Goal: Task Accomplishment & Management: Use online tool/utility

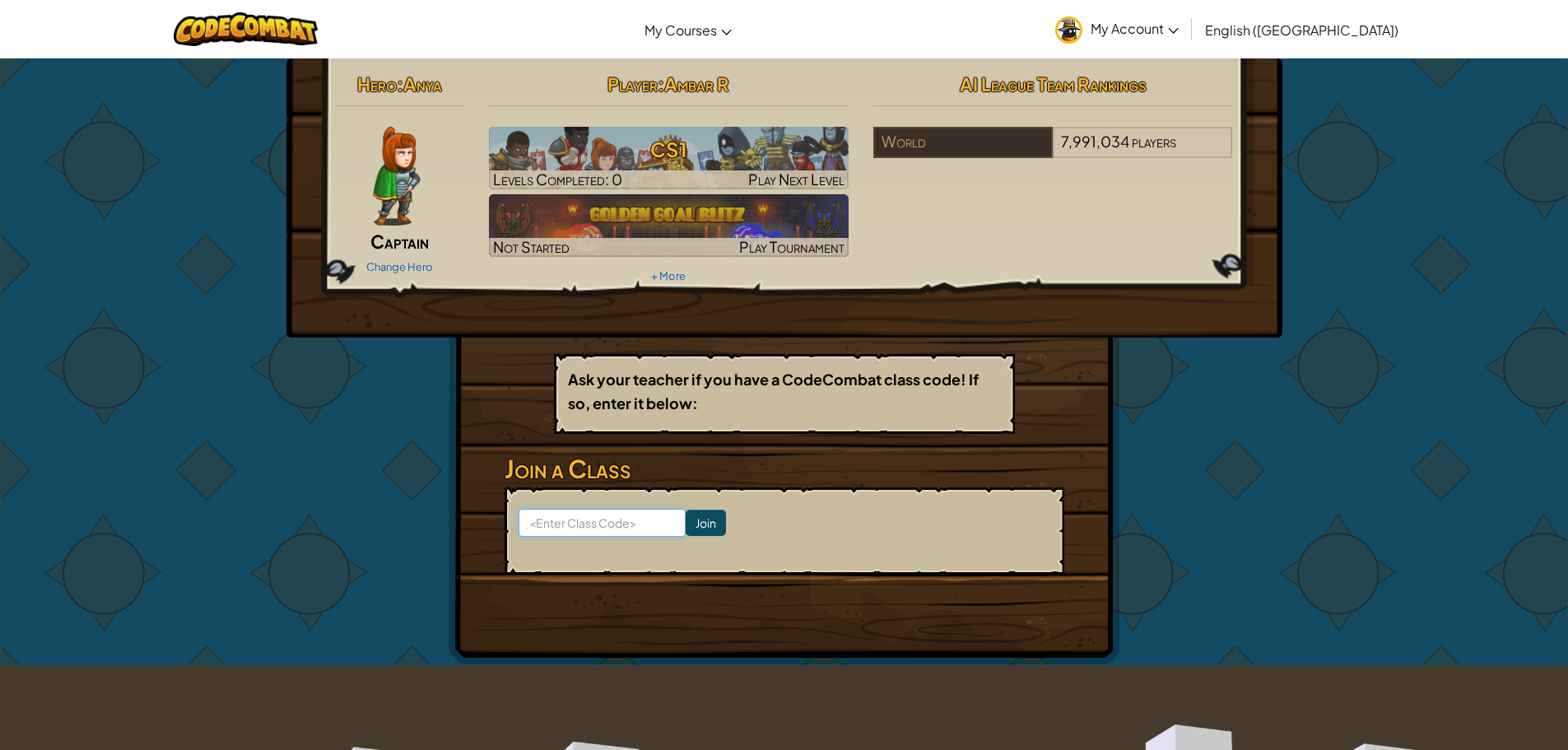
click at [620, 527] on input at bounding box center [602, 522] width 167 height 28
click at [592, 519] on input at bounding box center [602, 522] width 167 height 28
click at [605, 518] on input at bounding box center [602, 522] width 167 height 28
type input "DownTrueHorse"
click at [695, 522] on input "Join" at bounding box center [705, 522] width 40 height 27
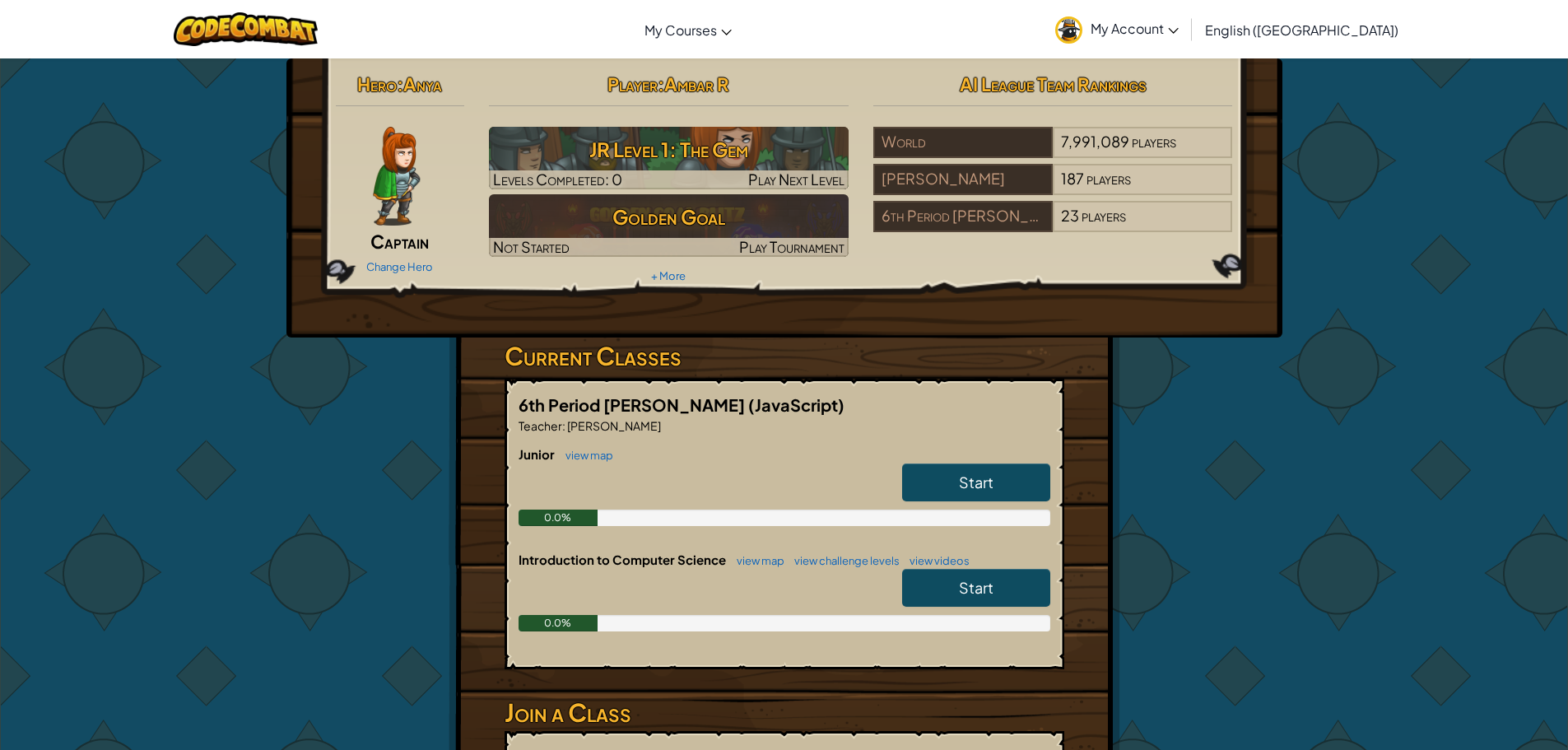
click at [977, 483] on span "Start" at bounding box center [975, 481] width 34 height 19
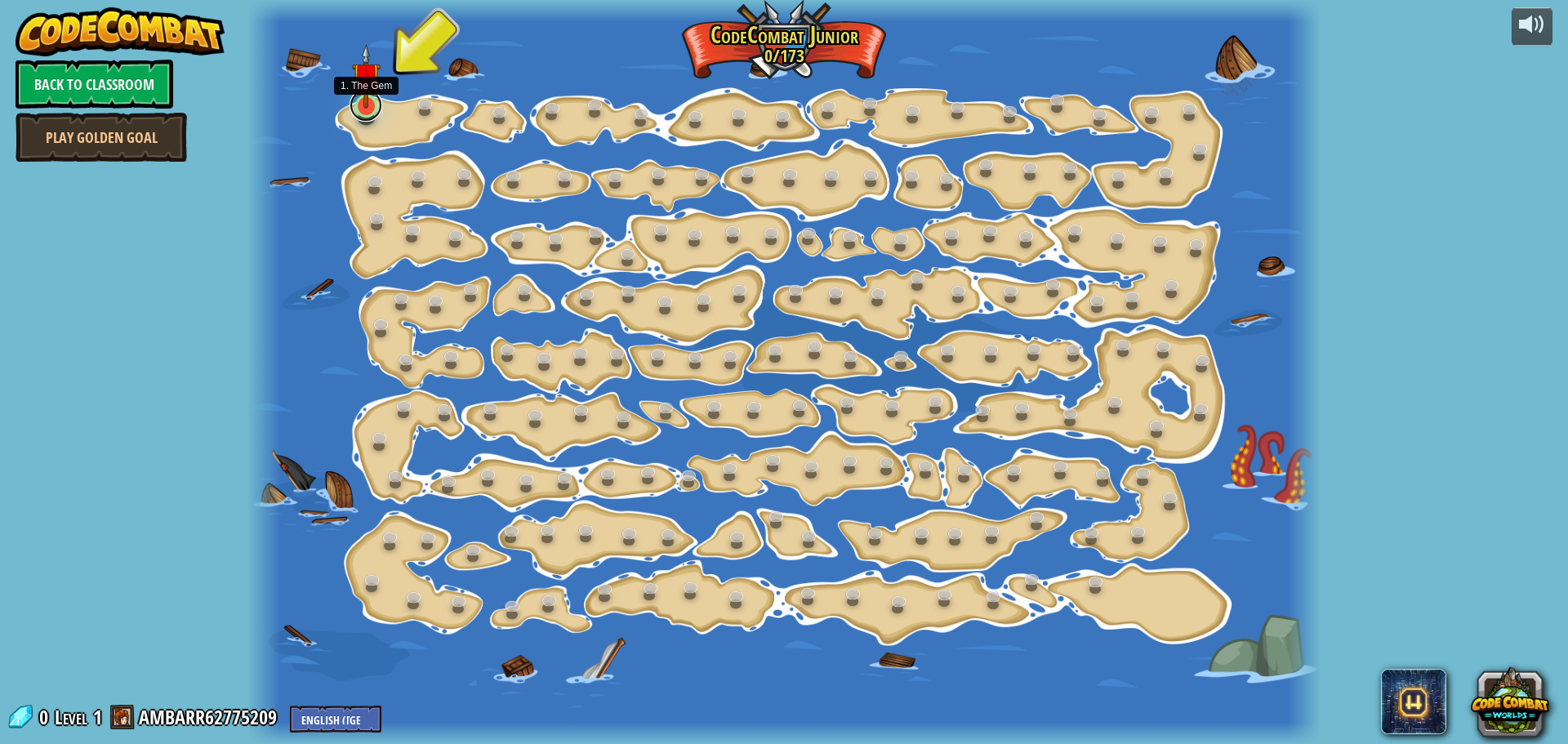
click at [357, 110] on link at bounding box center [365, 104] width 32 height 32
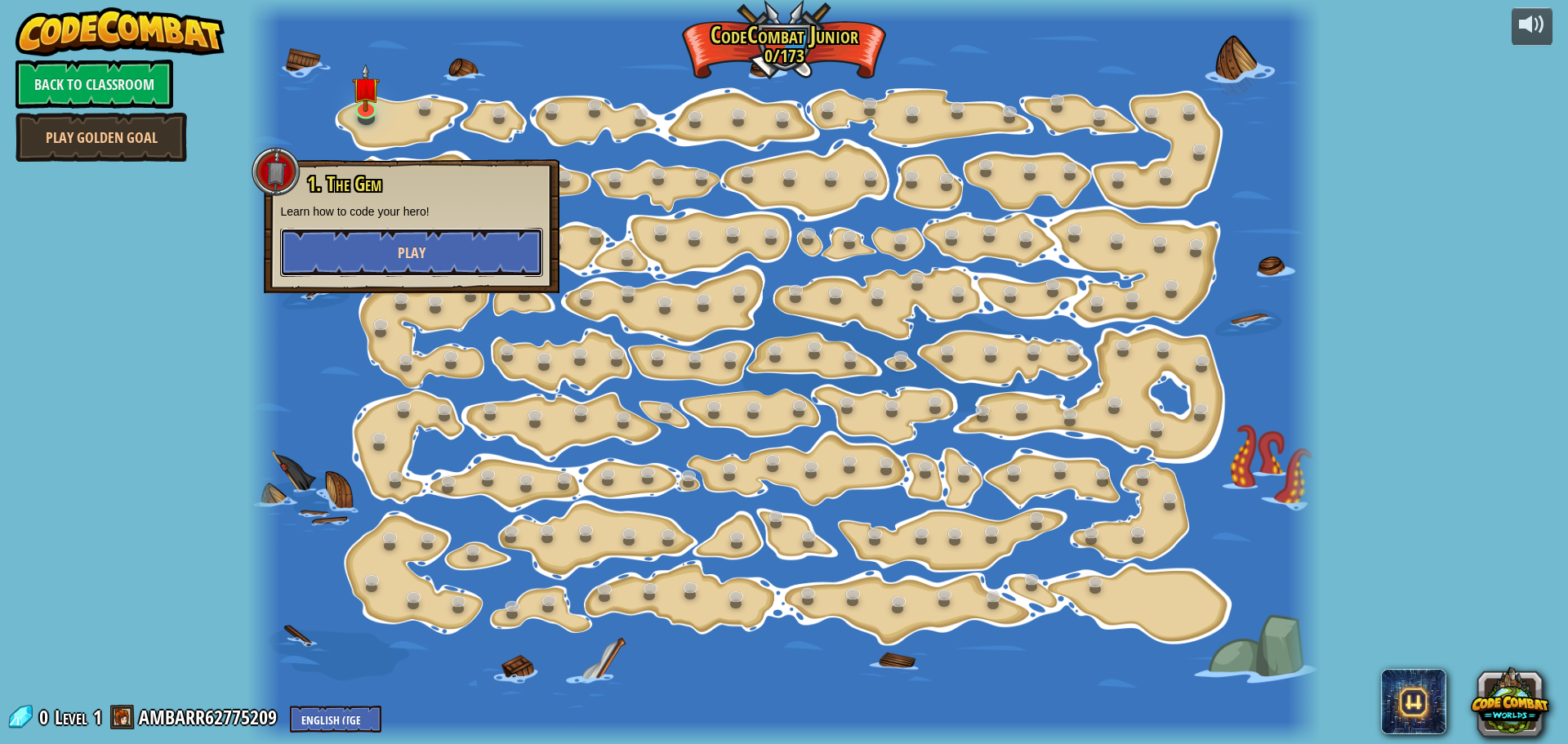
click at [431, 259] on button "Play" at bounding box center [412, 253] width 263 height 49
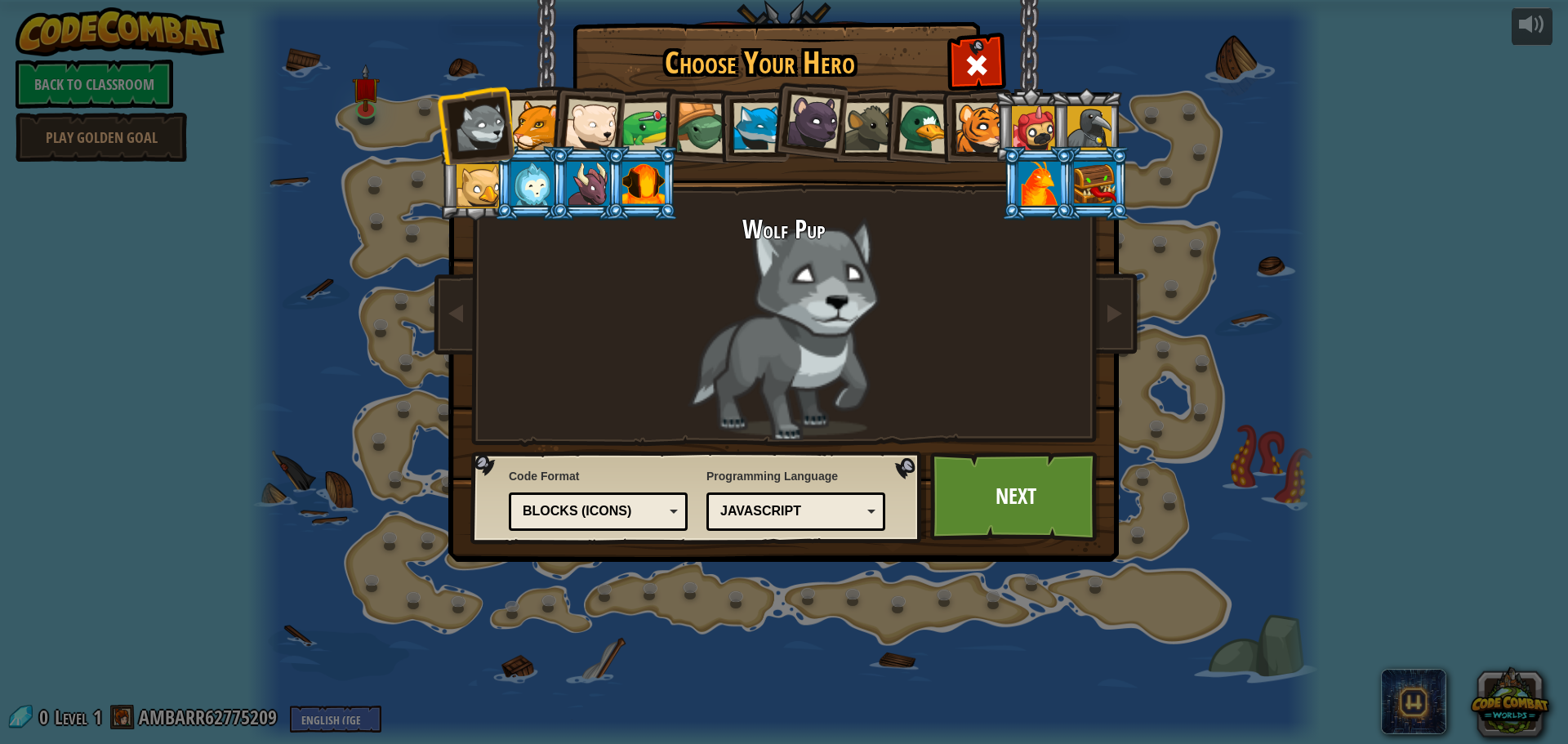
click at [543, 127] on div at bounding box center [536, 125] width 50 height 50
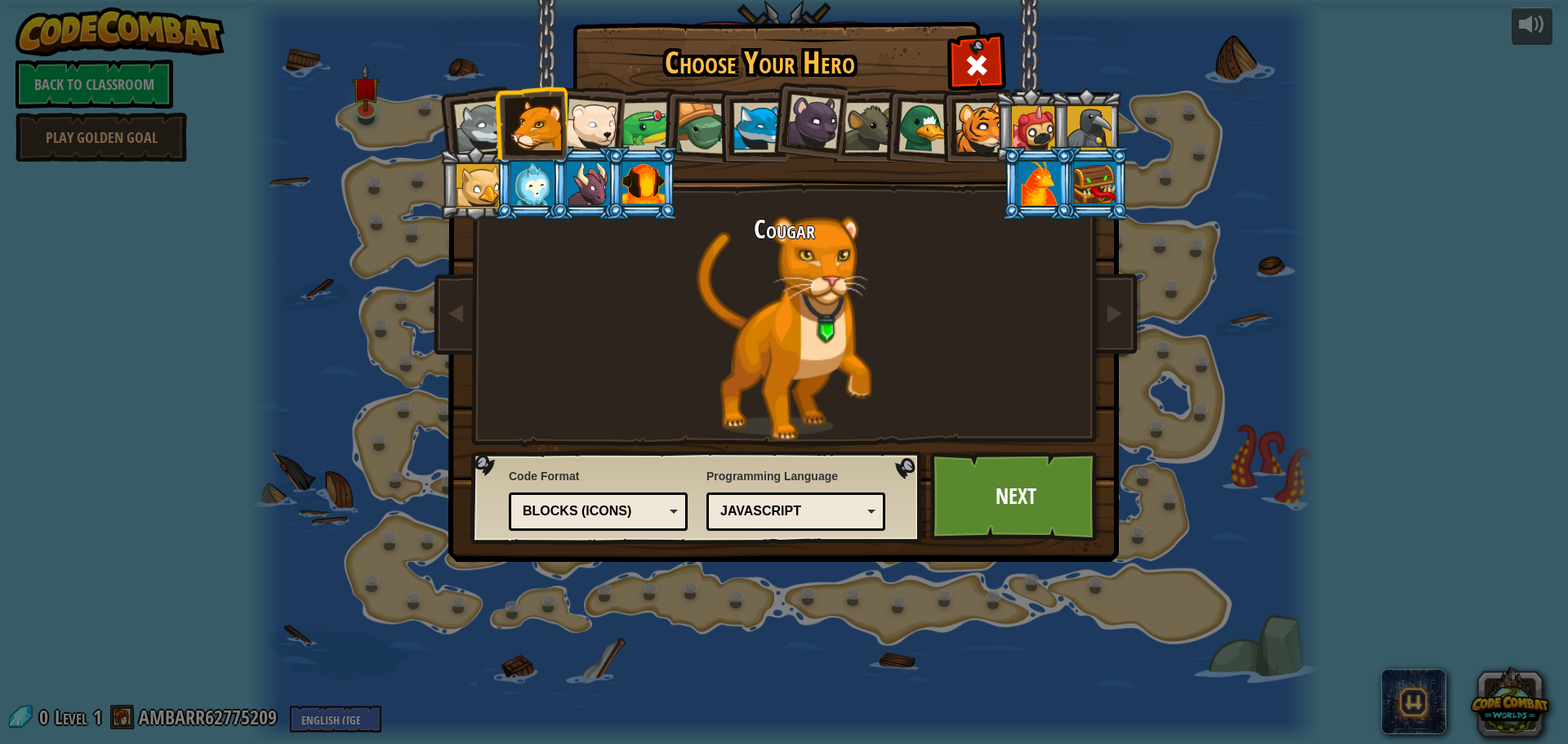
click at [1083, 124] on div at bounding box center [1089, 128] width 44 height 44
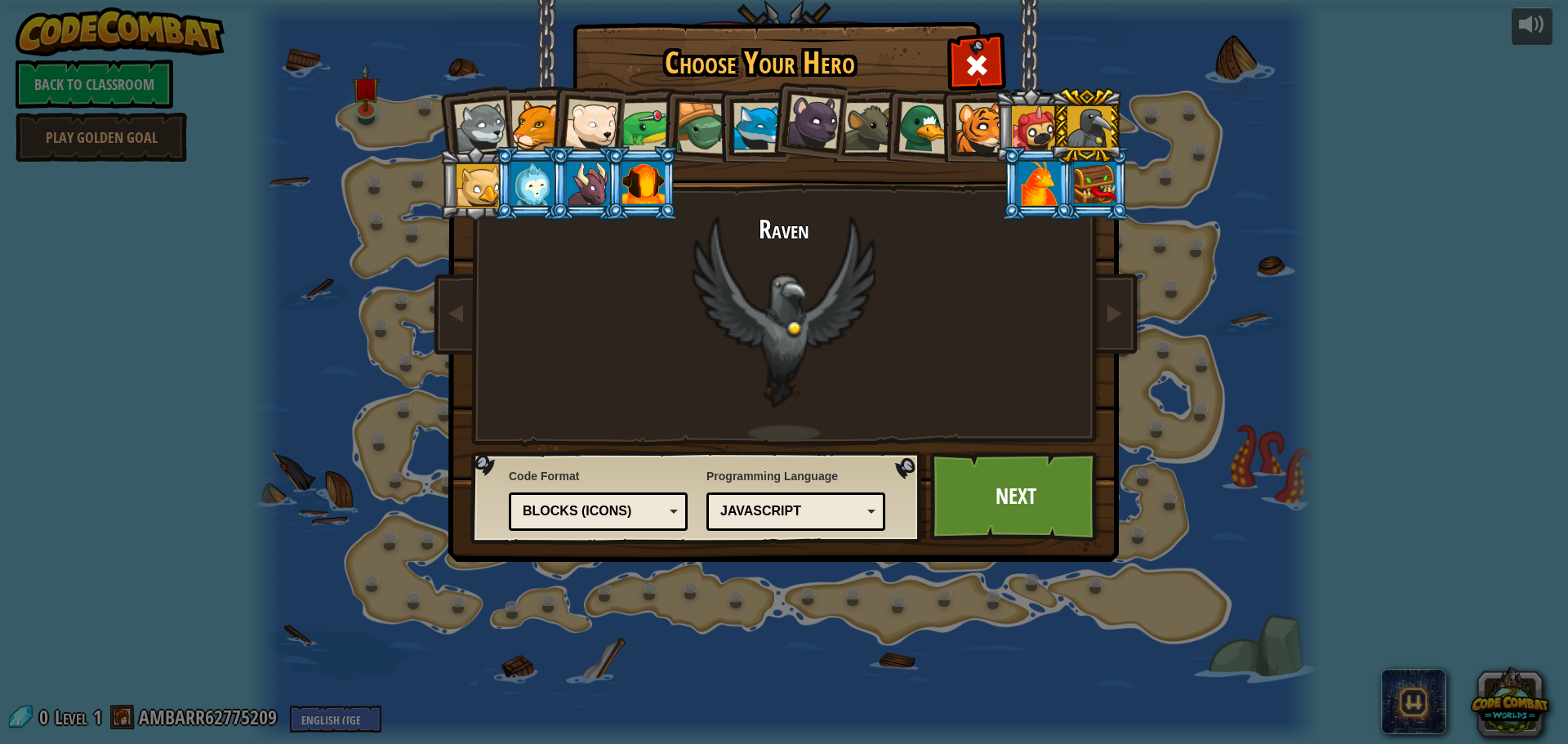
click at [809, 496] on div "Python (Default) JavaScript Lua C++ Java (Experimental) JavaScript" at bounding box center [795, 511] width 179 height 38
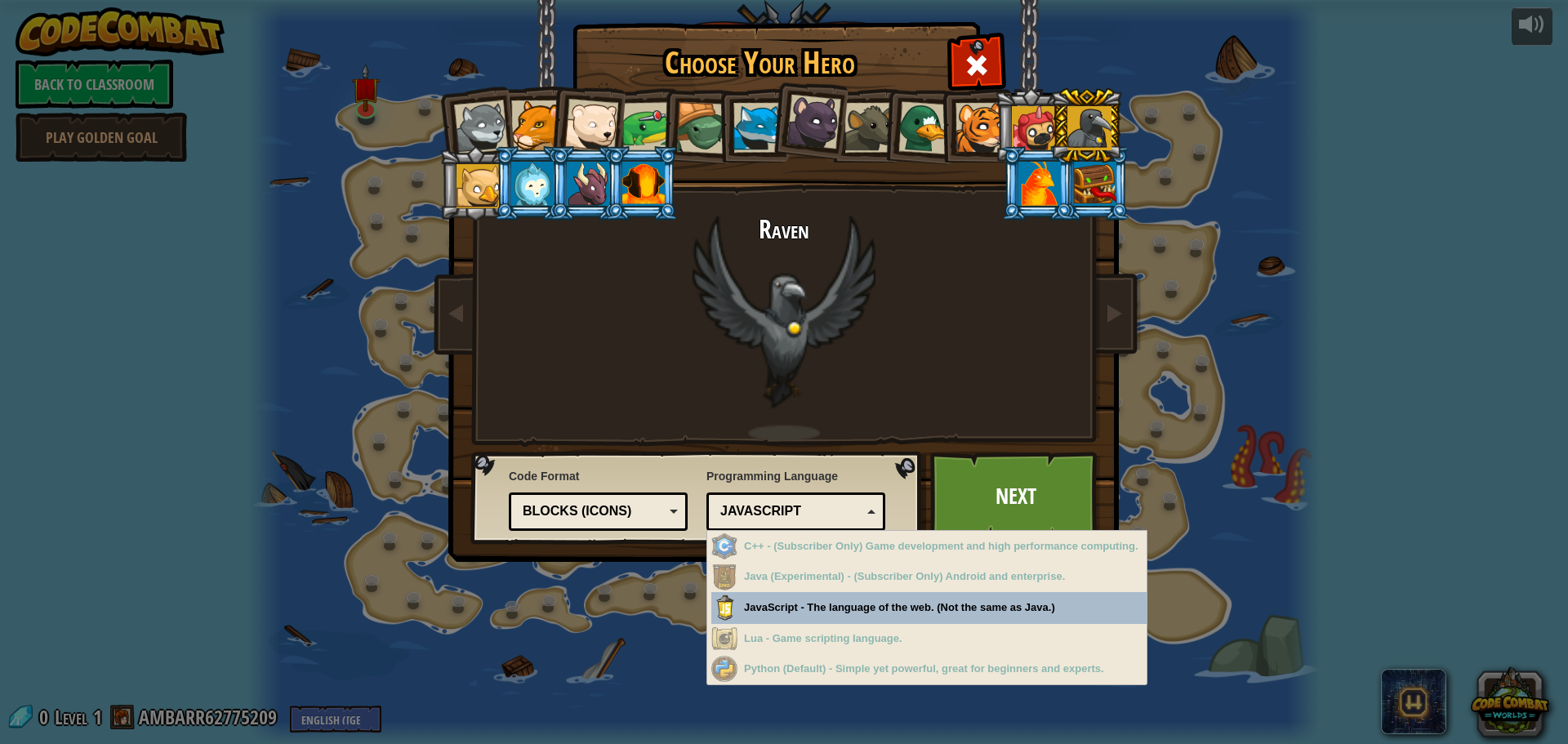
click at [784, 449] on img at bounding box center [787, 269] width 707 height 584
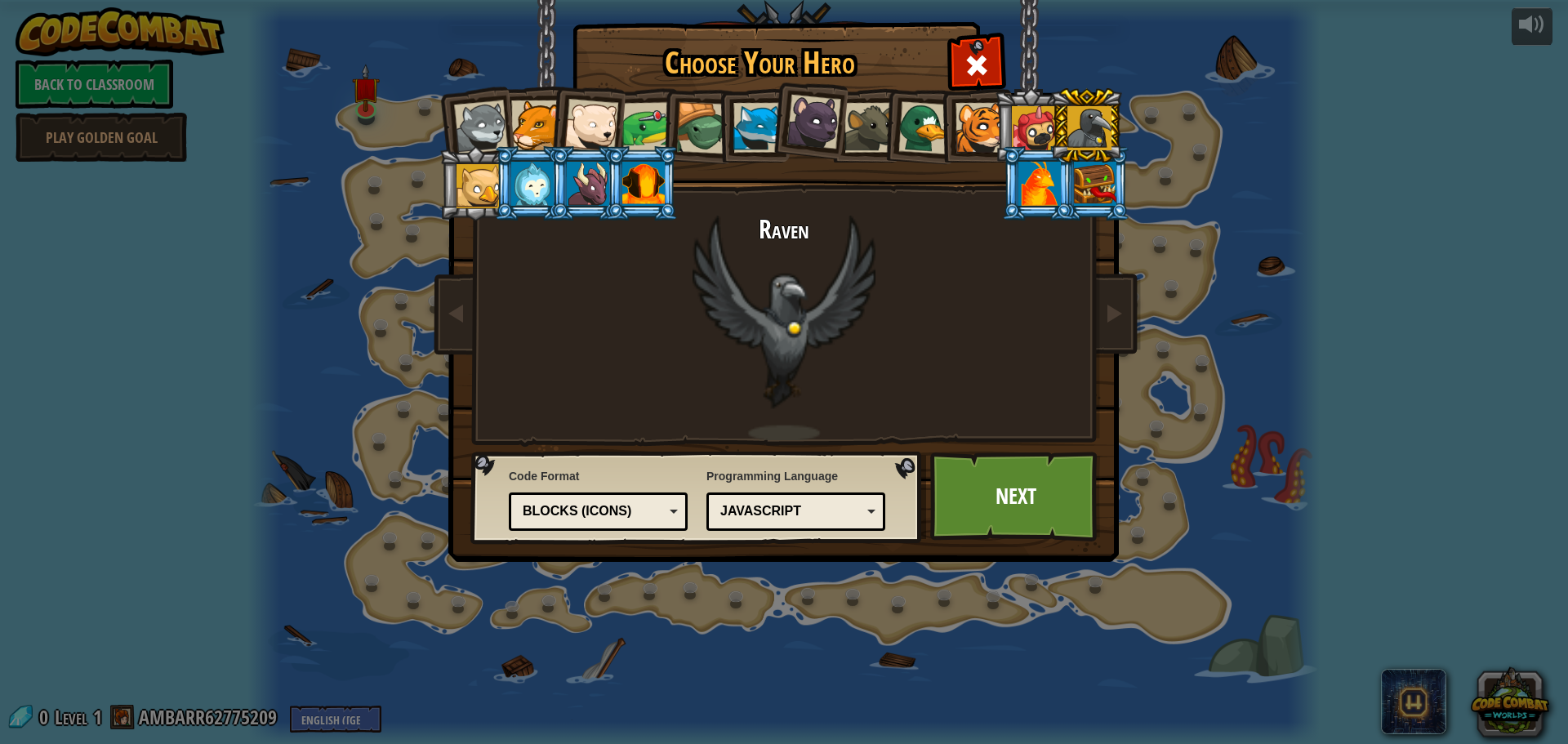
click at [503, 131] on div at bounding box center [480, 127] width 54 height 54
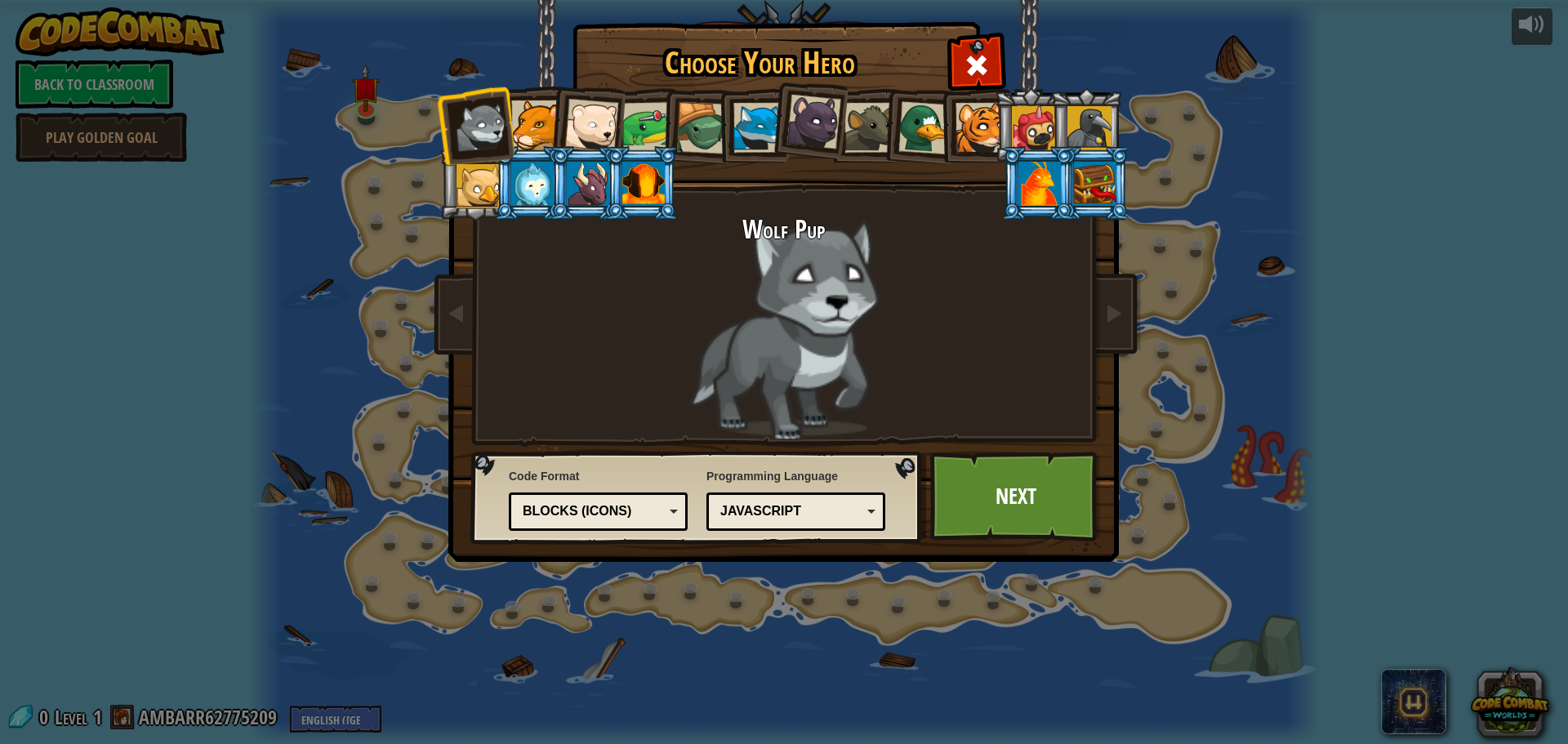
click at [1097, 189] on div at bounding box center [1096, 183] width 43 height 44
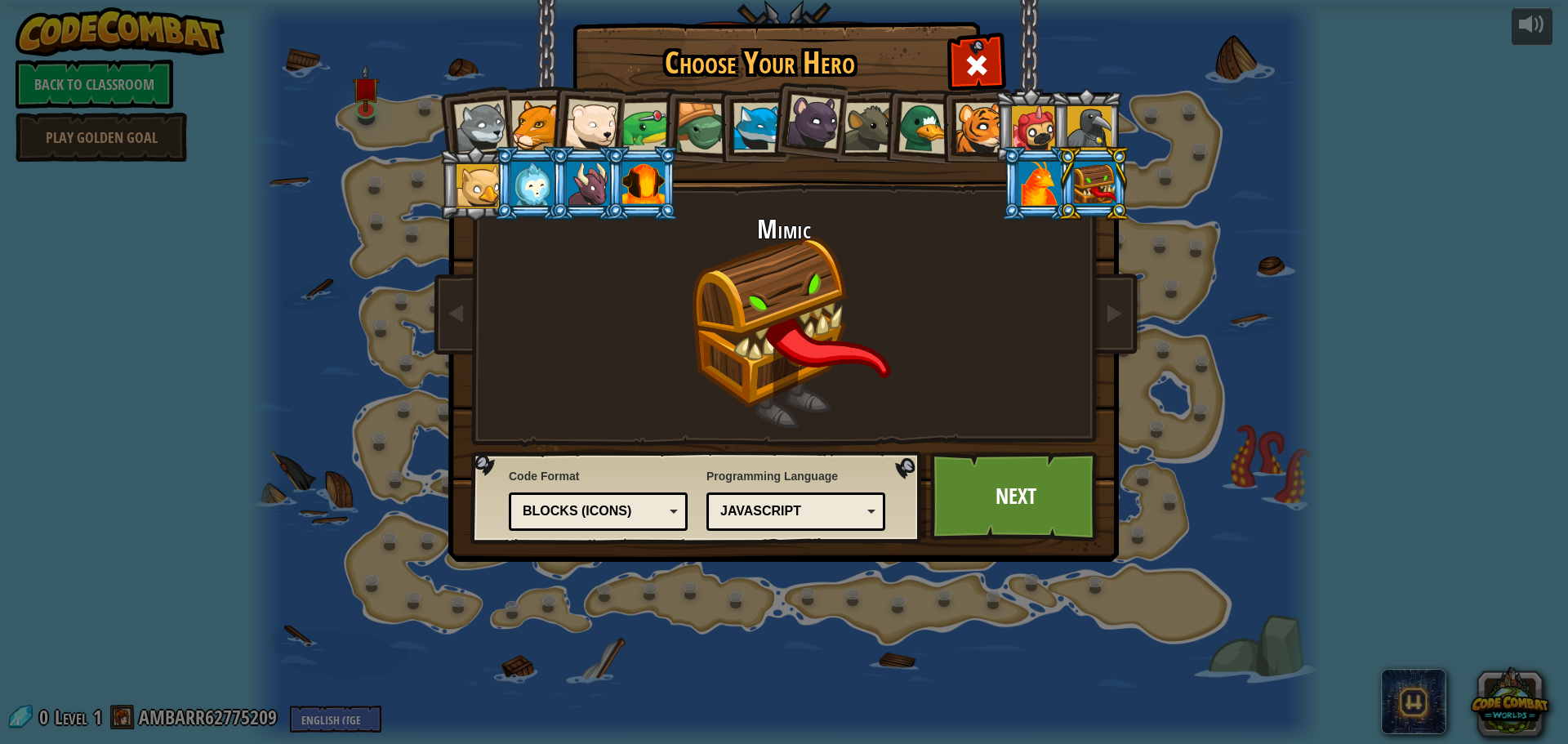
click at [1024, 177] on div at bounding box center [1040, 183] width 43 height 44
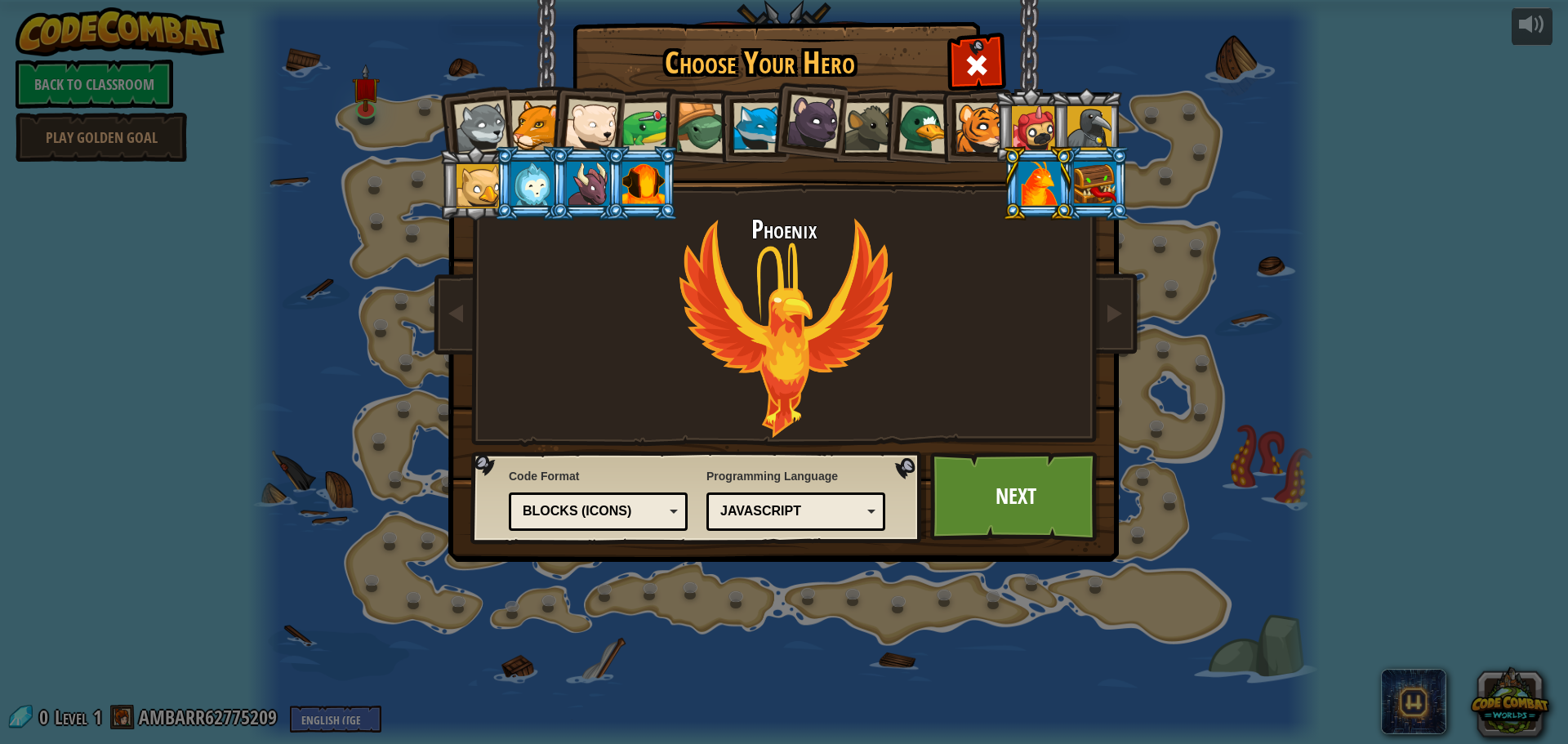
click at [1097, 129] on div at bounding box center [1089, 128] width 44 height 44
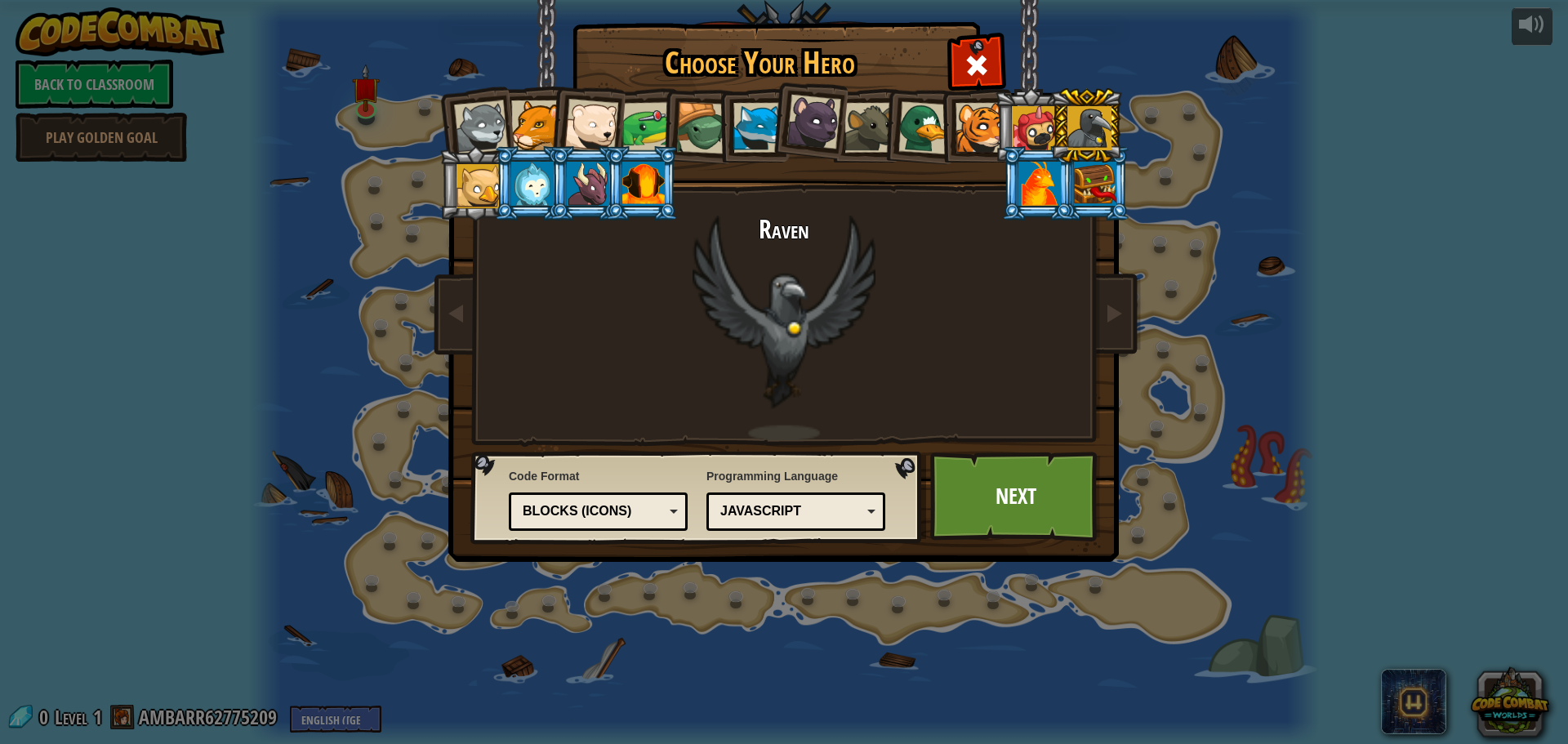
click at [601, 187] on div at bounding box center [588, 183] width 43 height 44
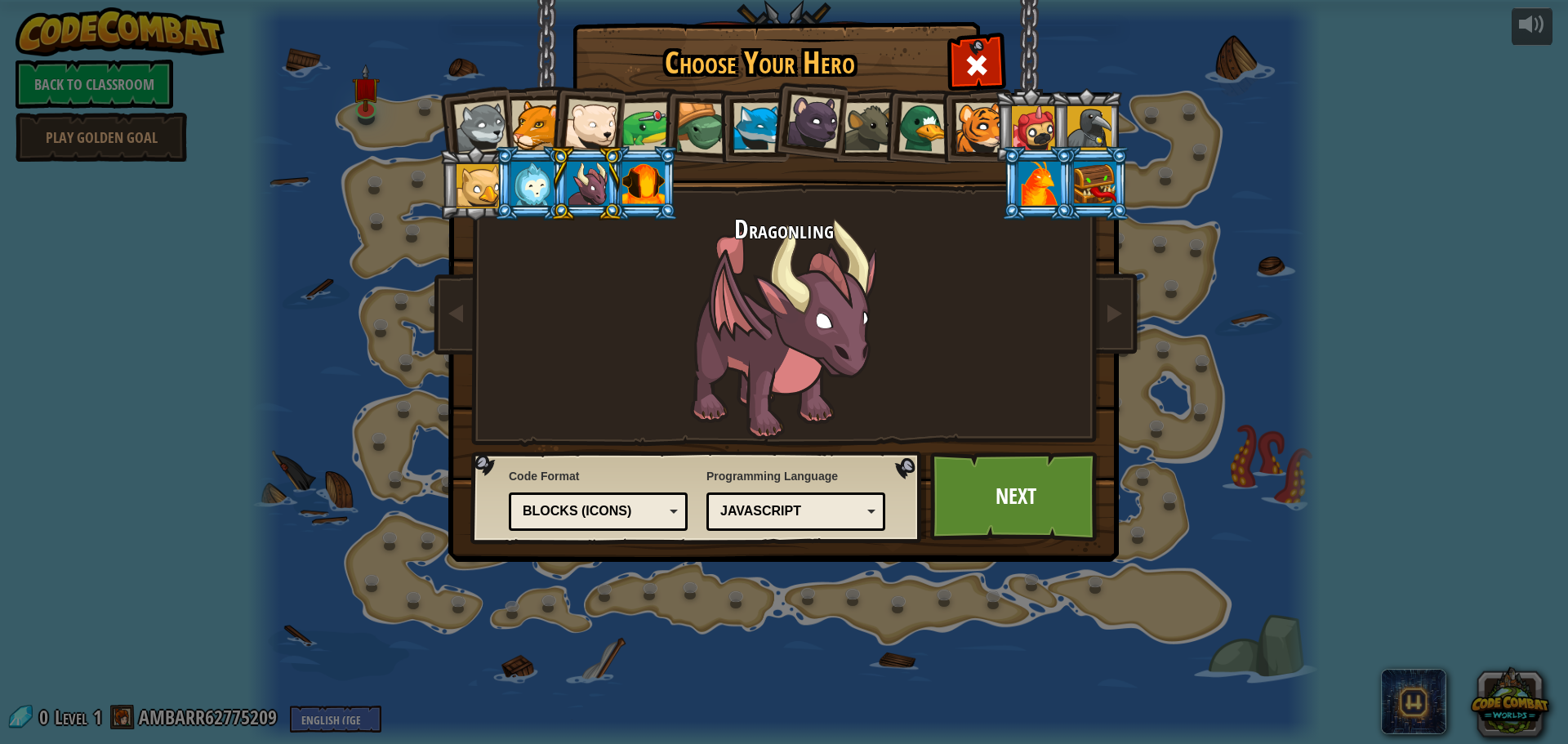
click at [1097, 129] on div at bounding box center [1089, 128] width 44 height 44
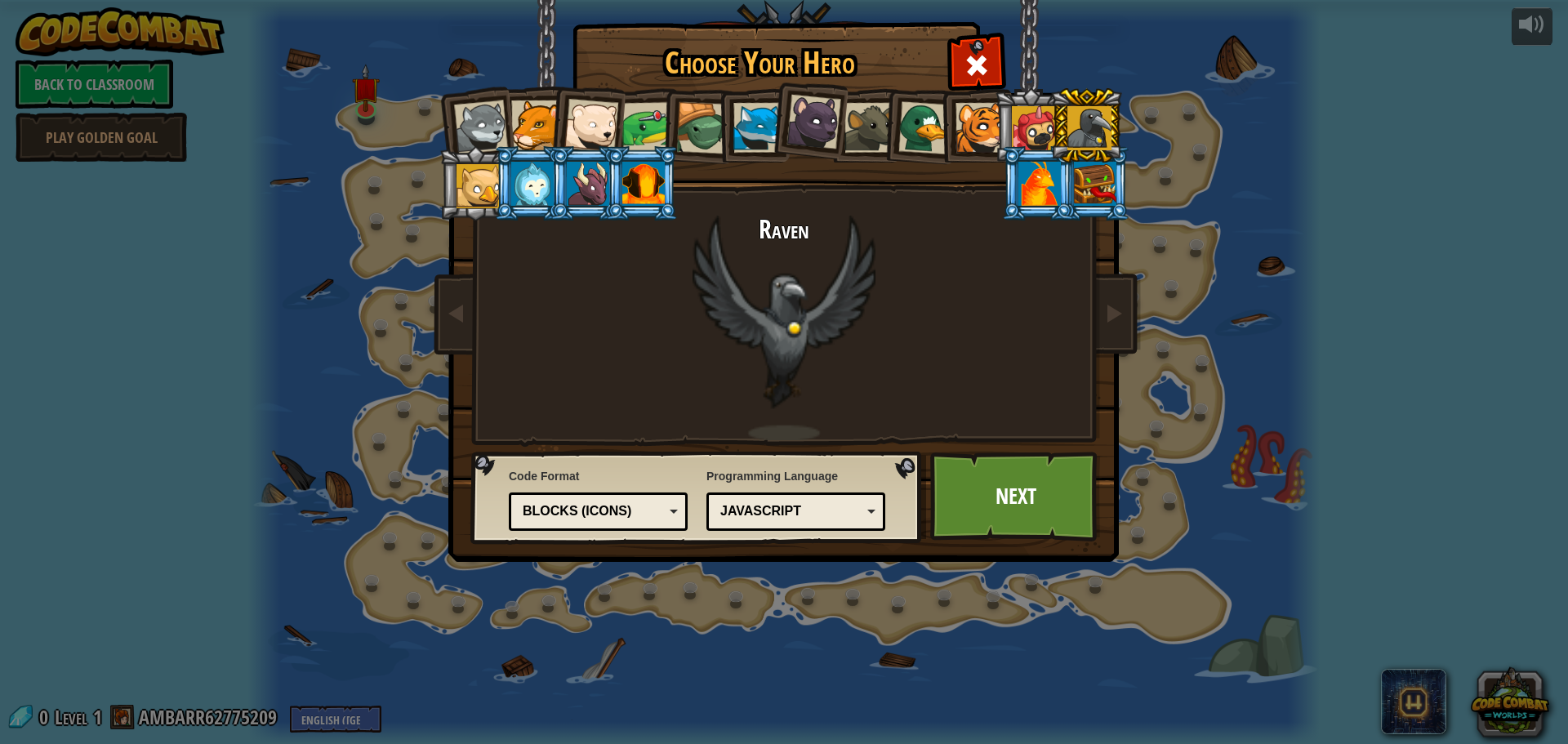
click at [796, 114] on div at bounding box center [814, 122] width 55 height 55
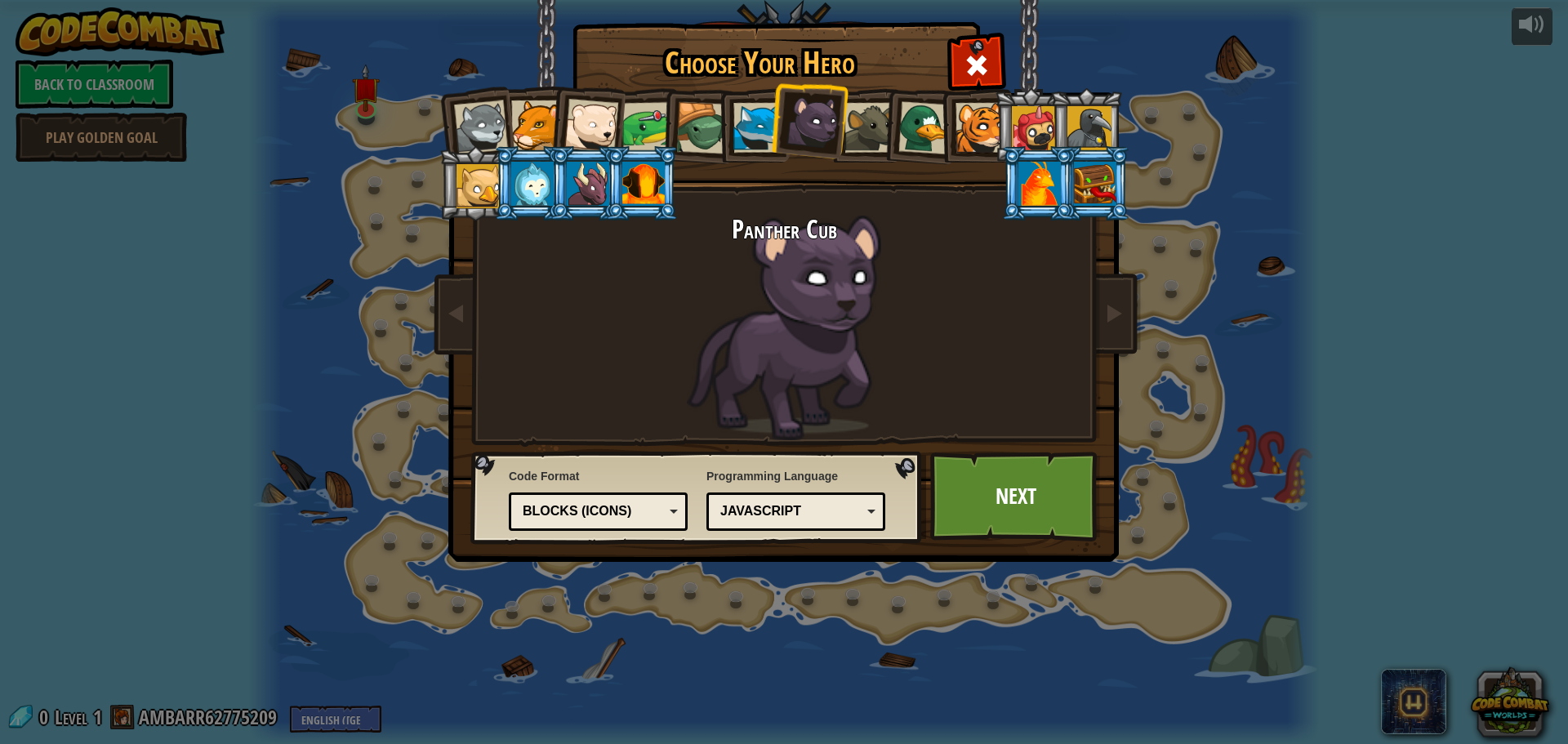
click at [860, 118] on div at bounding box center [869, 127] width 50 height 50
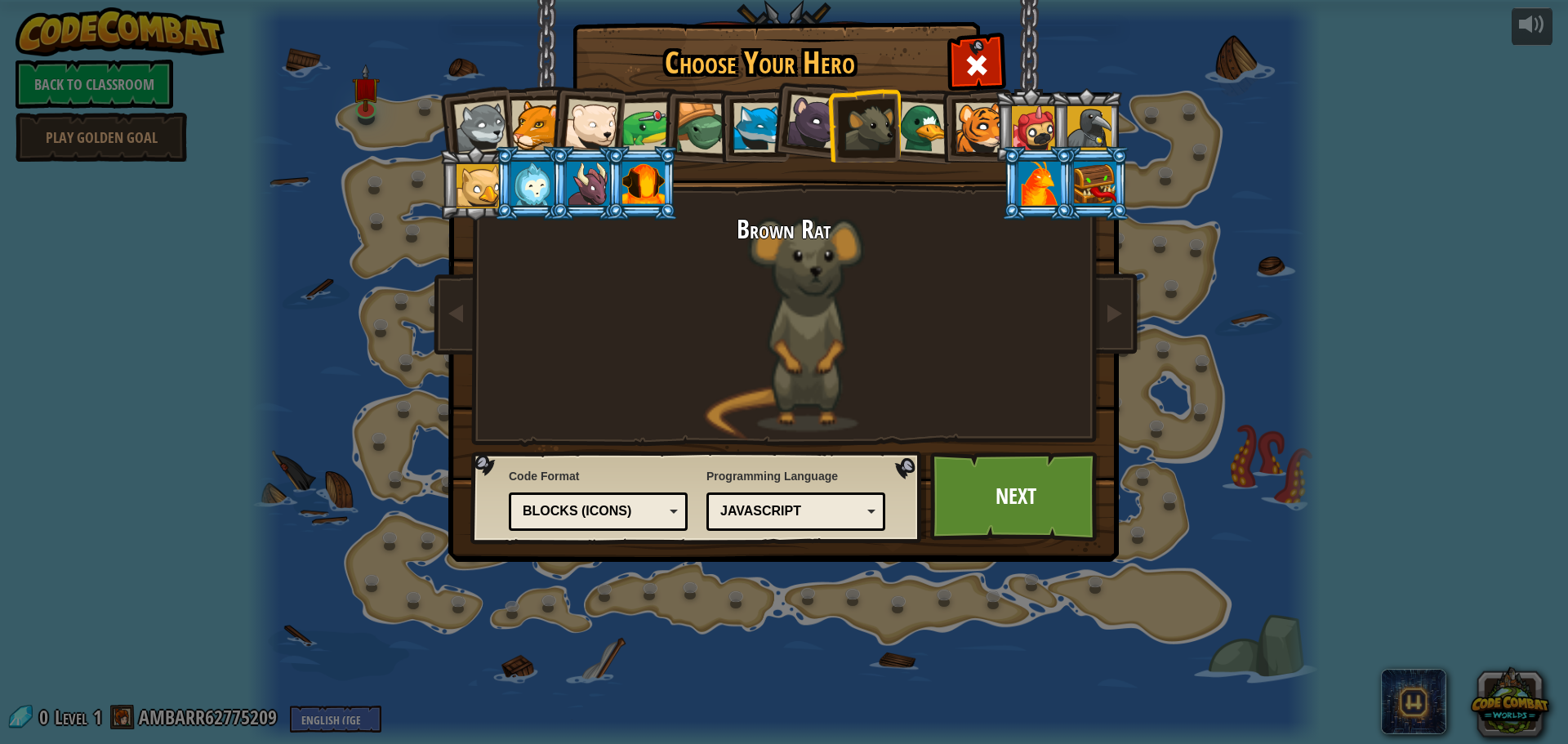
click at [797, 137] on div at bounding box center [814, 122] width 55 height 55
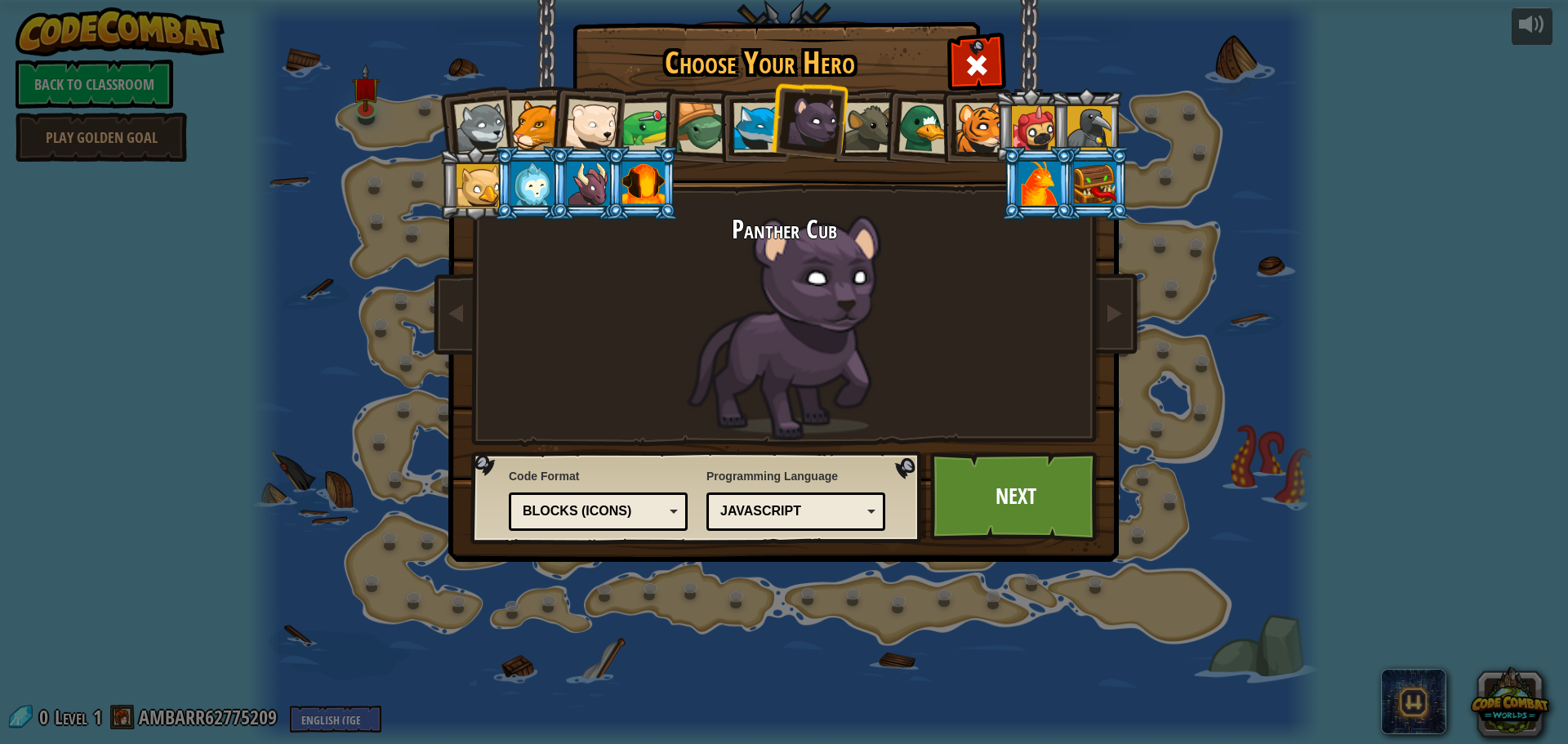
click at [850, 132] on div at bounding box center [869, 127] width 50 height 50
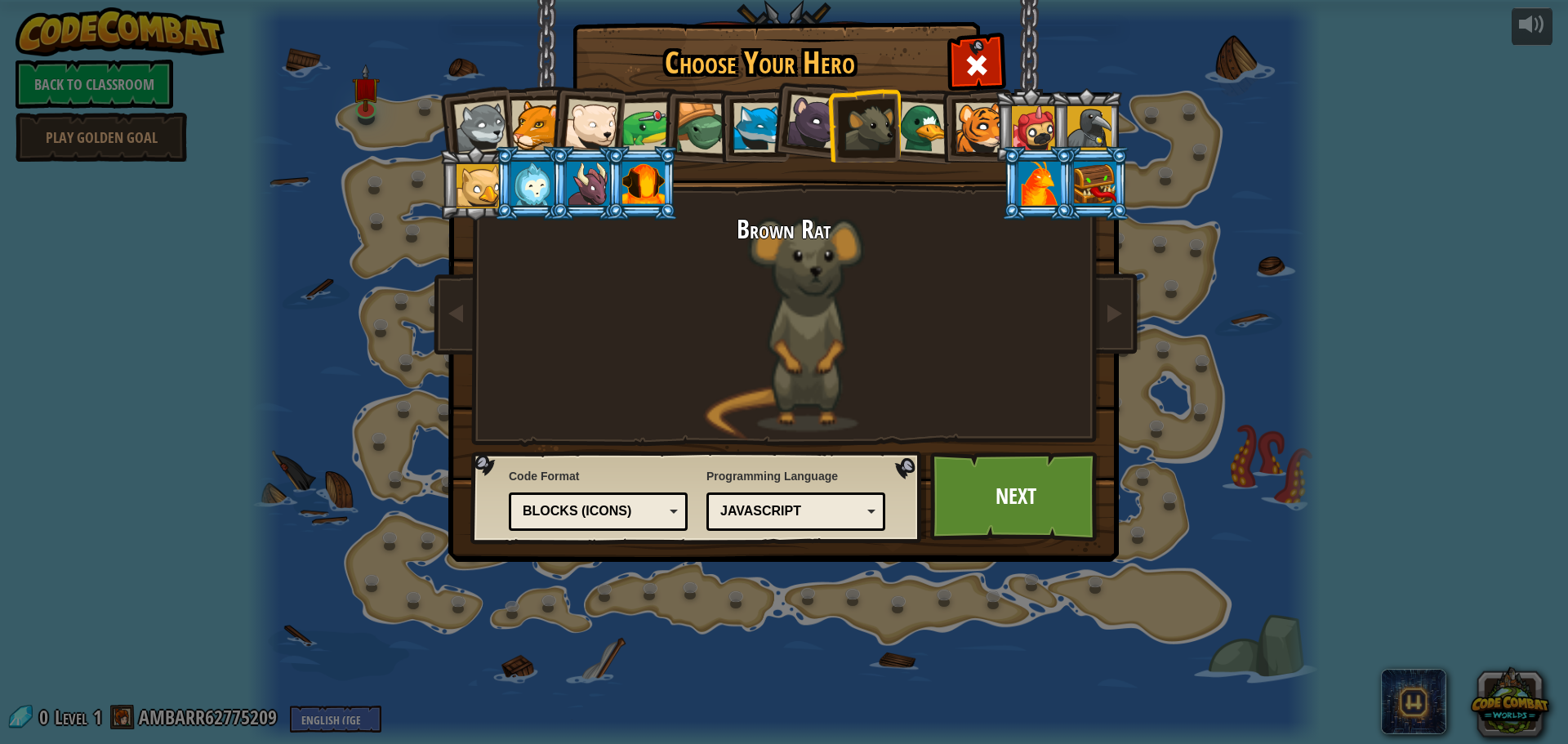
click at [821, 109] on div at bounding box center [814, 122] width 55 height 55
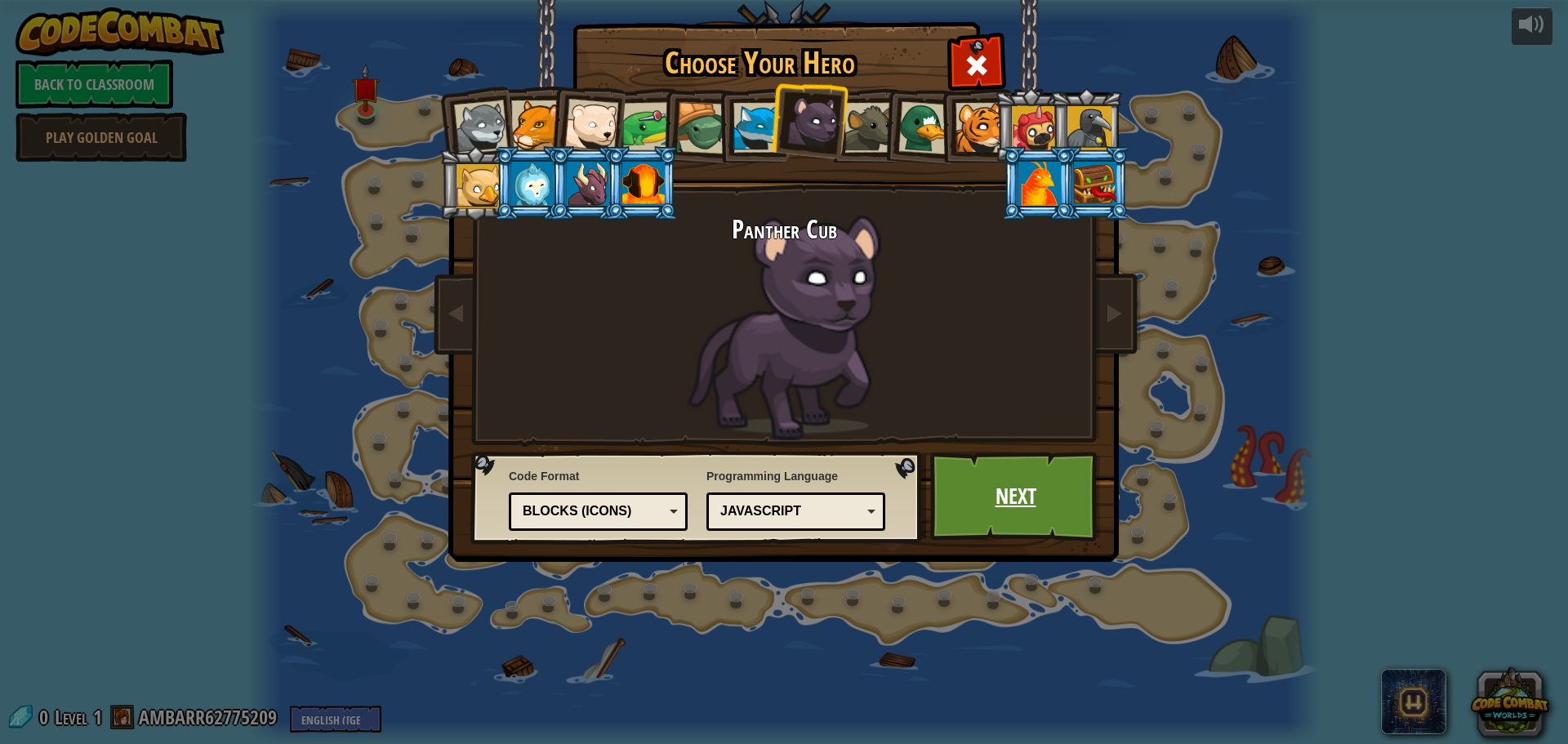
click at [1002, 486] on link "Next" at bounding box center [1015, 496] width 171 height 90
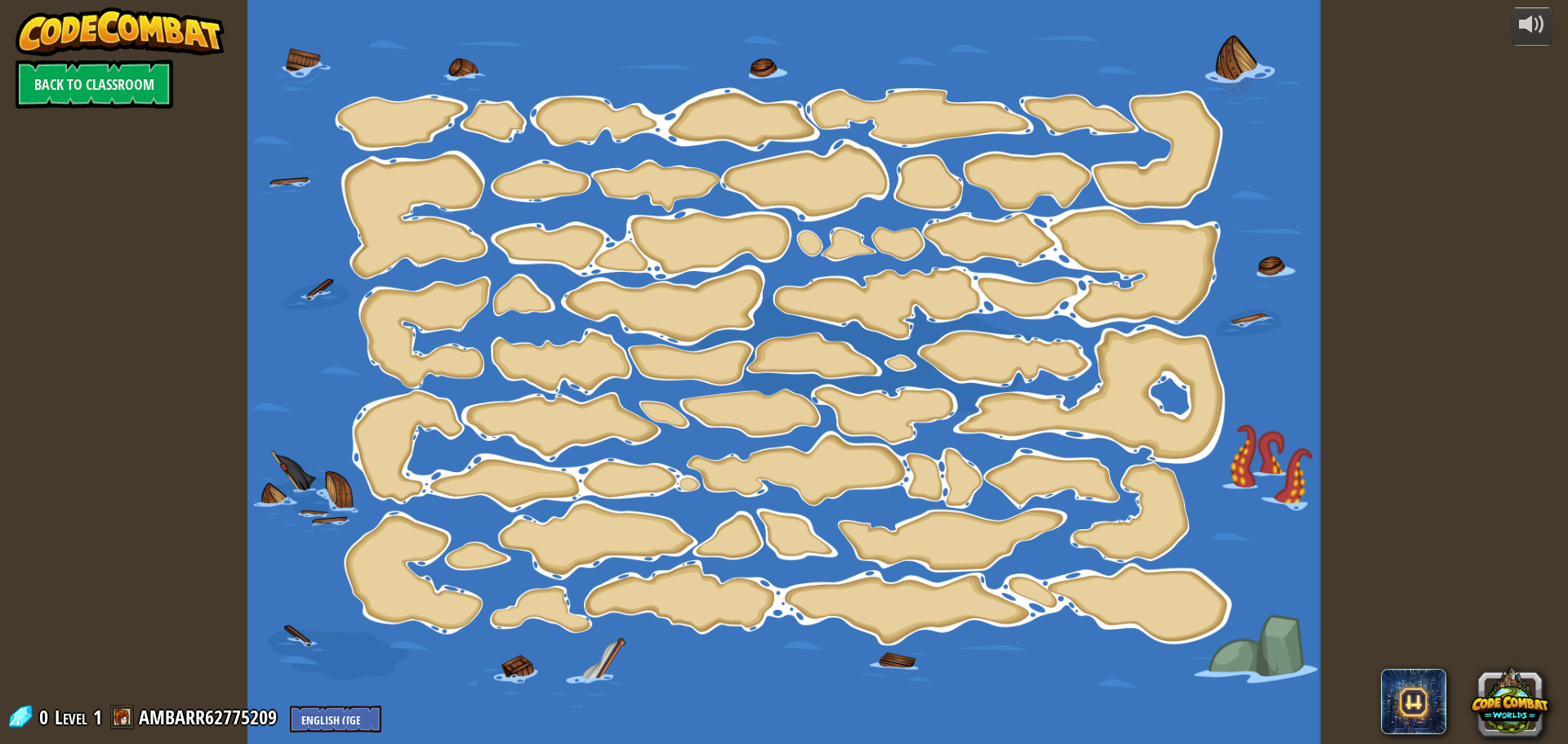
click at [361, 130] on div at bounding box center [784, 372] width 1072 height 744
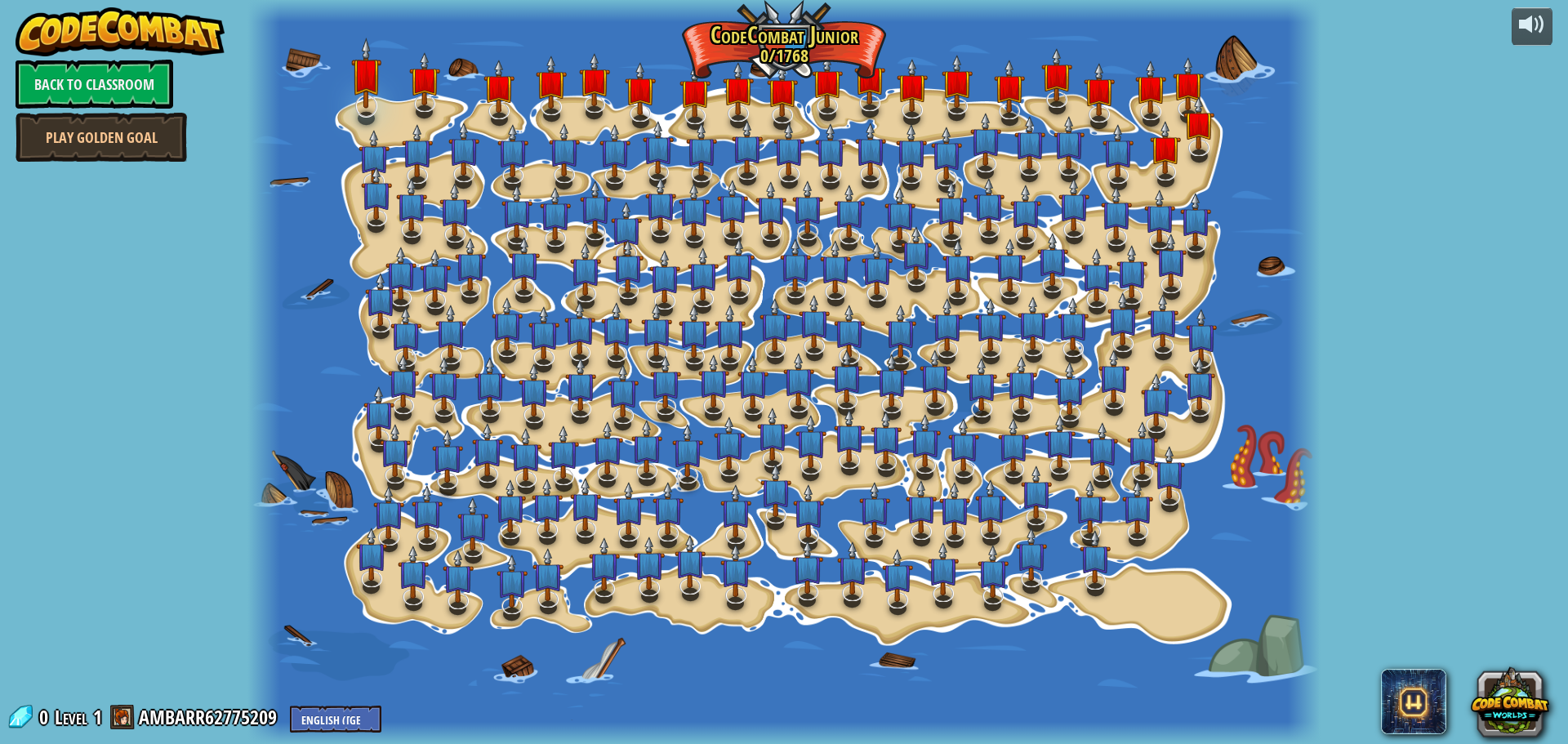
click at [378, 85] on img at bounding box center [367, 73] width 31 height 71
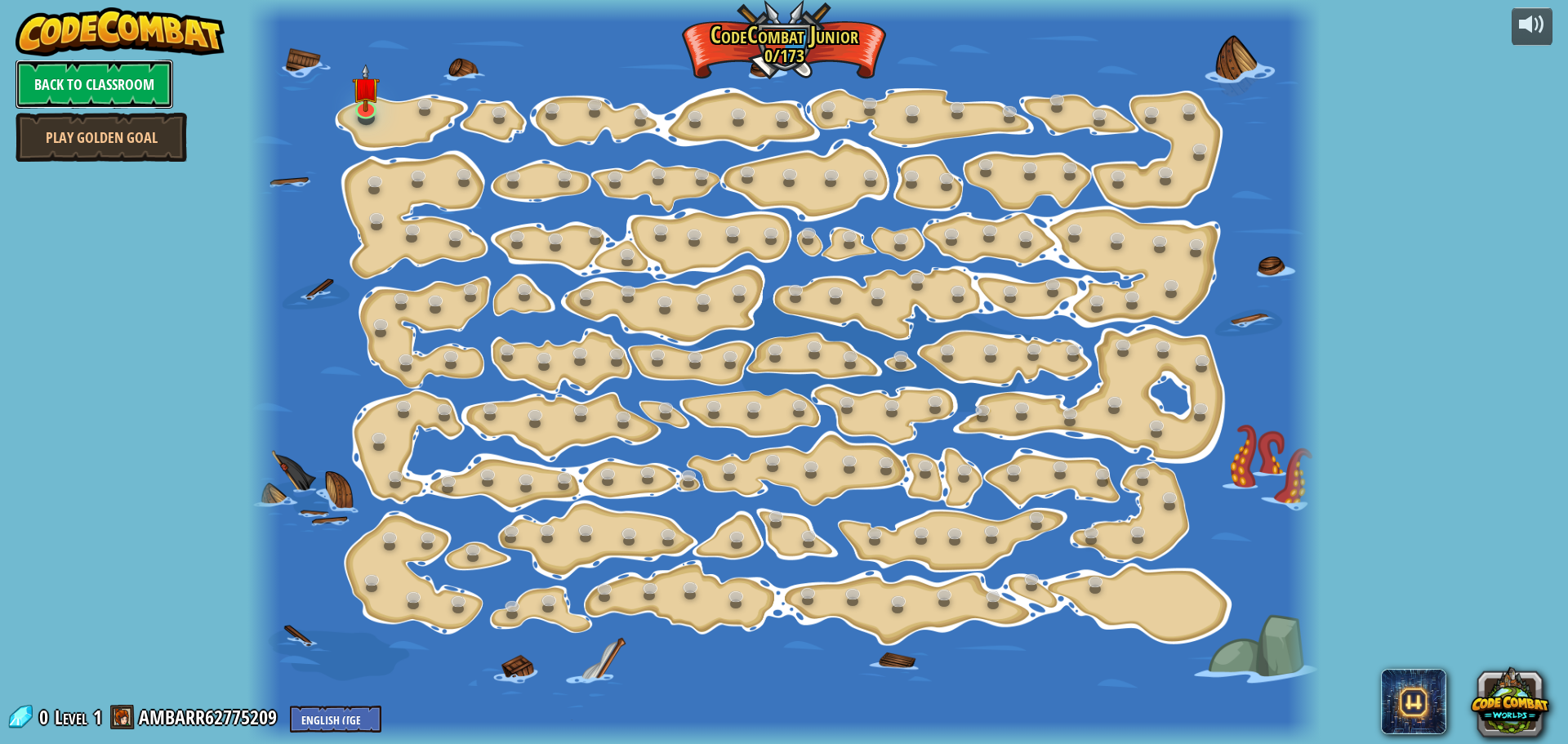
click at [133, 80] on link "Back to Classroom" at bounding box center [95, 84] width 158 height 49
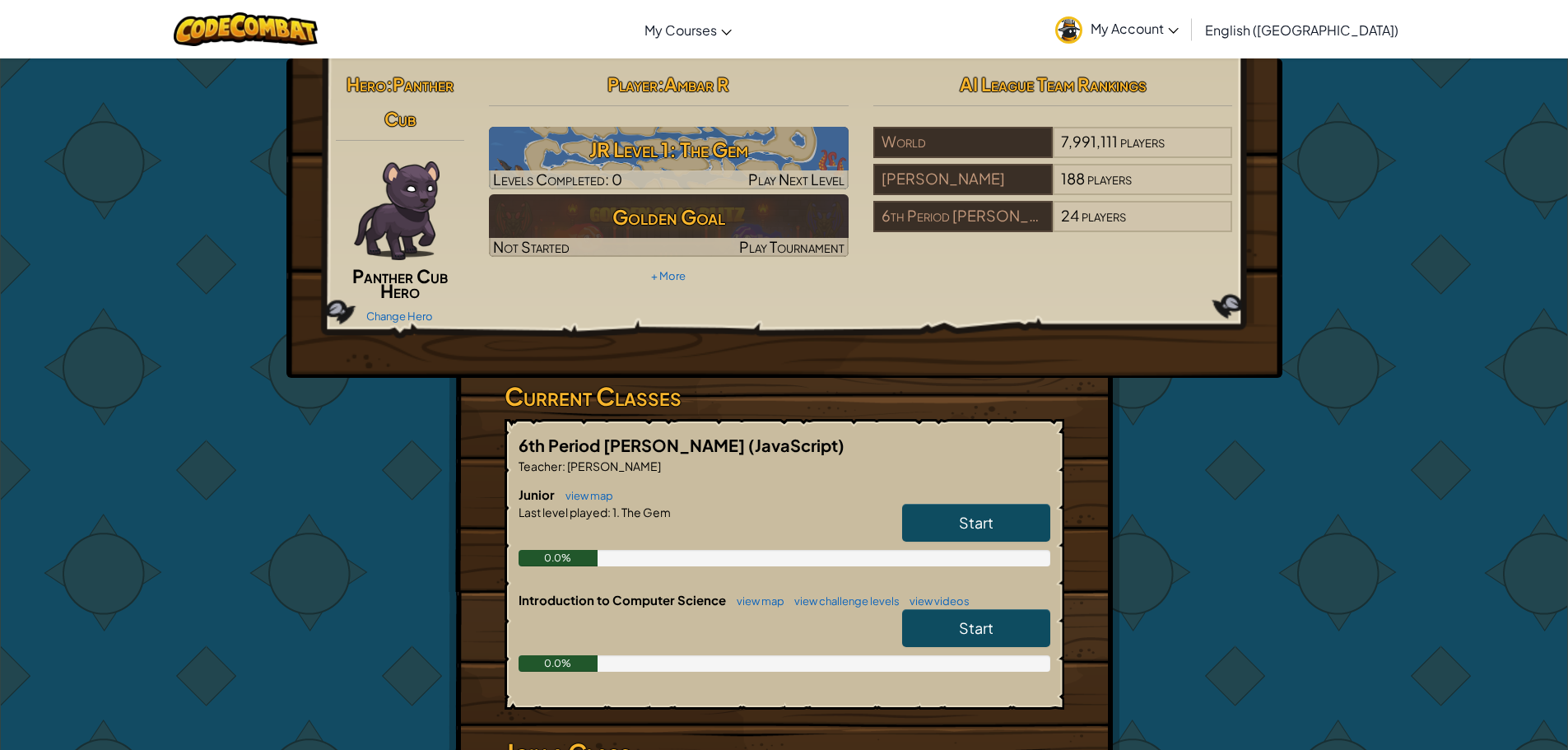
click at [430, 256] on img at bounding box center [396, 210] width 86 height 98
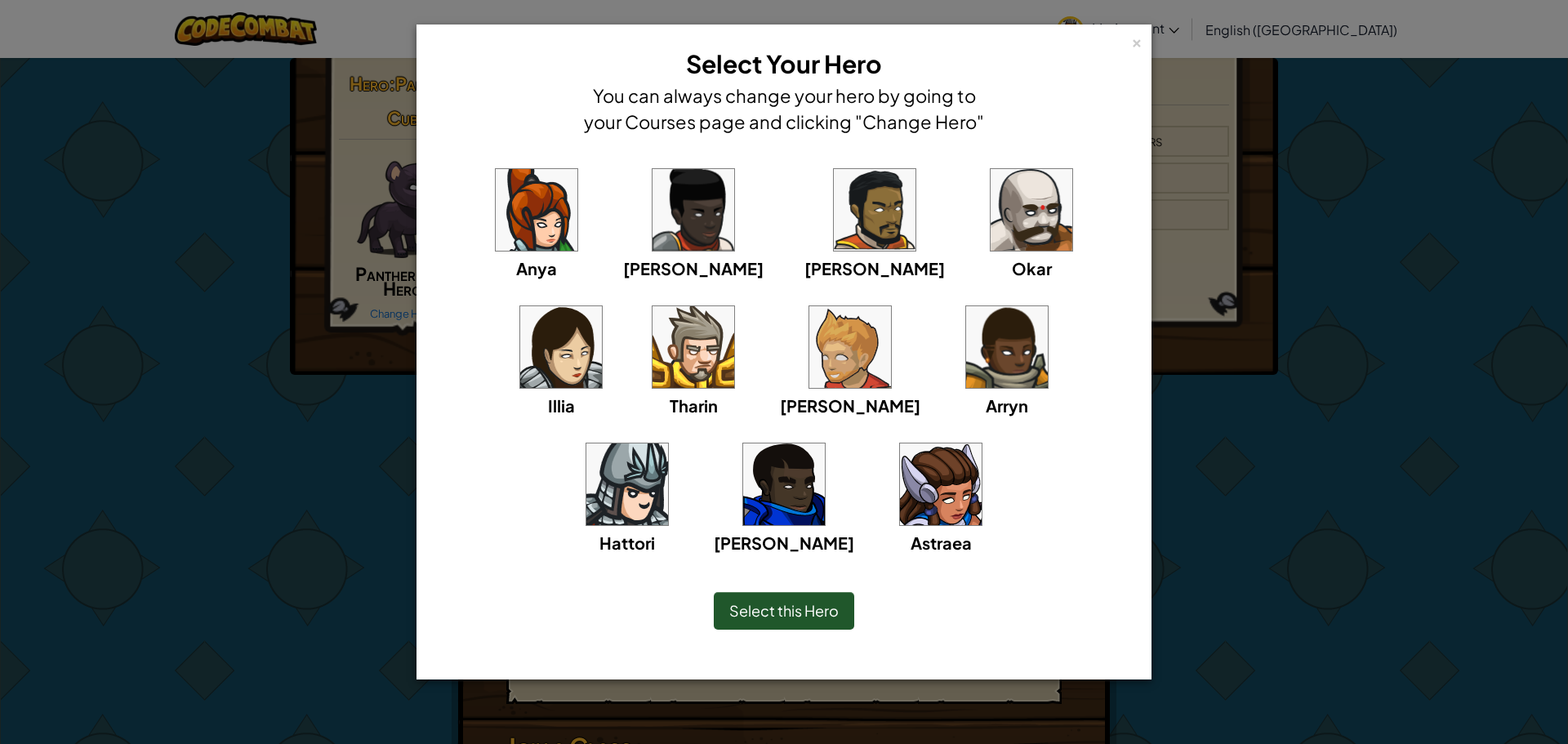
click at [589, 210] on div "Anya [PERSON_NAME] [PERSON_NAME] [PERSON_NAME] Arryn [PERSON_NAME]" at bounding box center [784, 370] width 684 height 411
click at [900, 494] on img at bounding box center [941, 485] width 82 height 82
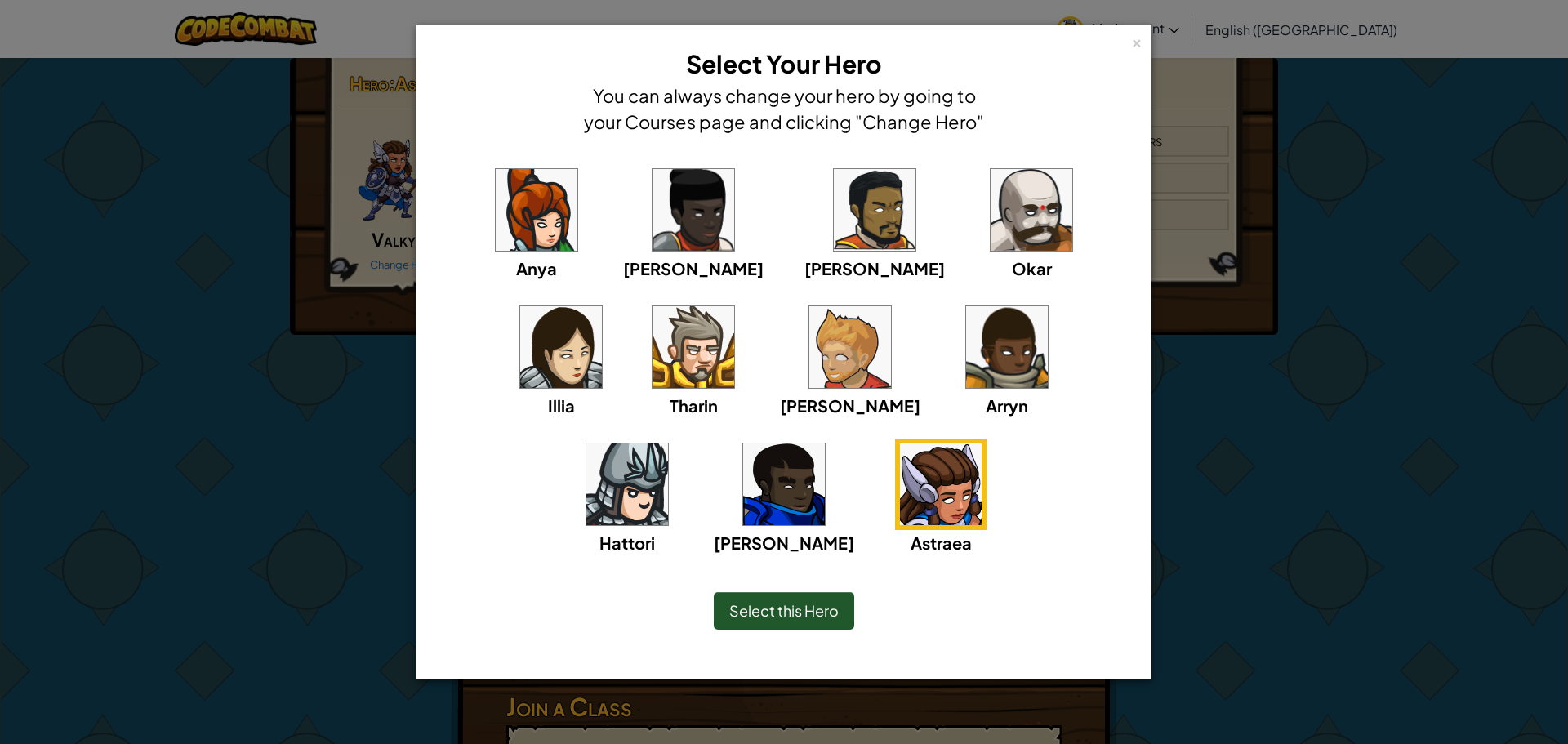
click at [771, 615] on span "Select this Hero" at bounding box center [784, 609] width 109 height 19
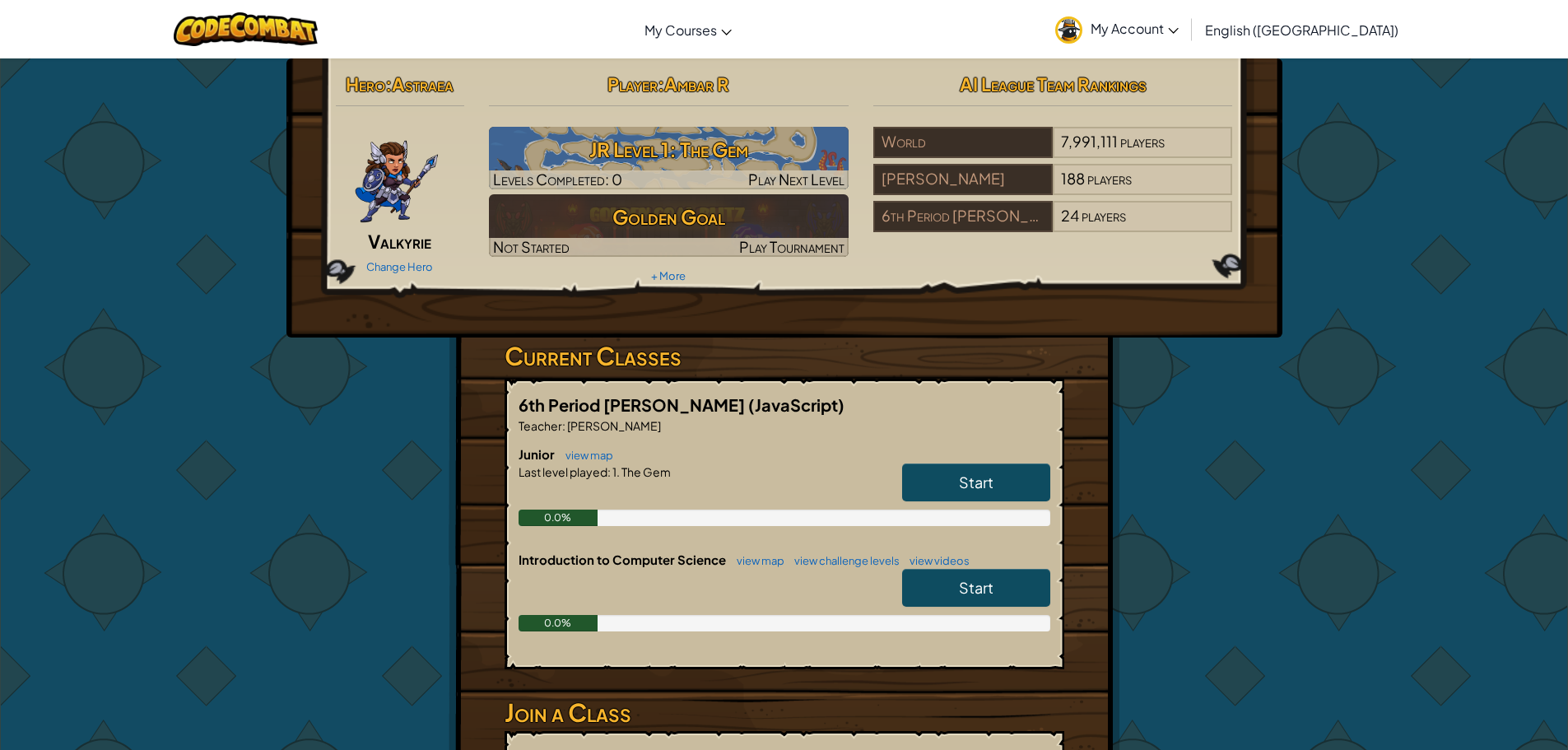
click at [369, 185] on div at bounding box center [397, 176] width 123 height 98
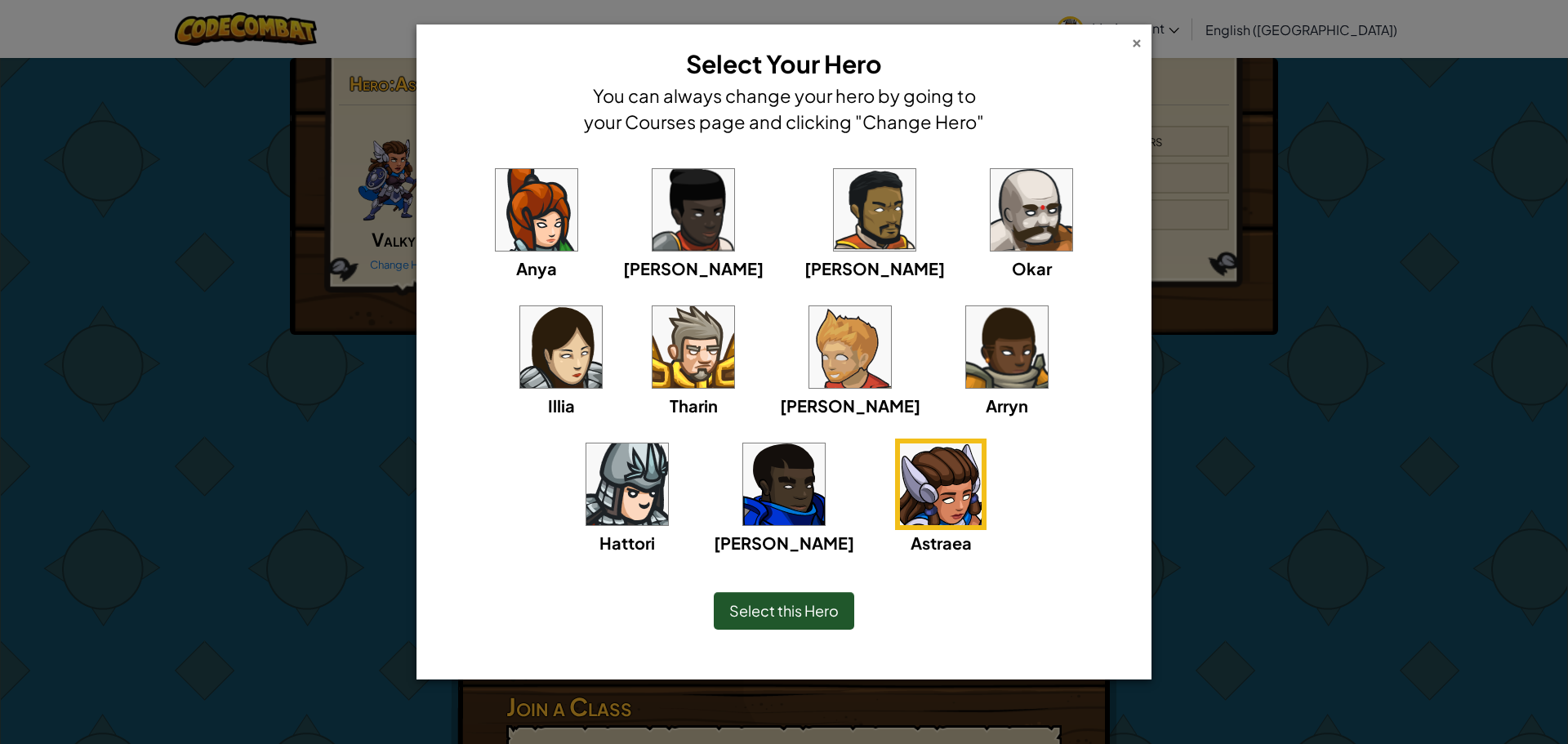
click at [1137, 41] on div "×" at bounding box center [1137, 41] width 12 height 18
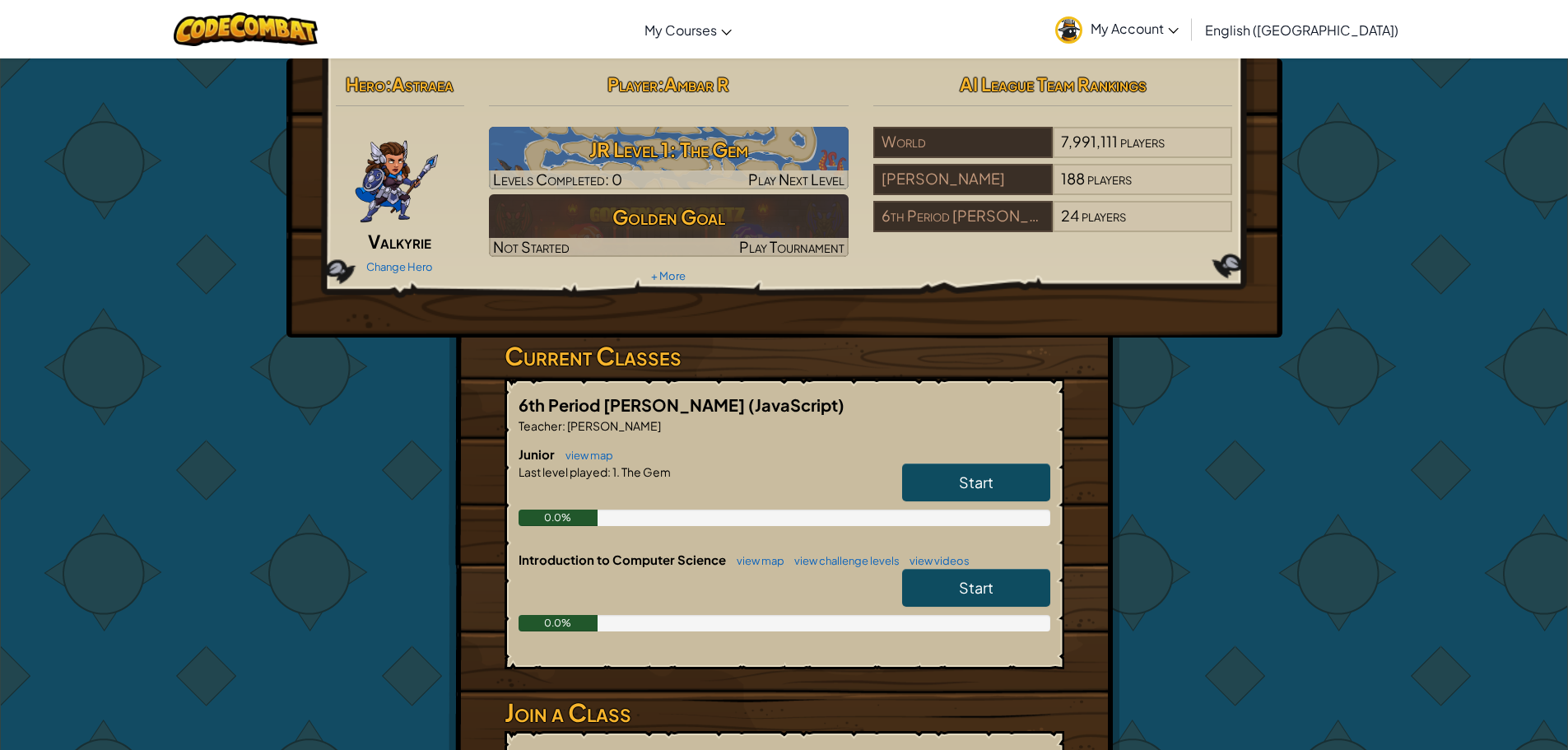
click at [396, 162] on img at bounding box center [396, 176] width 86 height 98
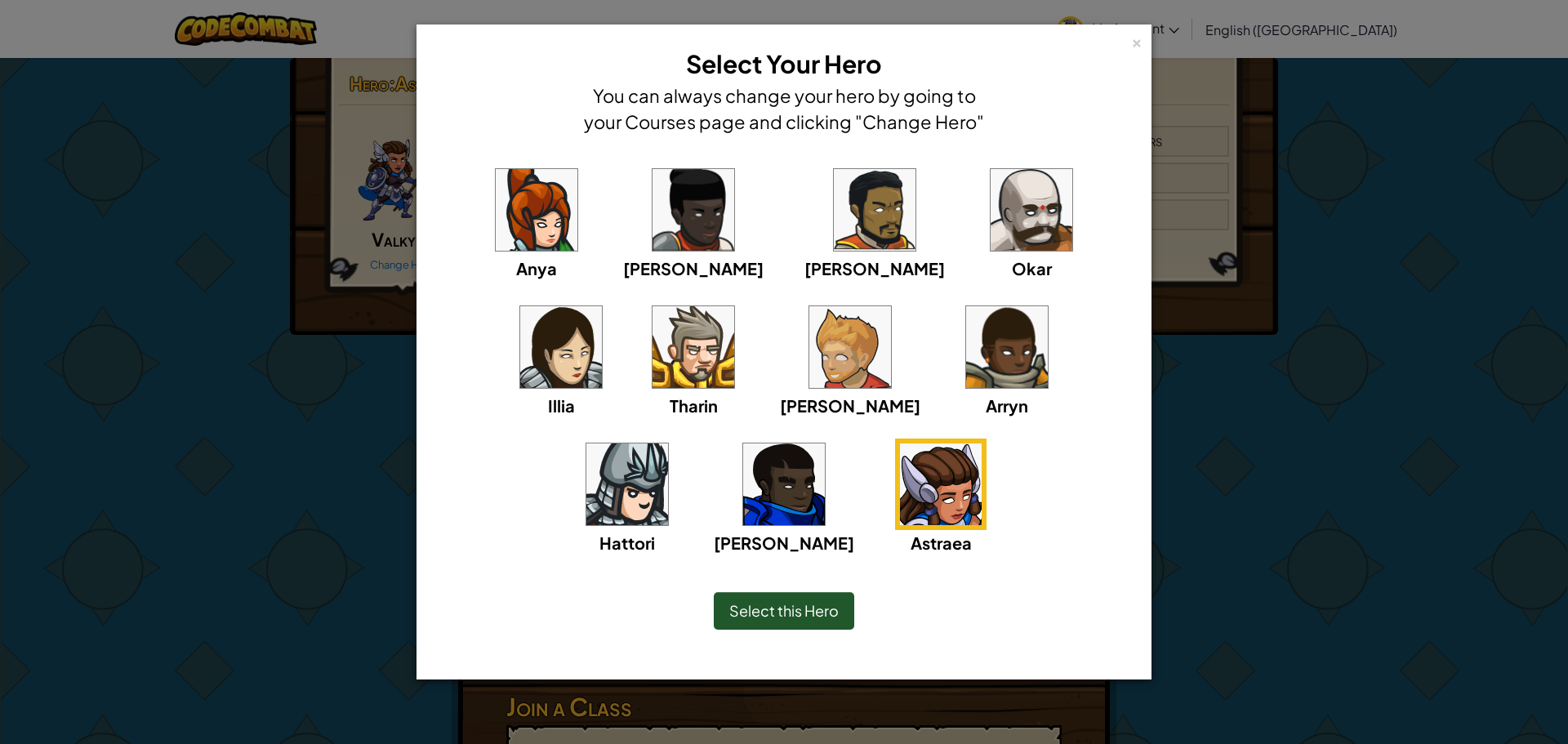
click at [1555, 723] on div "× Select Your Hero You can always change your hero by going to your Courses pag…" at bounding box center [784, 372] width 1568 height 744
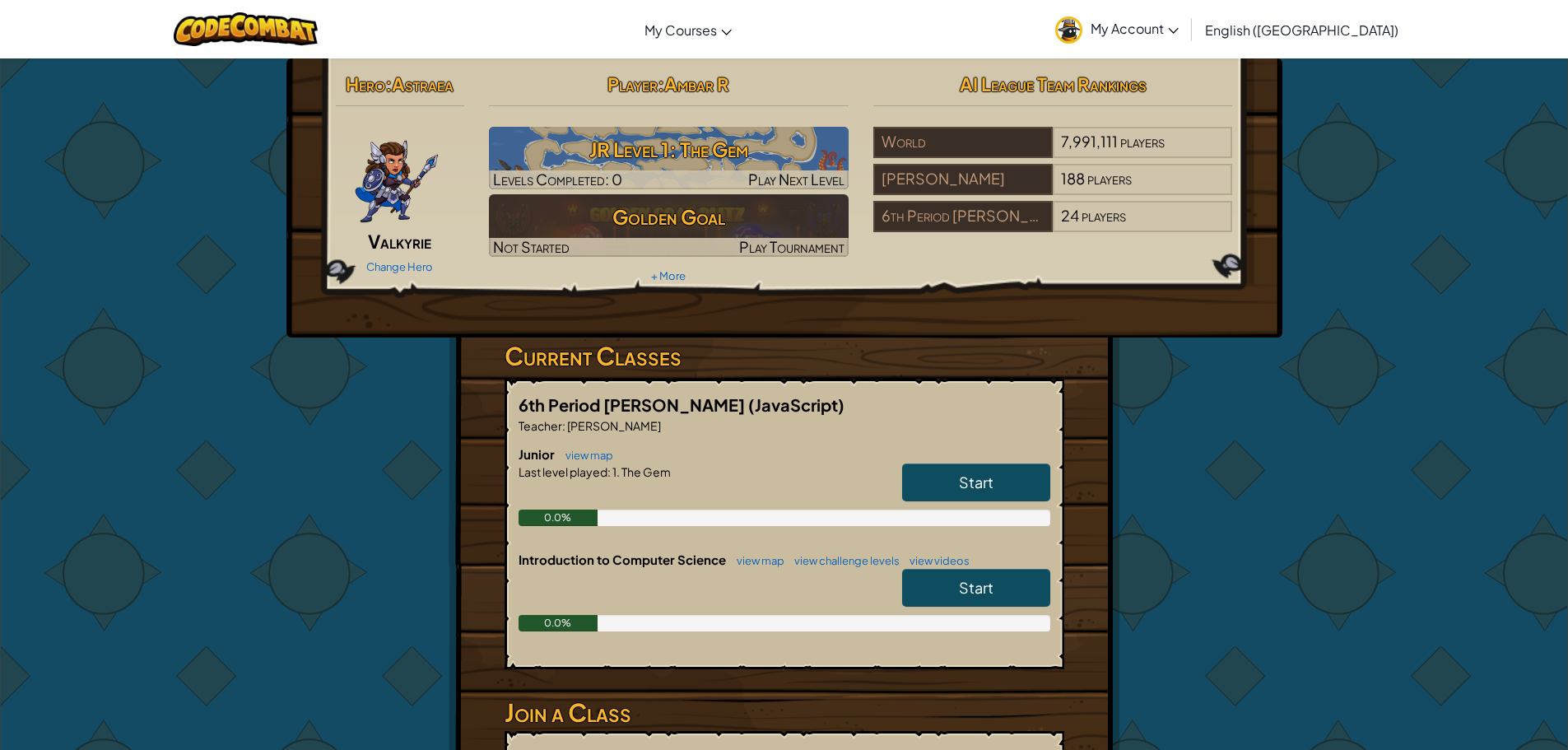
click at [967, 485] on span "Start" at bounding box center [975, 481] width 34 height 19
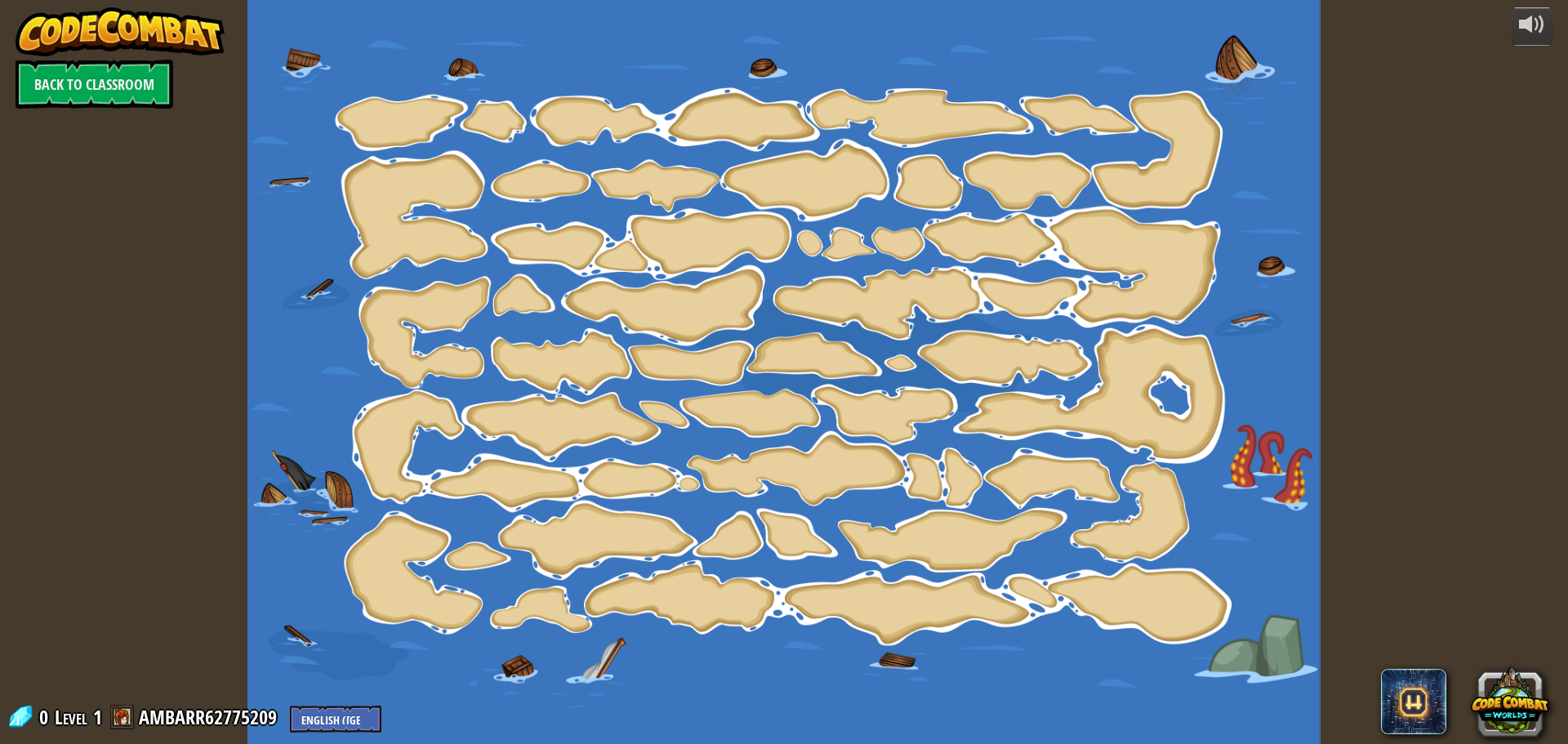
click at [408, 90] on div at bounding box center [784, 372] width 1072 height 744
click at [20, 79] on link "Back to Classroom" at bounding box center [95, 84] width 158 height 49
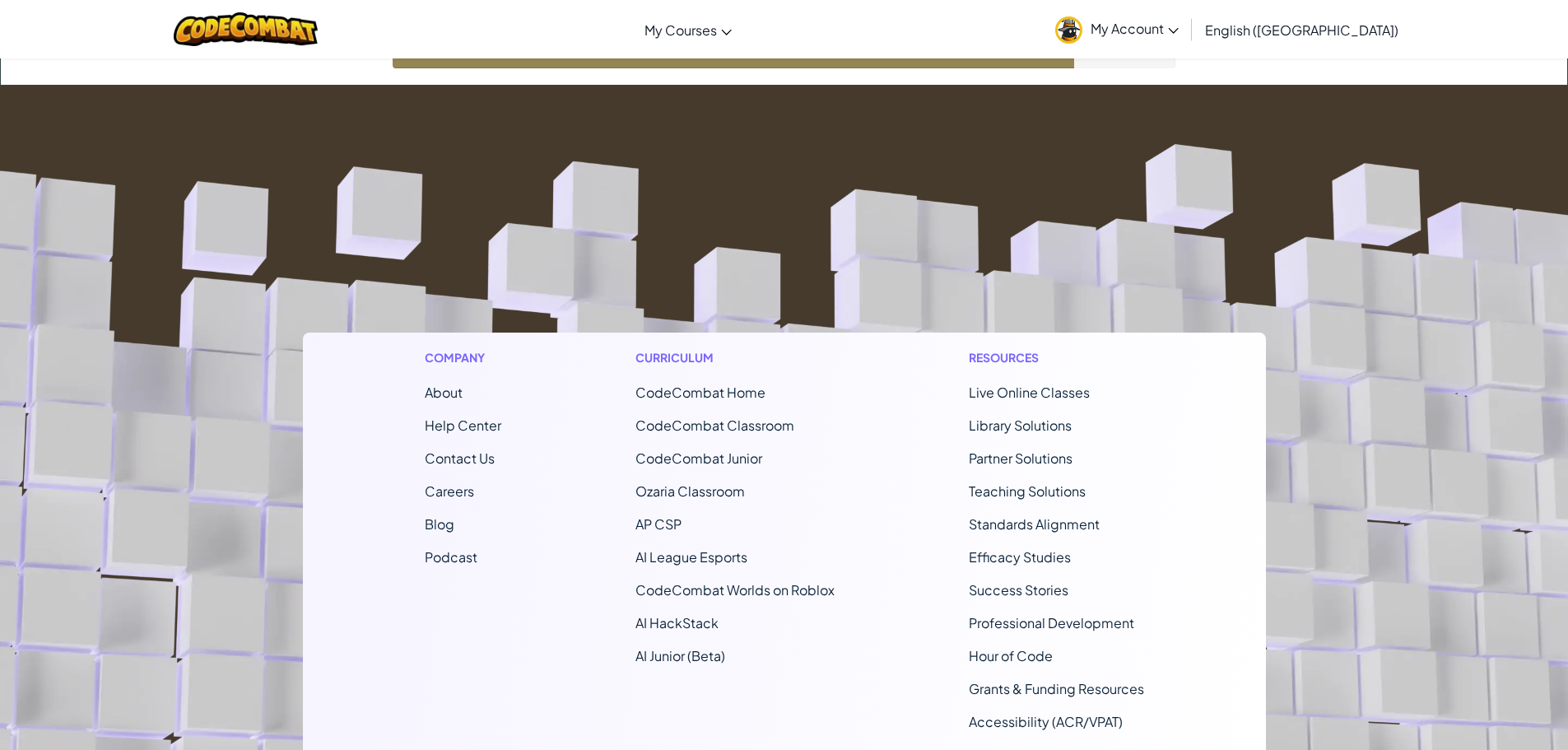
scroll to position [164, 0]
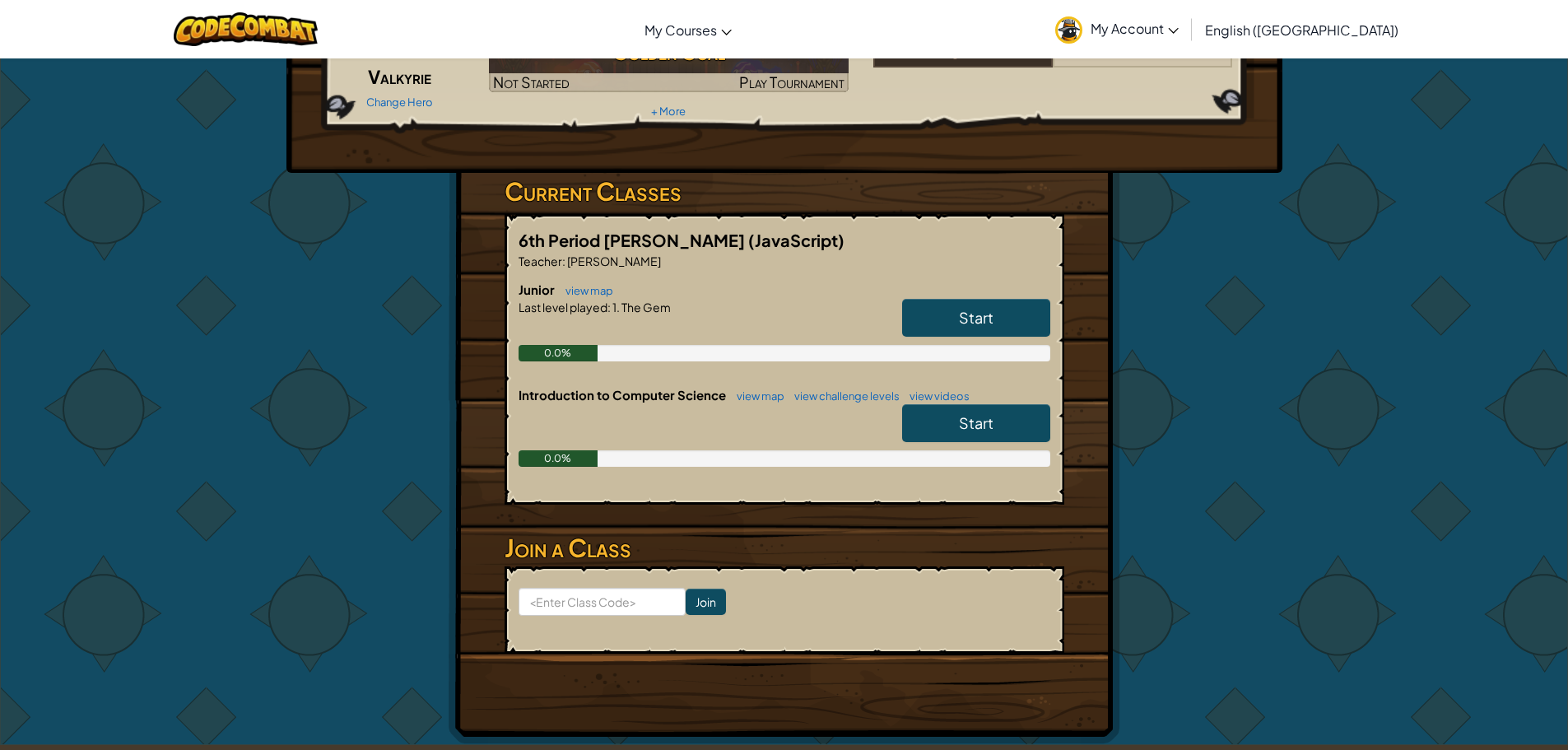
click at [981, 317] on span "Start" at bounding box center [975, 317] width 34 height 19
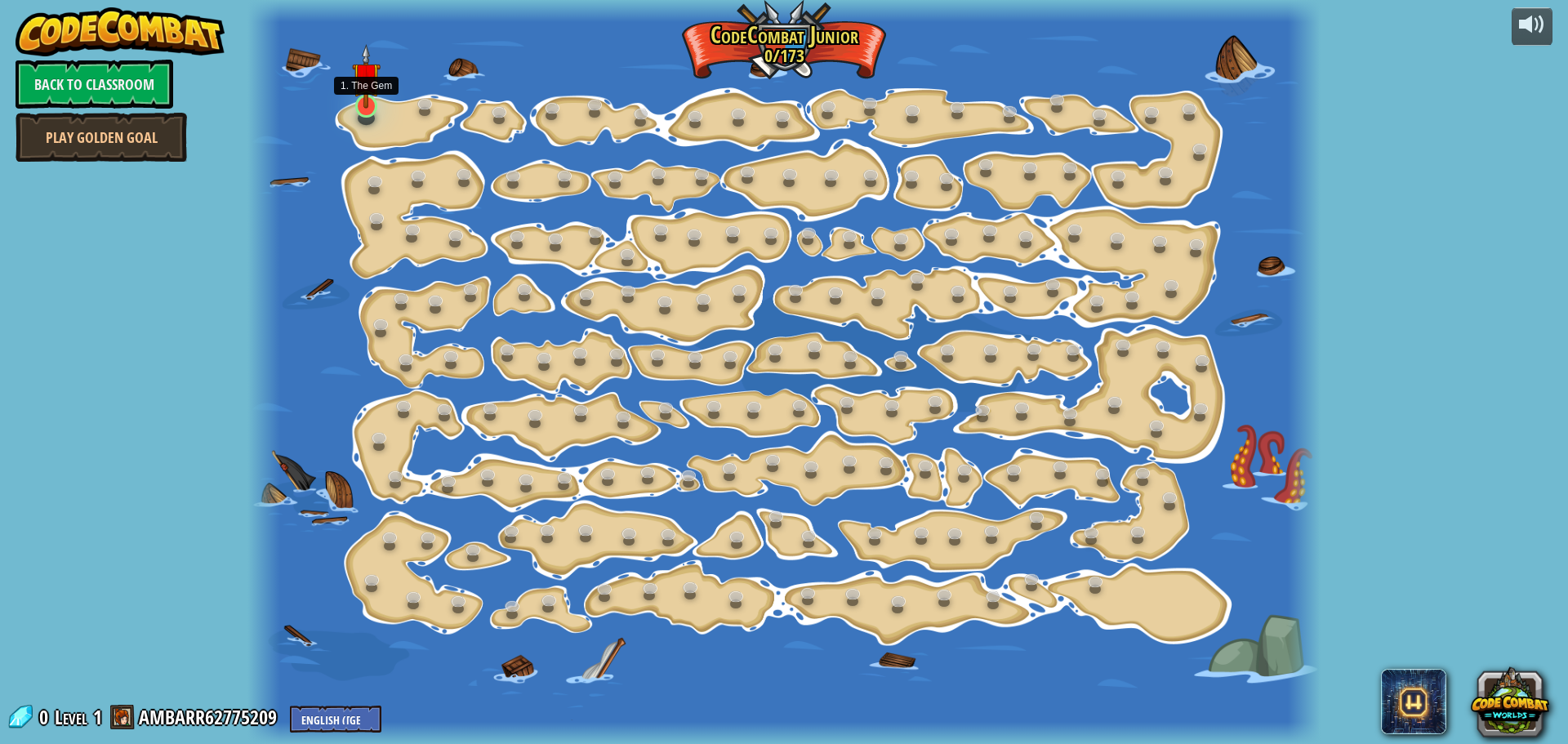
click at [376, 106] on img at bounding box center [366, 76] width 27 height 64
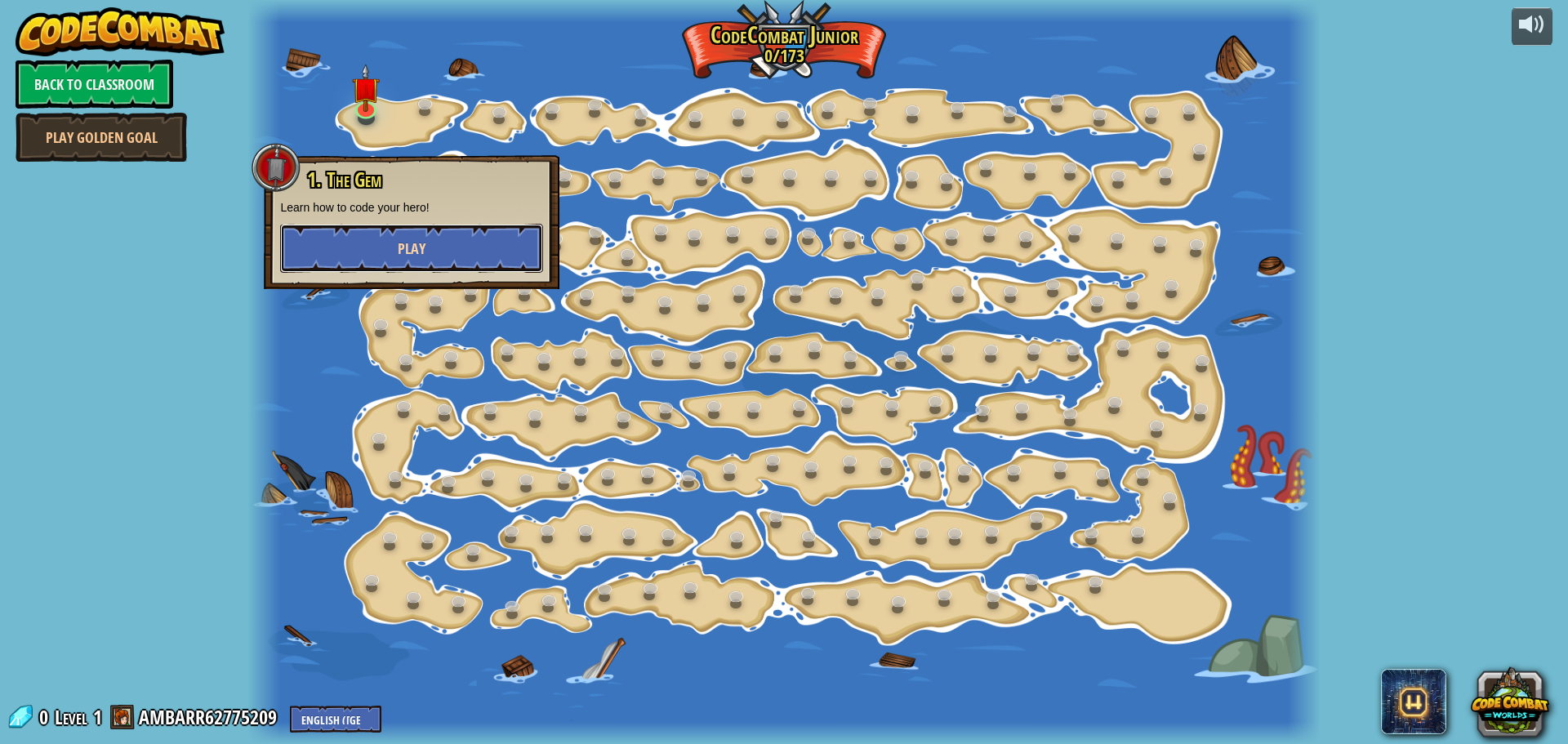
click at [408, 256] on span "Play" at bounding box center [412, 248] width 27 height 20
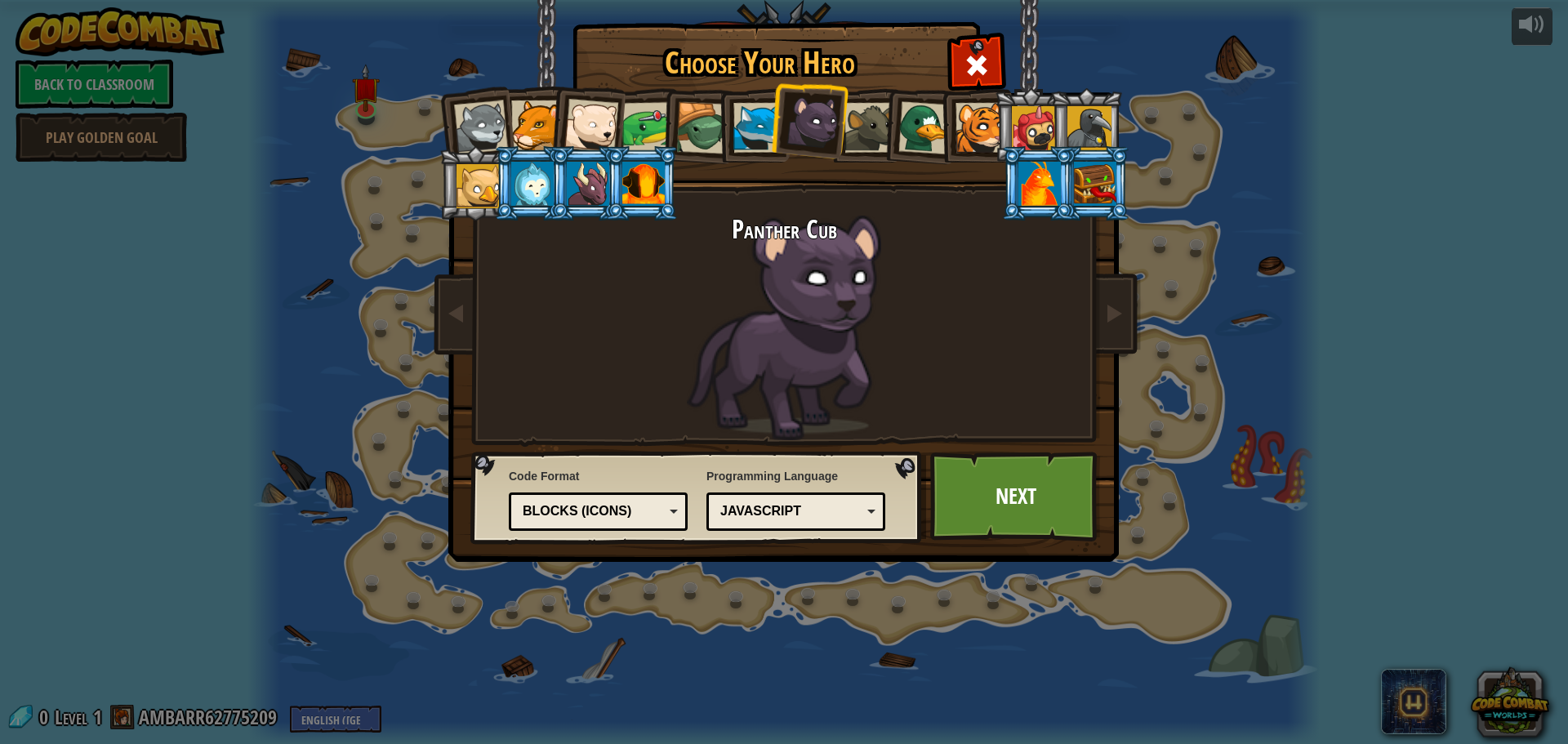
click at [727, 122] on li at bounding box center [752, 125] width 73 height 74
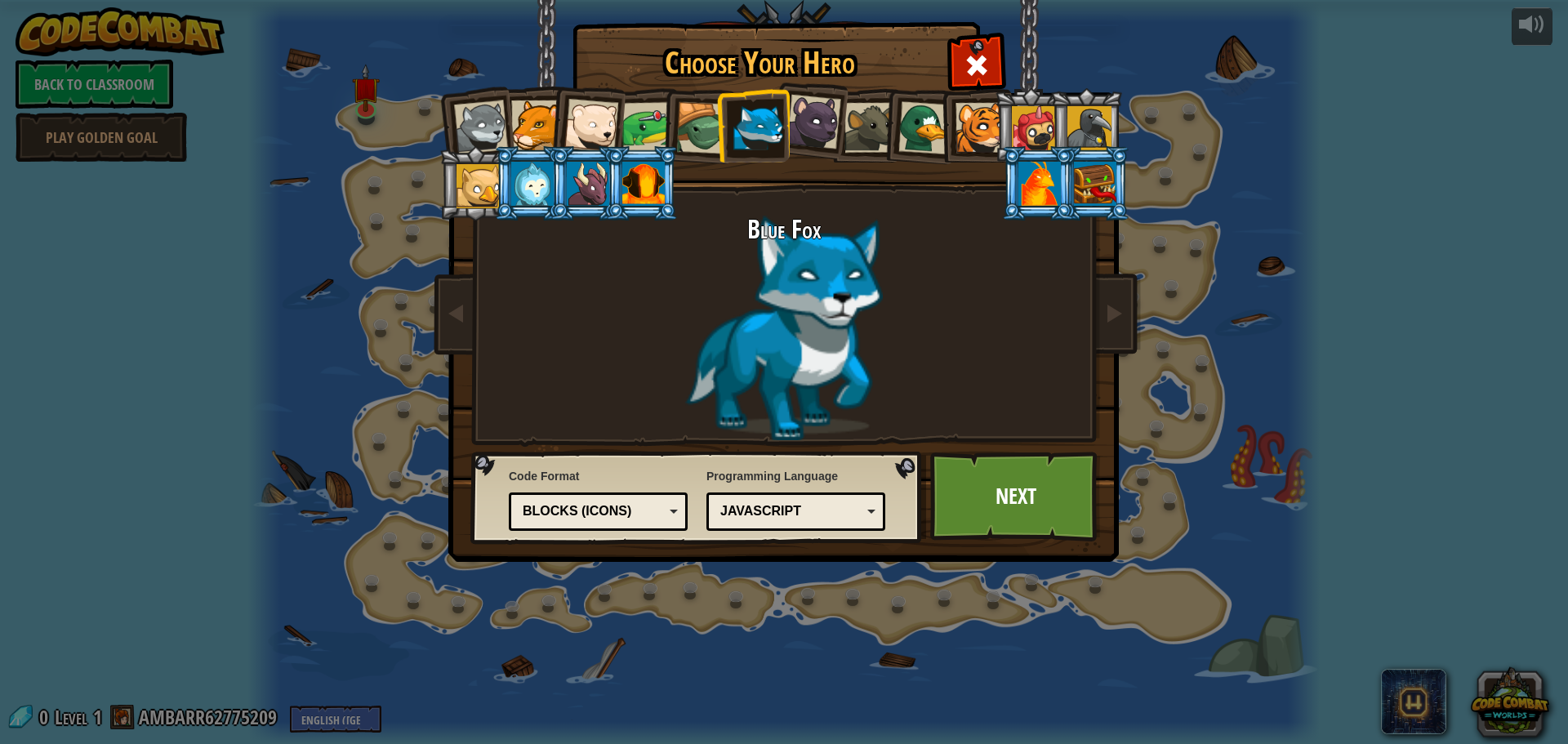
click at [695, 119] on div at bounding box center [703, 129] width 53 height 53
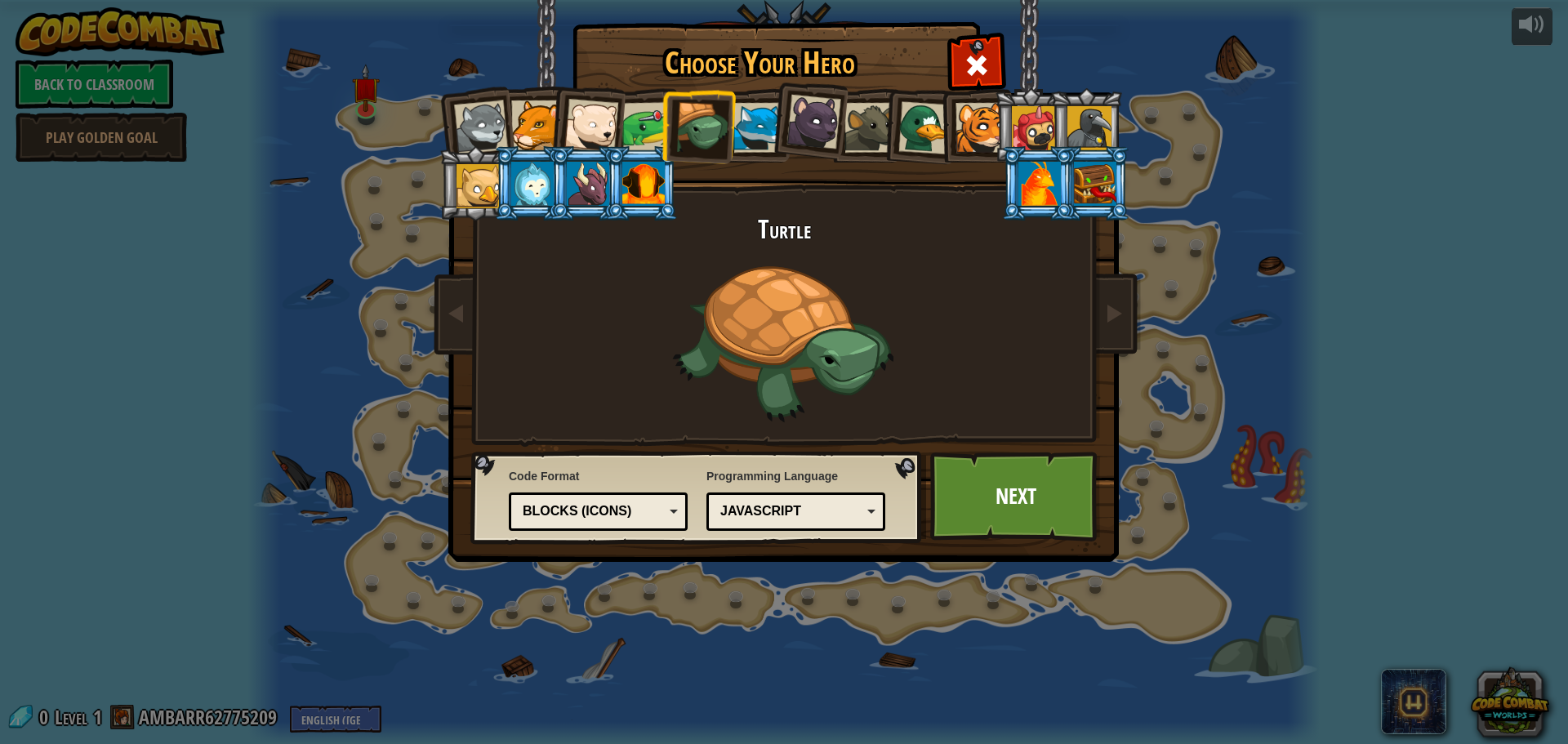
click at [538, 125] on div at bounding box center [536, 125] width 50 height 50
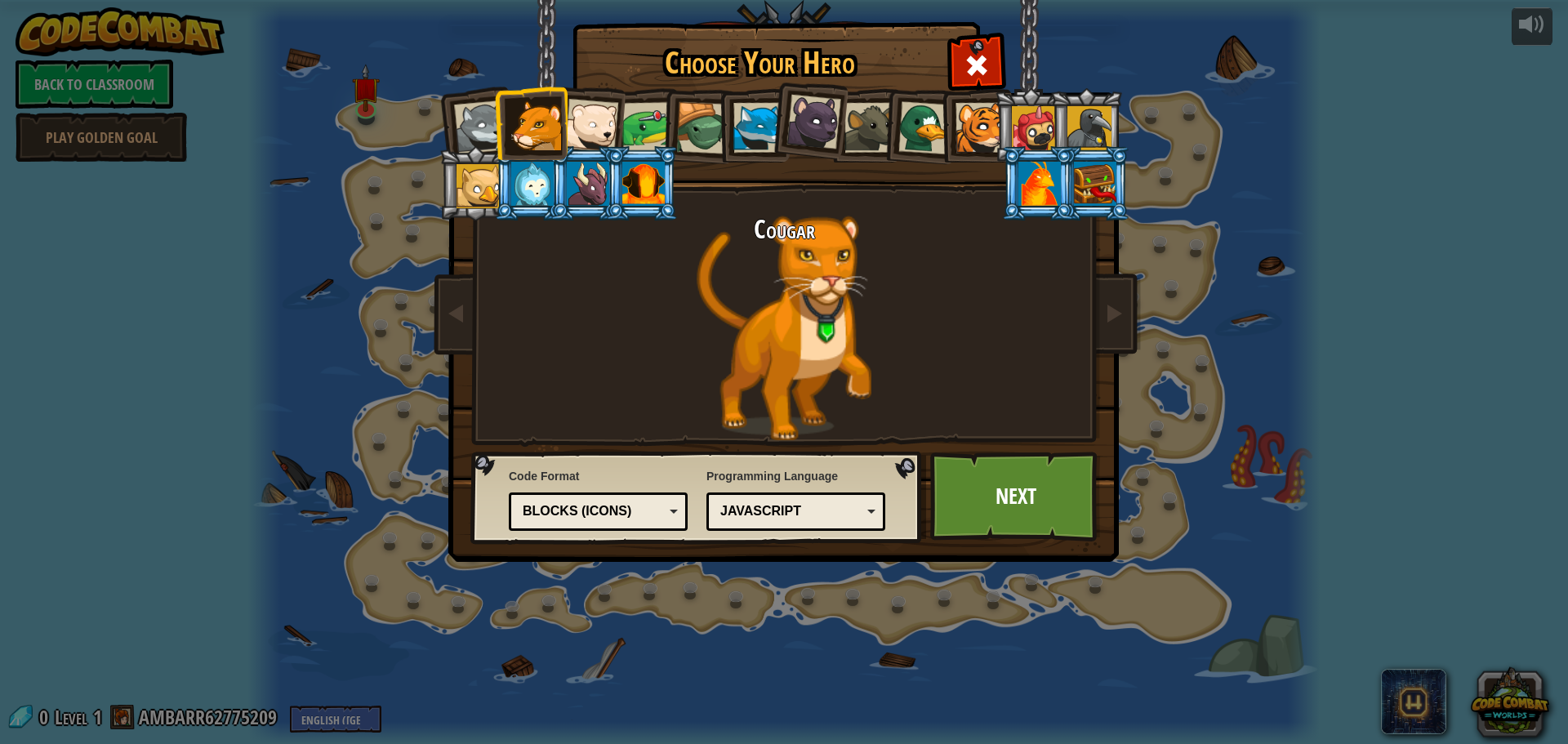
click at [886, 140] on li at bounding box center [919, 125] width 78 height 79
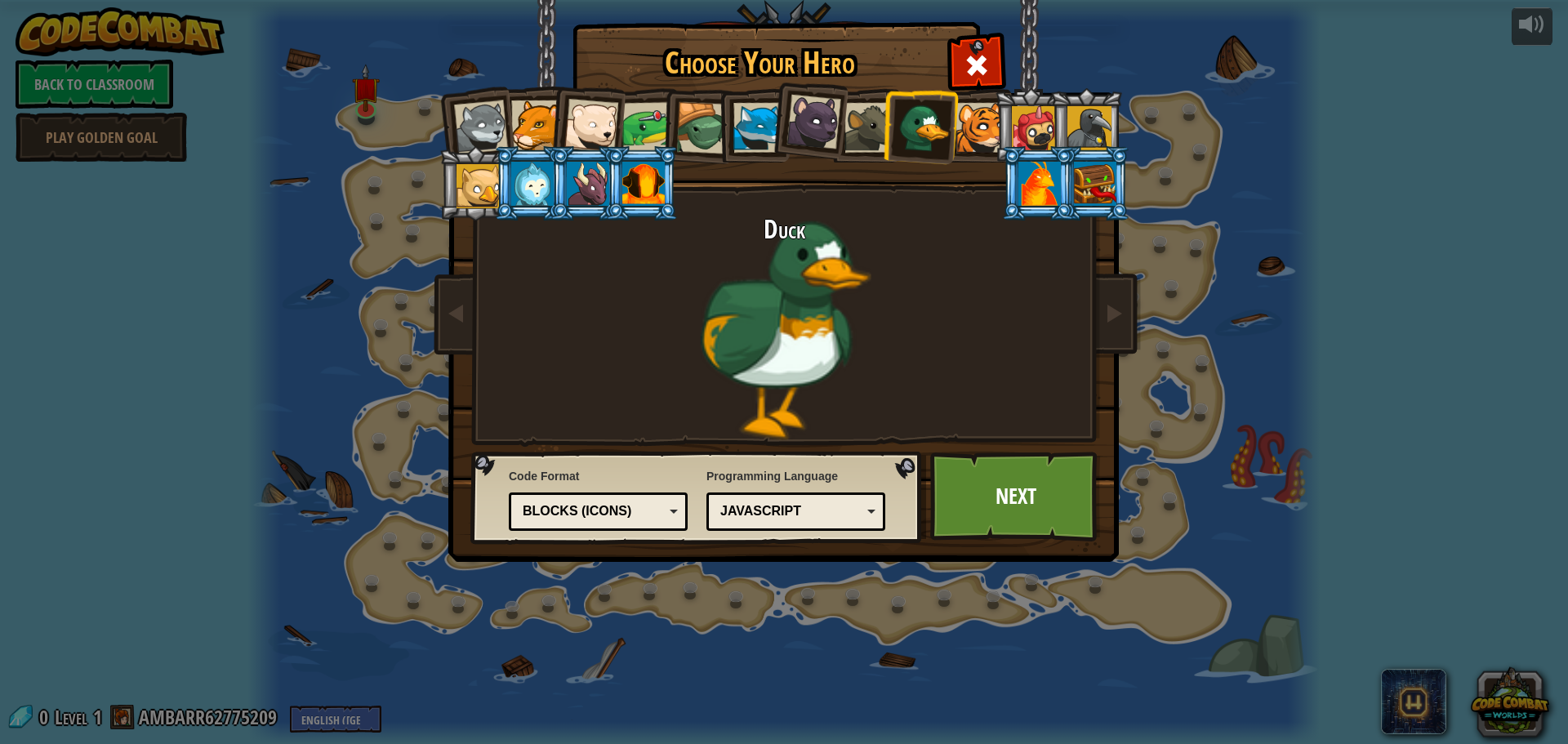
click at [838, 146] on li at bounding box center [808, 119] width 81 height 82
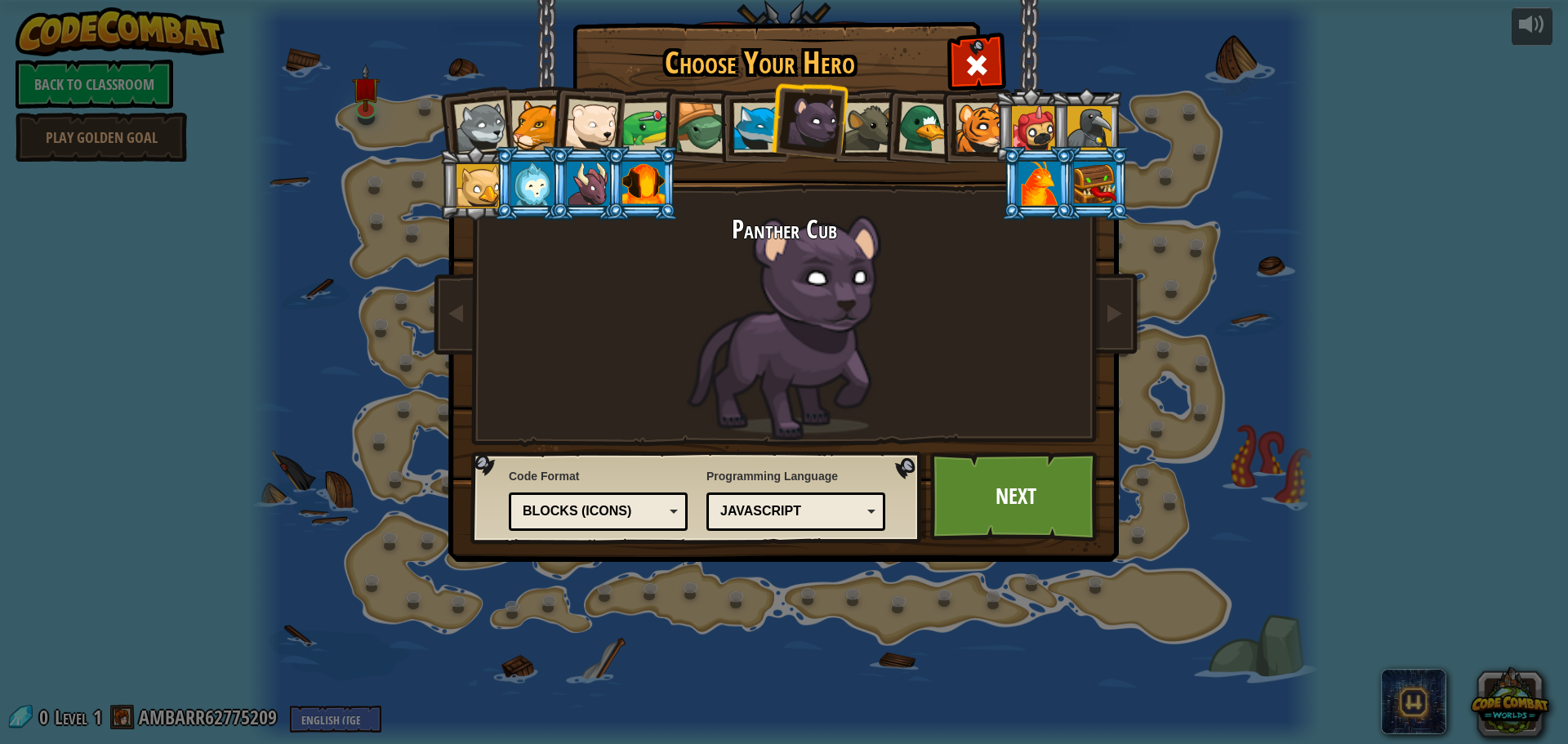
click at [854, 147] on div at bounding box center [869, 127] width 50 height 50
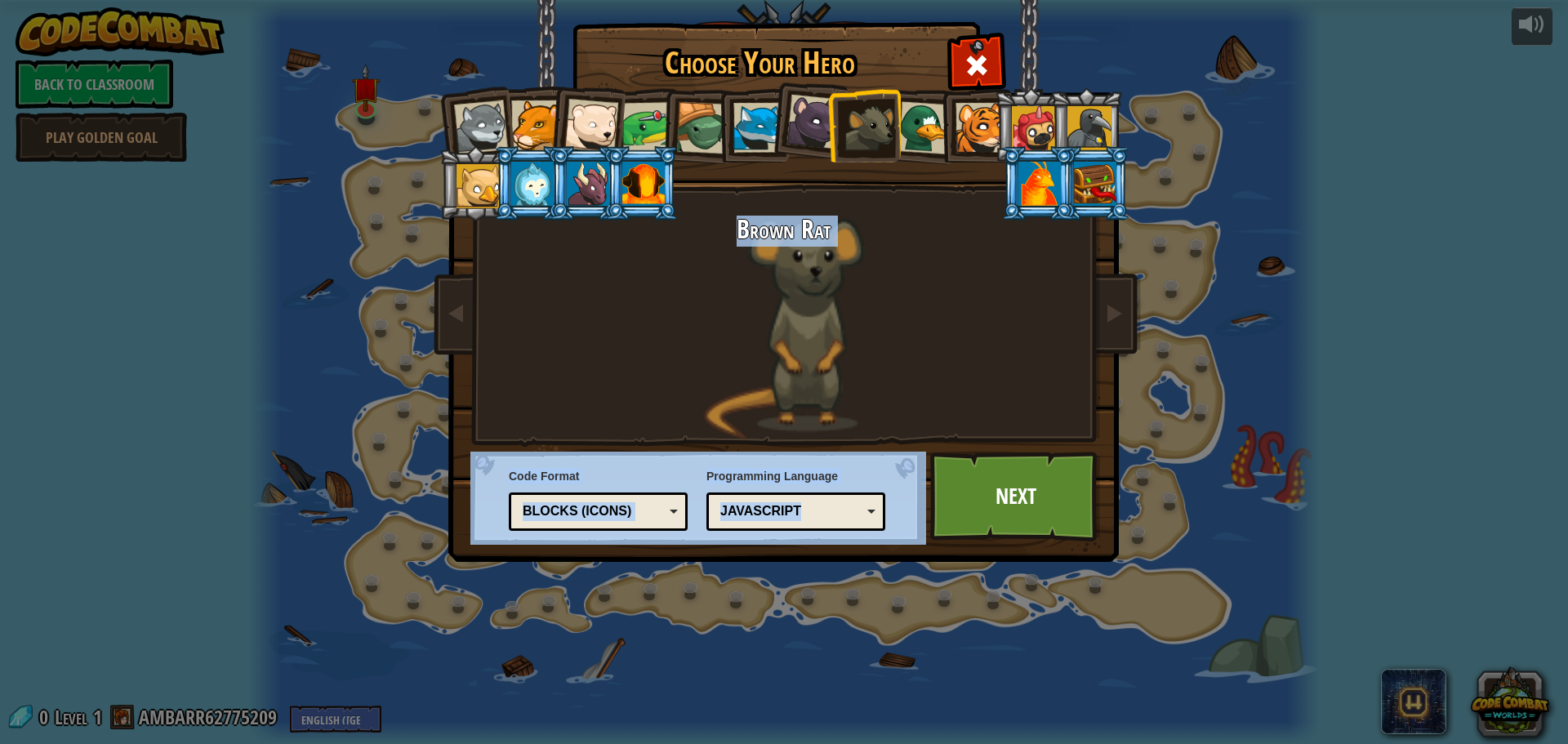
drag, startPoint x: 847, startPoint y: 262, endPoint x: 861, endPoint y: 537, distance: 275.4
click at [861, 26] on div "Choose Your Hero 0 Wolf Pup Cougar Polar Bear Cub Frog Turtle Blue Fox Panther …" at bounding box center [784, 25] width 669 height 2
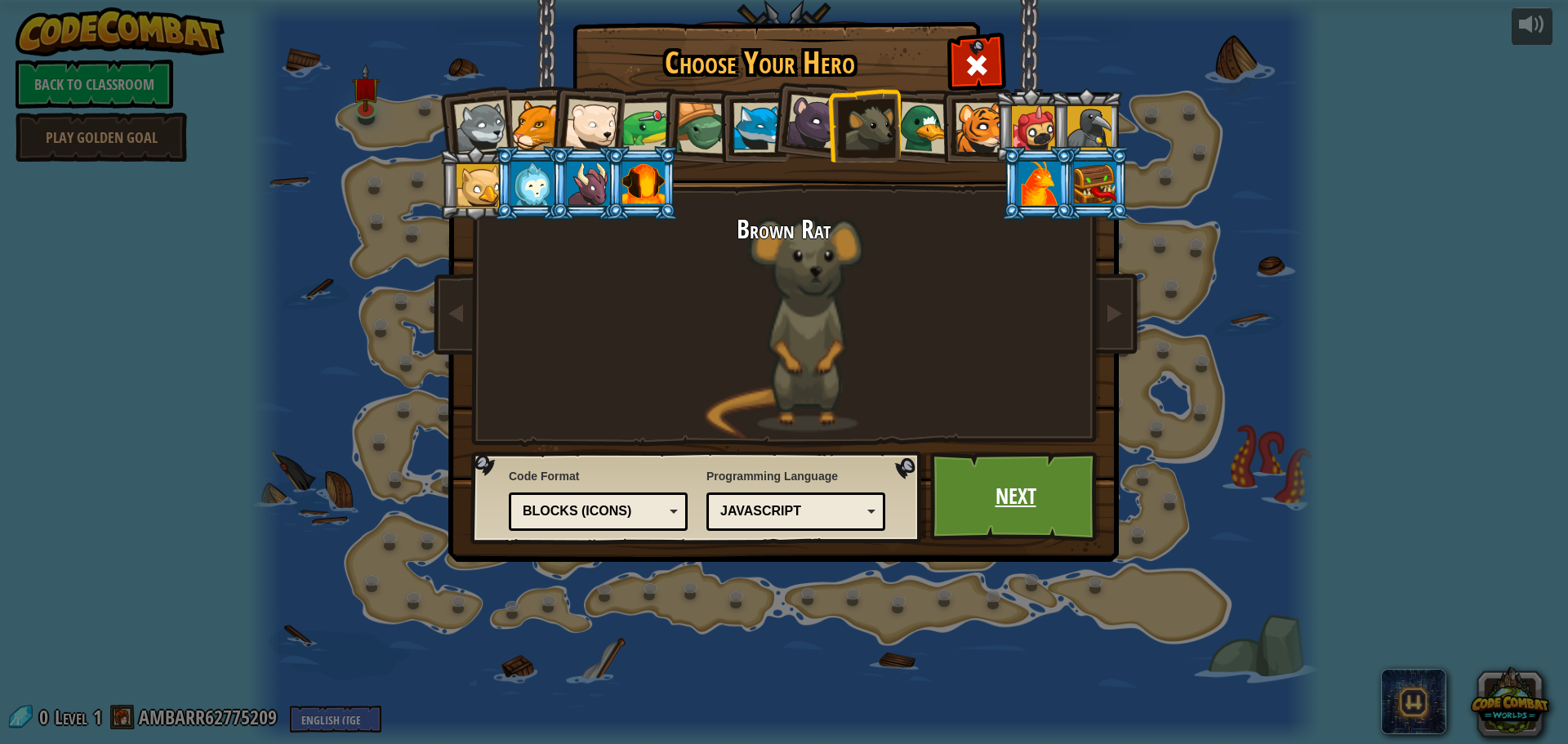
click at [951, 522] on link "Next" at bounding box center [1015, 496] width 171 height 90
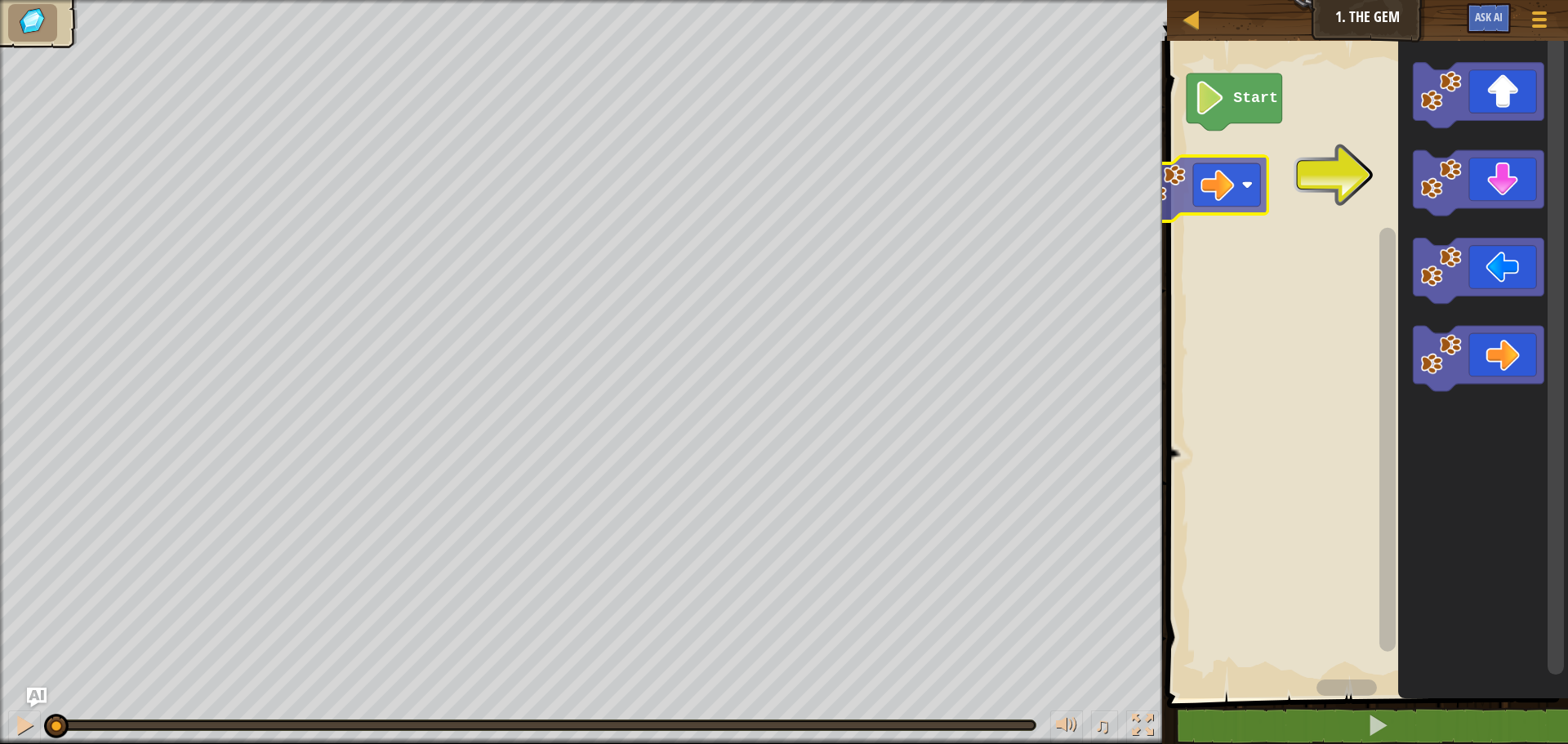
click at [1233, 173] on div "Start" at bounding box center [1365, 365] width 406 height 665
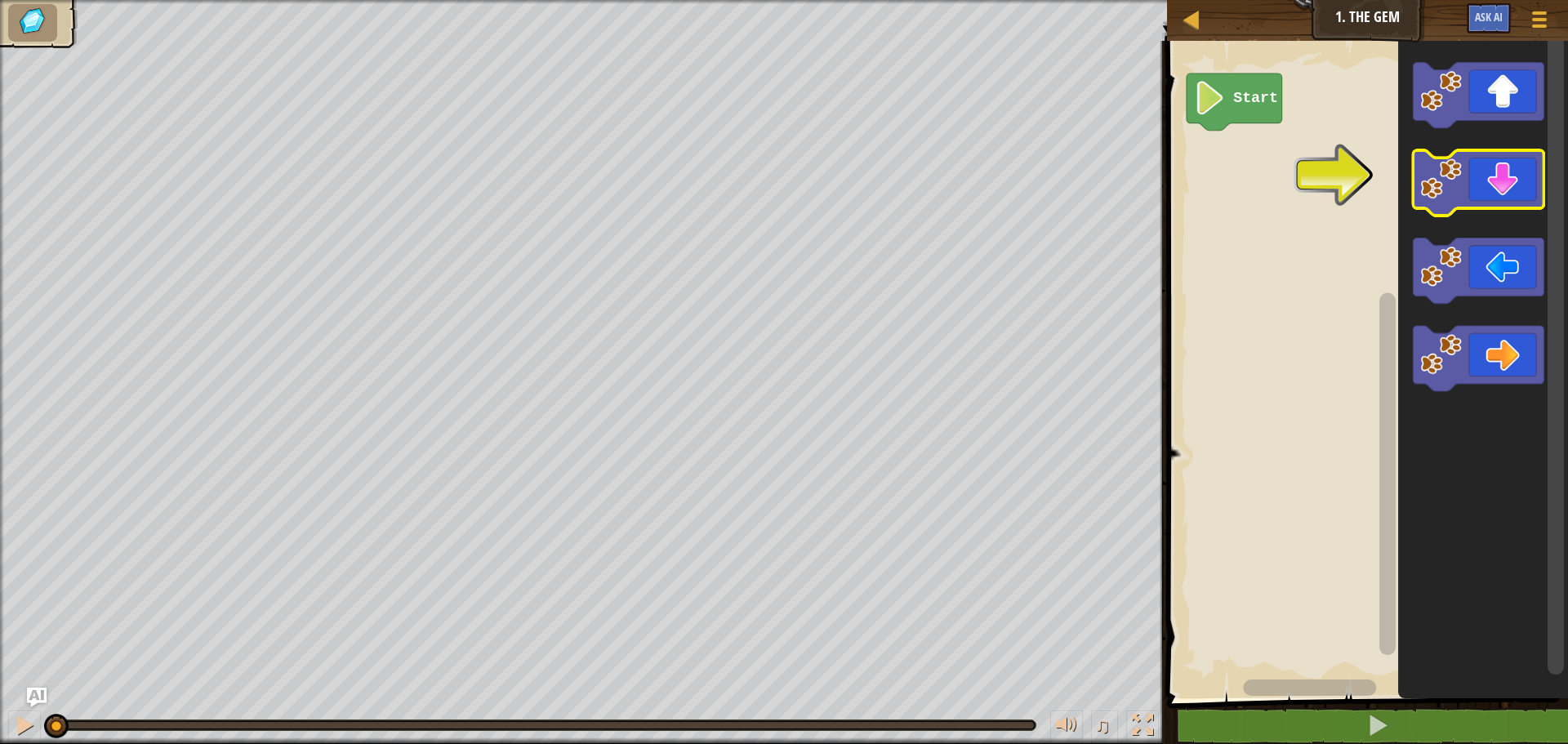
click at [1426, 176] on image "Blockly Workspace" at bounding box center [1442, 178] width 41 height 41
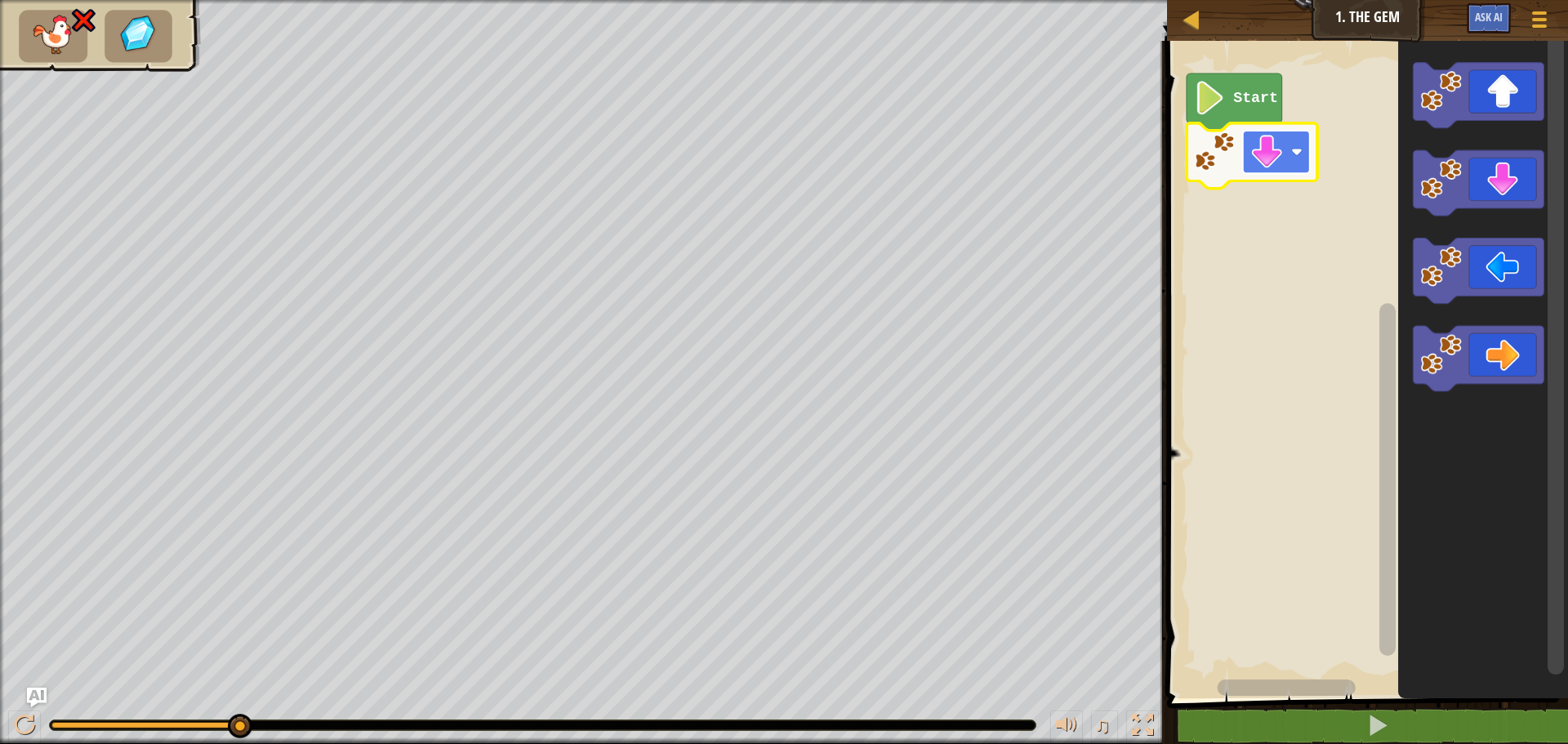
click at [1276, 167] on image "Blockly Workspace" at bounding box center [1267, 151] width 33 height 33
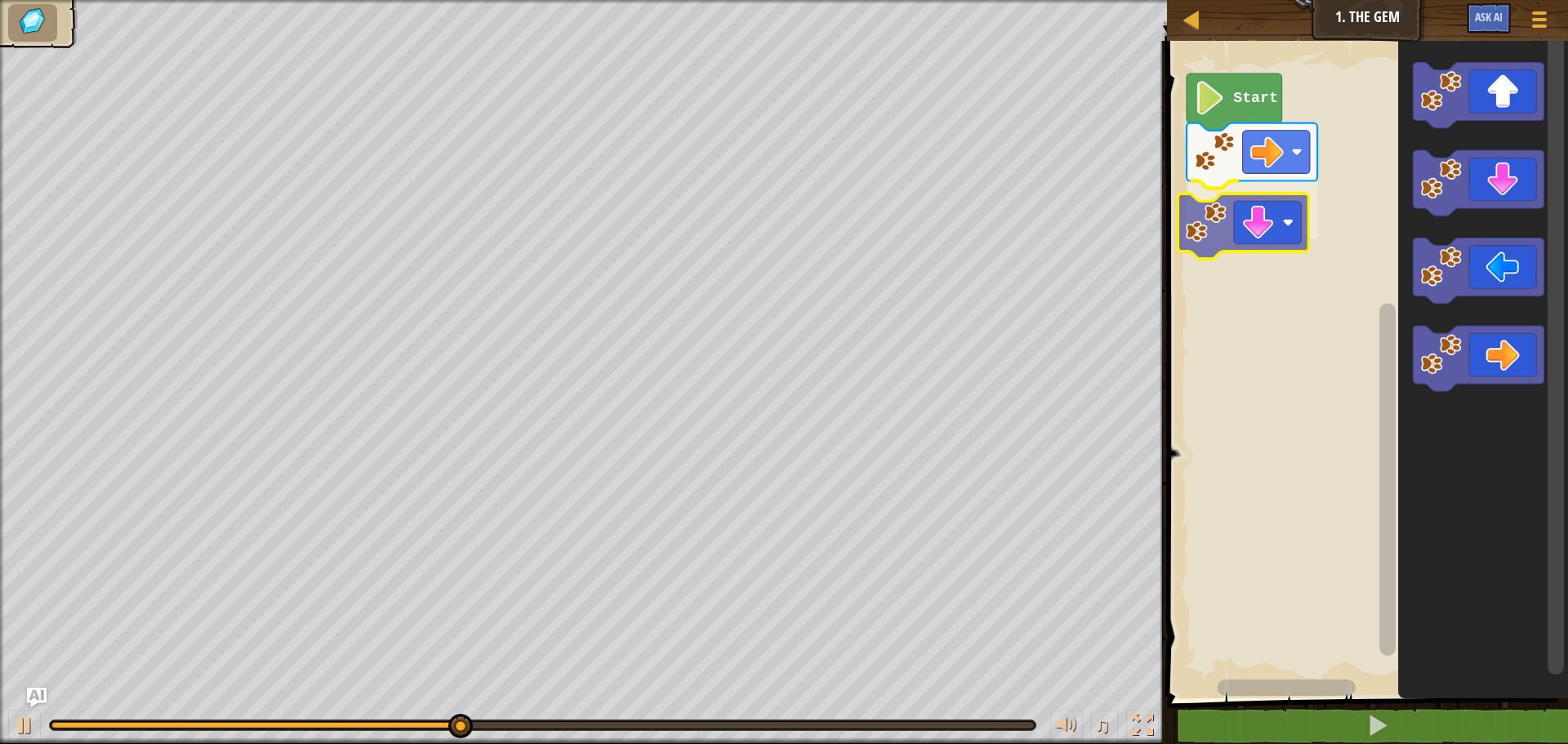
click at [1297, 210] on div "Start" at bounding box center [1365, 365] width 406 height 665
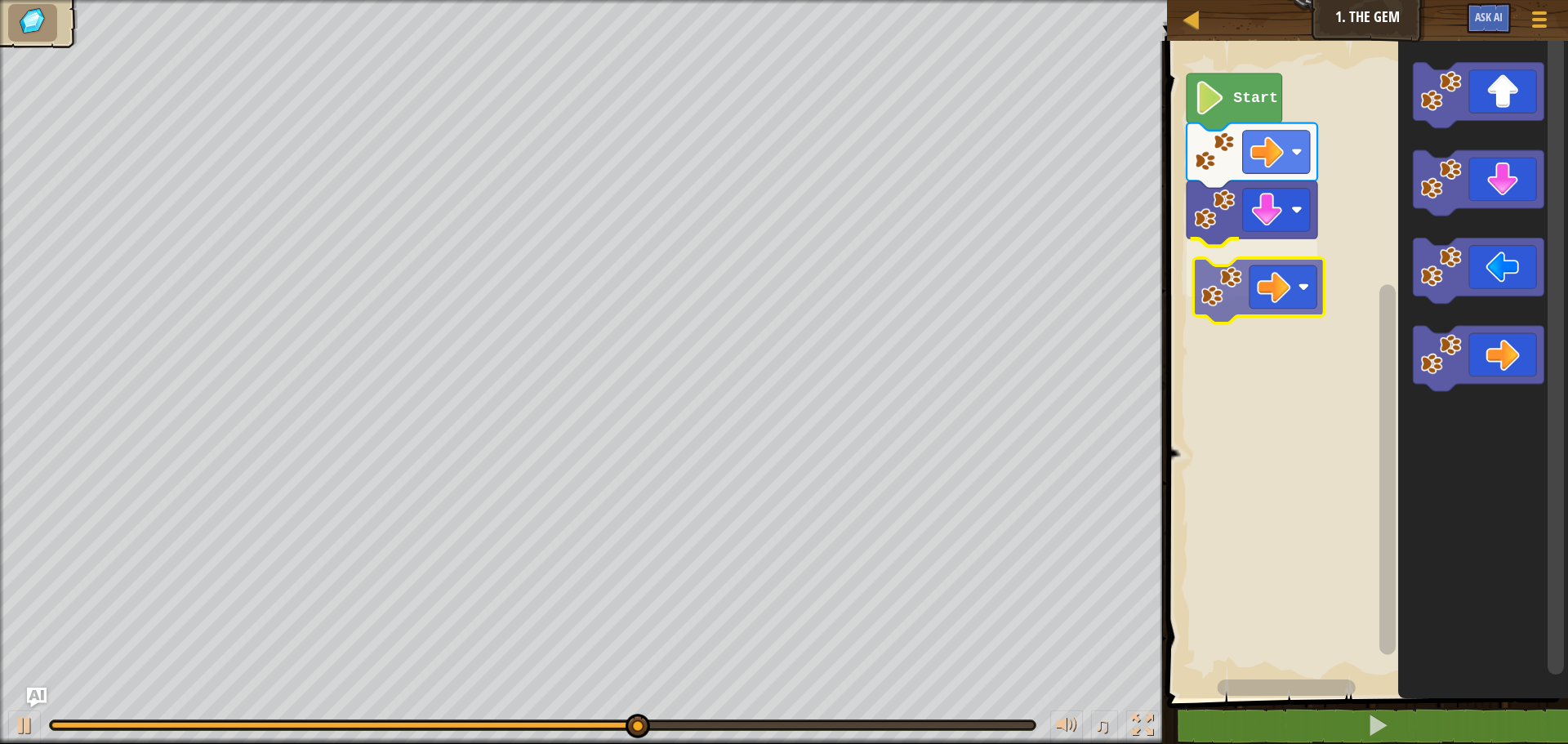
click at [1254, 280] on div "Start" at bounding box center [1365, 365] width 406 height 665
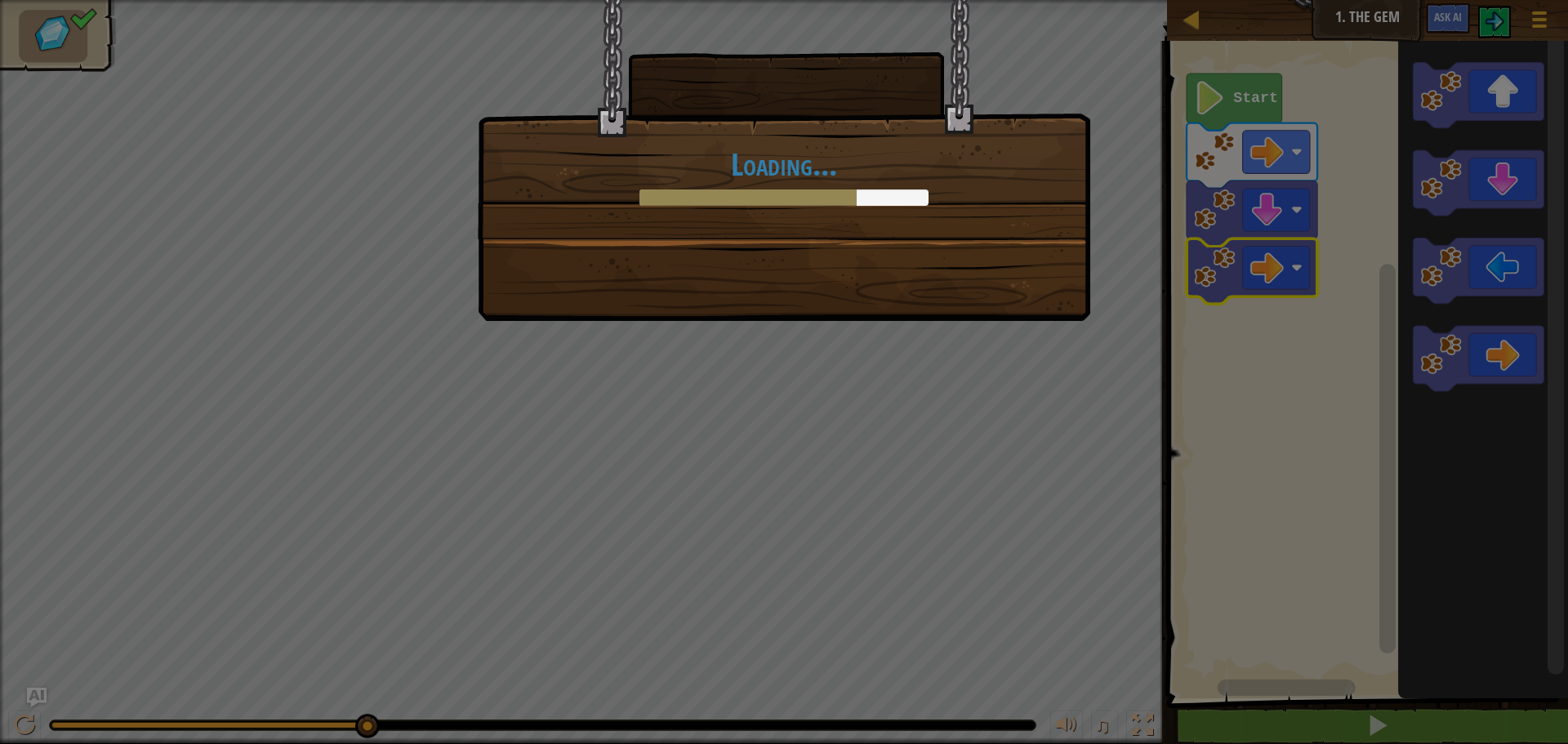
click at [1229, 95] on div "Loading..." at bounding box center [784, 372] width 1568 height 744
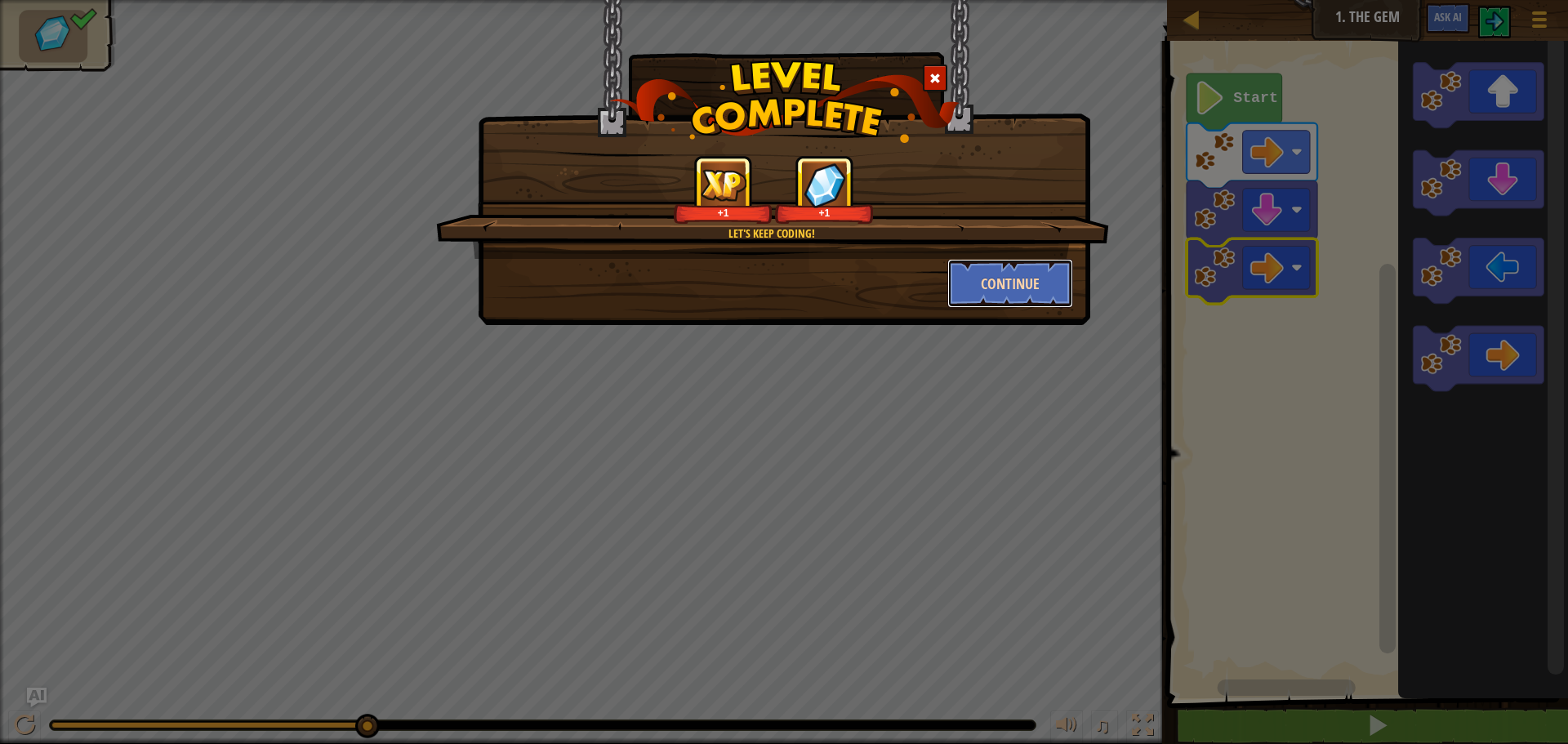
click at [1003, 291] on button "Continue" at bounding box center [1011, 283] width 127 height 49
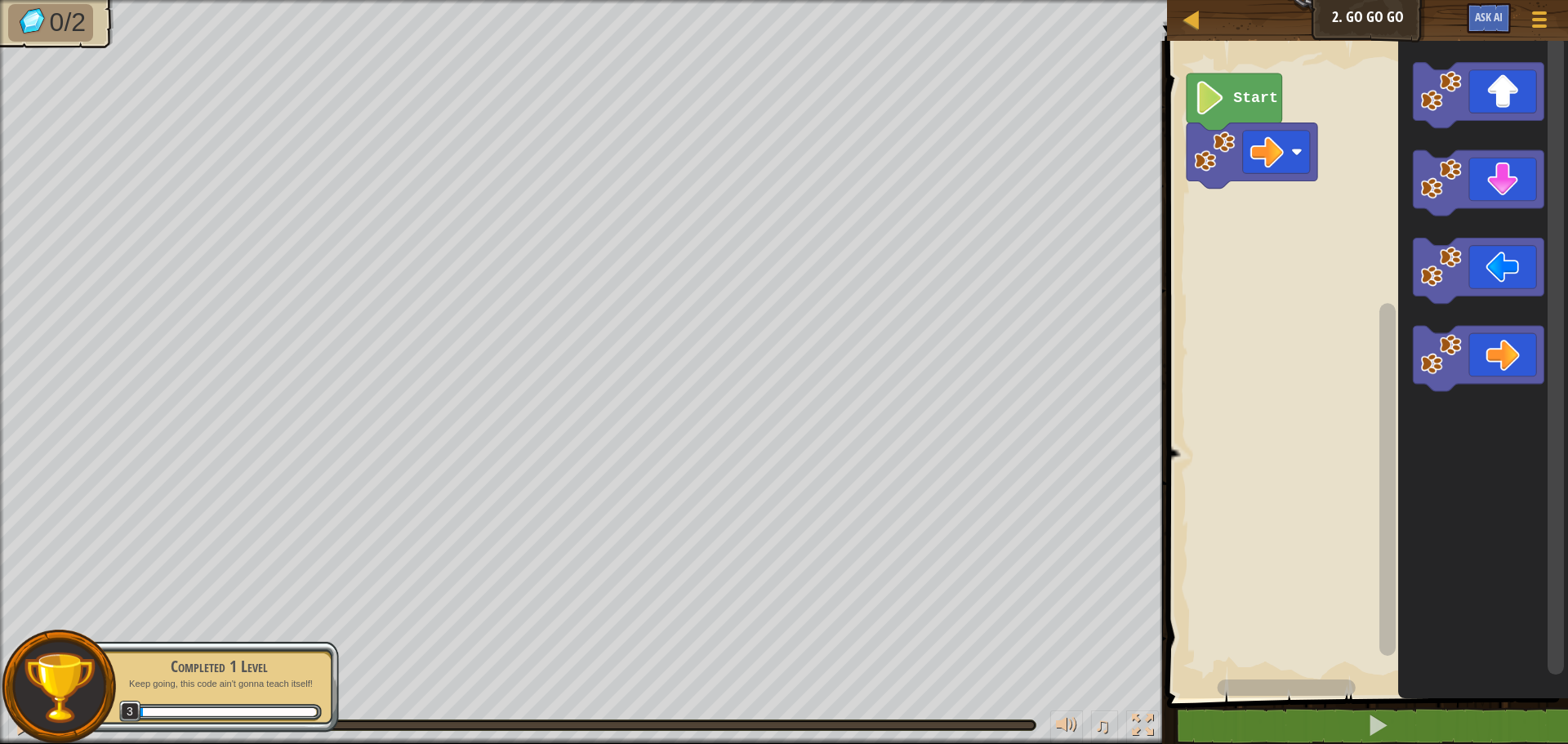
click at [1214, 103] on image "Blockly Workspace" at bounding box center [1210, 98] width 32 height 33
click at [1215, 110] on image "Blockly Workspace" at bounding box center [1210, 98] width 32 height 33
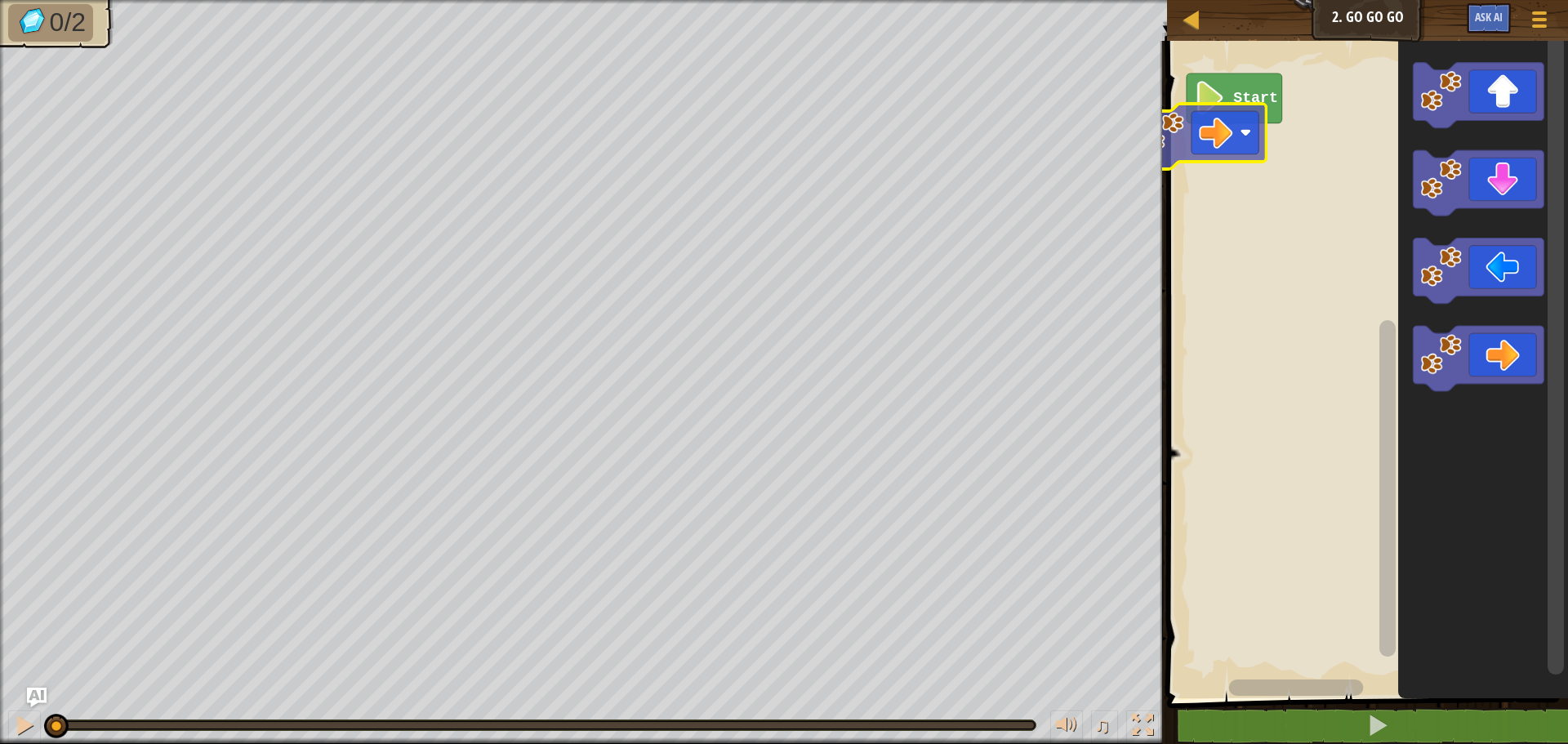
click at [1250, 135] on div "Start" at bounding box center [1365, 365] width 406 height 665
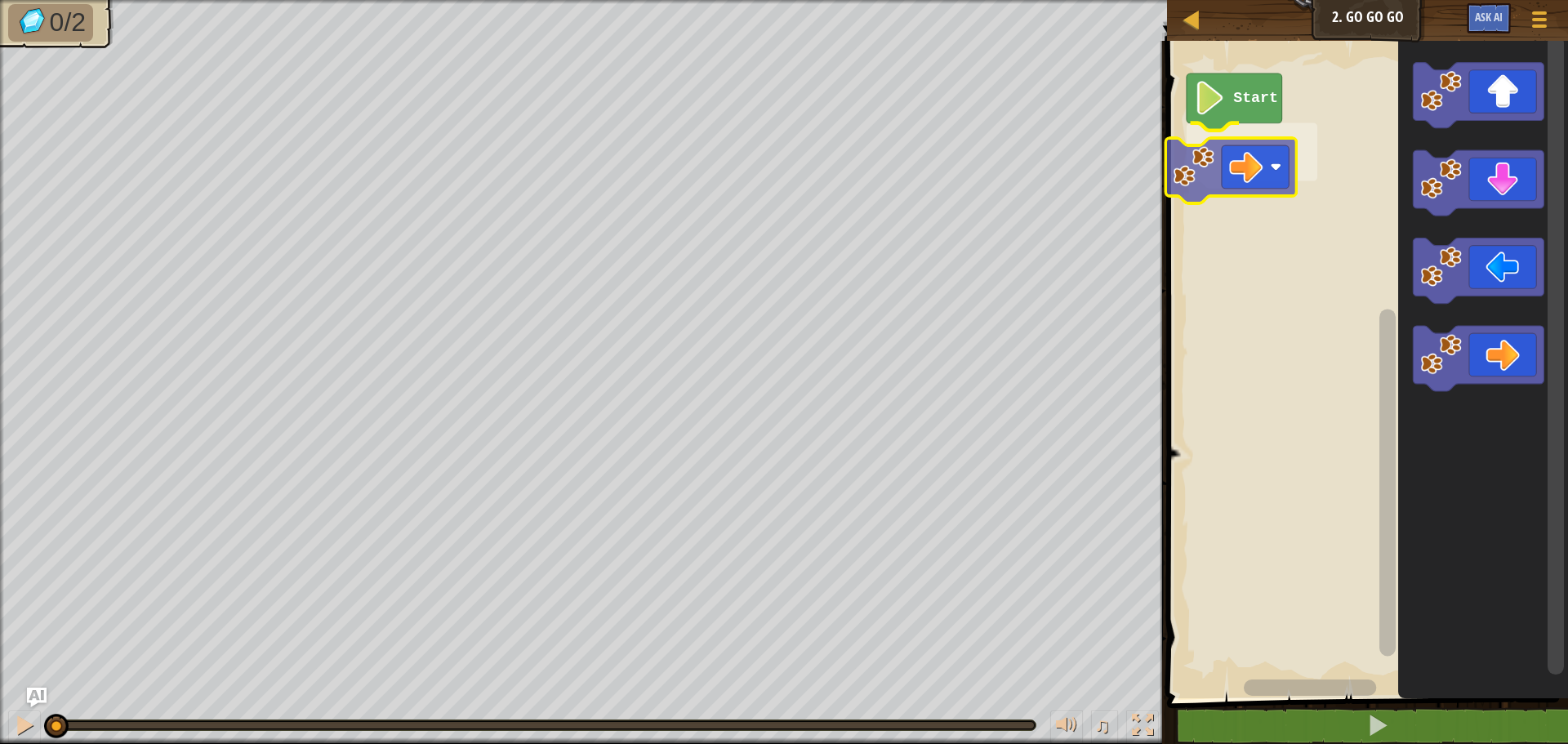
click at [1279, 179] on div "Start" at bounding box center [1365, 365] width 406 height 665
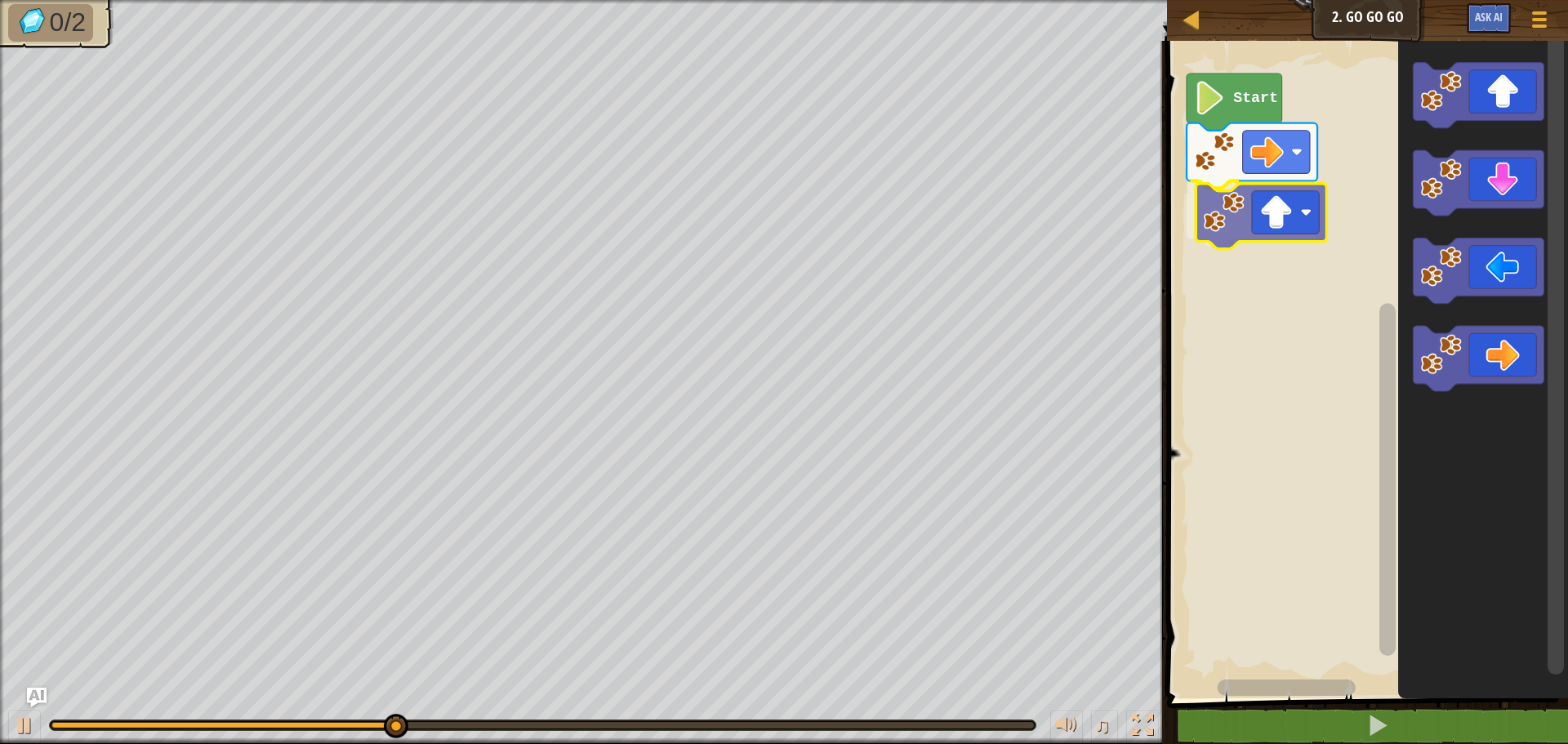
click at [1241, 233] on div "Start" at bounding box center [1365, 365] width 406 height 665
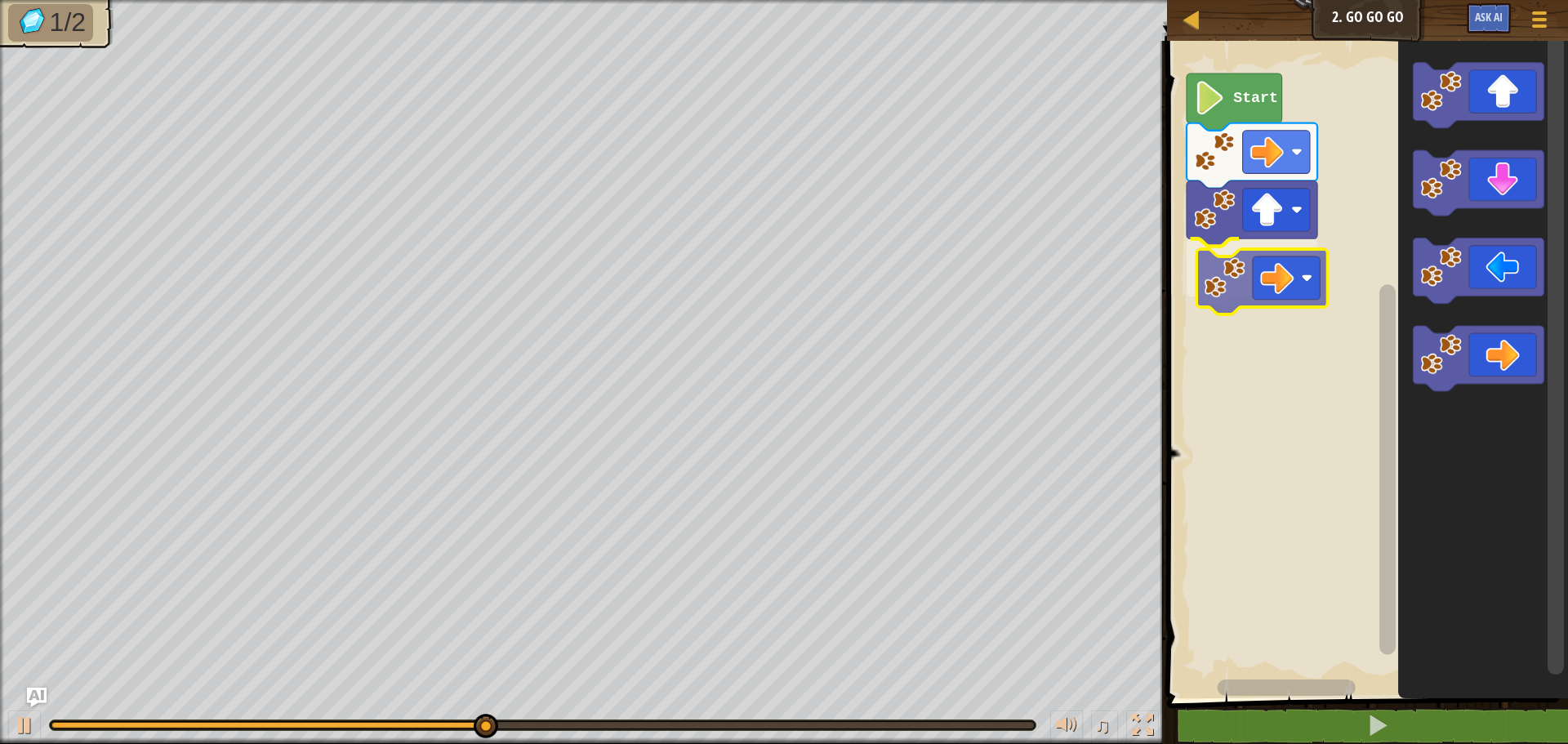
click at [1293, 286] on div "Start" at bounding box center [1365, 365] width 406 height 665
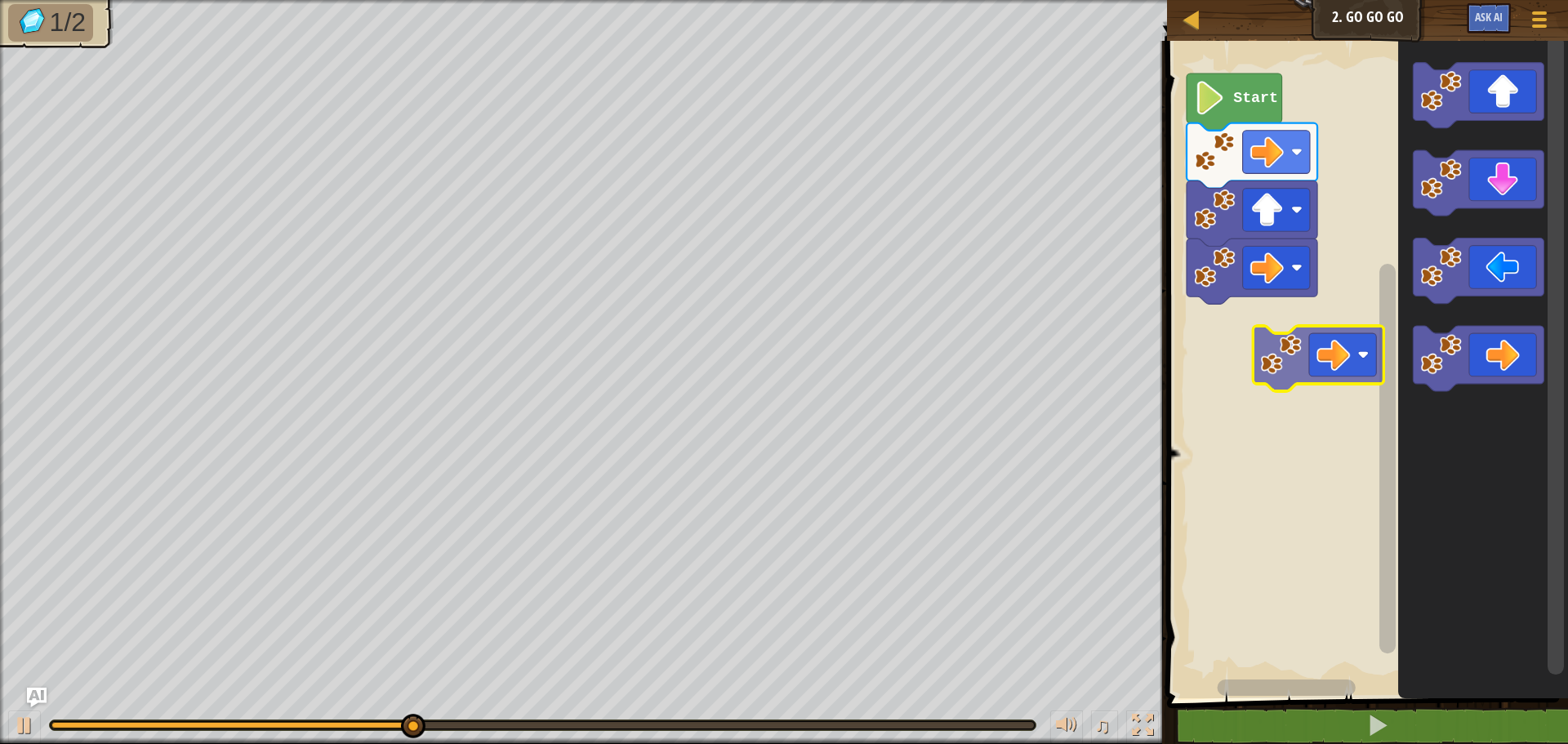
click at [1284, 325] on div "Start" at bounding box center [1365, 365] width 406 height 665
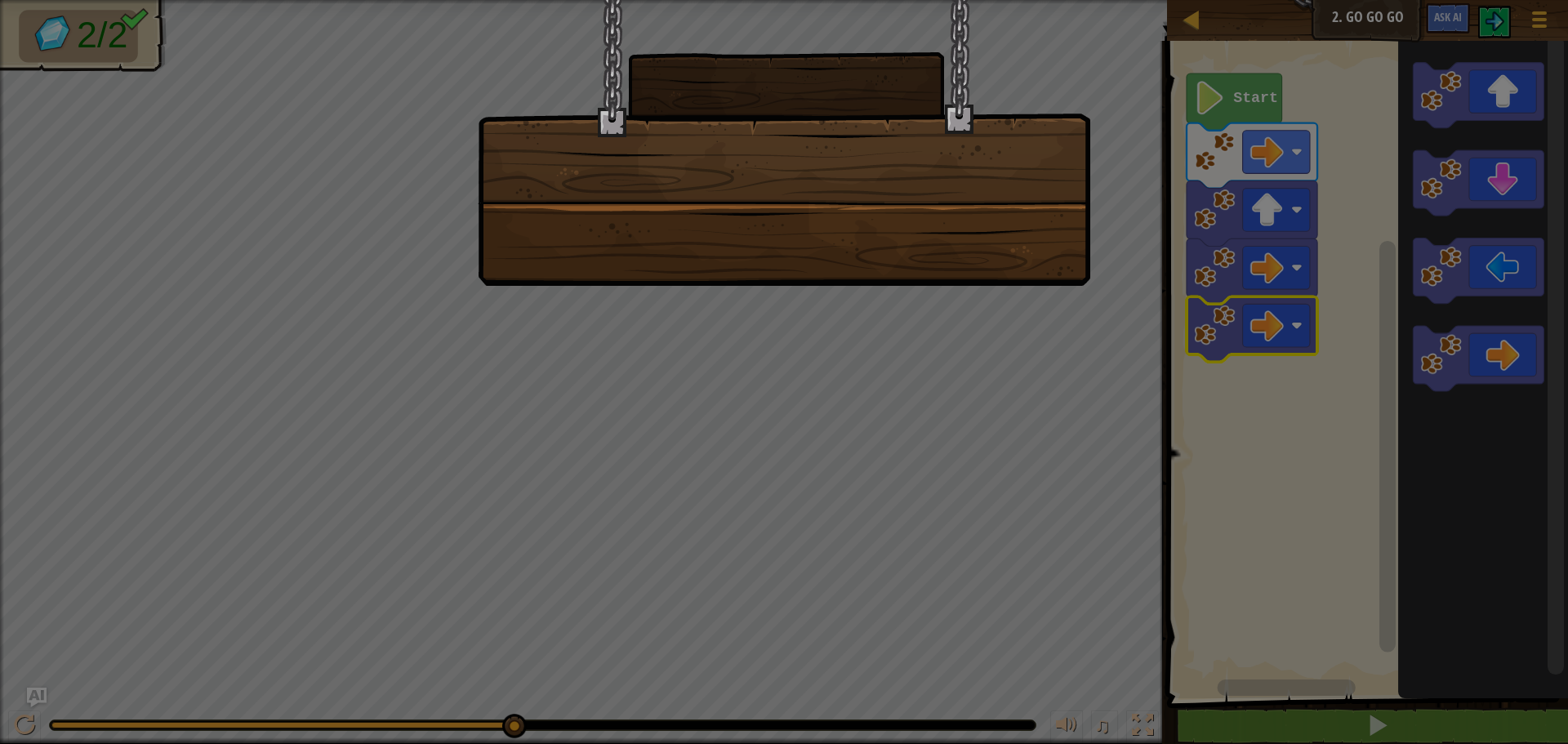
click at [857, 175] on div at bounding box center [784, 142] width 613 height 286
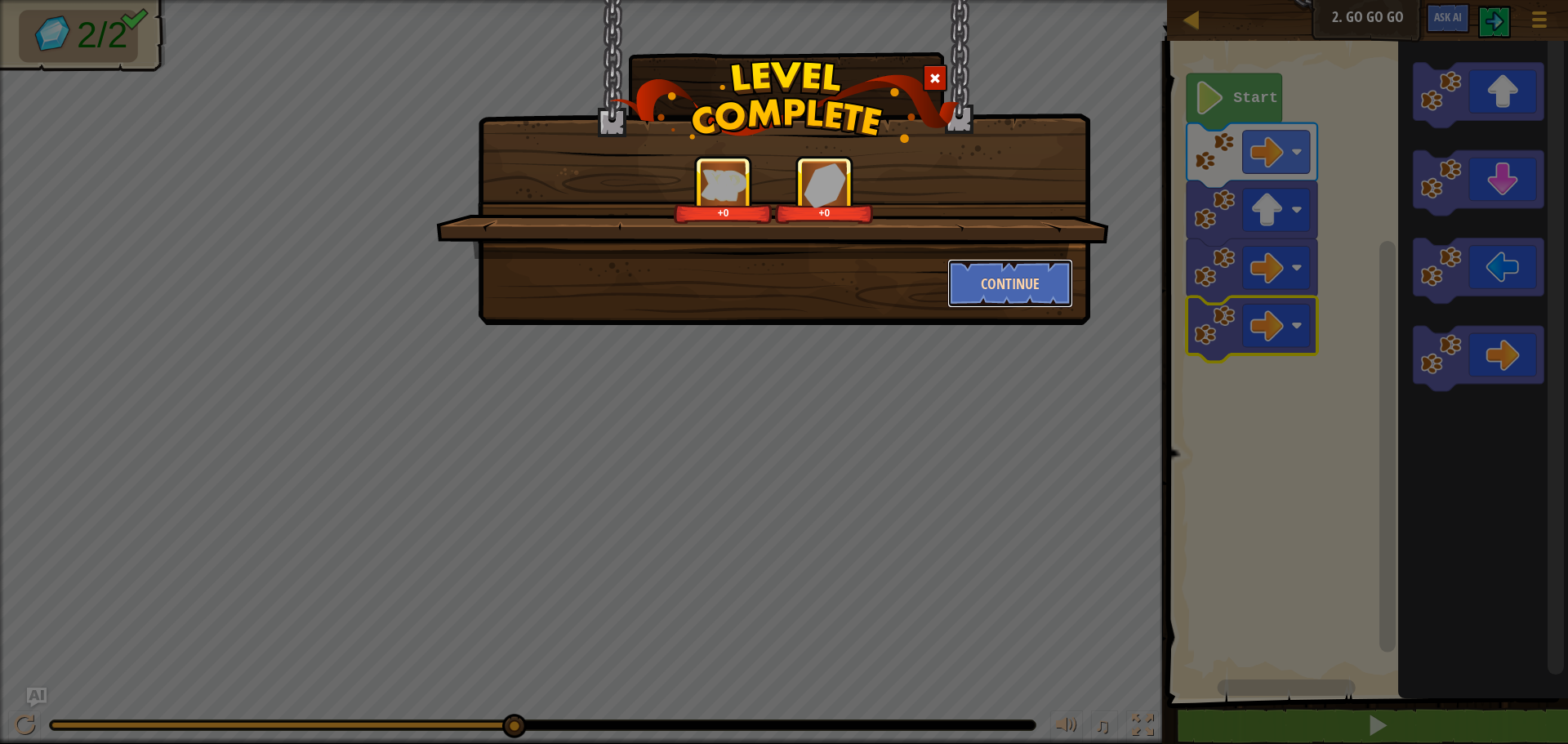
click at [1005, 282] on button "Continue" at bounding box center [1011, 283] width 127 height 49
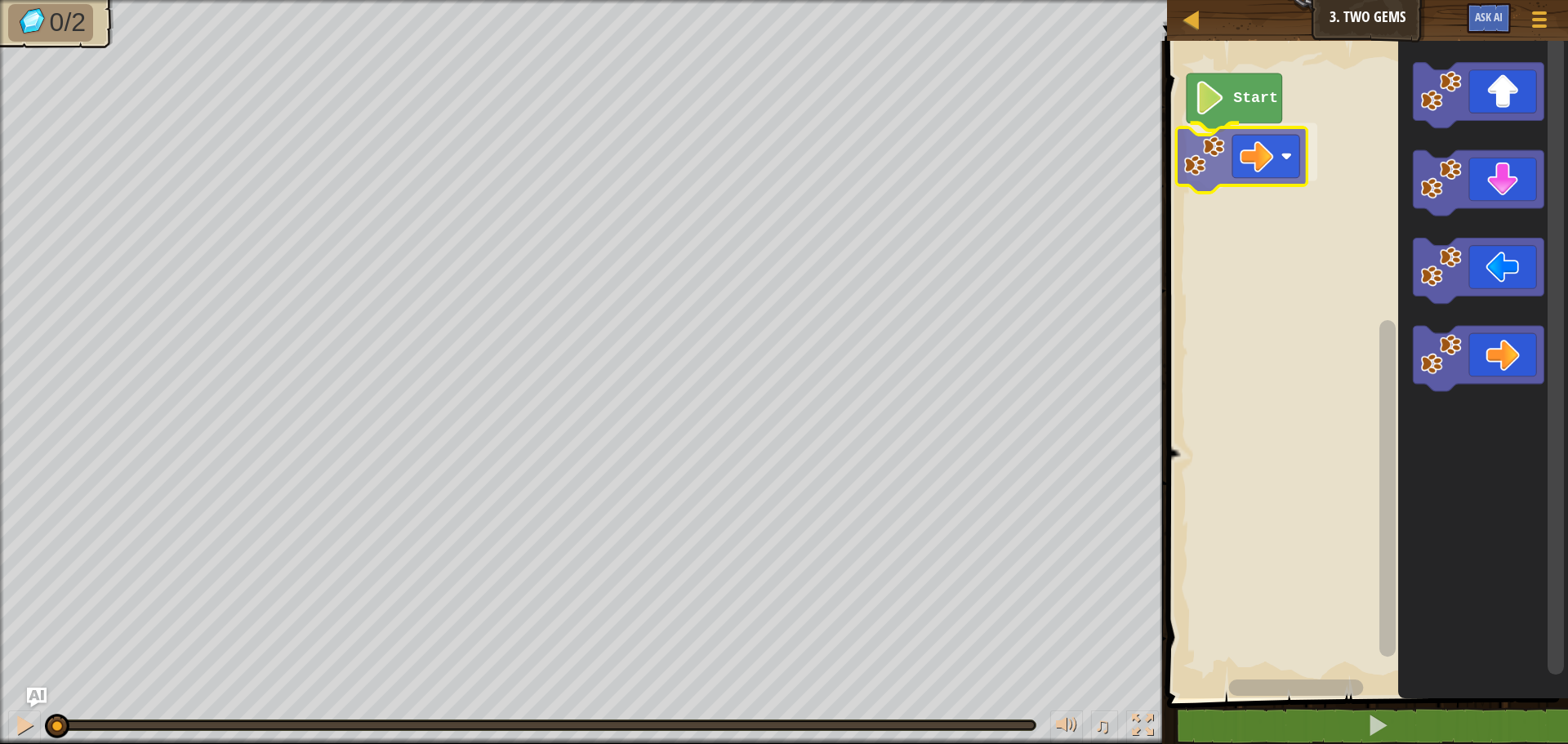
click at [1219, 137] on div "Start" at bounding box center [1365, 365] width 406 height 665
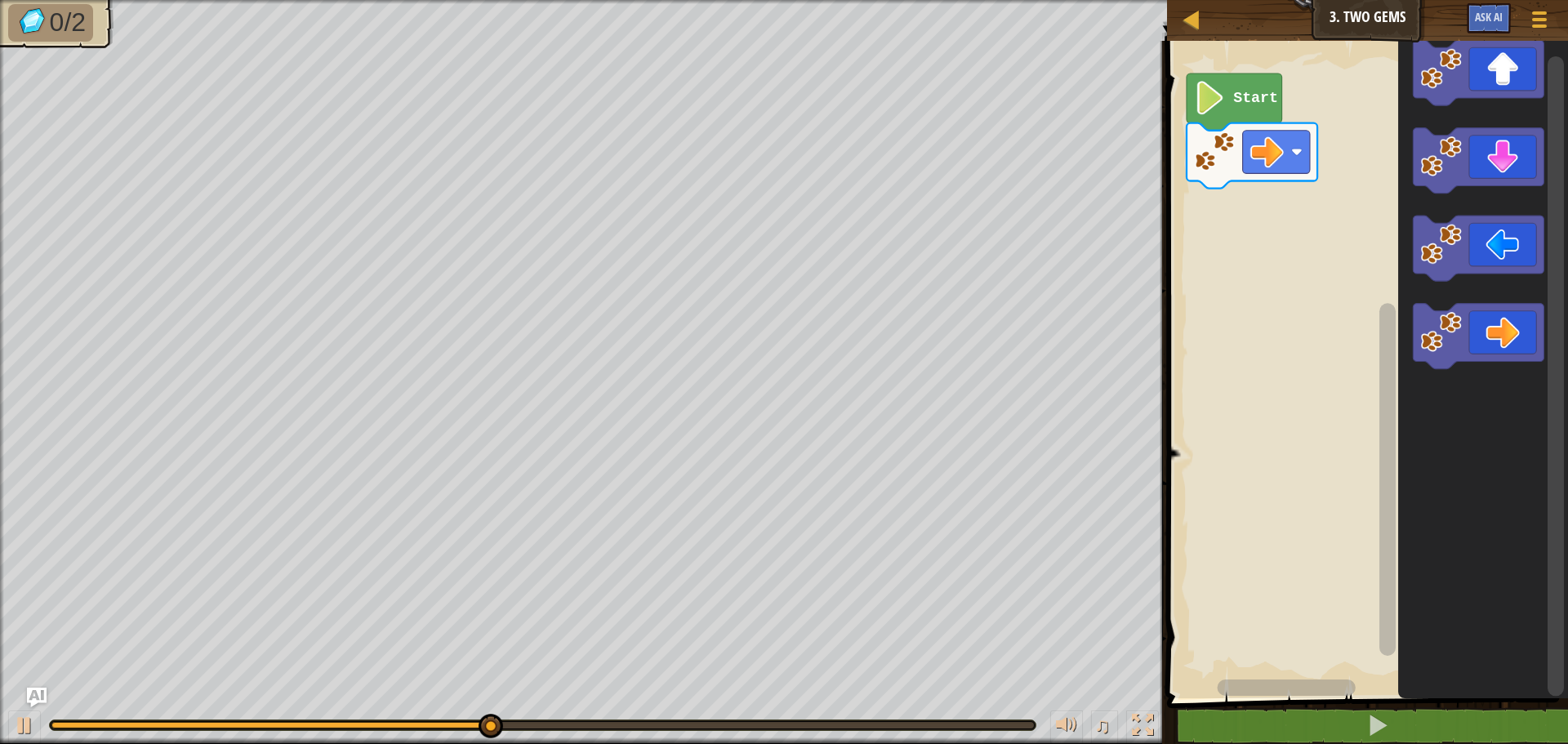
click at [1305, 271] on div "Start" at bounding box center [1365, 365] width 406 height 665
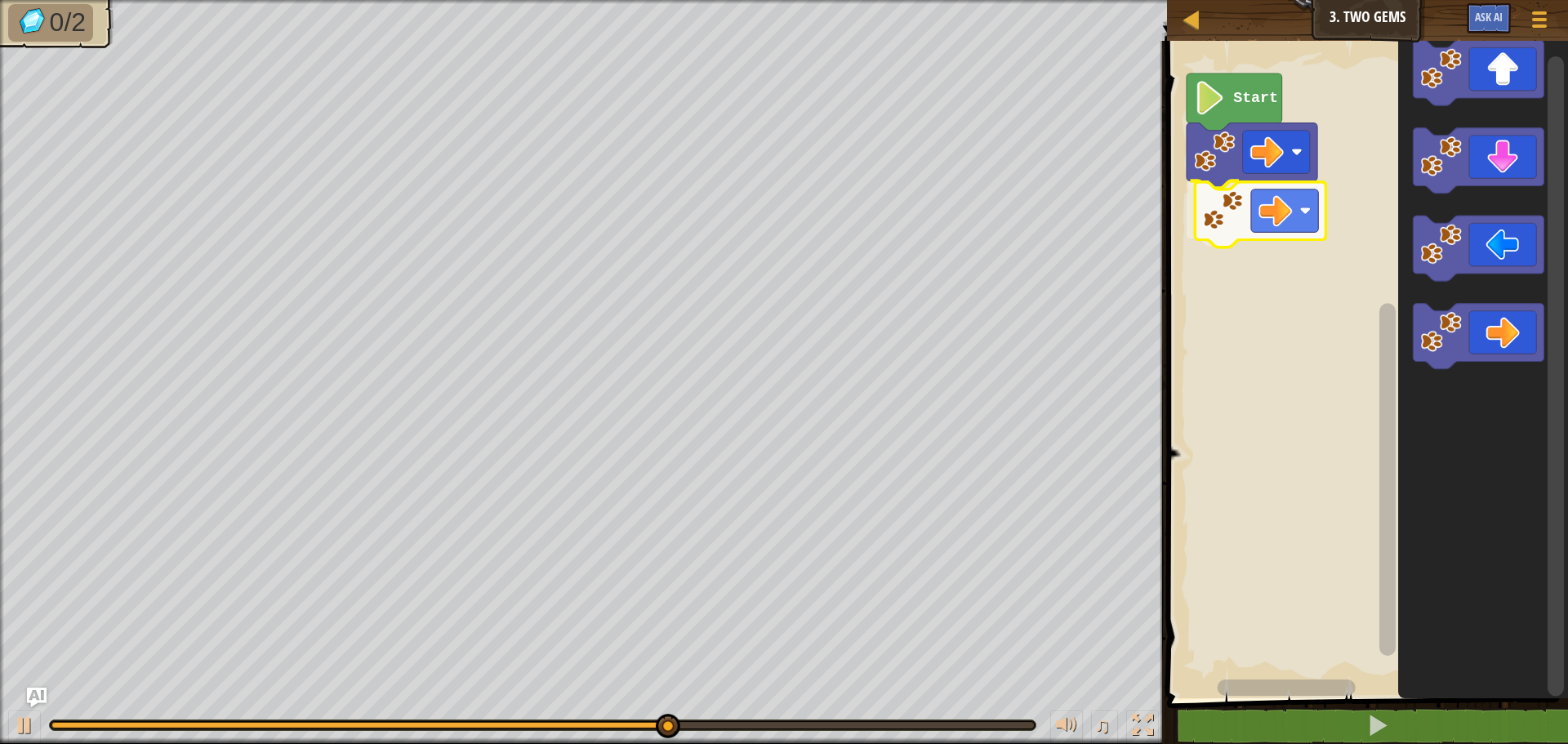
click at [1240, 208] on div "Start" at bounding box center [1365, 365] width 406 height 665
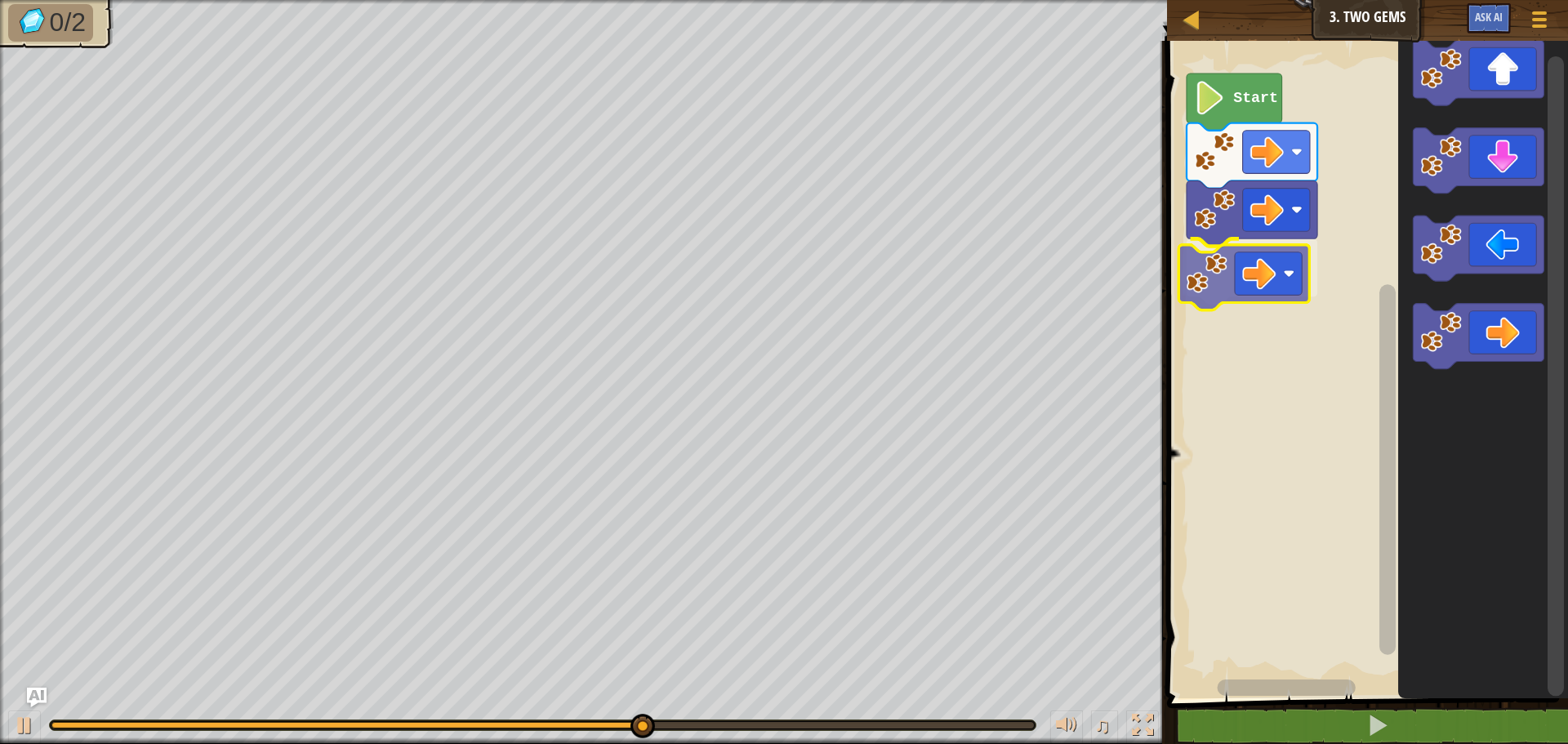
click at [1238, 284] on div "Start" at bounding box center [1365, 365] width 406 height 665
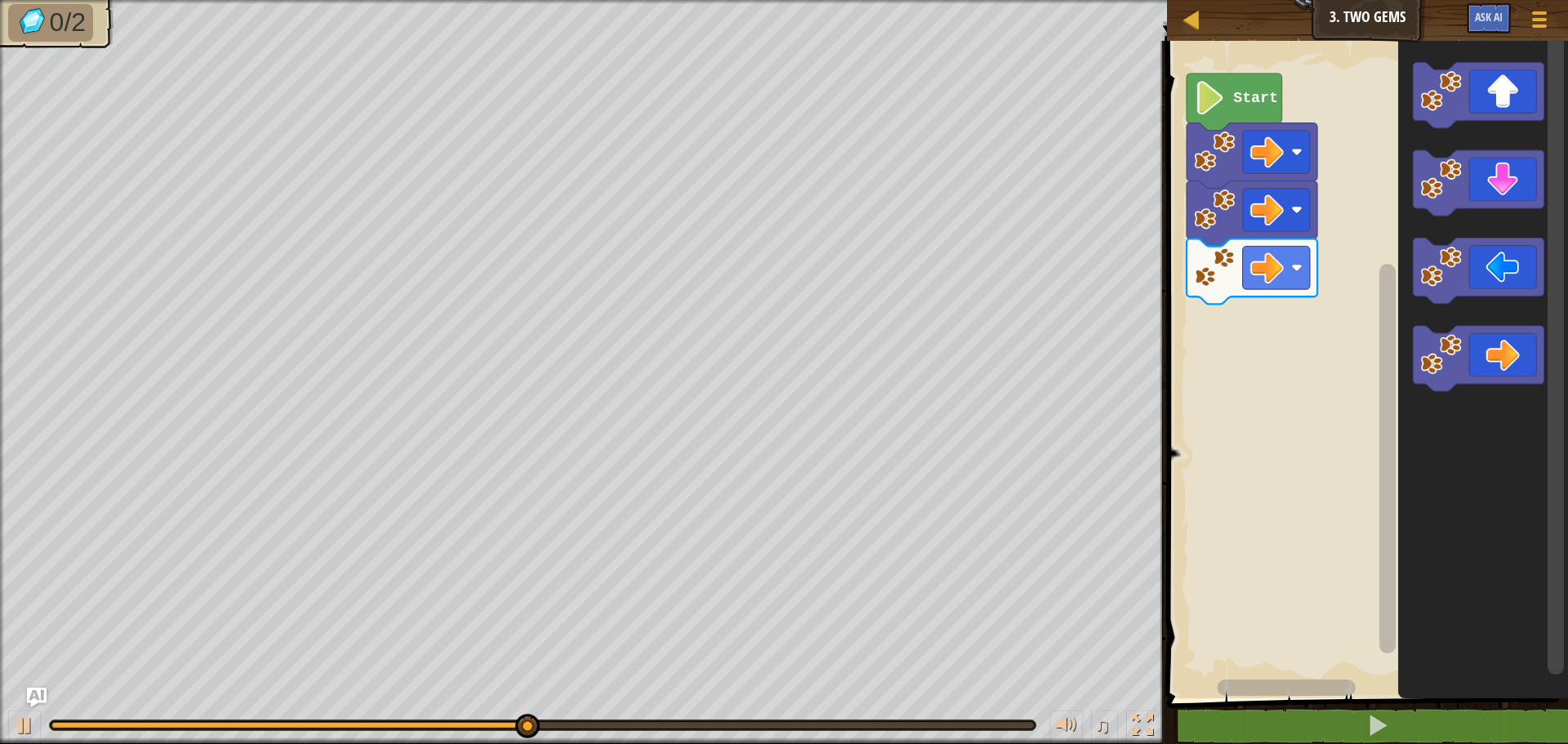
click at [1191, 324] on div "Start" at bounding box center [1365, 365] width 406 height 665
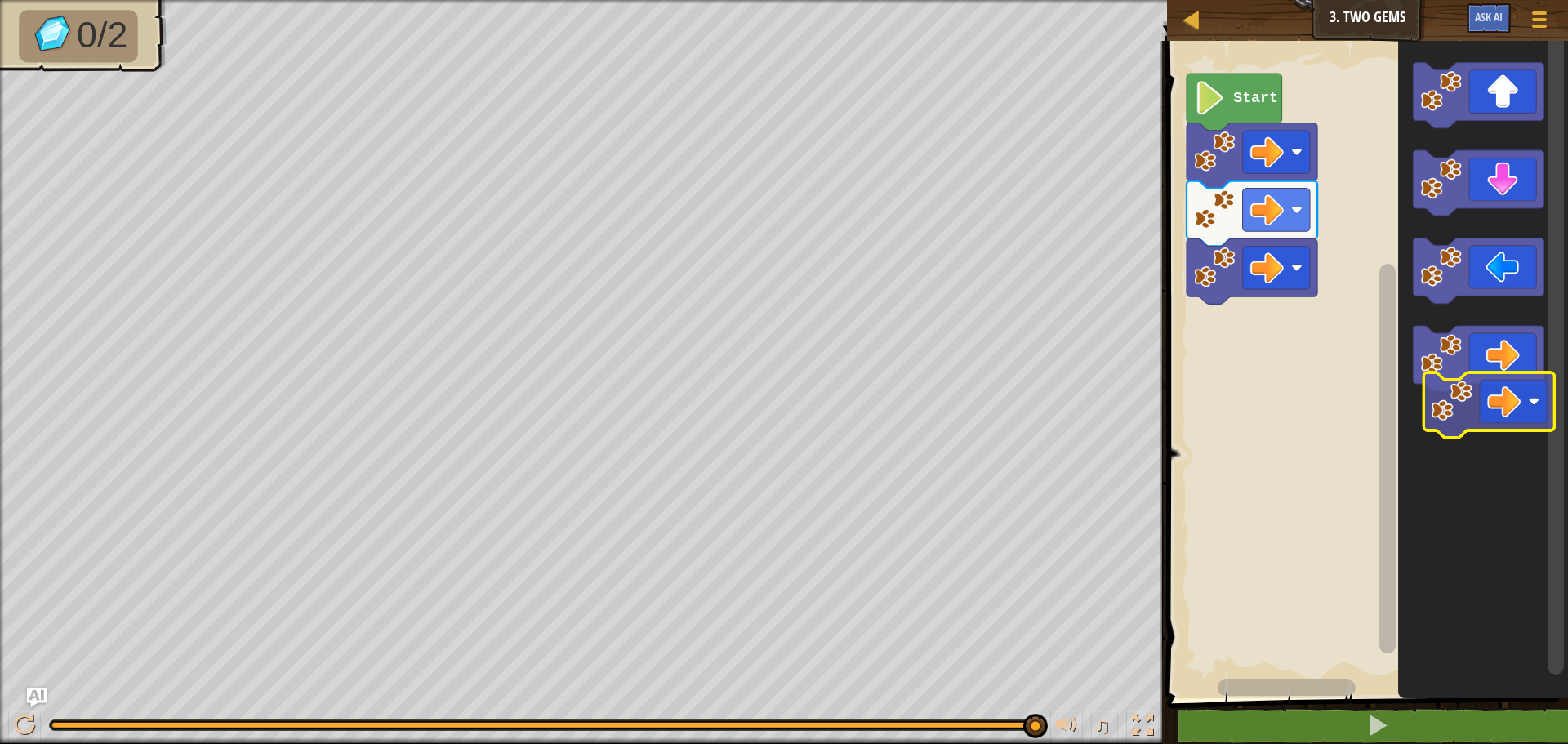
click at [1496, 414] on icon "Blockly Workspace" at bounding box center [1483, 365] width 170 height 665
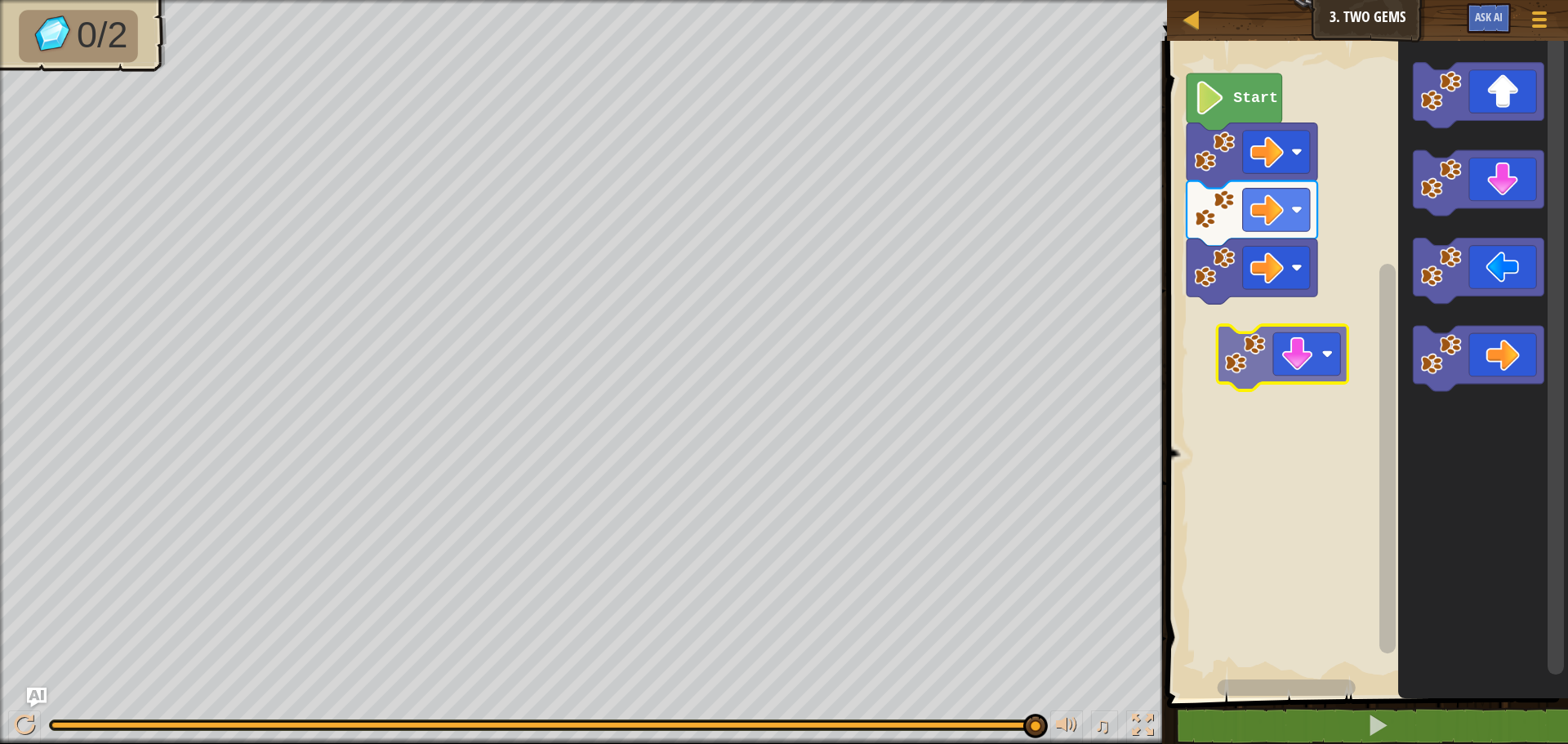
click at [1301, 373] on div "Start" at bounding box center [1365, 365] width 406 height 665
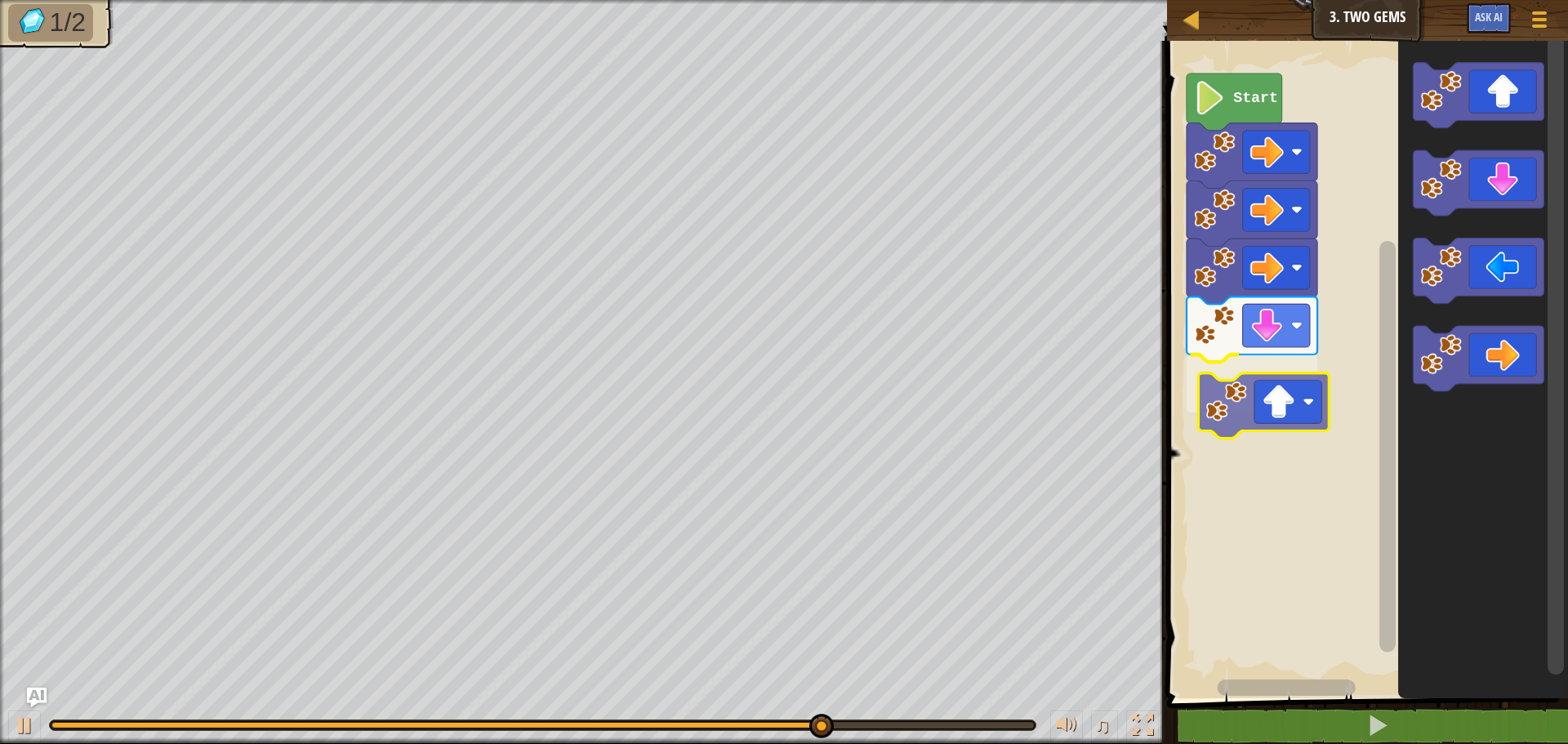
click at [1266, 414] on div "Start" at bounding box center [1365, 365] width 406 height 665
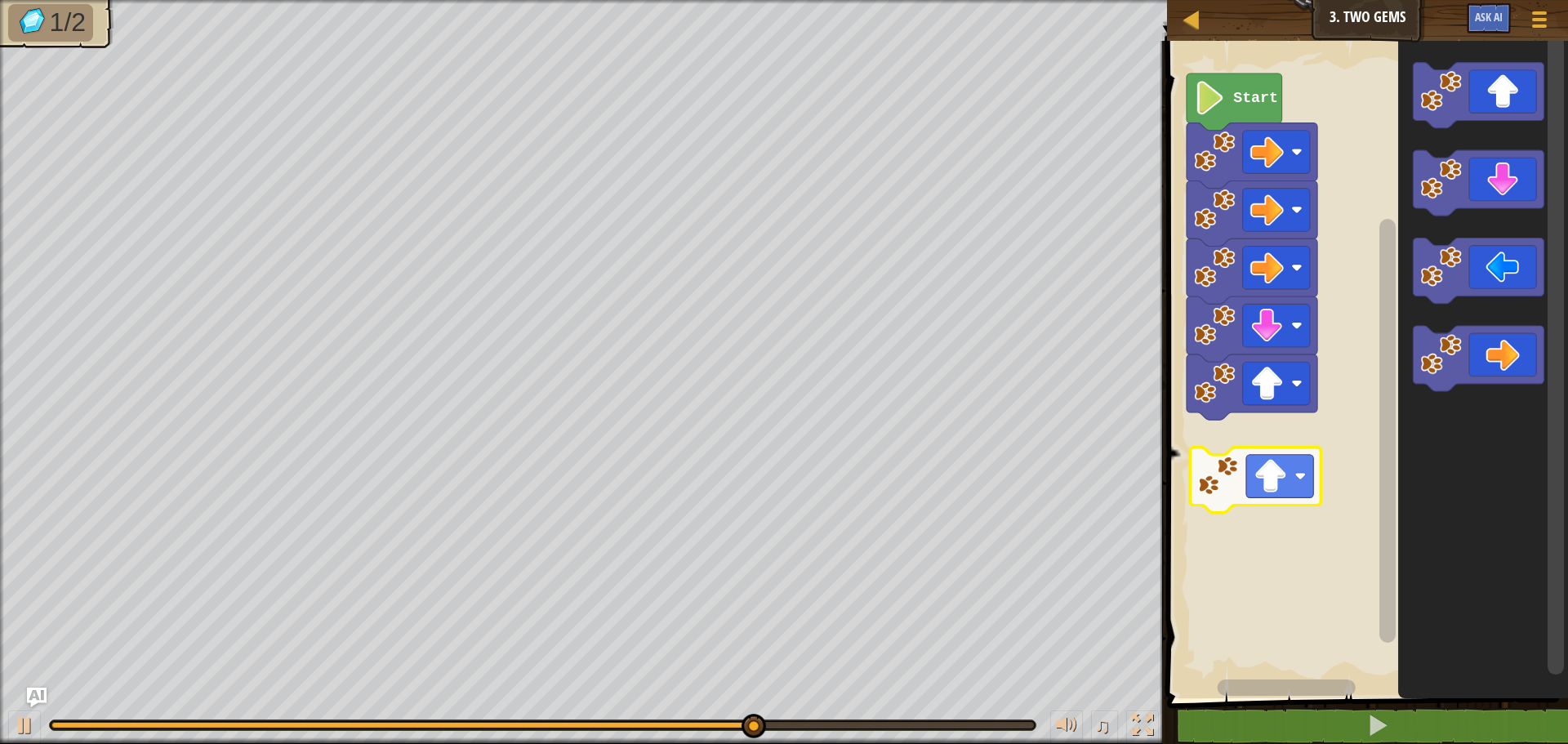
click at [1225, 491] on div "Start" at bounding box center [1365, 365] width 406 height 665
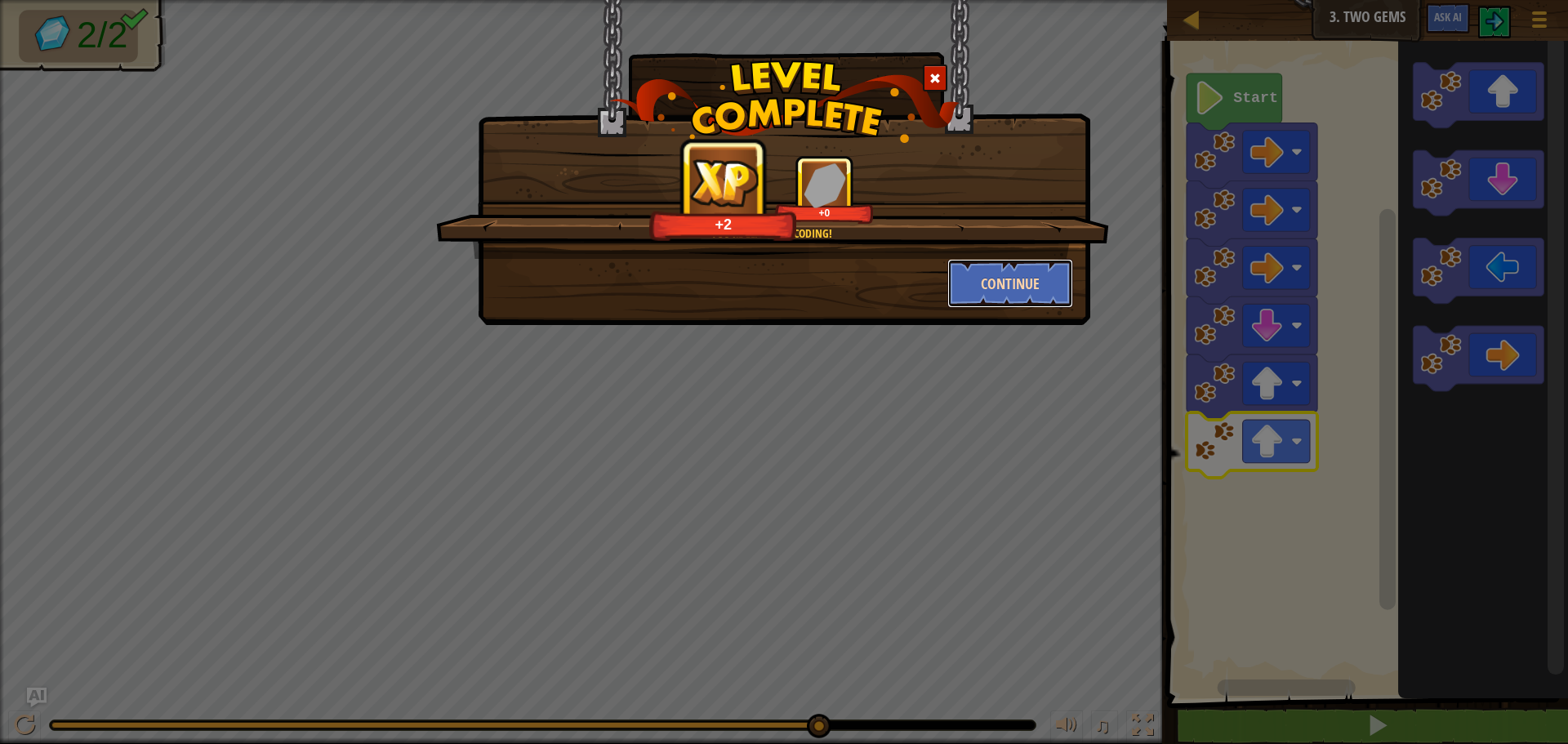
click at [1047, 289] on button "Continue" at bounding box center [1011, 283] width 127 height 49
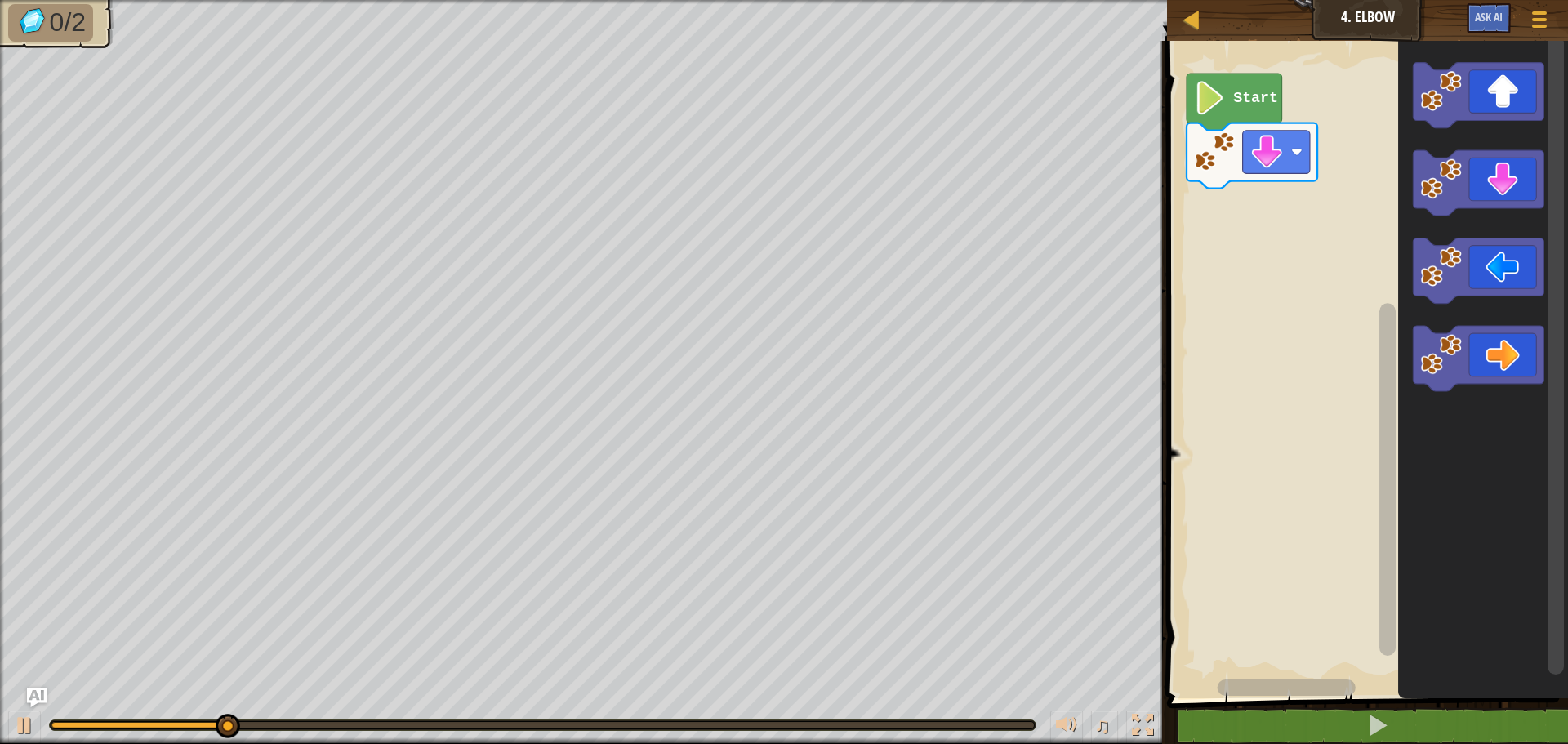
click at [1555, 344] on rect "Blockly Workspace" at bounding box center [1555, 355] width 17 height 640
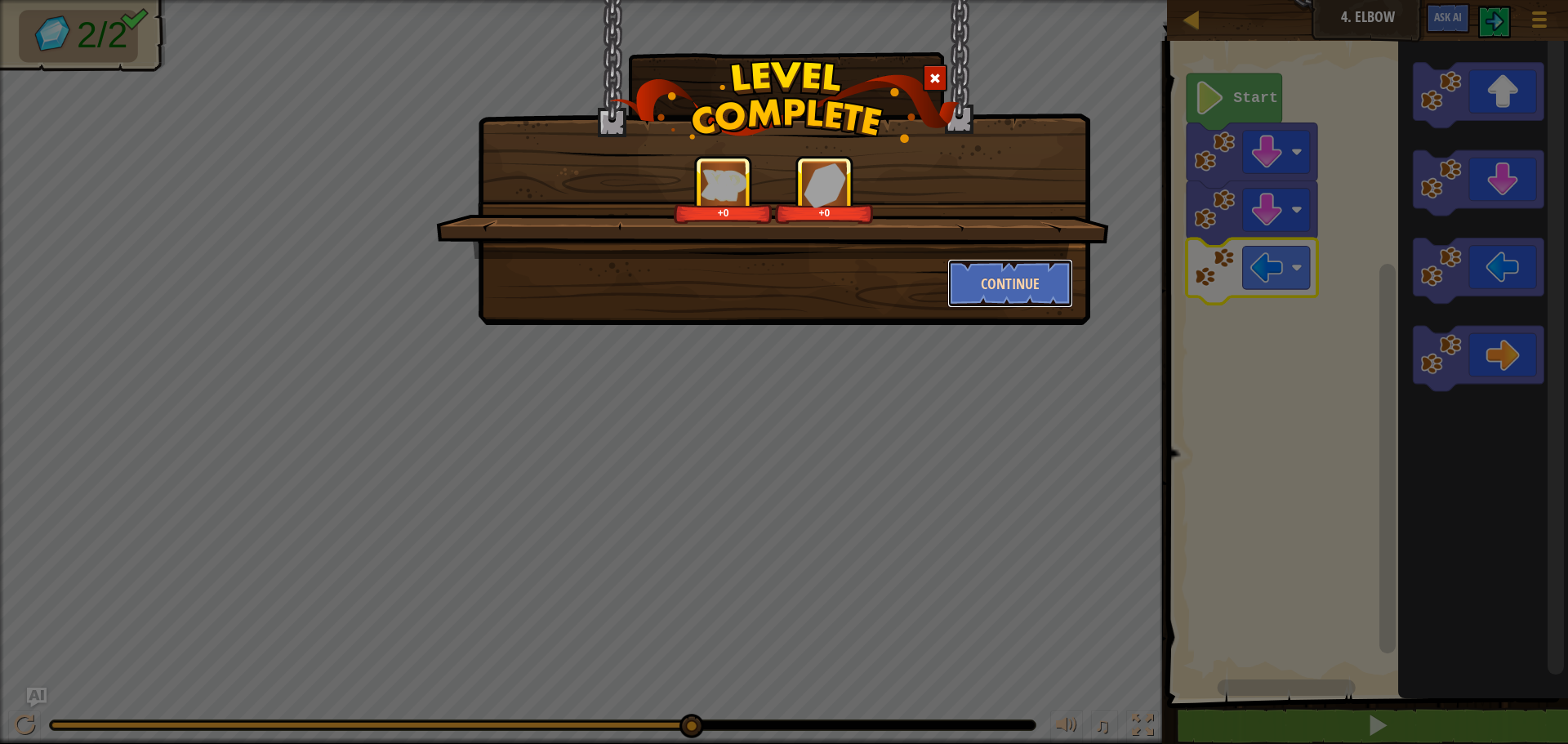
click at [980, 261] on button "Continue" at bounding box center [1011, 283] width 127 height 49
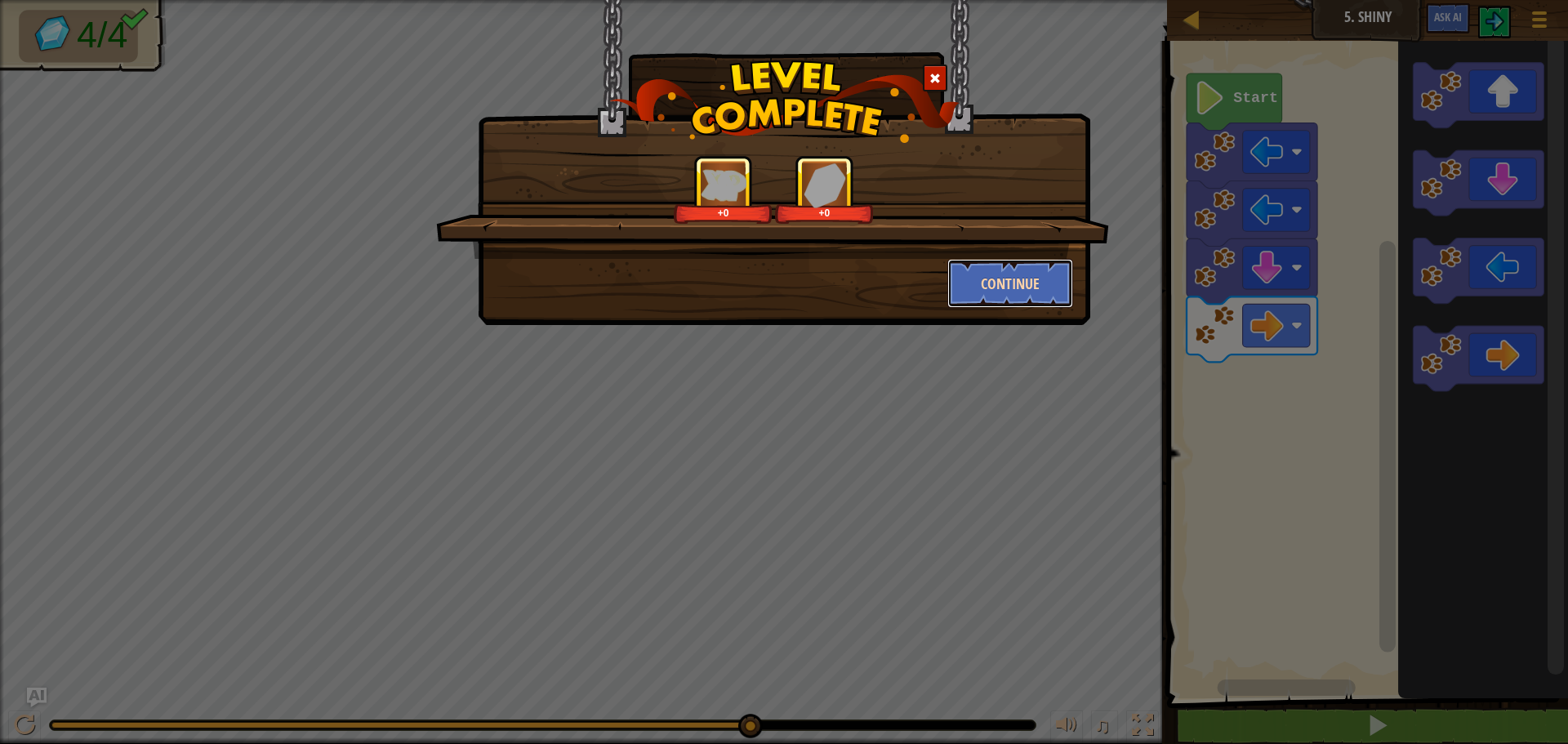
click at [1036, 283] on button "Continue" at bounding box center [1011, 283] width 127 height 49
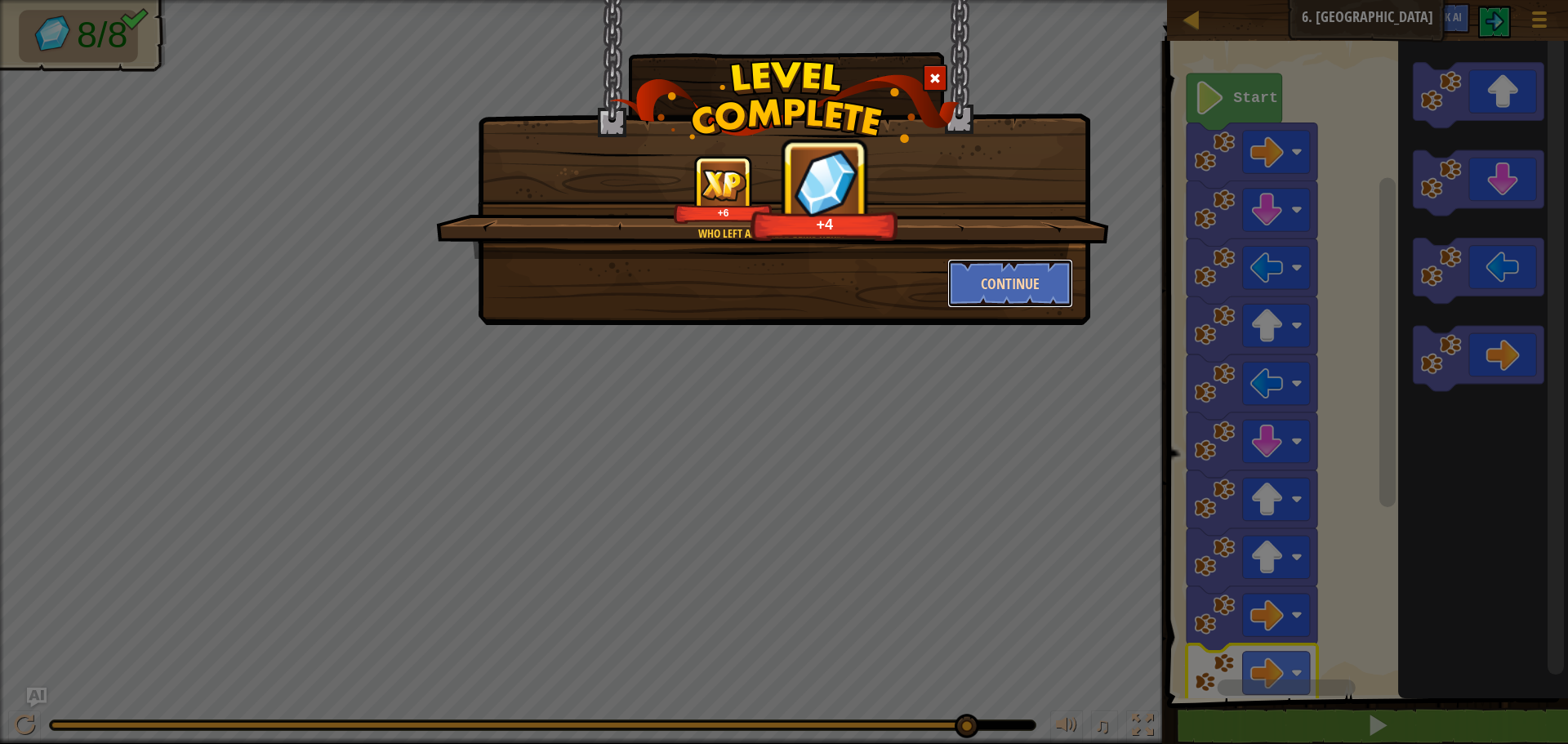
click at [1035, 265] on button "Continue" at bounding box center [1011, 283] width 127 height 49
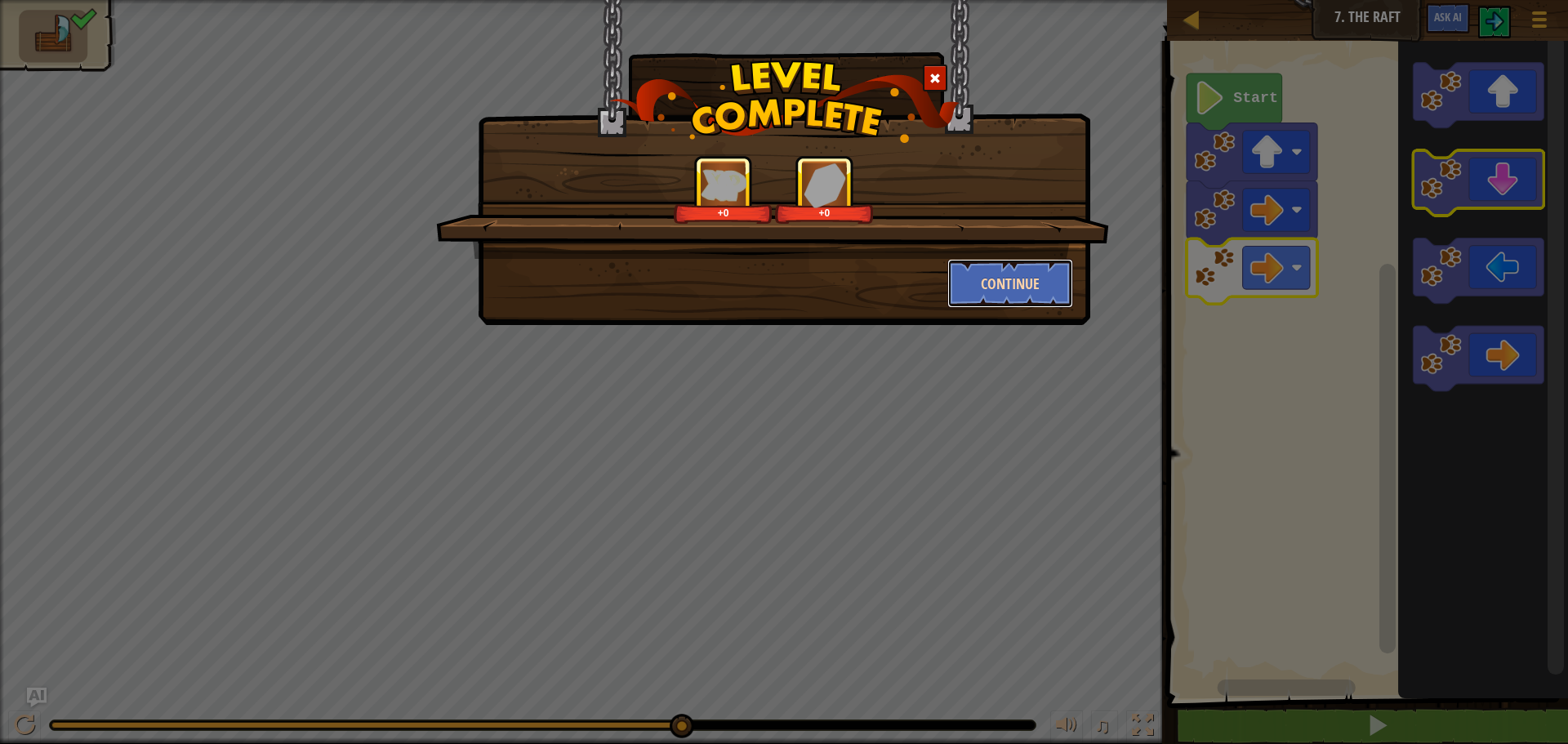
click at [1022, 294] on button "Continue" at bounding box center [1011, 283] width 127 height 49
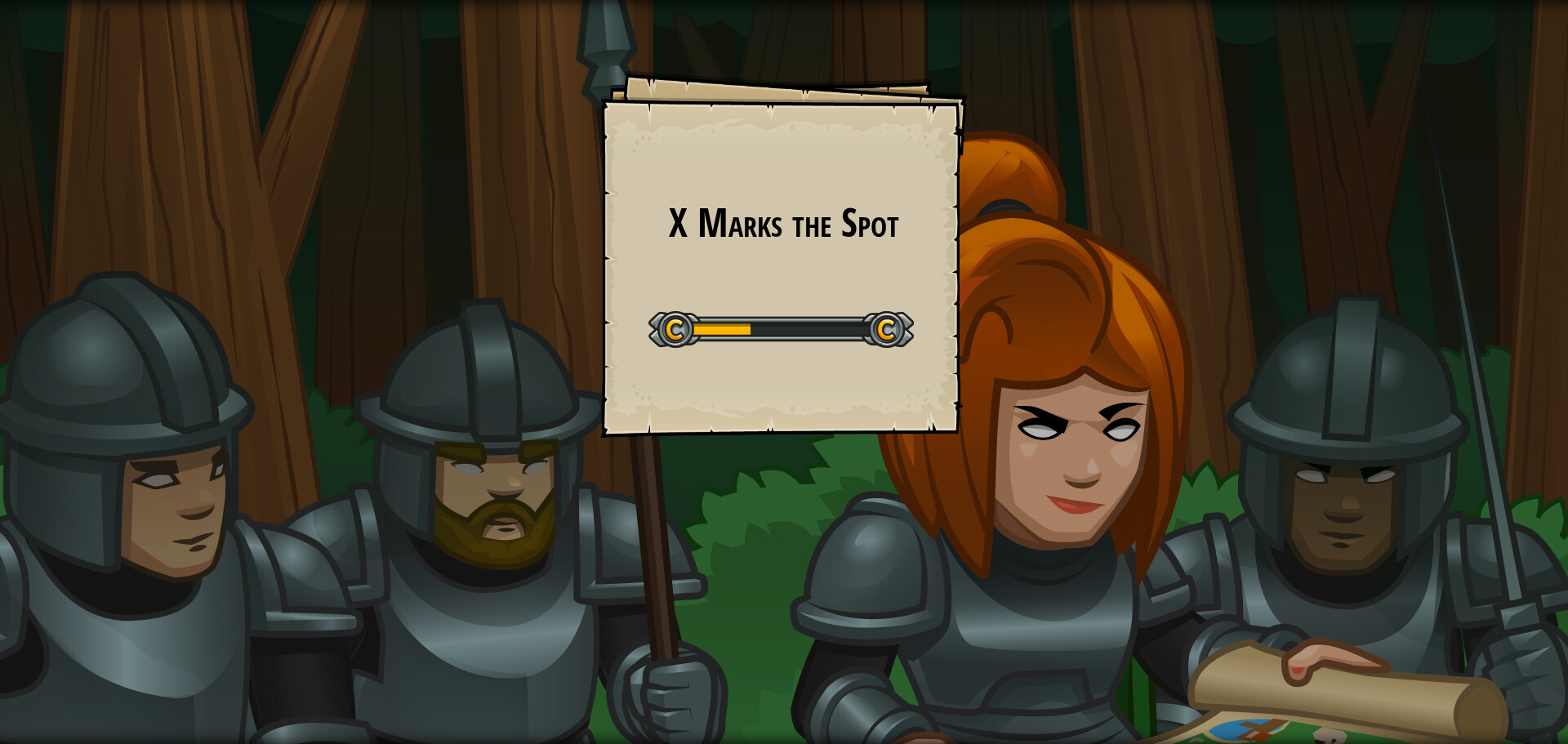
click at [1555, 547] on div "X Marks the Spot Goals Start Level Error loading from server. Try refreshing th…" at bounding box center [784, 372] width 1568 height 744
click at [1555, 568] on div "X Marks the Spot Goals Start Level Error loading from server. Try refreshing th…" at bounding box center [784, 372] width 1568 height 744
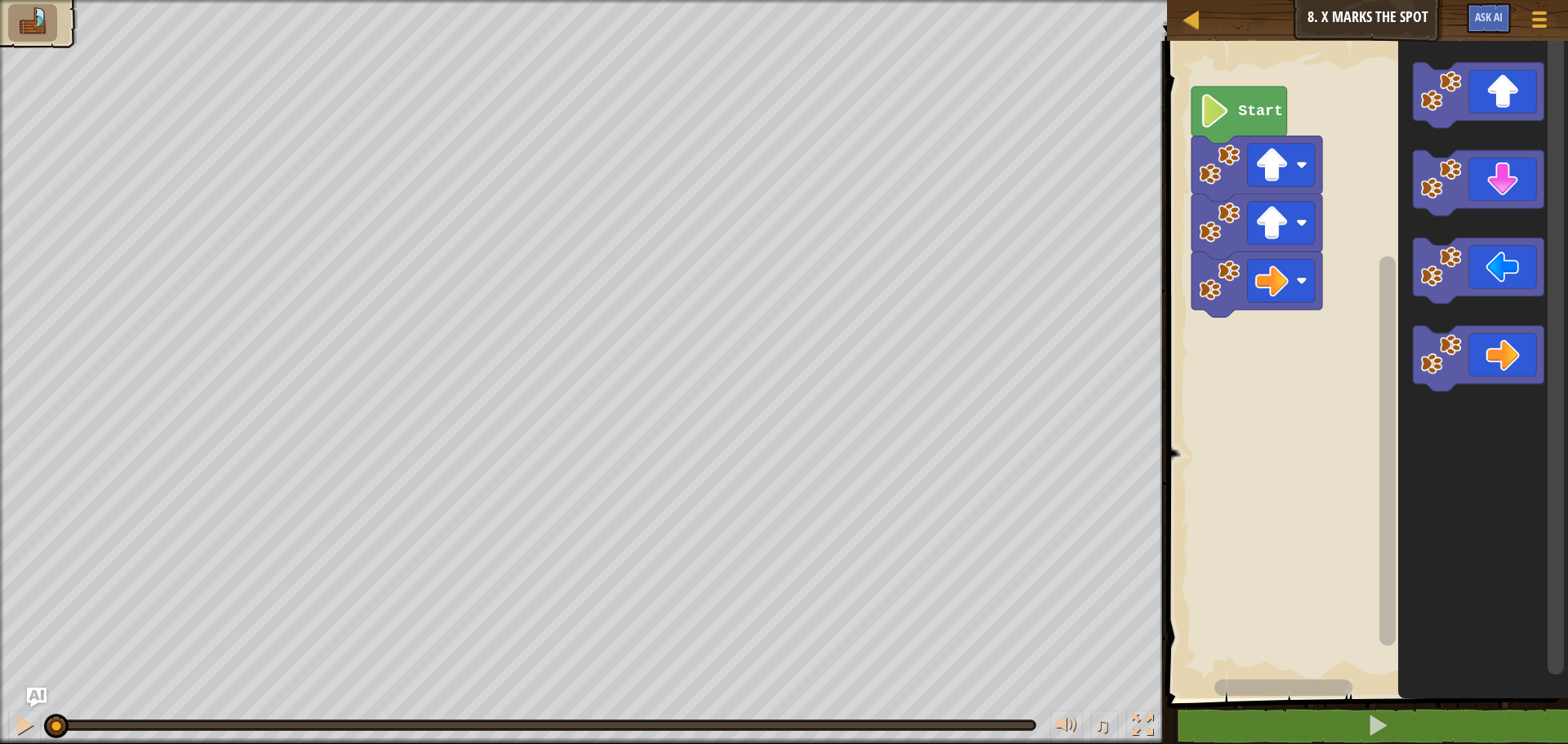
click at [1243, 131] on icon "Blockly Workspace" at bounding box center [1239, 115] width 96 height 58
click at [1206, 128] on icon "Blockly Workspace" at bounding box center [1239, 115] width 96 height 58
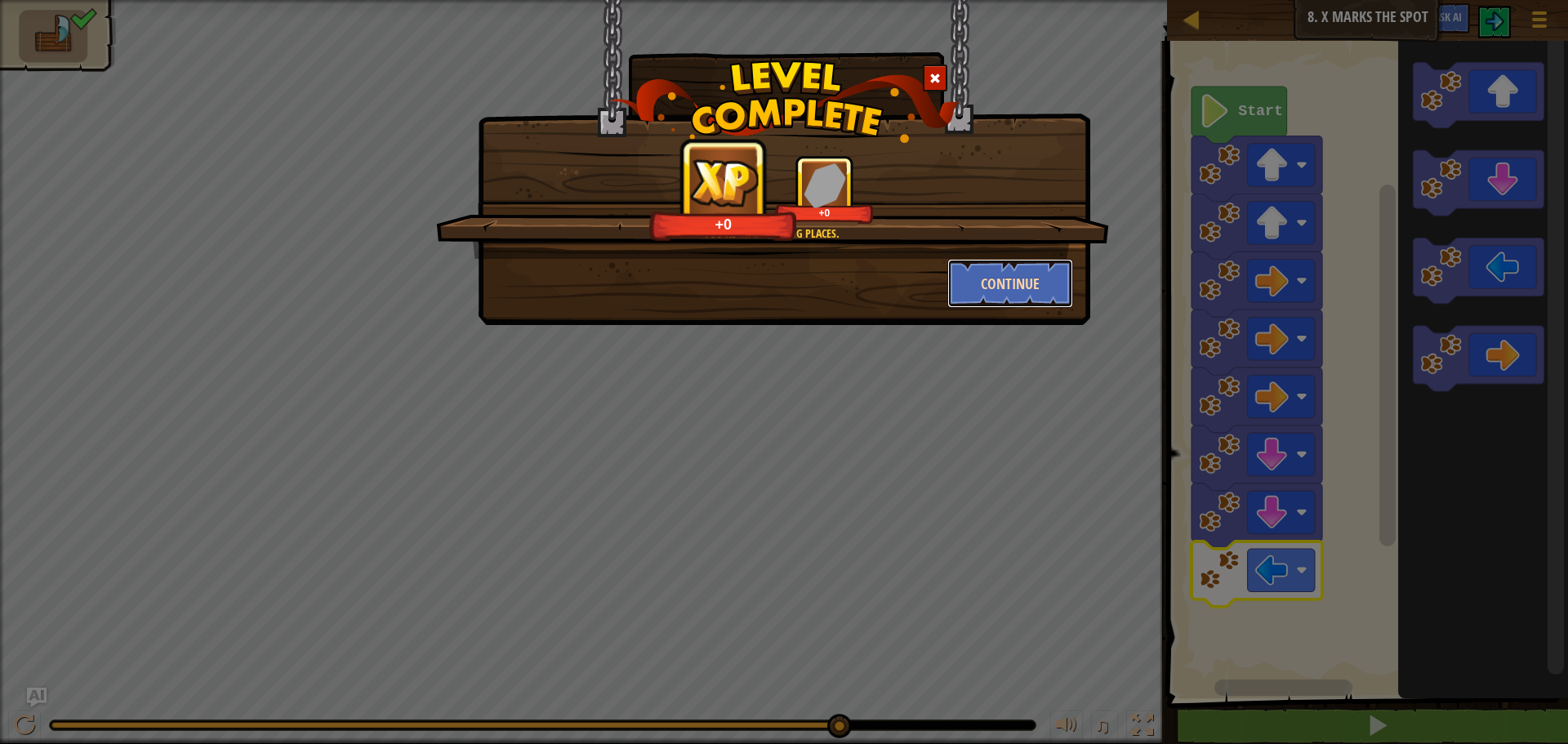
click at [1070, 269] on button "Continue" at bounding box center [1011, 283] width 127 height 49
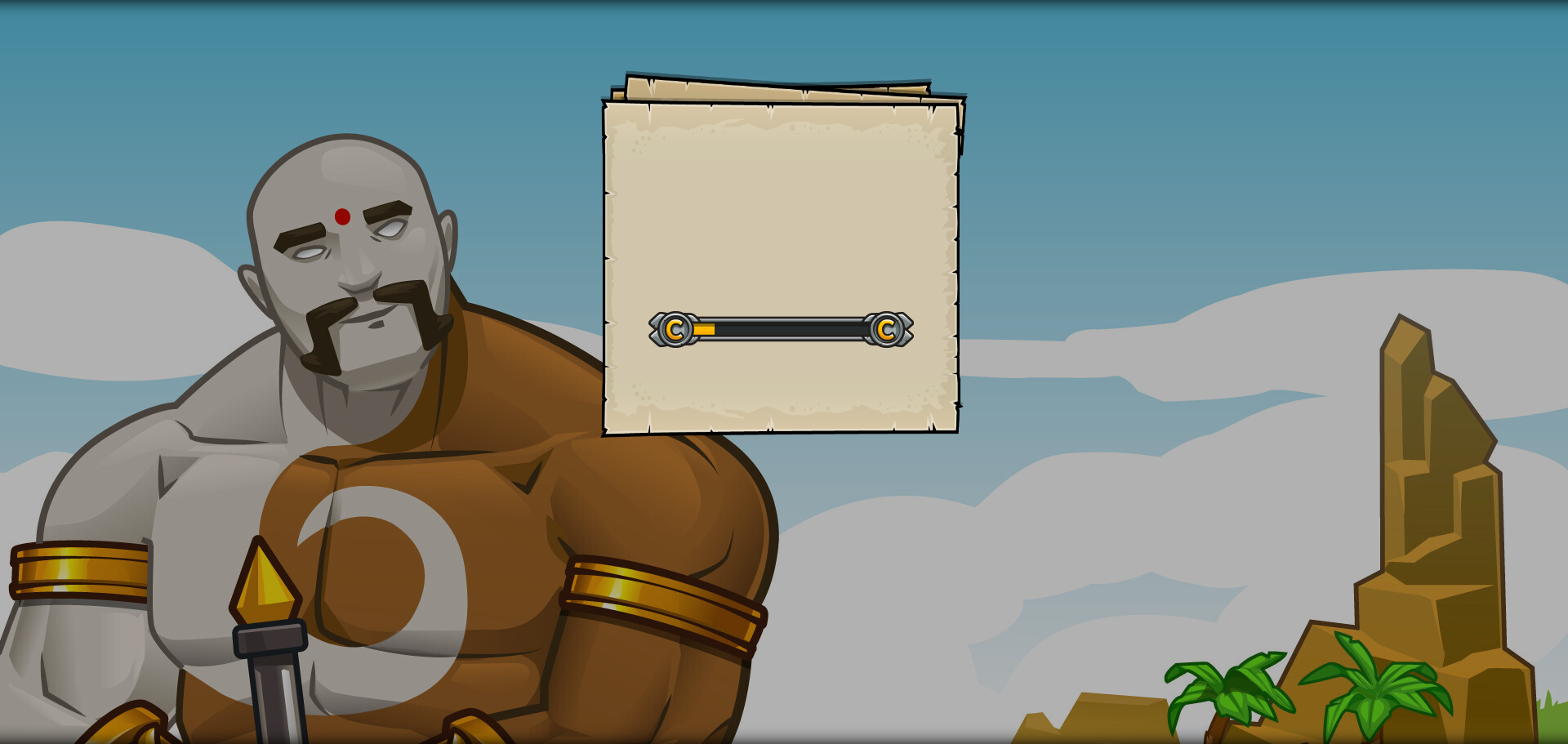
click at [1046, 262] on div "Goals Start Level Error loading from server. Try refreshing the page. You'll ne…" at bounding box center [784, 372] width 1568 height 744
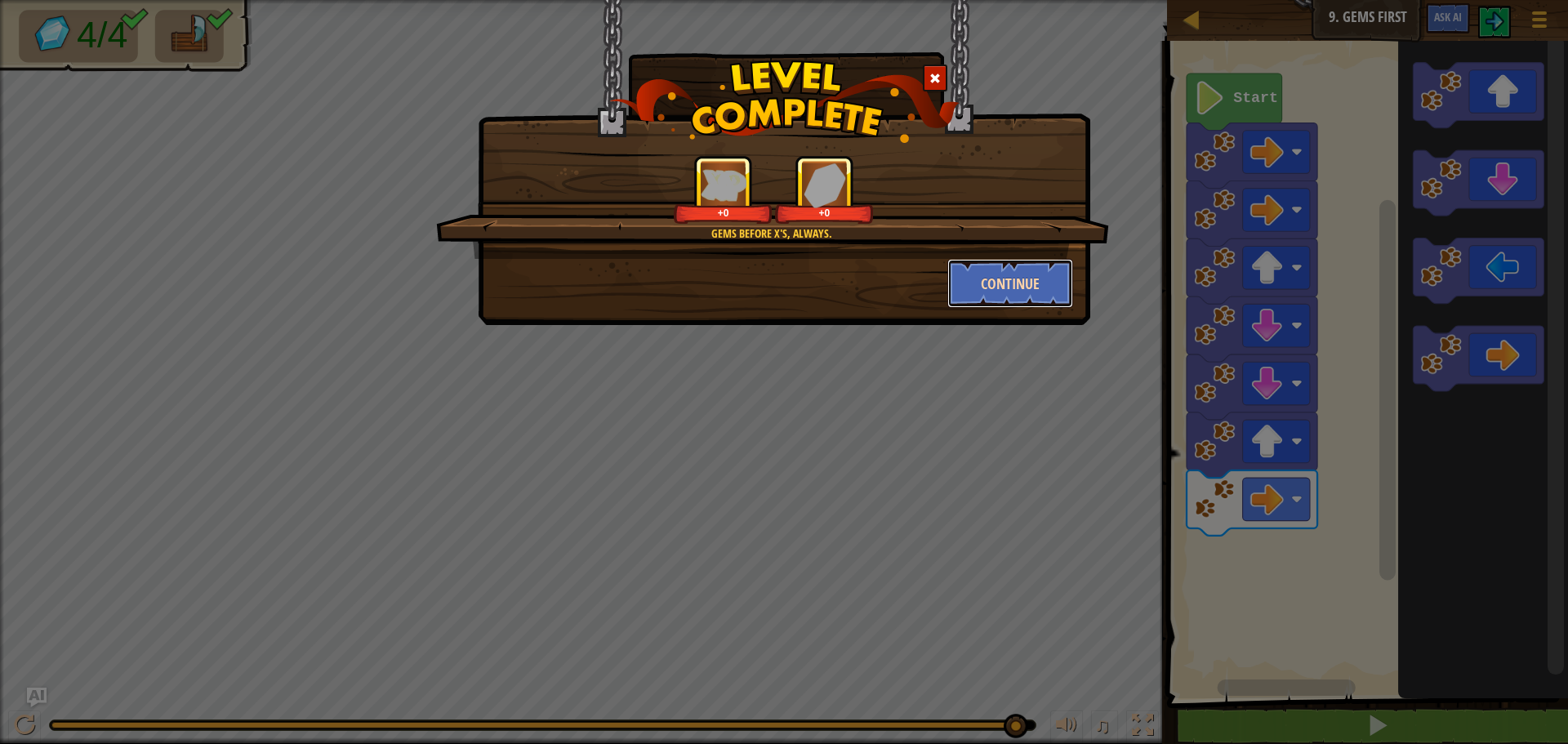
click at [1013, 304] on button "Continue" at bounding box center [1011, 283] width 127 height 49
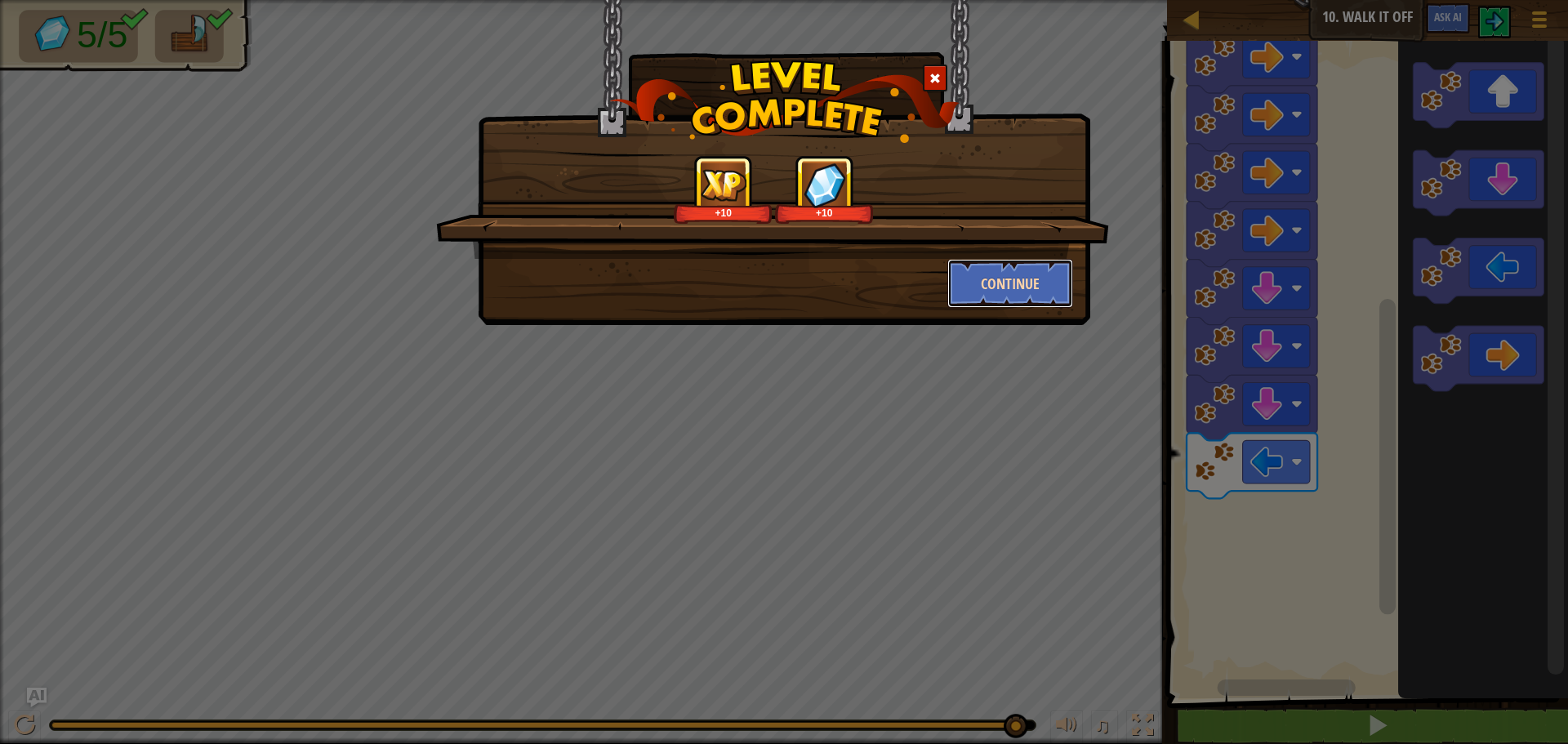
click at [1043, 298] on button "Continue" at bounding box center [1011, 283] width 127 height 49
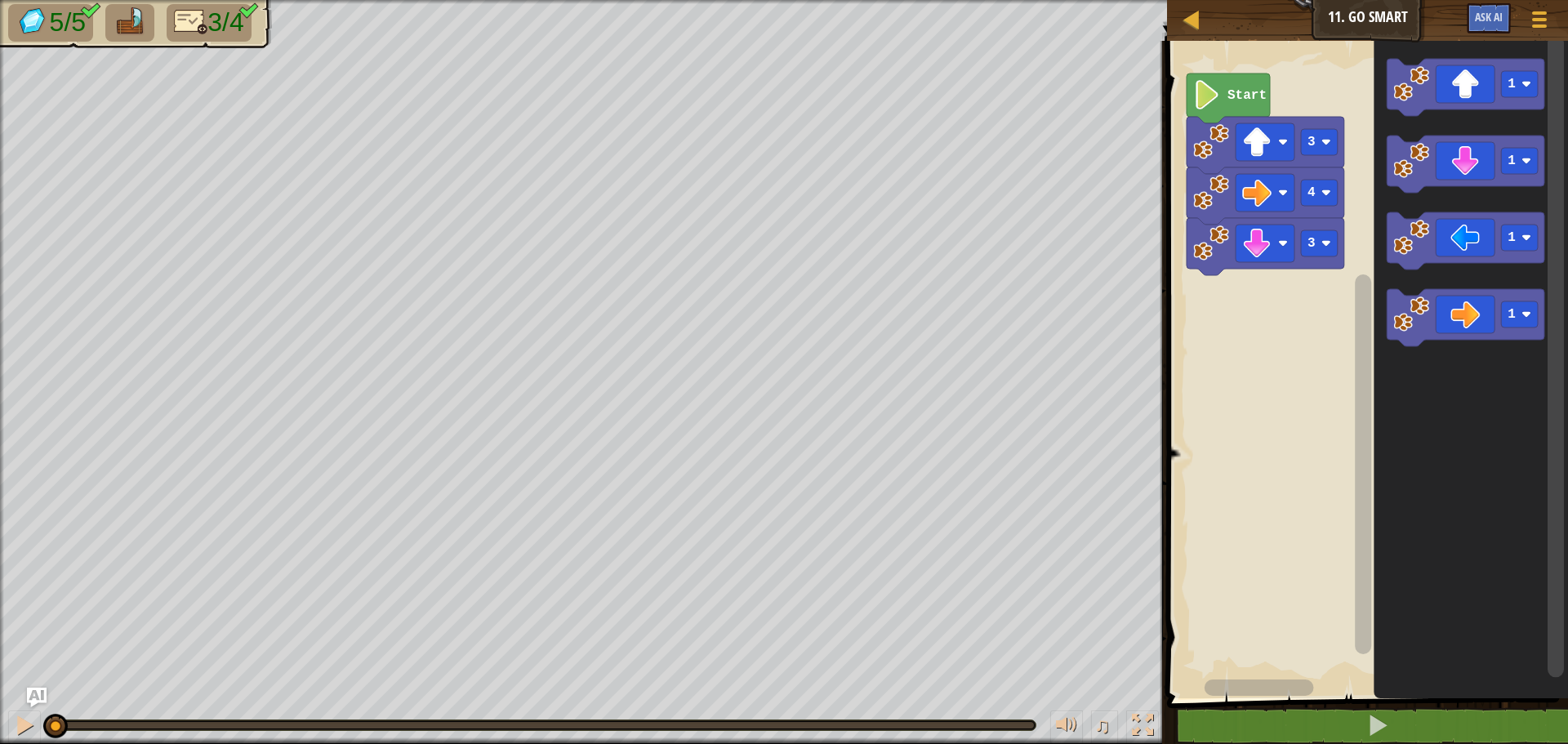
click at [1240, 98] on text "Start" at bounding box center [1247, 95] width 39 height 15
click at [1555, 510] on rect "Blockly Workspace" at bounding box center [1555, 356] width 17 height 643
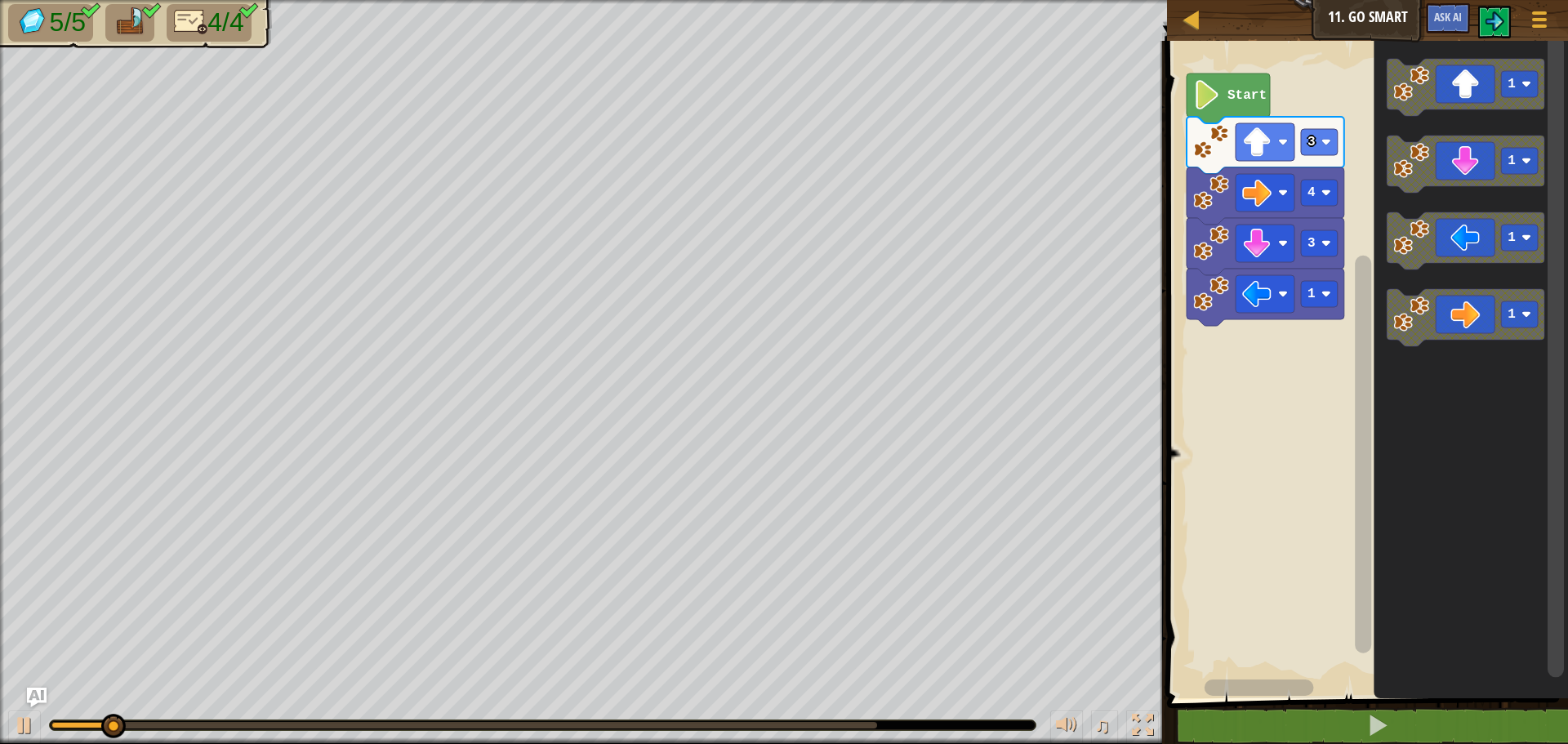
click at [1555, 573] on rect "Blockly Workspace" at bounding box center [1555, 356] width 17 height 643
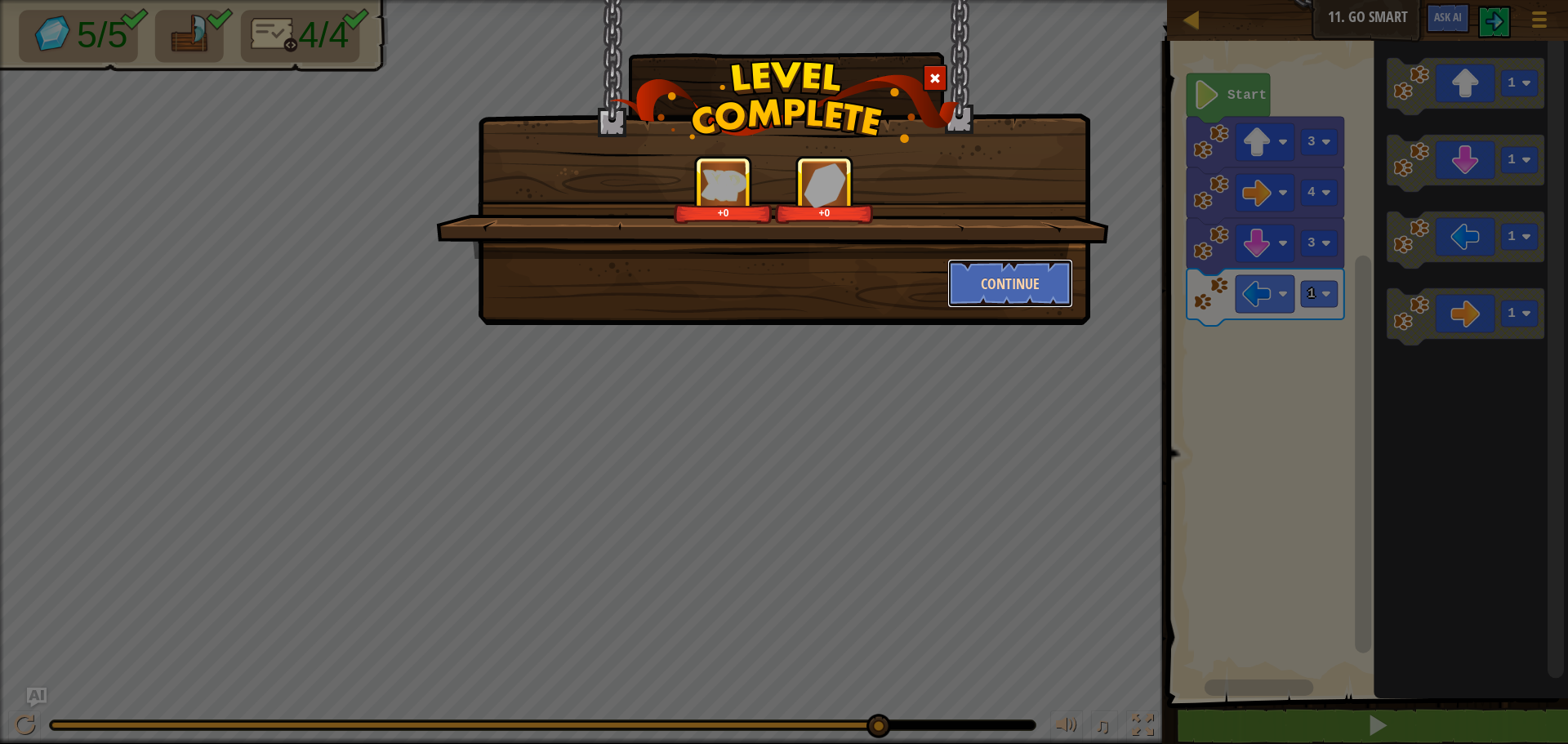
click at [1025, 271] on button "Continue" at bounding box center [1011, 283] width 127 height 49
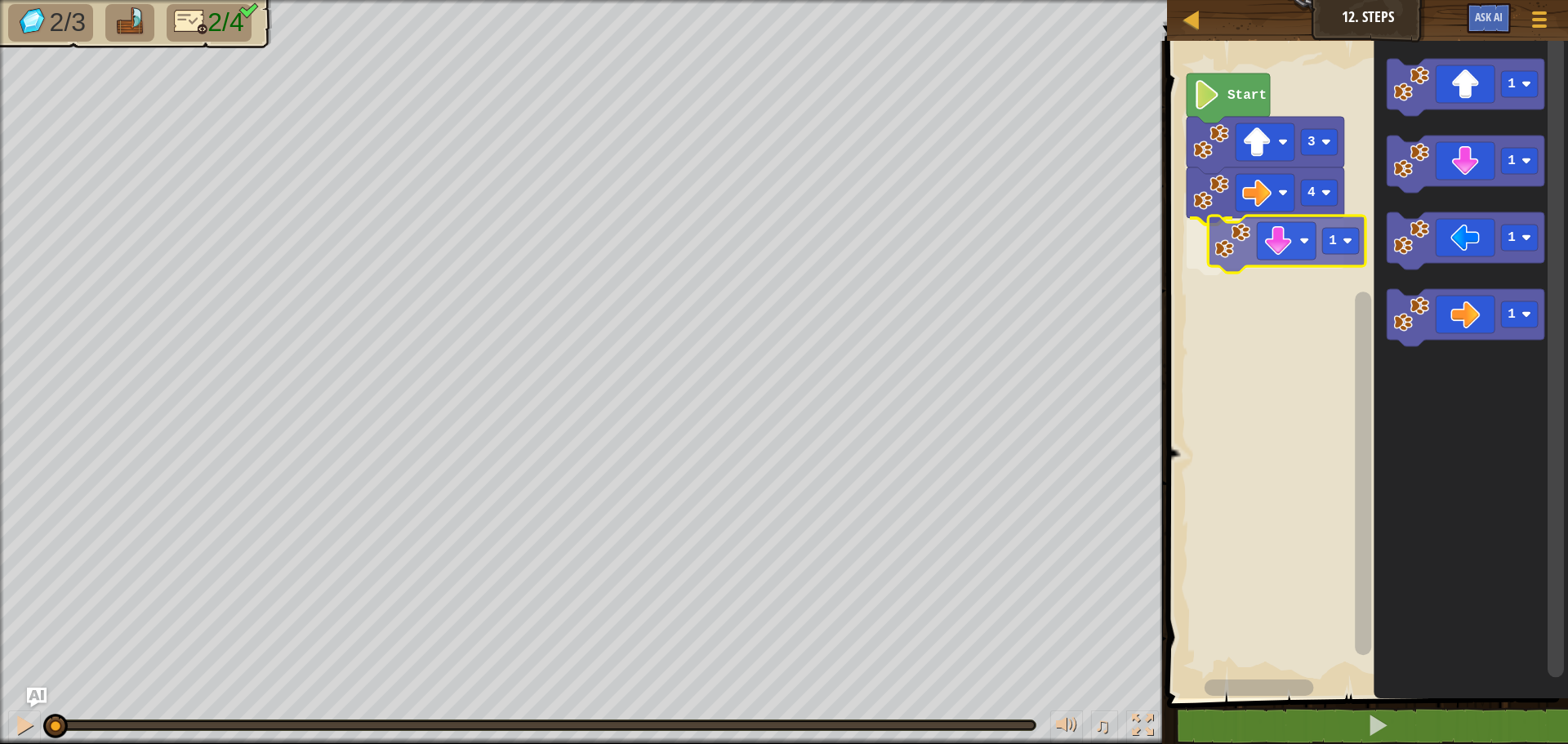
click at [1290, 257] on div "4 1 3 Start 1 1 1 1 1" at bounding box center [1365, 365] width 406 height 665
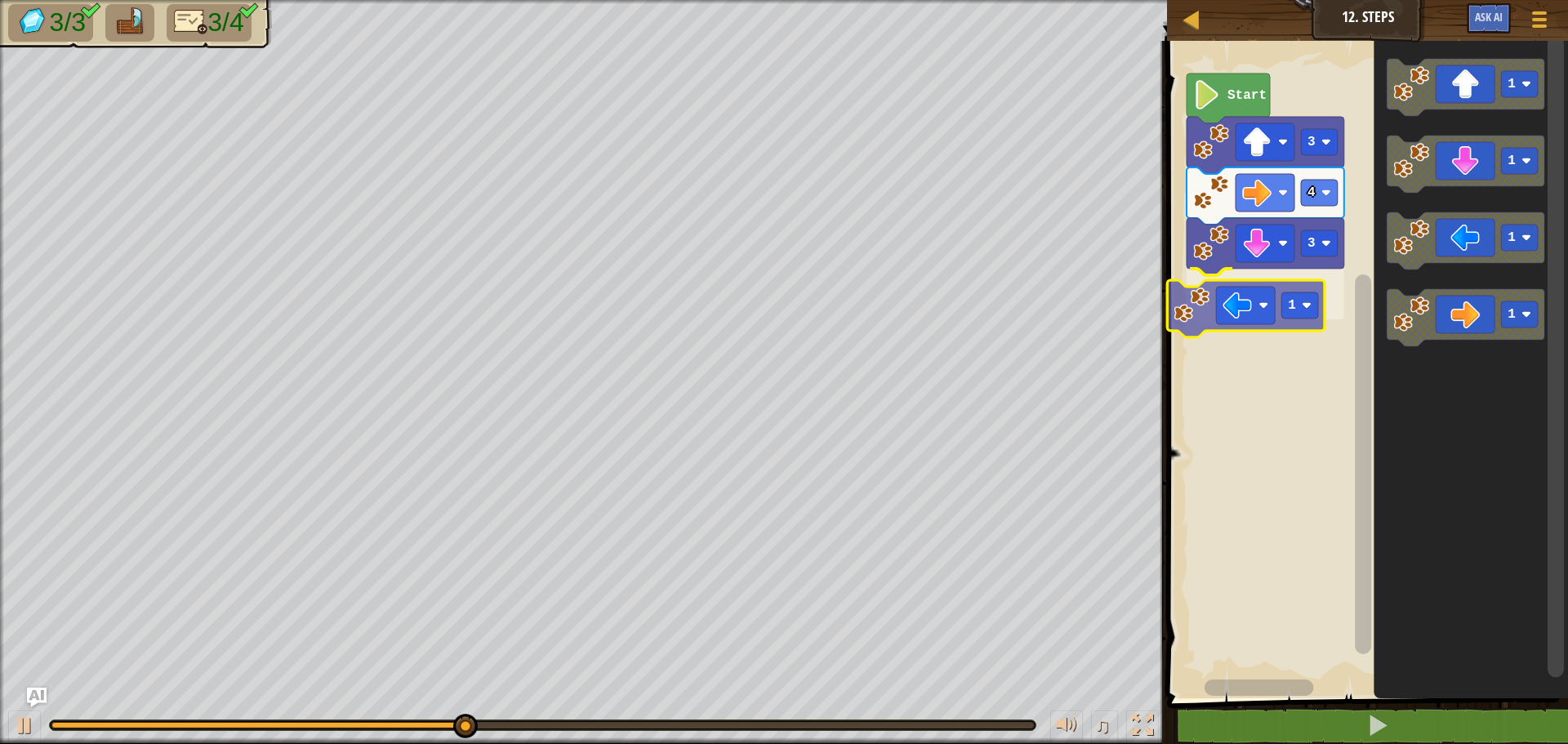
click at [1264, 314] on div "Start 3 4 3 1 1 1 1 1 1" at bounding box center [1365, 365] width 406 height 665
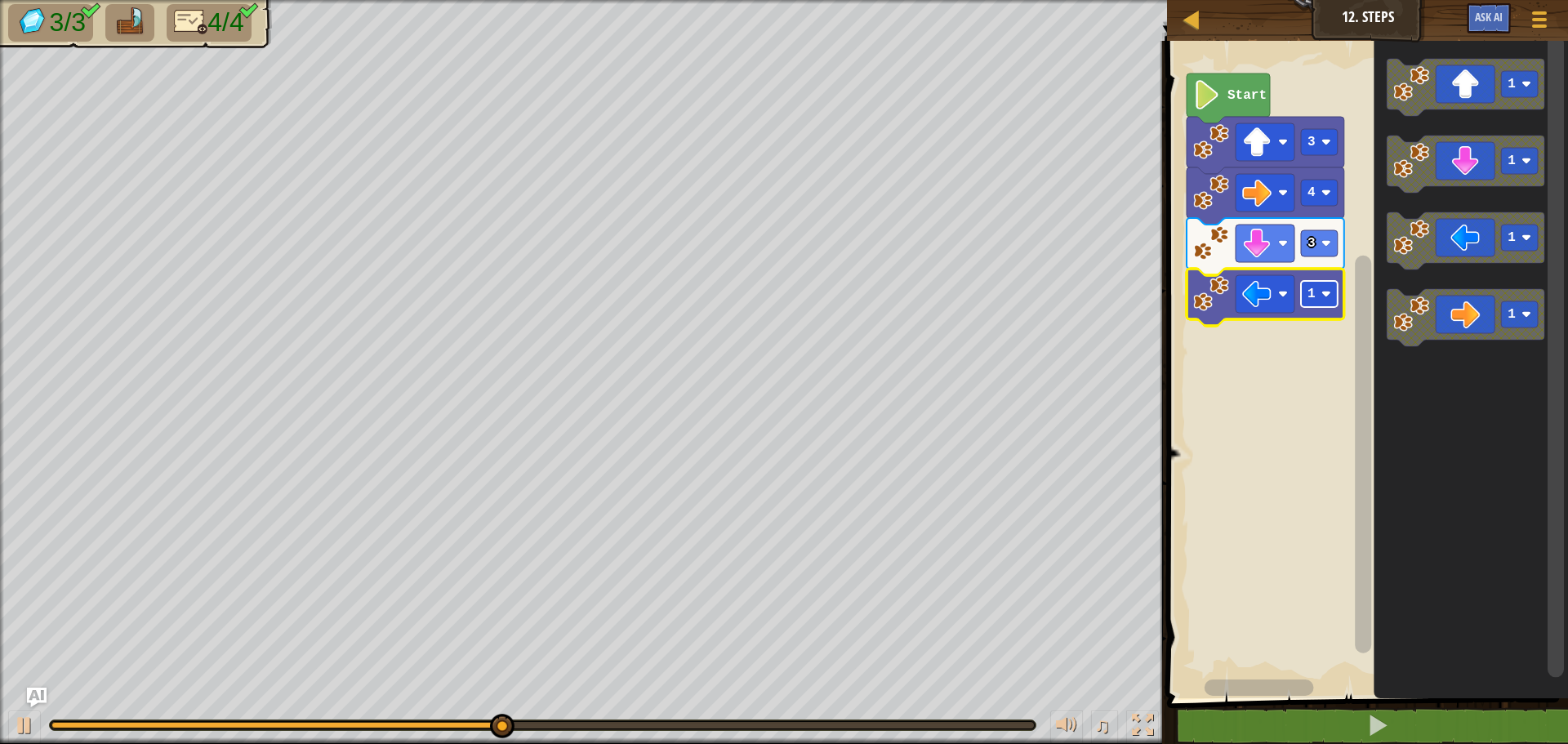
click at [1325, 298] on image "Blockly Workspace" at bounding box center [1326, 294] width 10 height 10
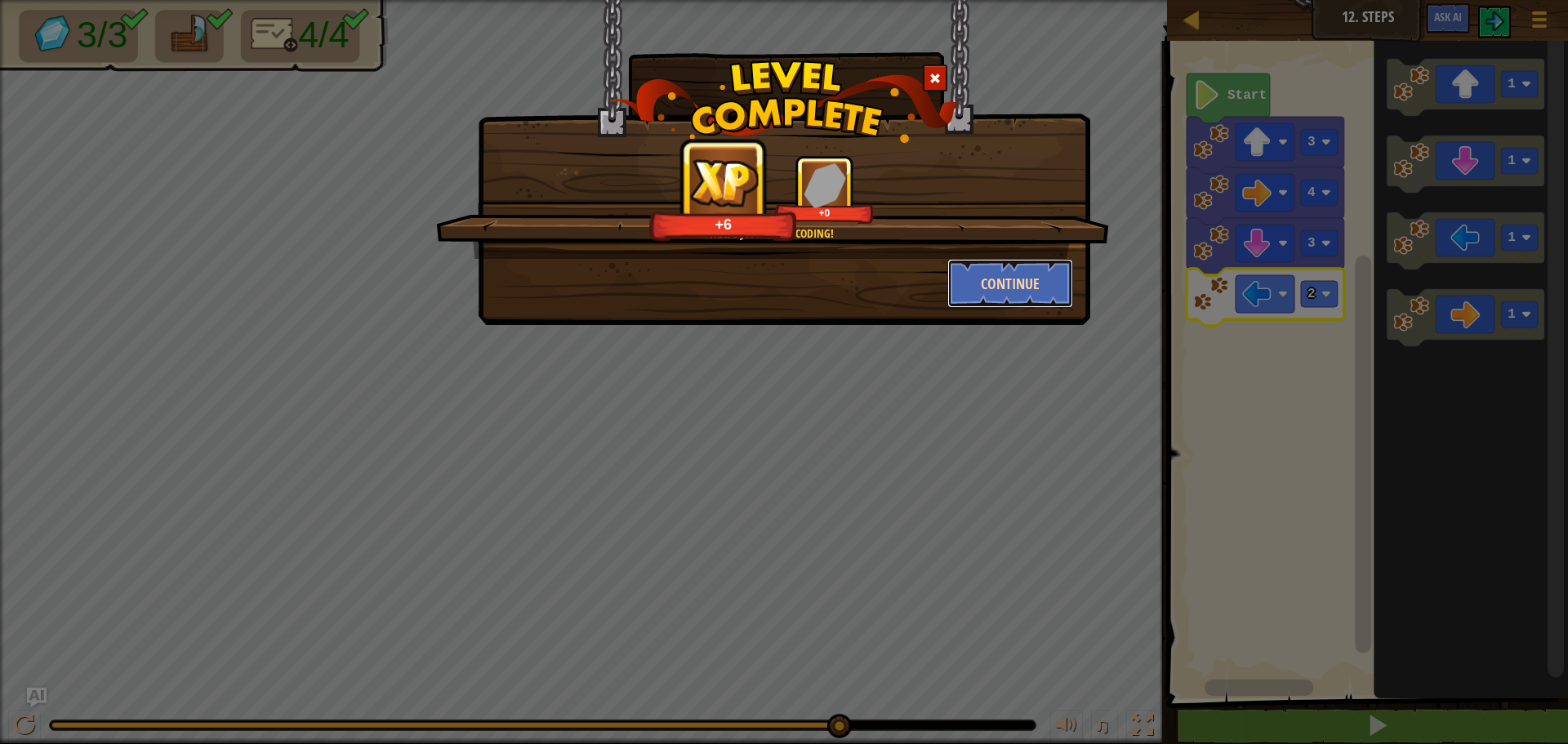
click at [1054, 295] on button "Continue" at bounding box center [1011, 283] width 127 height 49
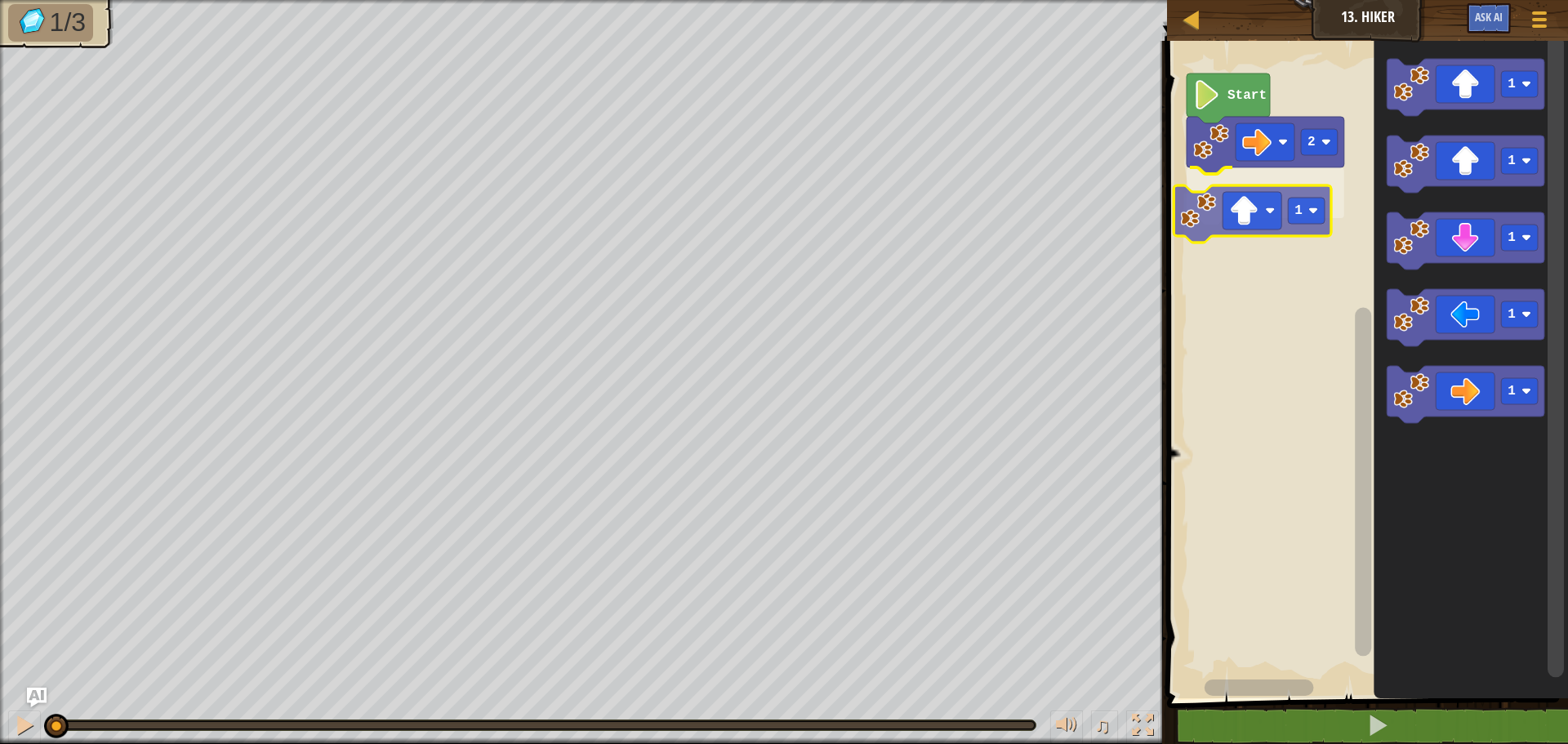
click at [1212, 222] on div "2 1 Start 1 1 1 1 1 1" at bounding box center [1365, 365] width 406 height 665
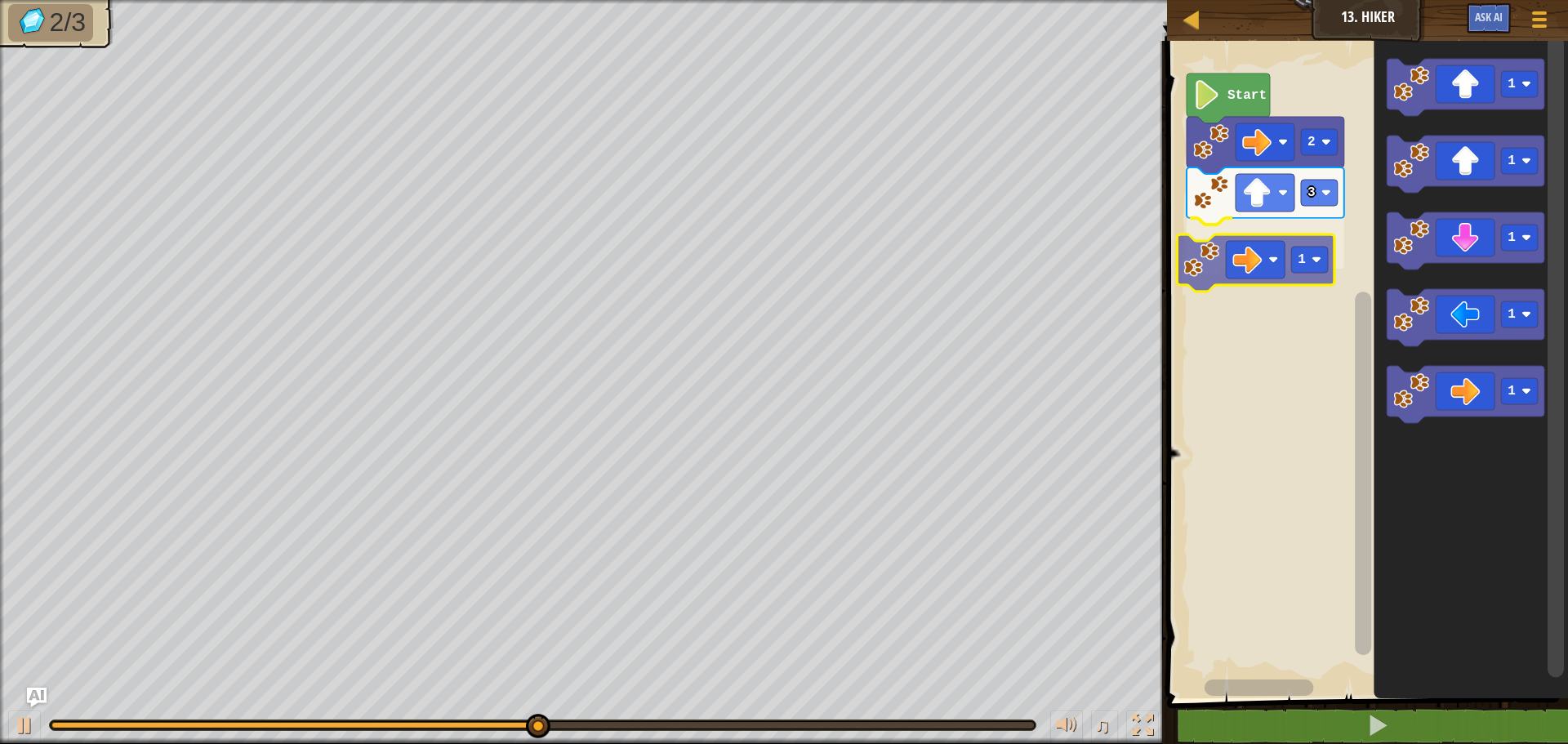
click at [1271, 258] on div "Start 2 3 1 1 1 1 1 1 1" at bounding box center [1365, 365] width 406 height 665
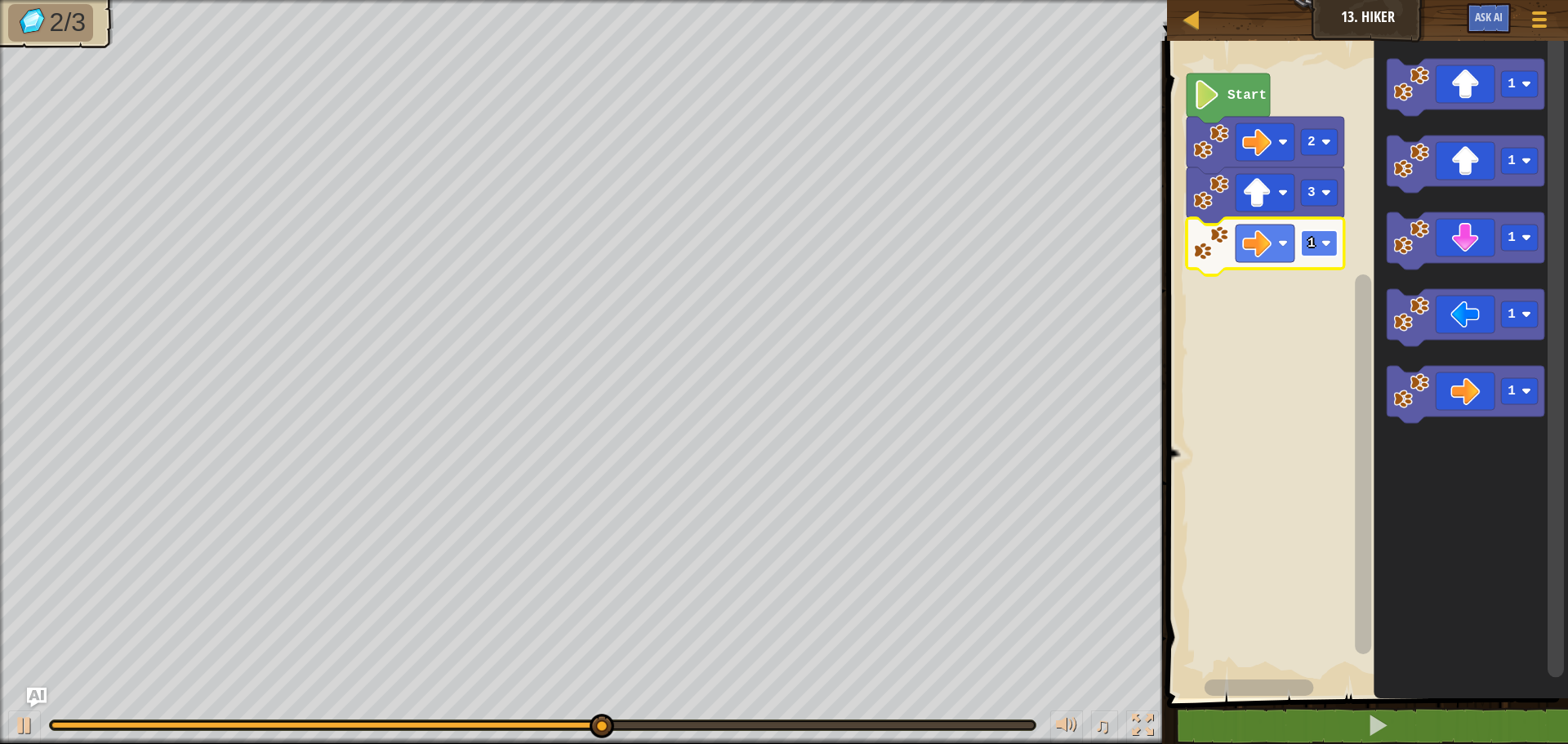
click at [1310, 246] on text "1" at bounding box center [1311, 243] width 8 height 15
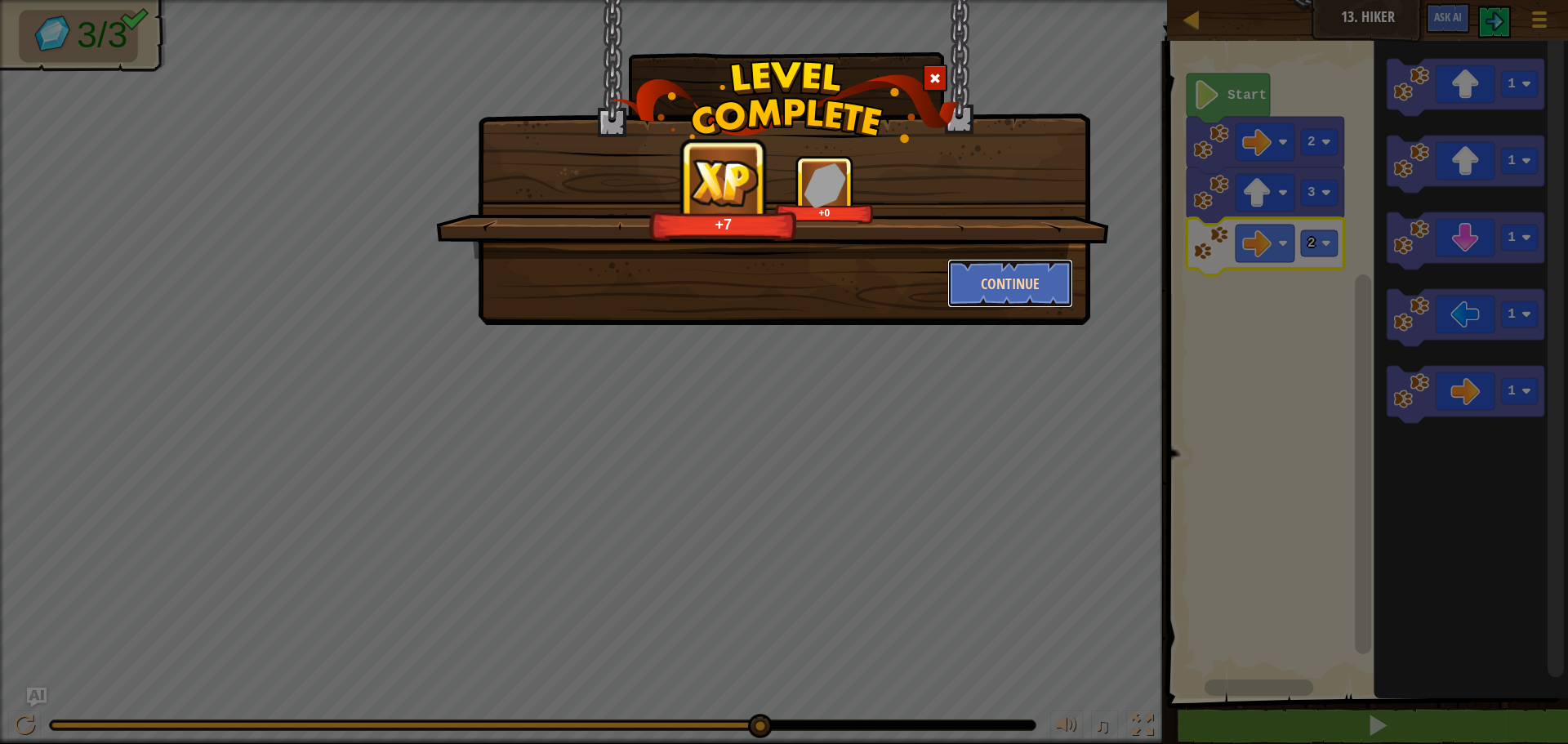
click at [1015, 278] on button "Continue" at bounding box center [1011, 283] width 127 height 49
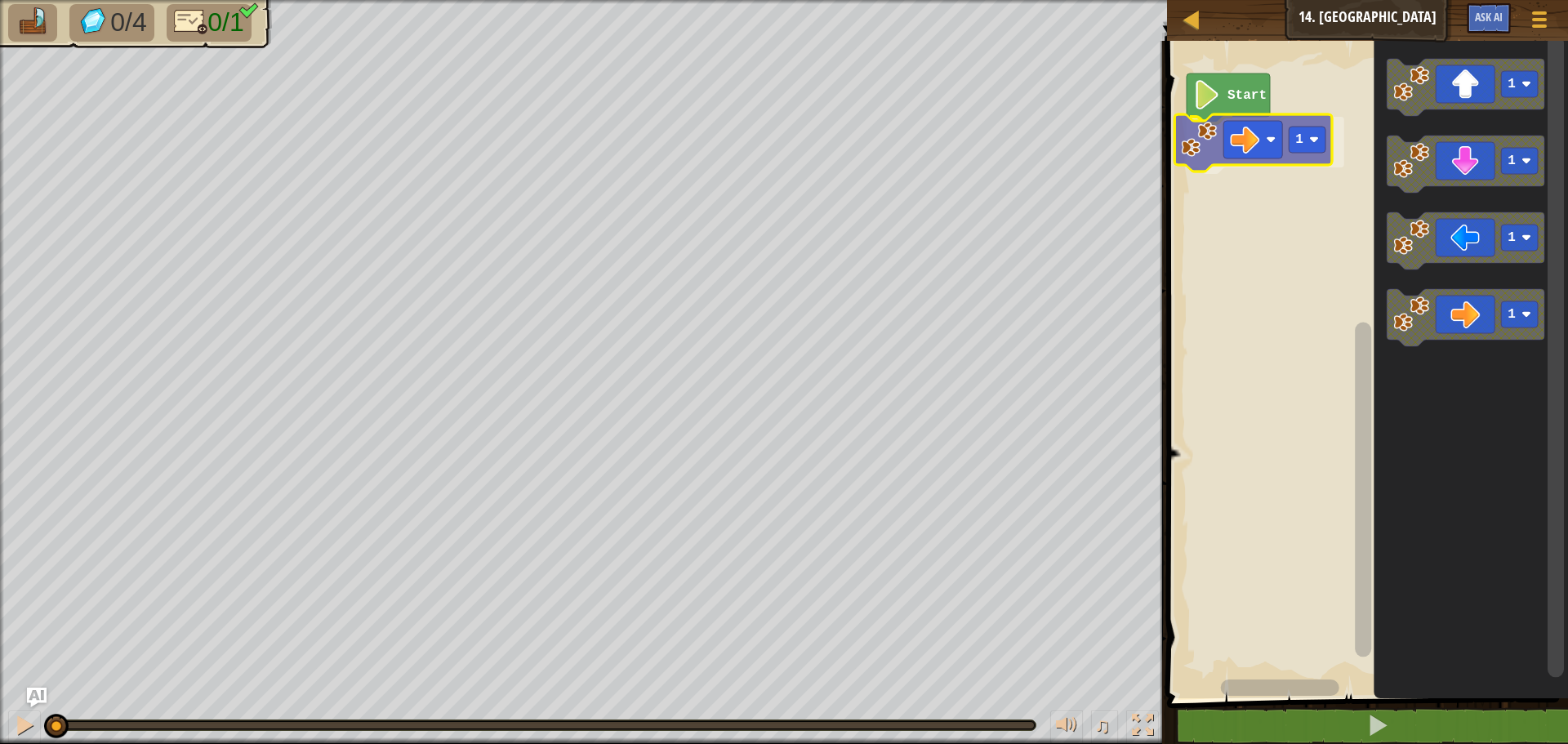
click at [1274, 143] on div "Start 1 1 1 1 1 1" at bounding box center [1365, 365] width 406 height 665
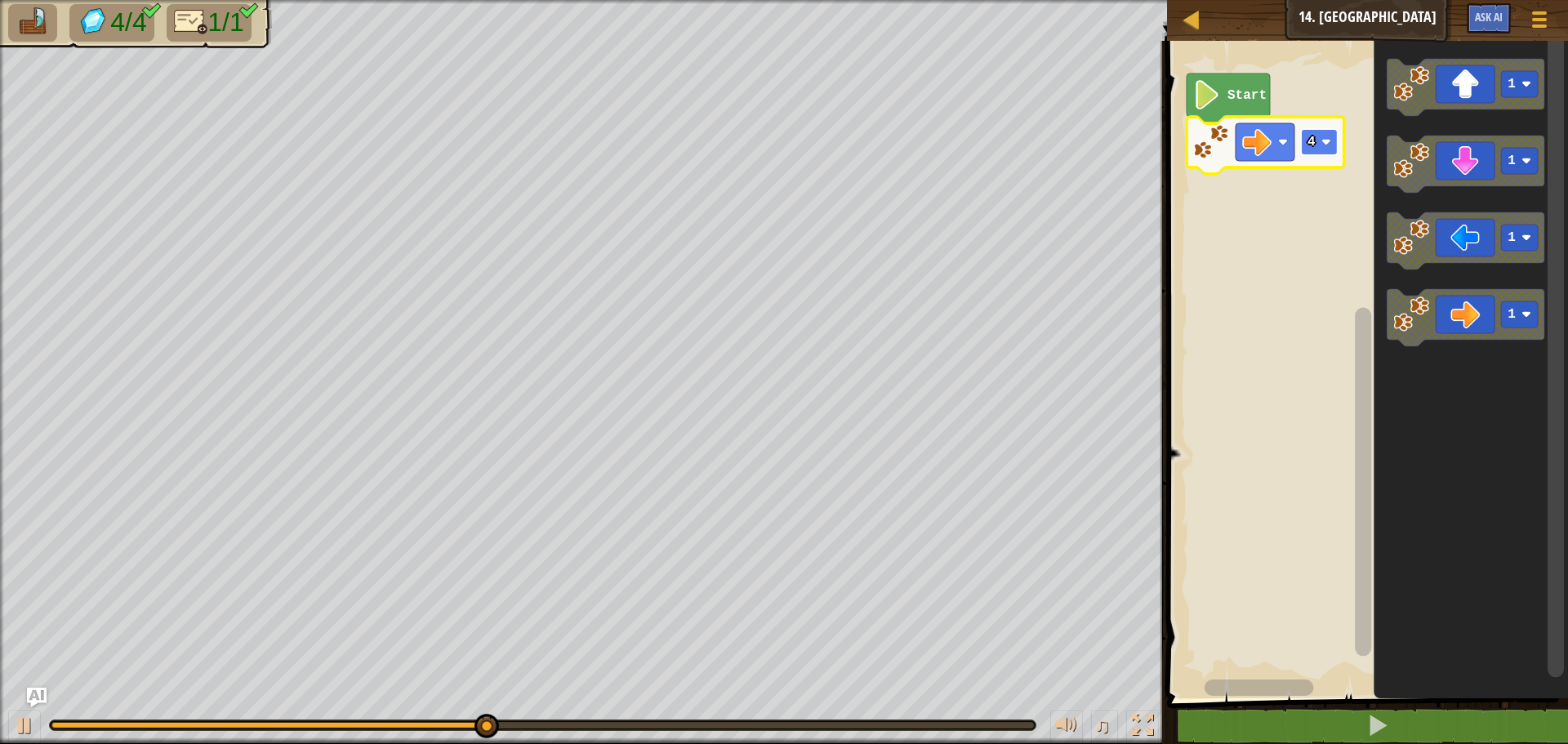
click at [1329, 142] on image "Blockly Workspace" at bounding box center [1326, 142] width 10 height 10
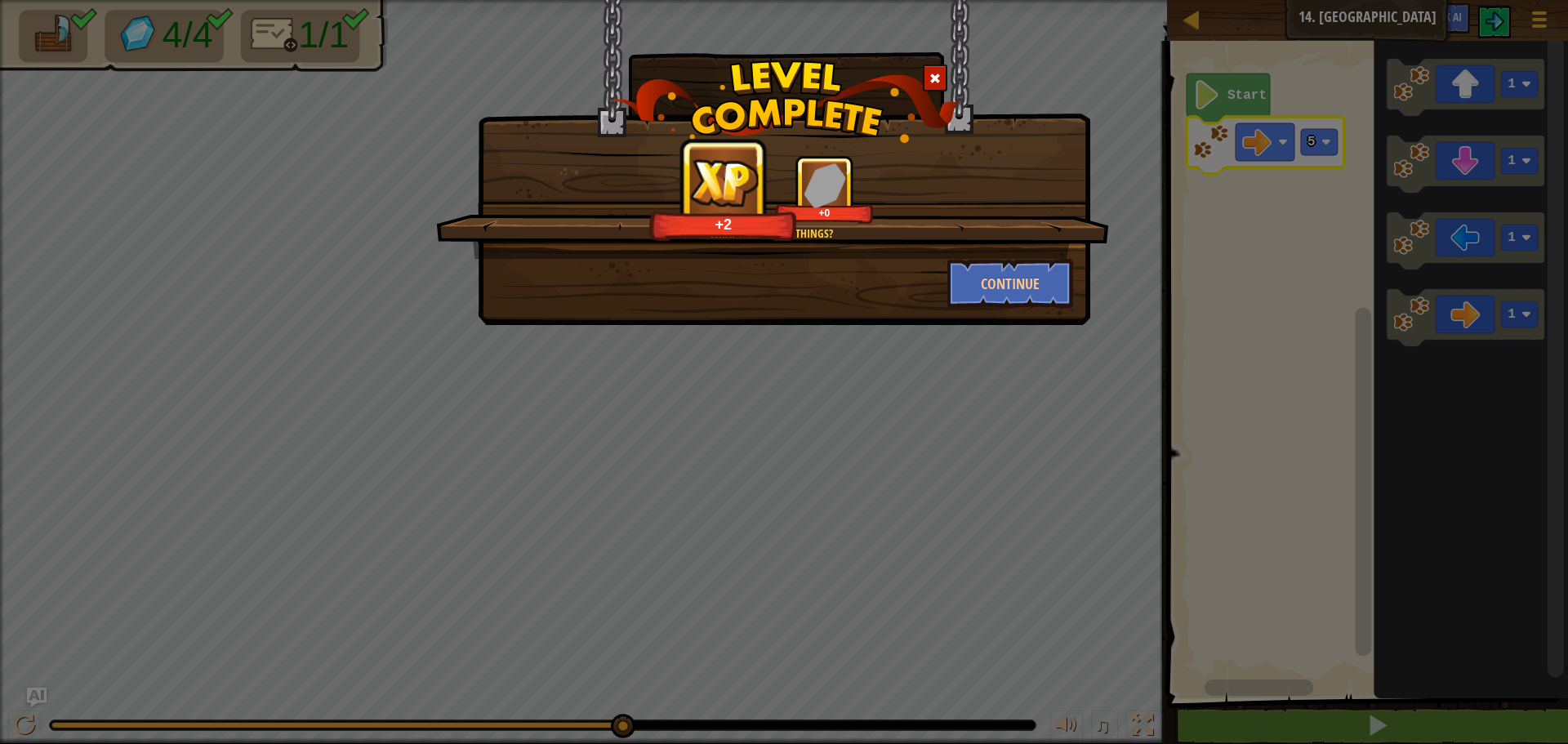
click at [1086, 218] on div "+2 +0" at bounding box center [774, 189] width 634 height 68
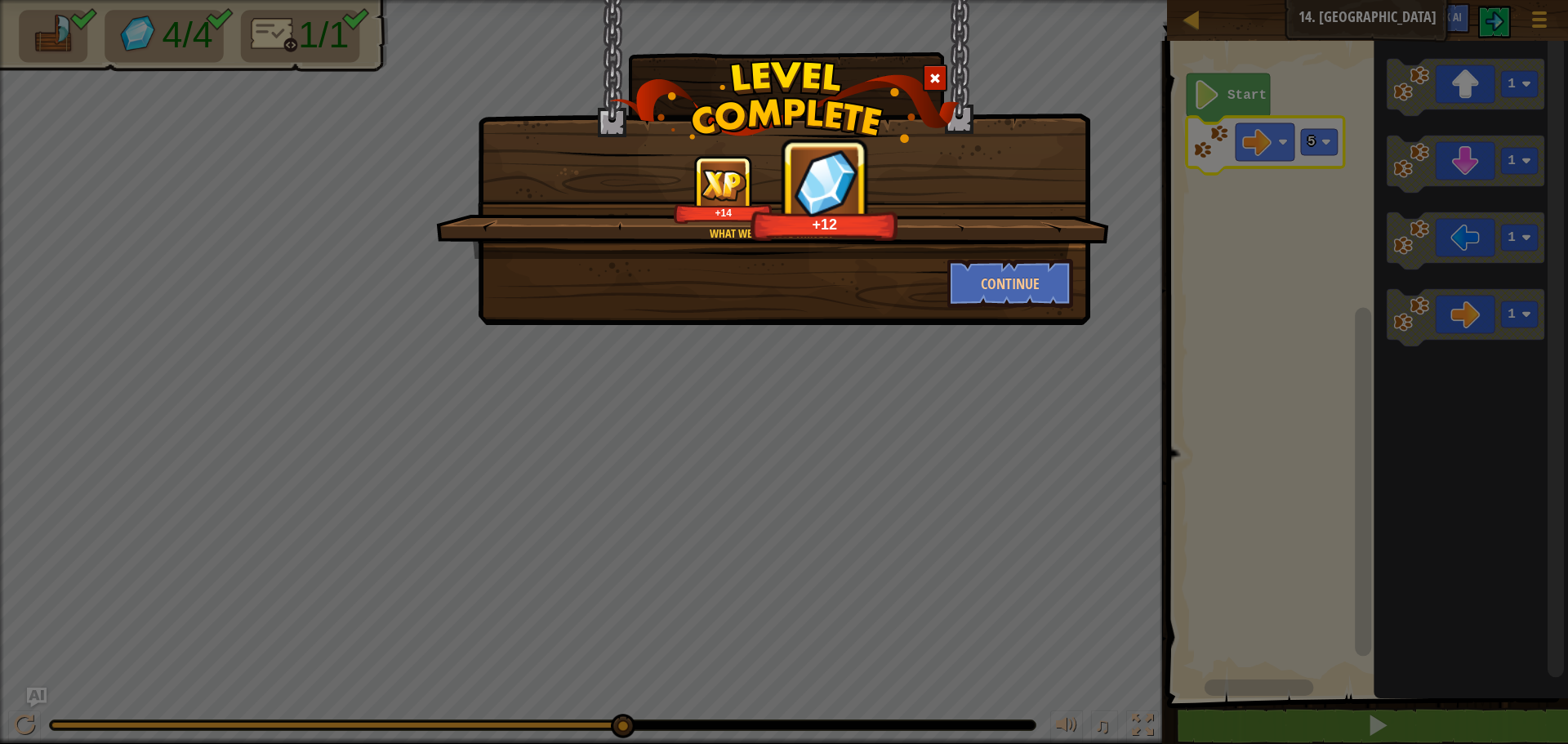
click at [1015, 253] on div "What were those things? +14 +12" at bounding box center [773, 207] width 673 height 103
click at [1016, 268] on button "Continue" at bounding box center [1011, 283] width 127 height 49
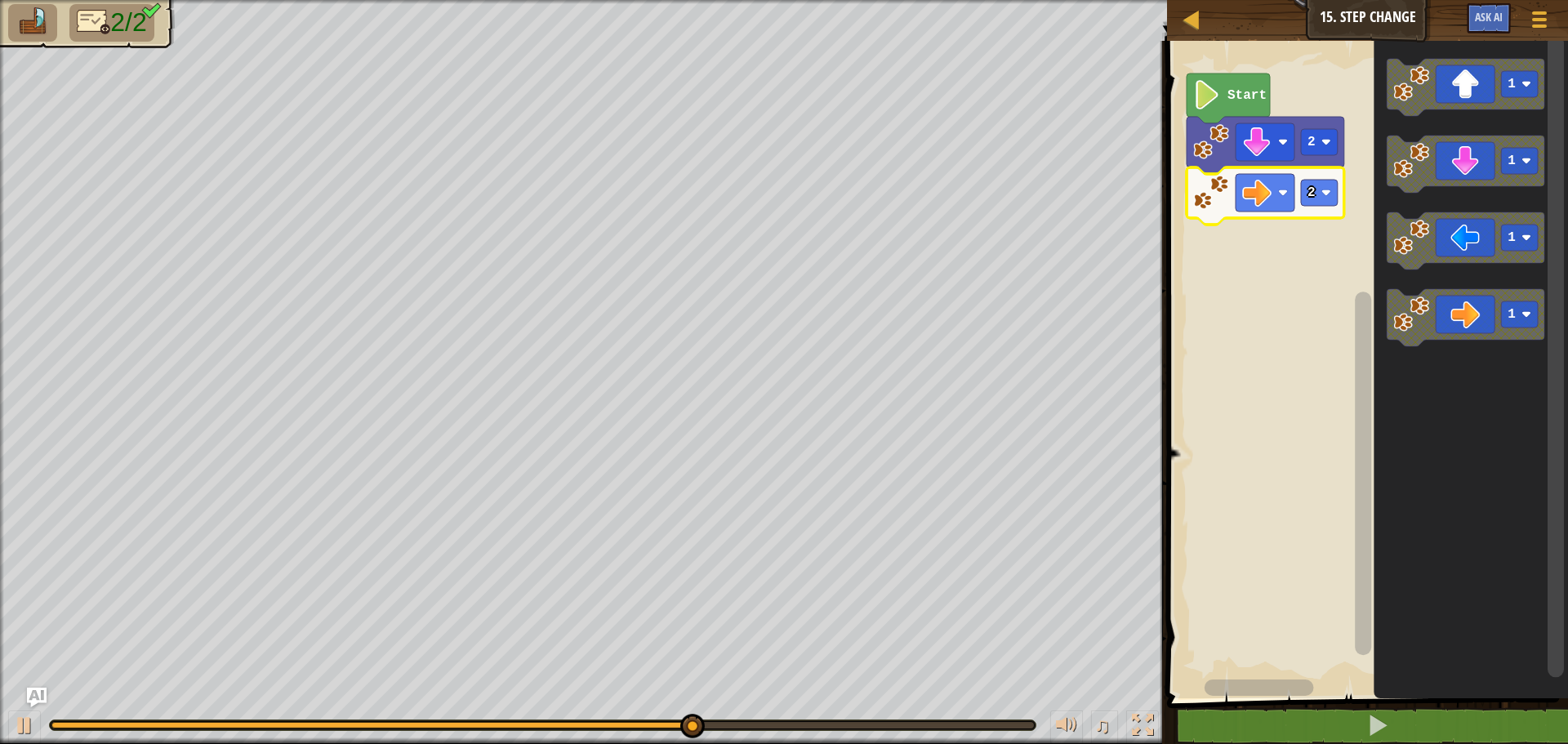
click at [1325, 213] on icon "Blockly Workspace" at bounding box center [1266, 196] width 158 height 58
click at [1328, 198] on rect "Blockly Workspace" at bounding box center [1320, 192] width 37 height 26
click at [1311, 205] on rect "Blockly Workspace" at bounding box center [1320, 192] width 37 height 26
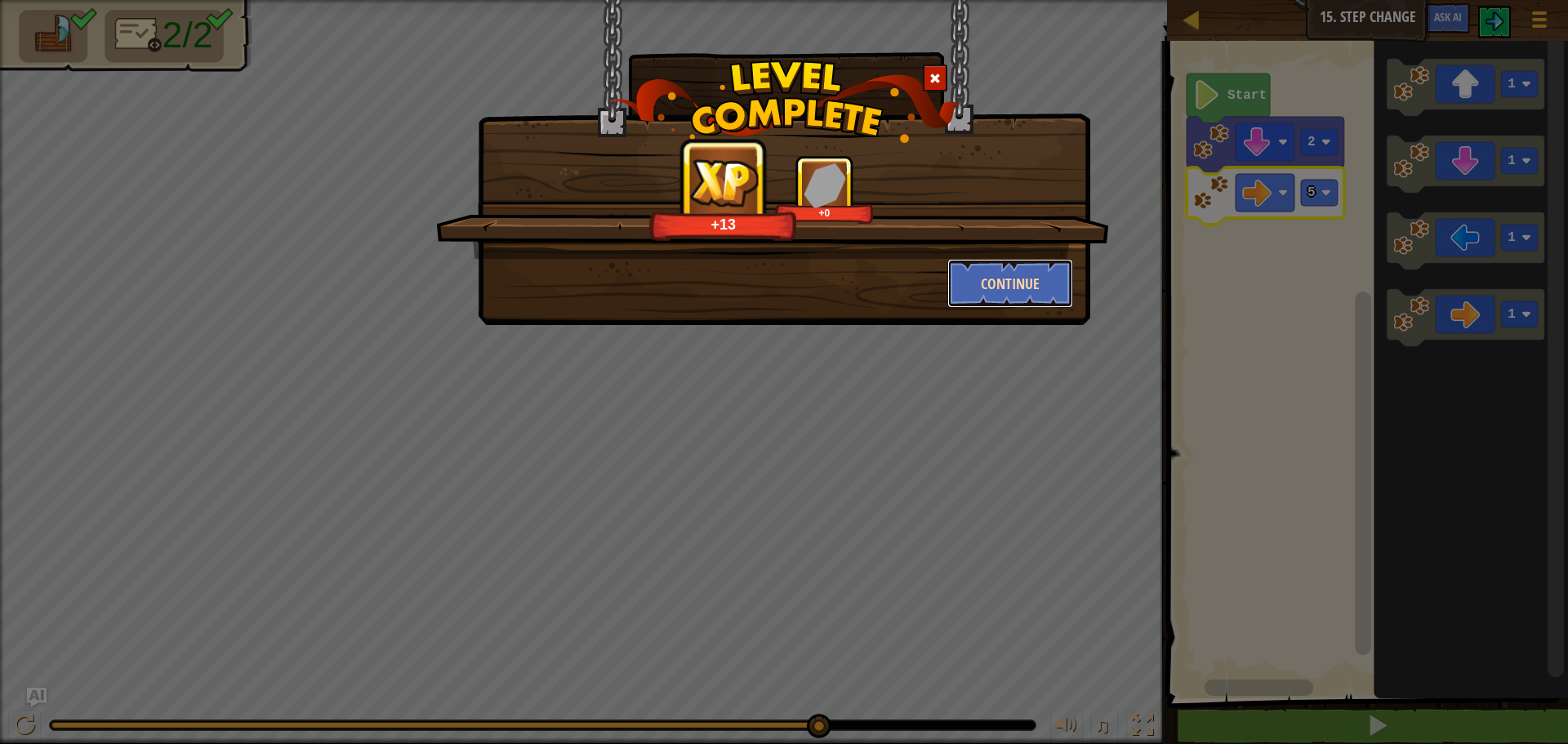
click at [990, 283] on button "Continue" at bounding box center [1011, 283] width 127 height 49
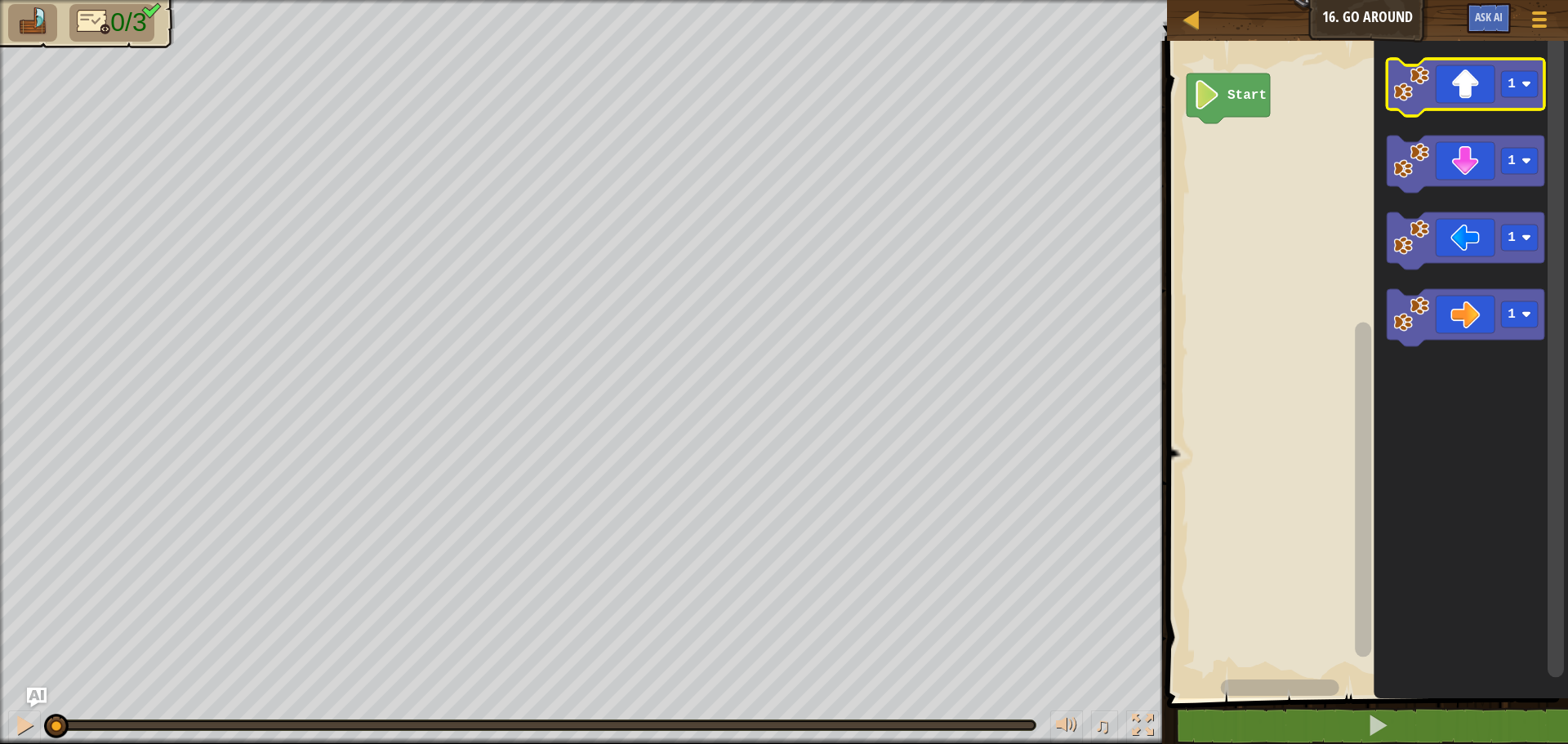
click at [1419, 94] on image "Blockly Workspace" at bounding box center [1411, 84] width 36 height 36
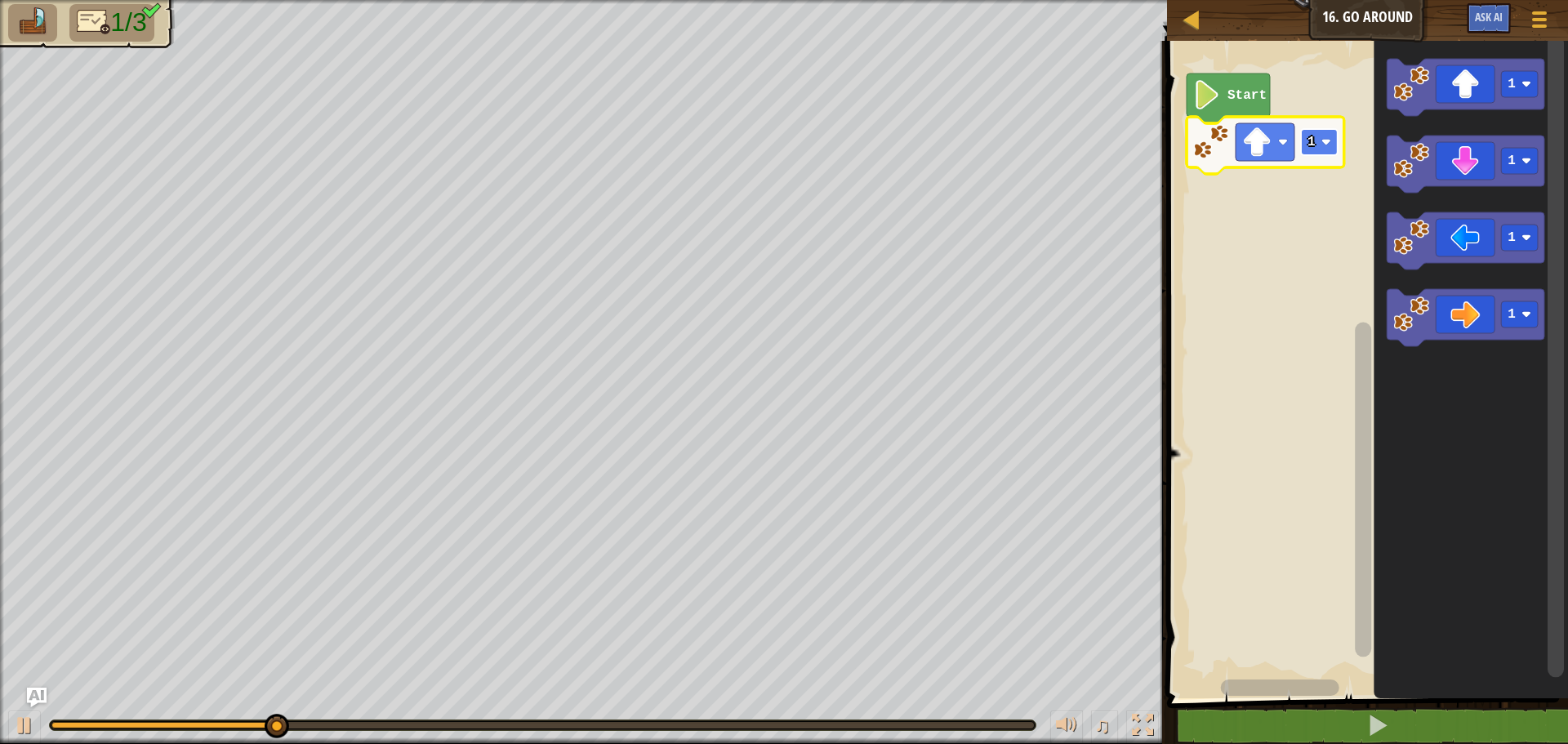
click at [1307, 148] on rect "Blockly Workspace" at bounding box center [1320, 141] width 37 height 26
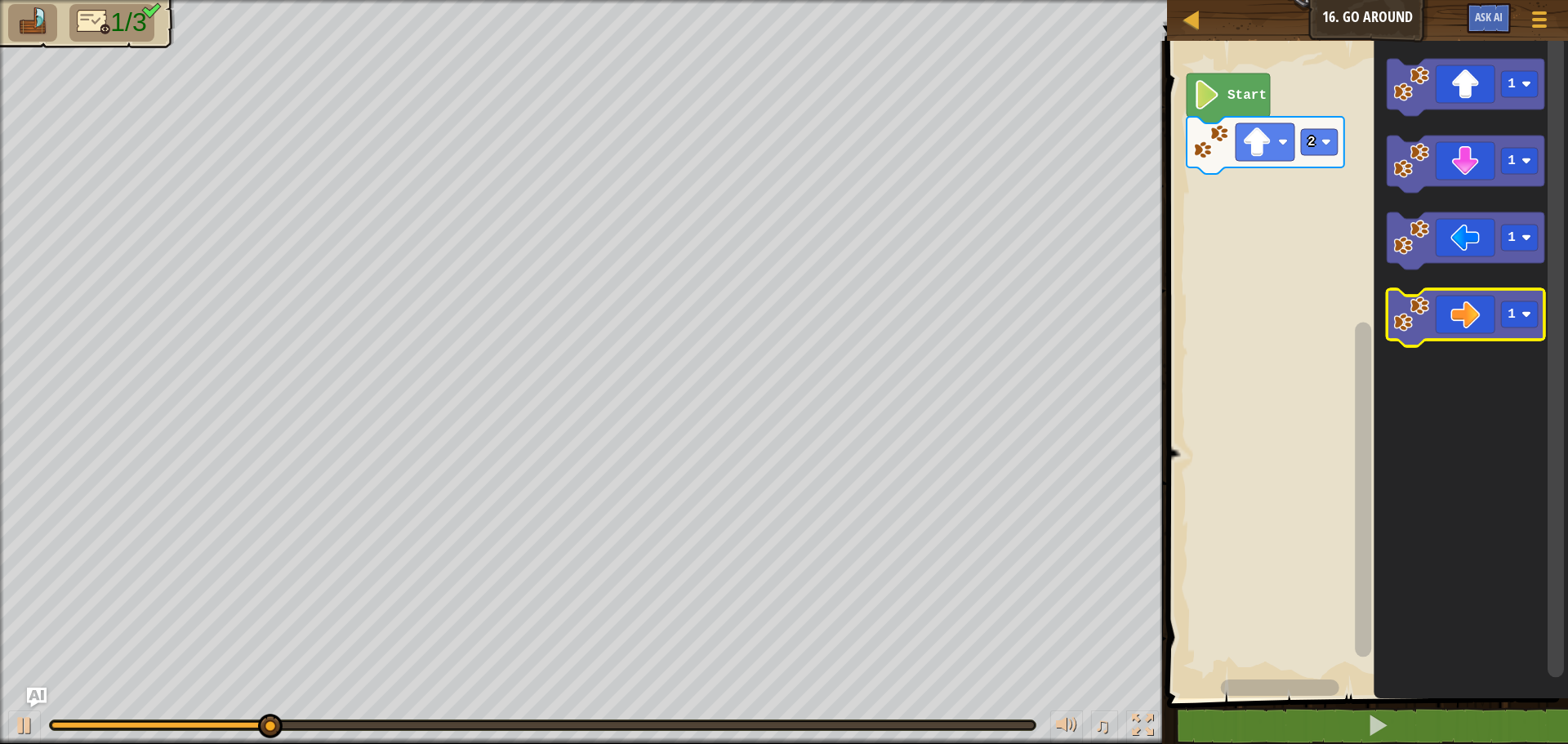
click at [1498, 320] on icon "Blockly Workspace" at bounding box center [1466, 317] width 158 height 58
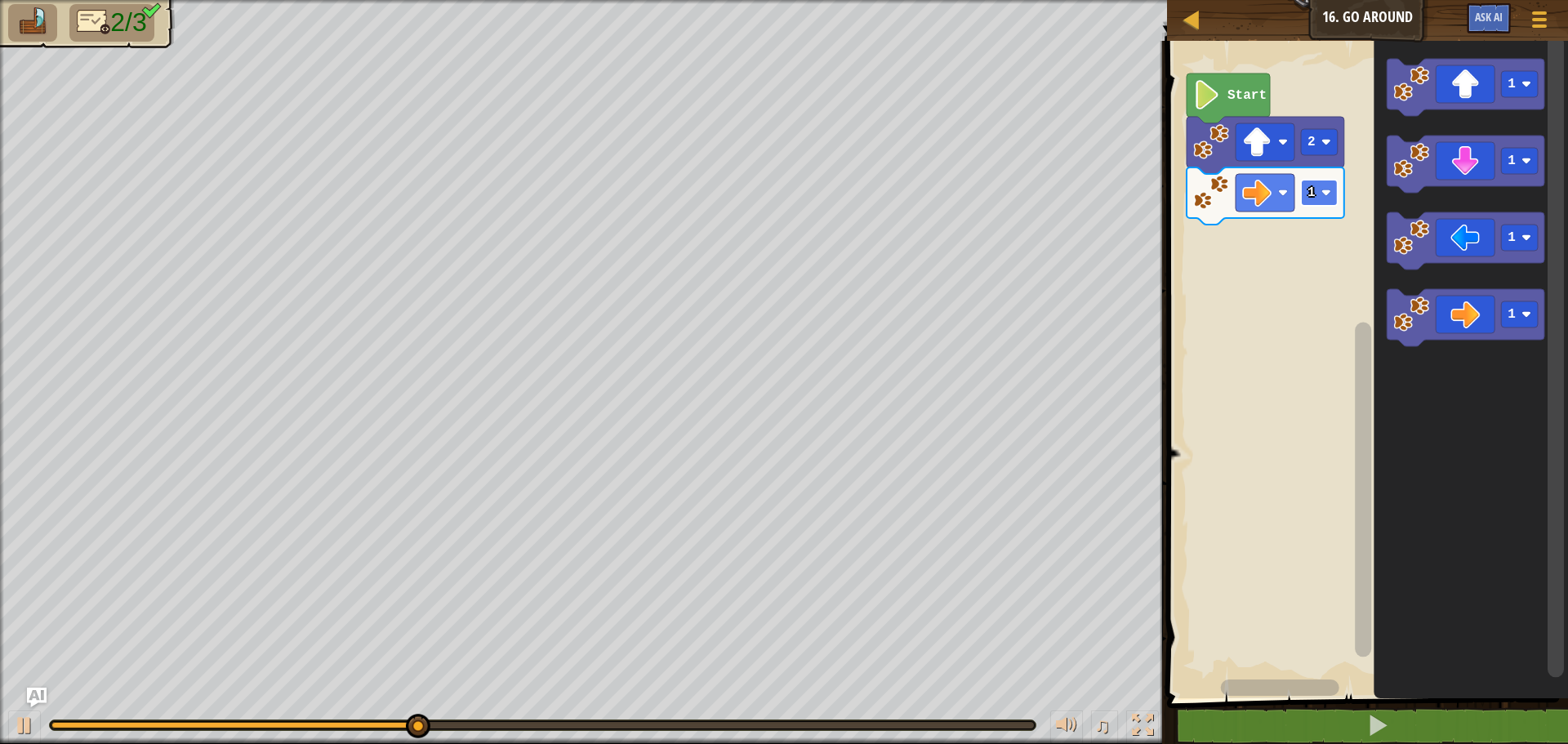
click at [1328, 191] on image "Blockly Workspace" at bounding box center [1326, 193] width 10 height 10
click at [1462, 160] on icon "Blockly Workspace" at bounding box center [1466, 164] width 158 height 58
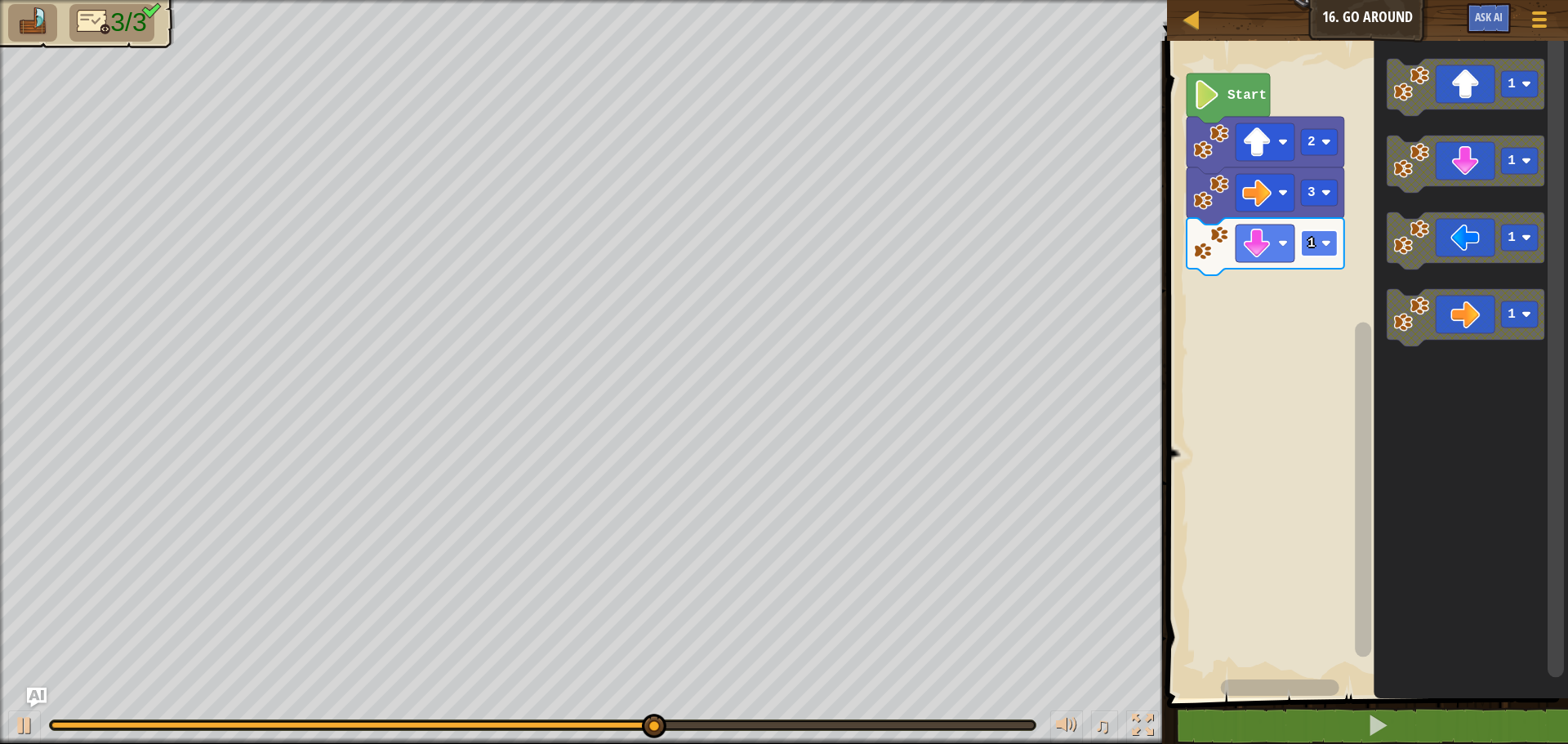
click at [1327, 244] on image "Blockly Workspace" at bounding box center [1326, 243] width 10 height 10
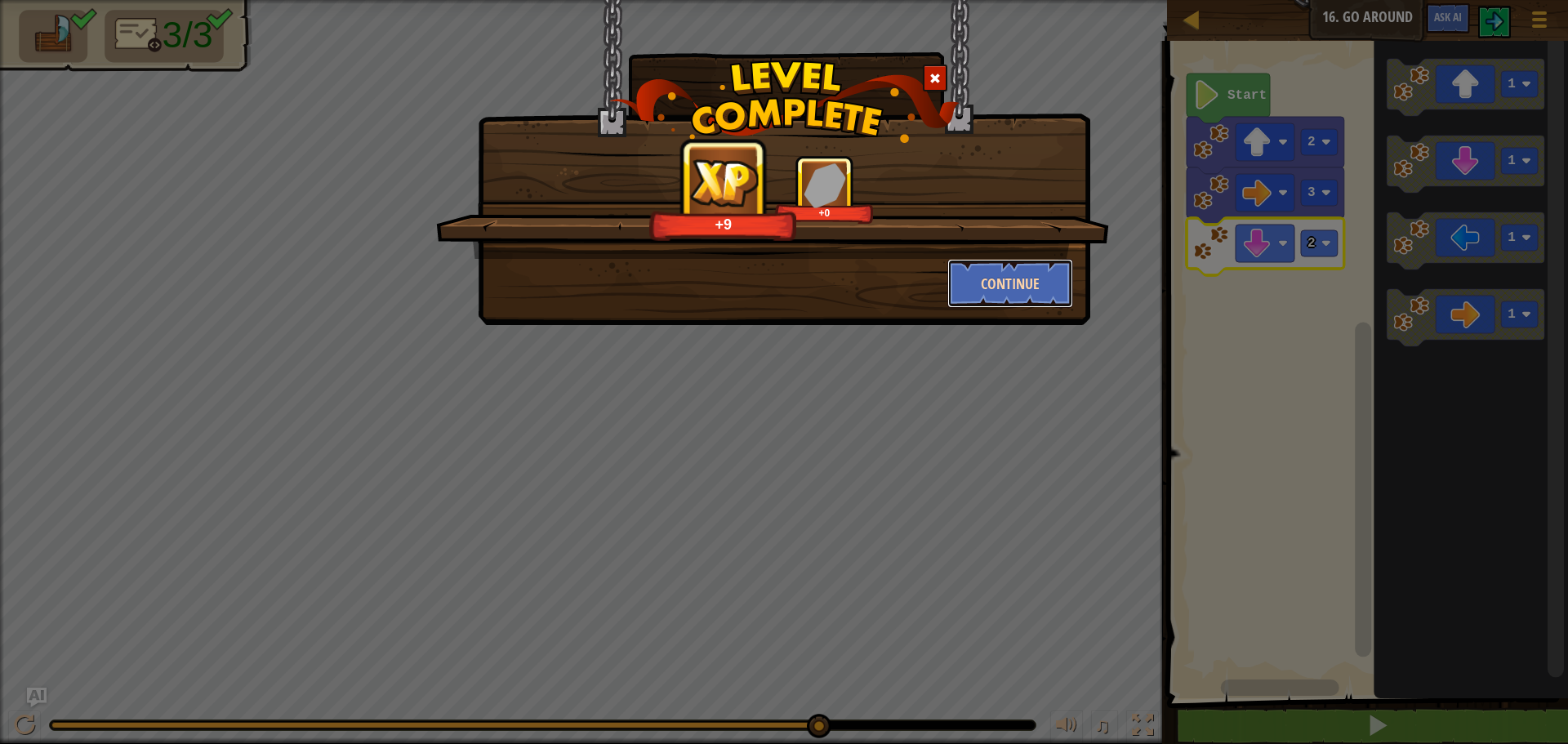
click at [1066, 283] on button "Continue" at bounding box center [1011, 283] width 127 height 49
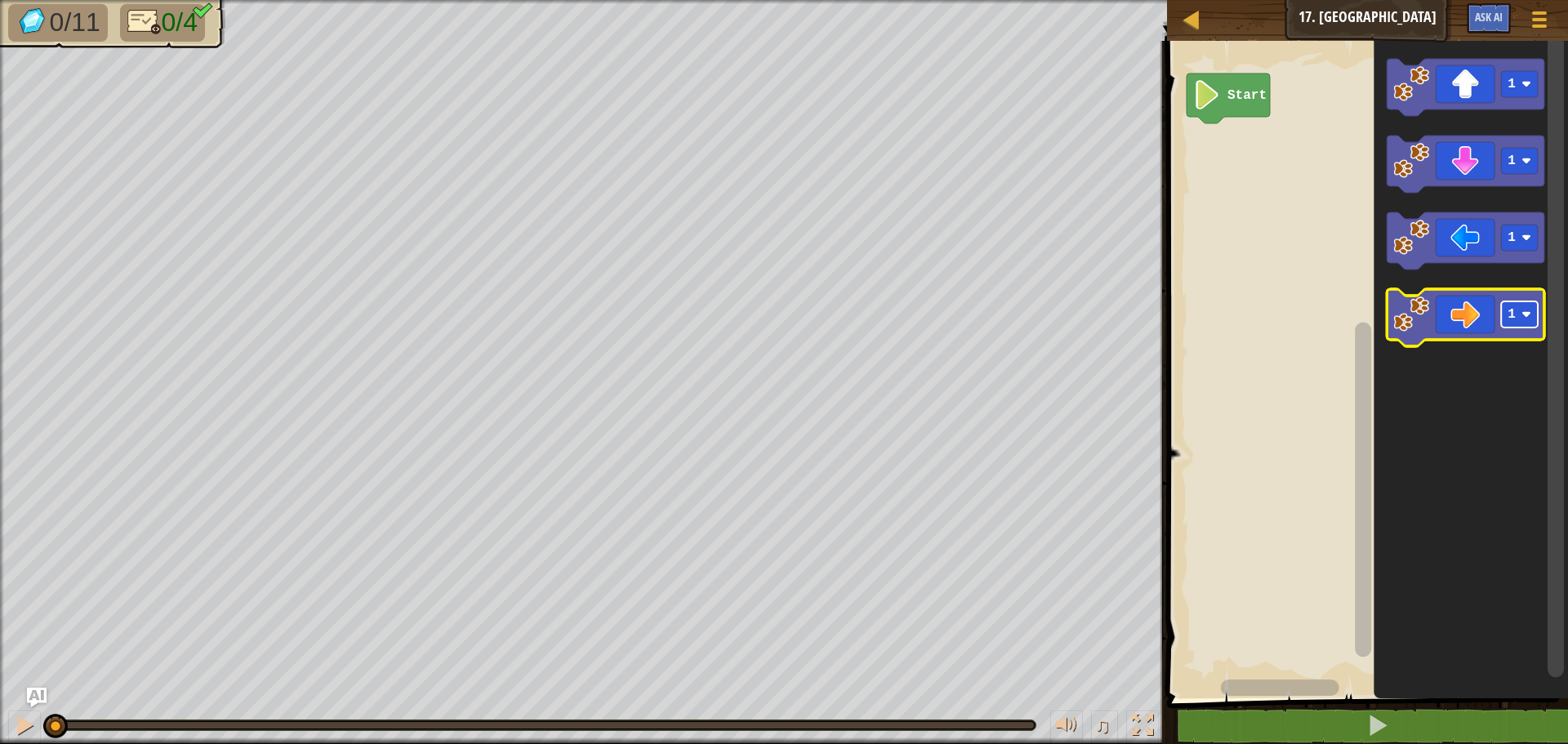
click at [1506, 318] on rect "Blockly Workspace" at bounding box center [1520, 314] width 37 height 26
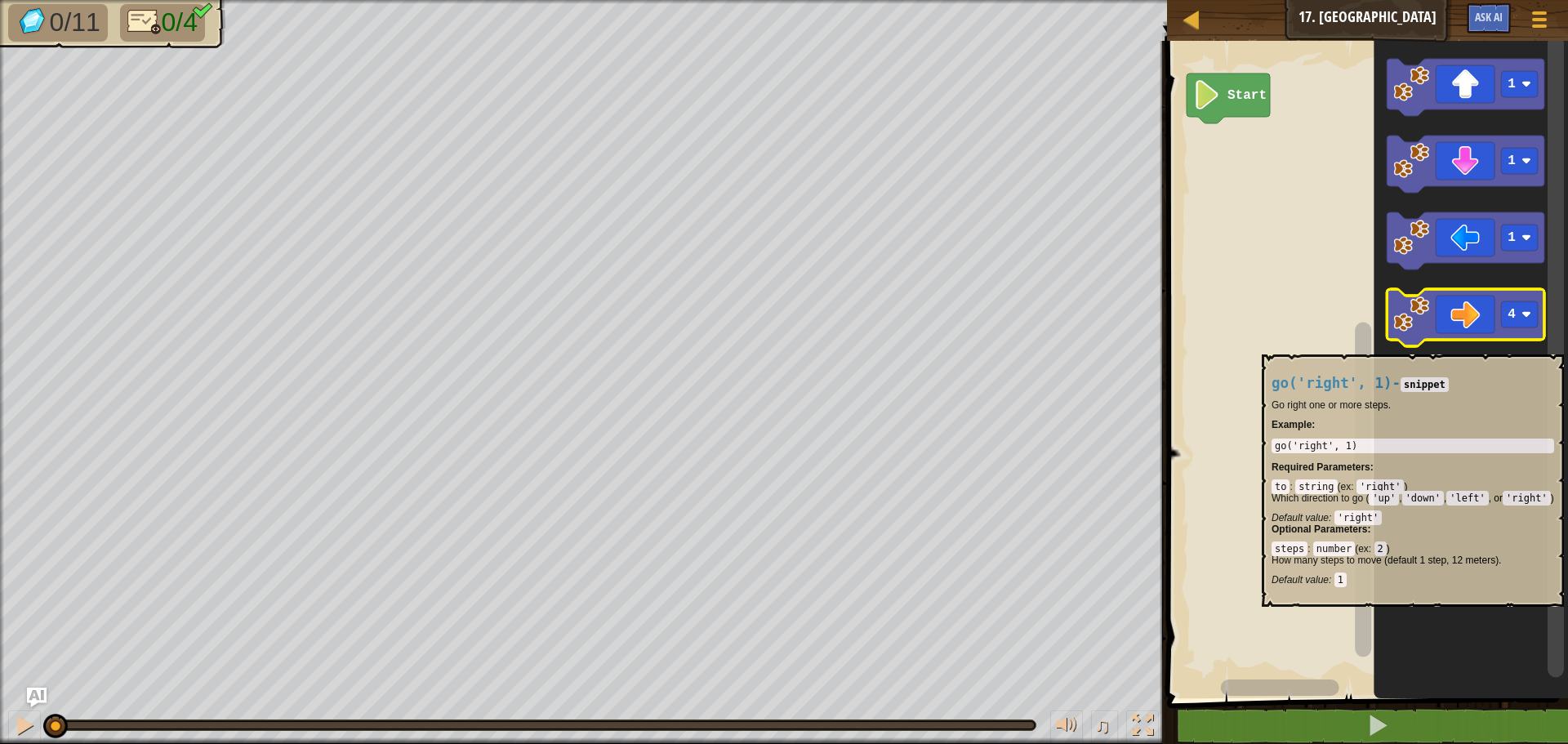
click at [1422, 316] on image "Blockly Workspace" at bounding box center [1411, 314] width 36 height 36
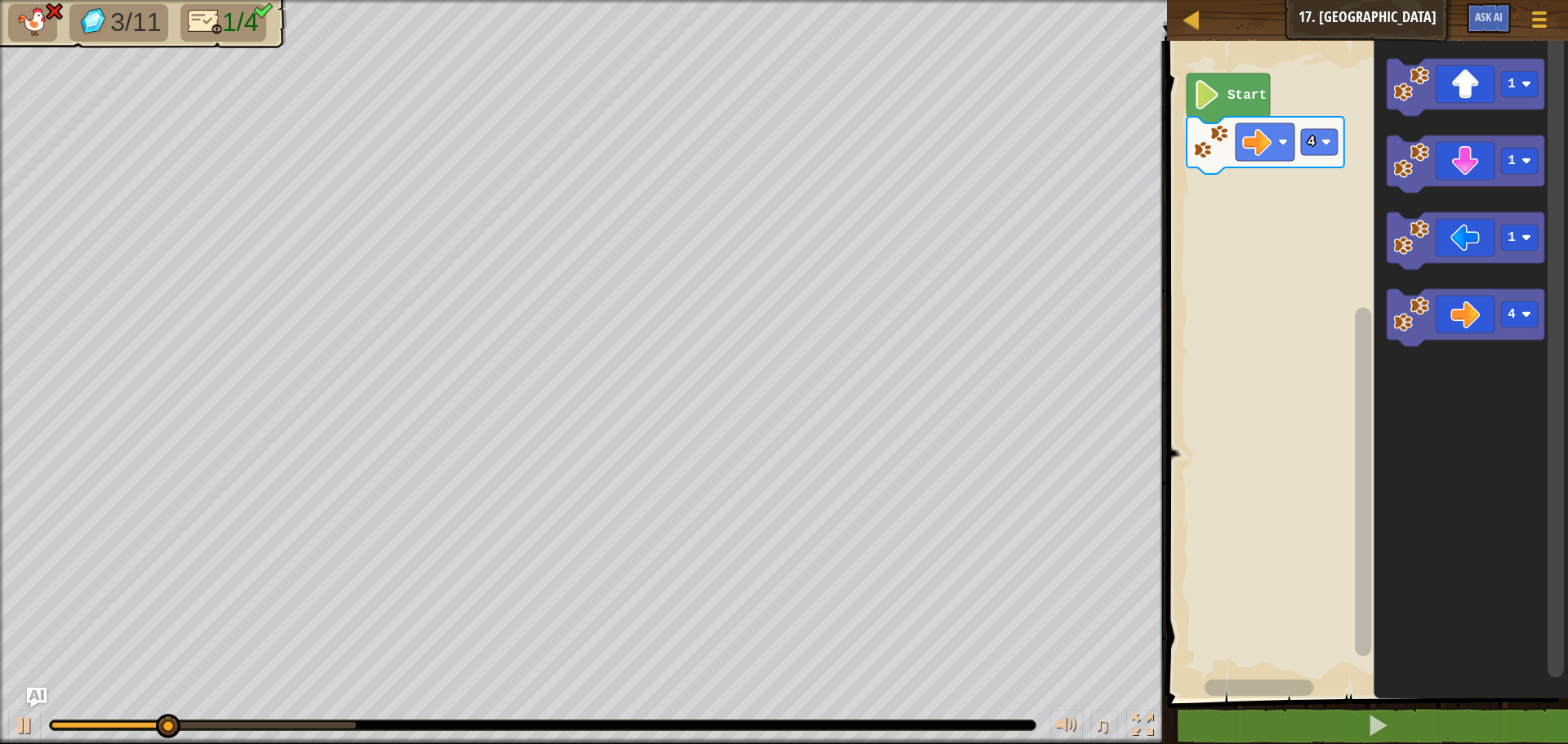
click at [1515, 321] on text "4" at bounding box center [1511, 314] width 8 height 15
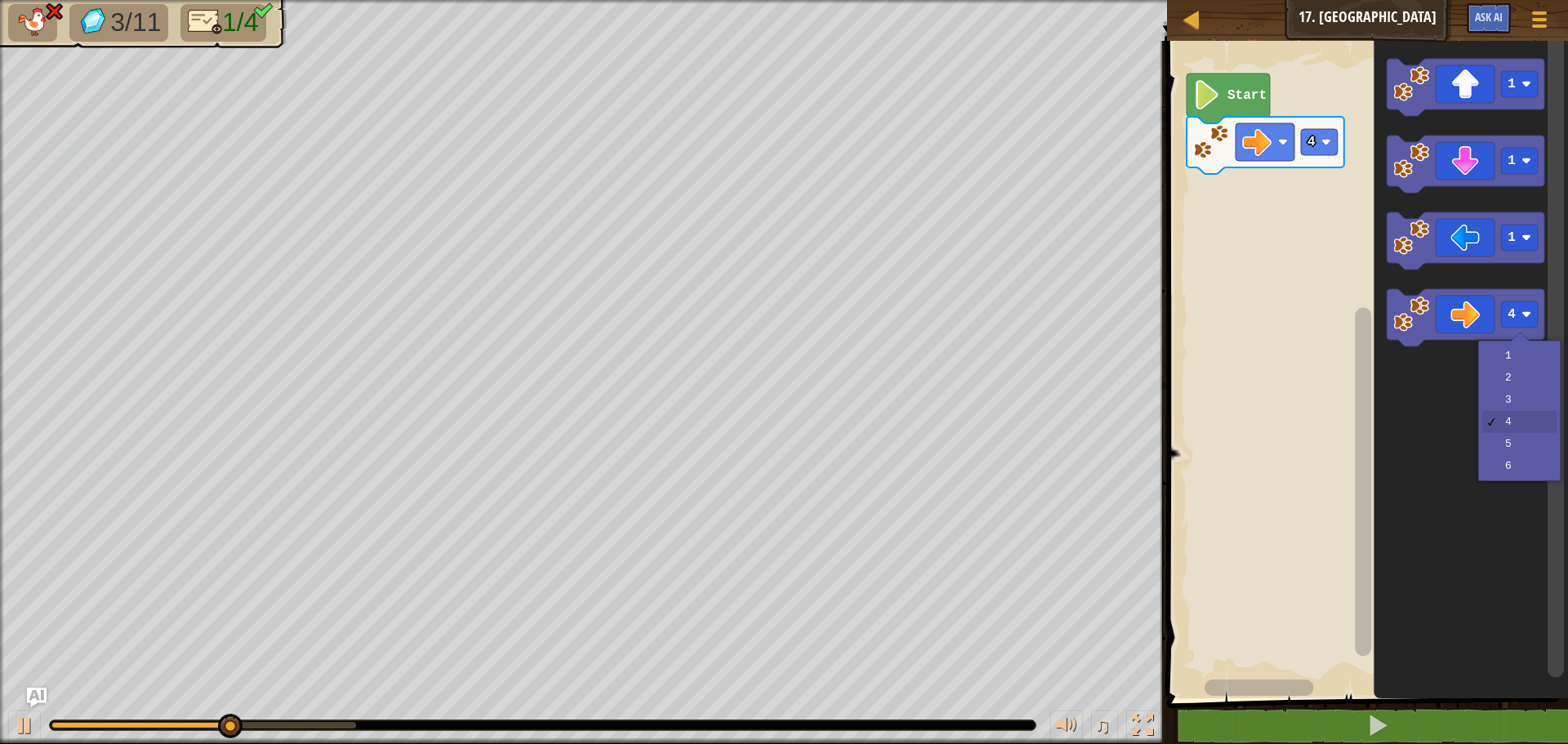
click at [1525, 402] on icon "Blockly Workspace" at bounding box center [1470, 365] width 194 height 665
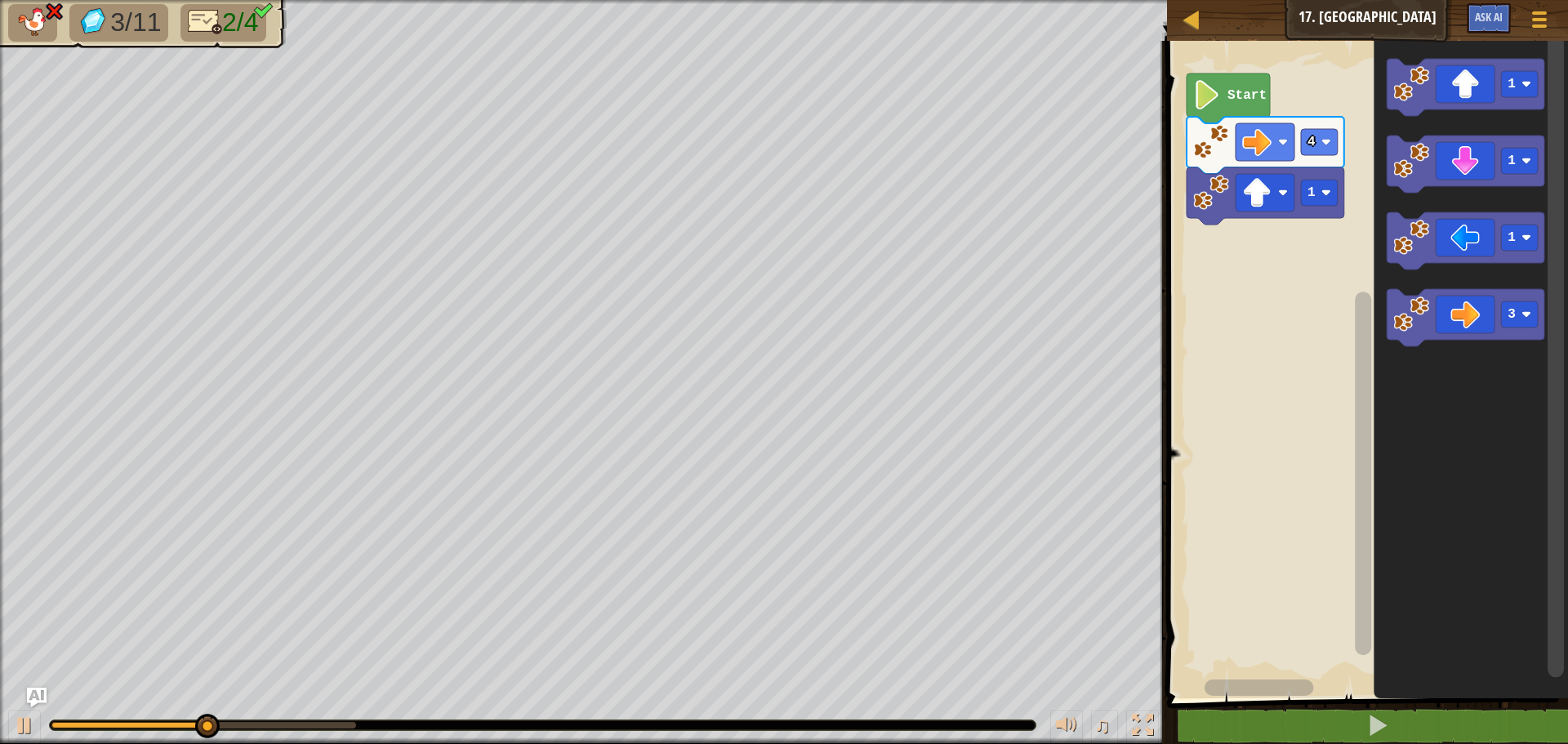
click at [1323, 198] on rect "Blockly Workspace" at bounding box center [1320, 192] width 37 height 26
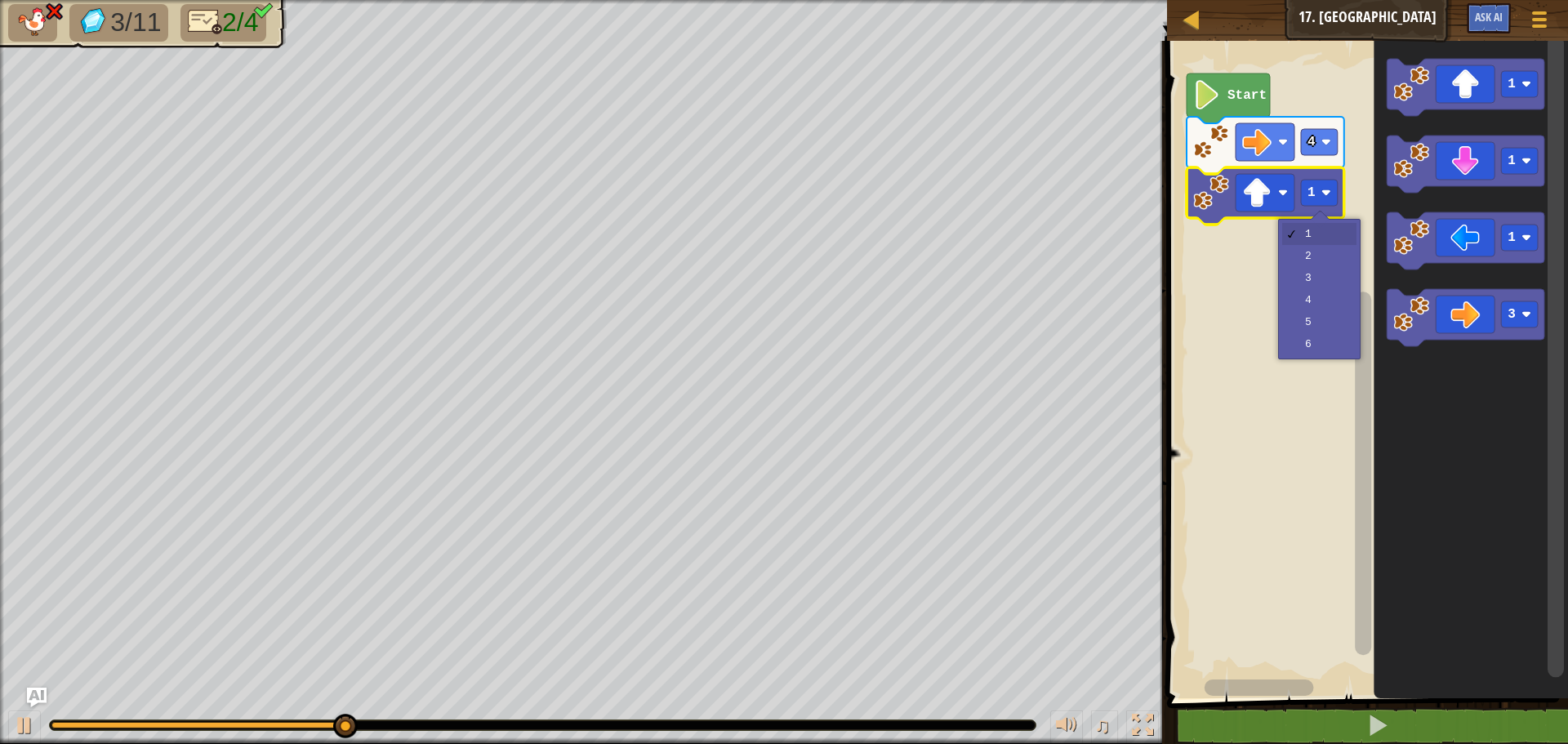
click at [1312, 158] on icon "Blockly Workspace" at bounding box center [1266, 145] width 158 height 58
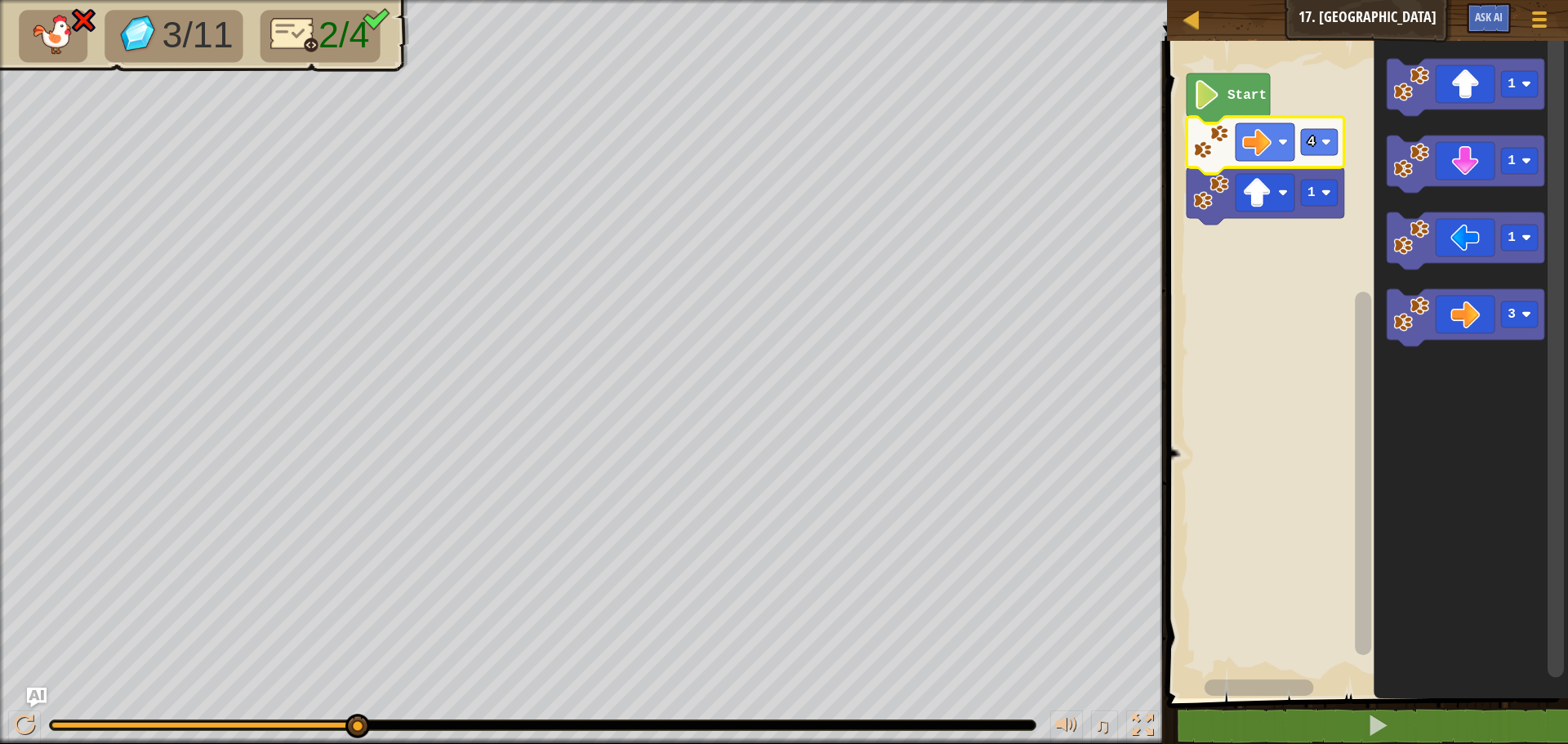
click at [0, 0] on div at bounding box center [0, 0] width 0 height 0
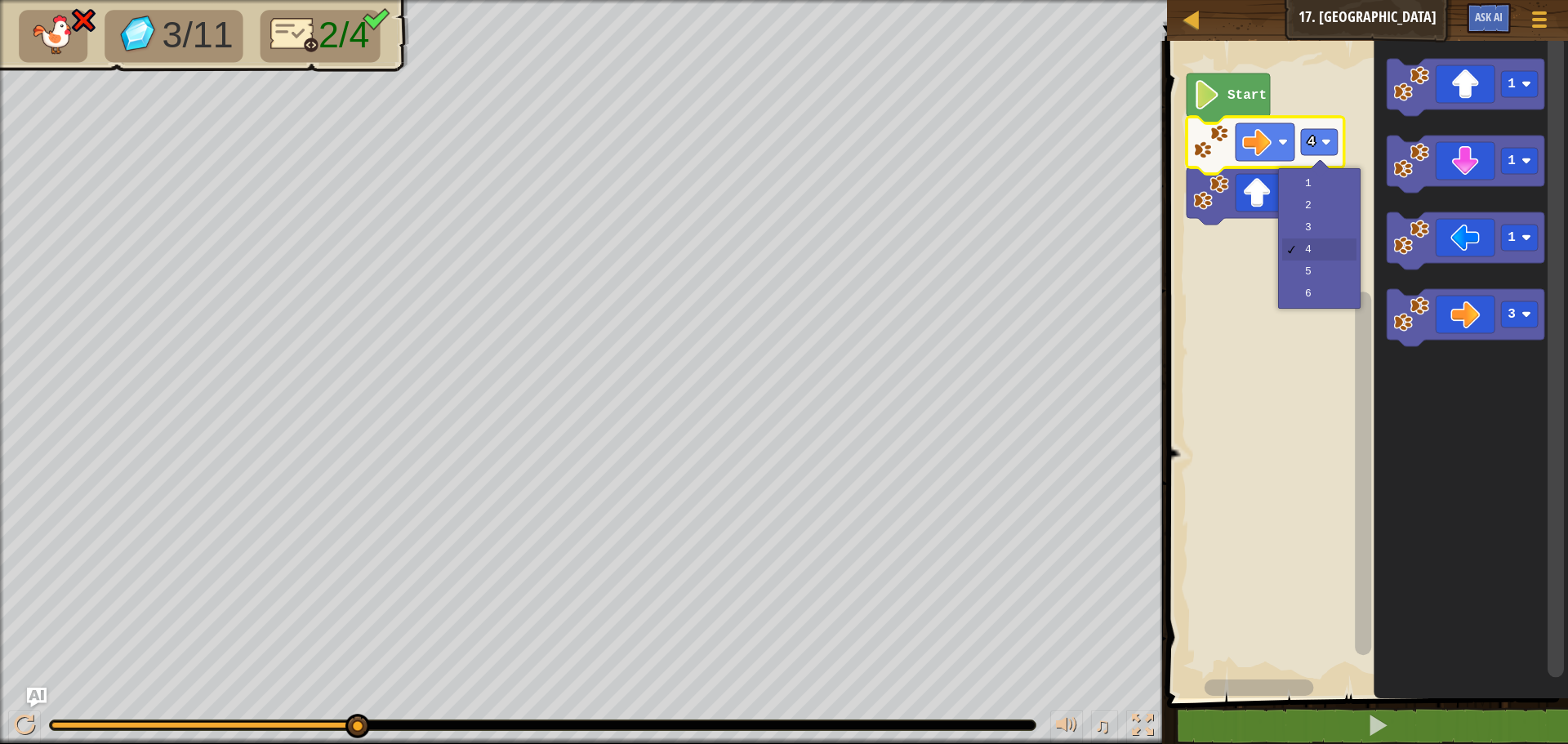
click at [1314, 228] on rect "Blockly Workspace" at bounding box center [1365, 365] width 406 height 665
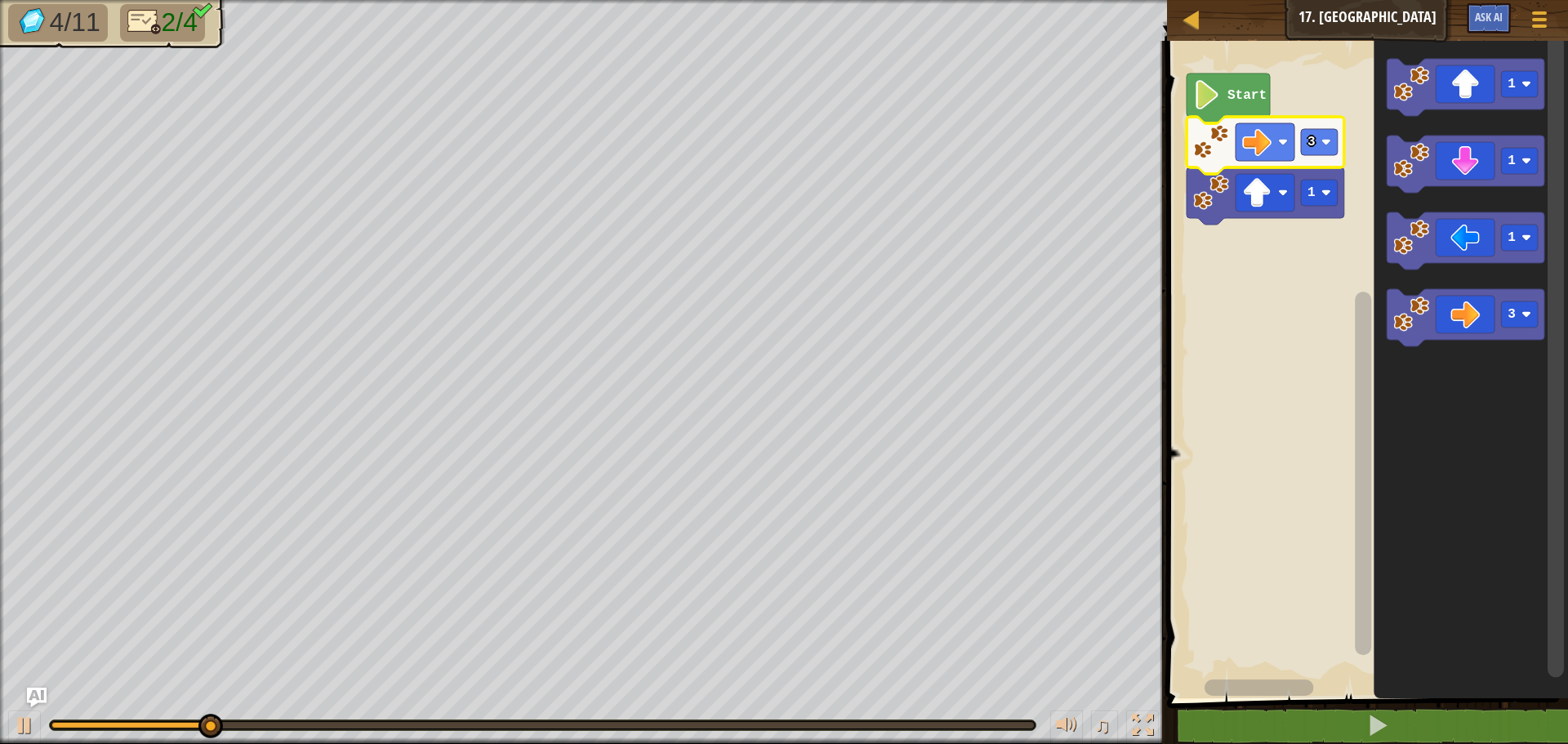
click at [1306, 208] on icon "Blockly Workspace" at bounding box center [1266, 196] width 158 height 58
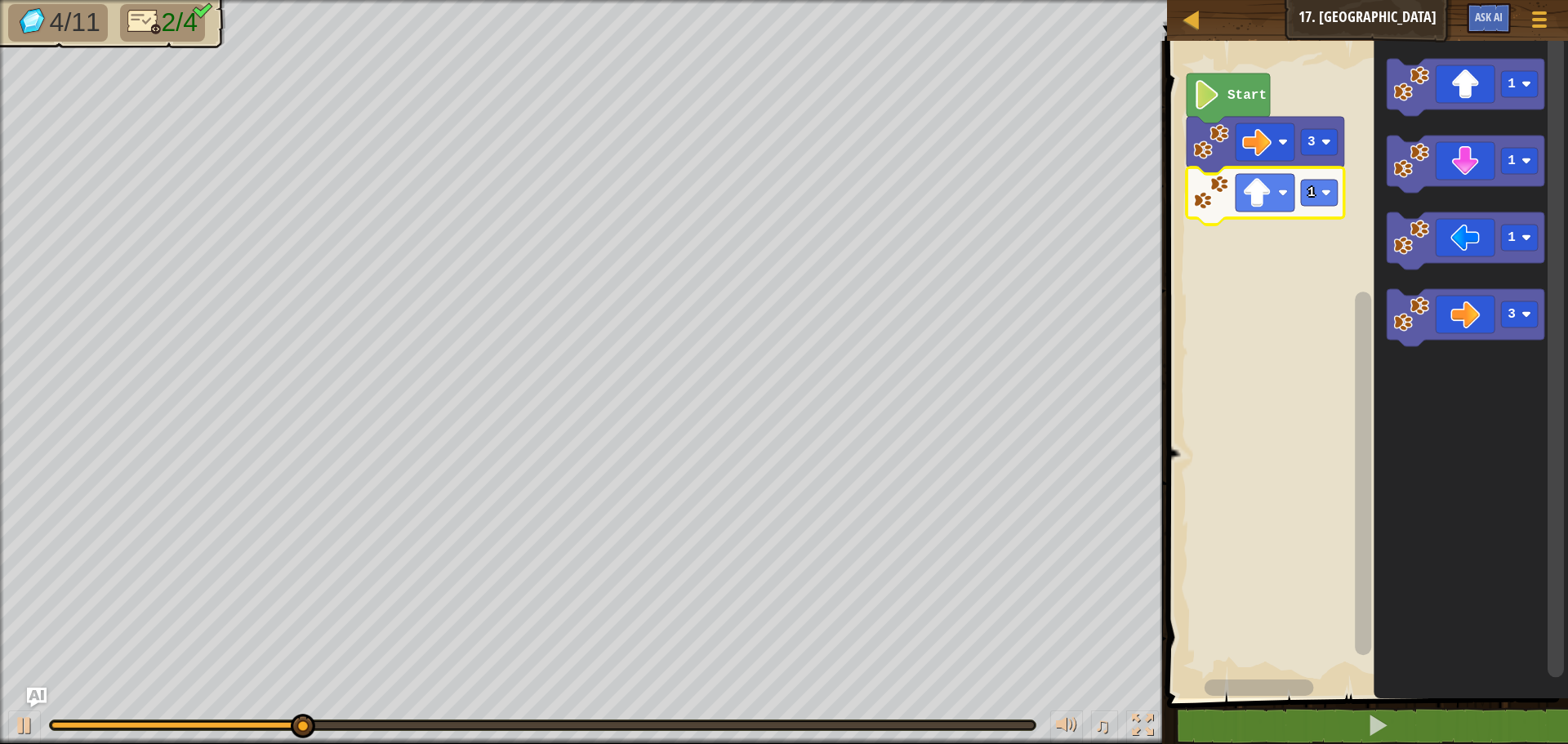
click at [1307, 198] on rect "Blockly Workspace" at bounding box center [1320, 192] width 37 height 26
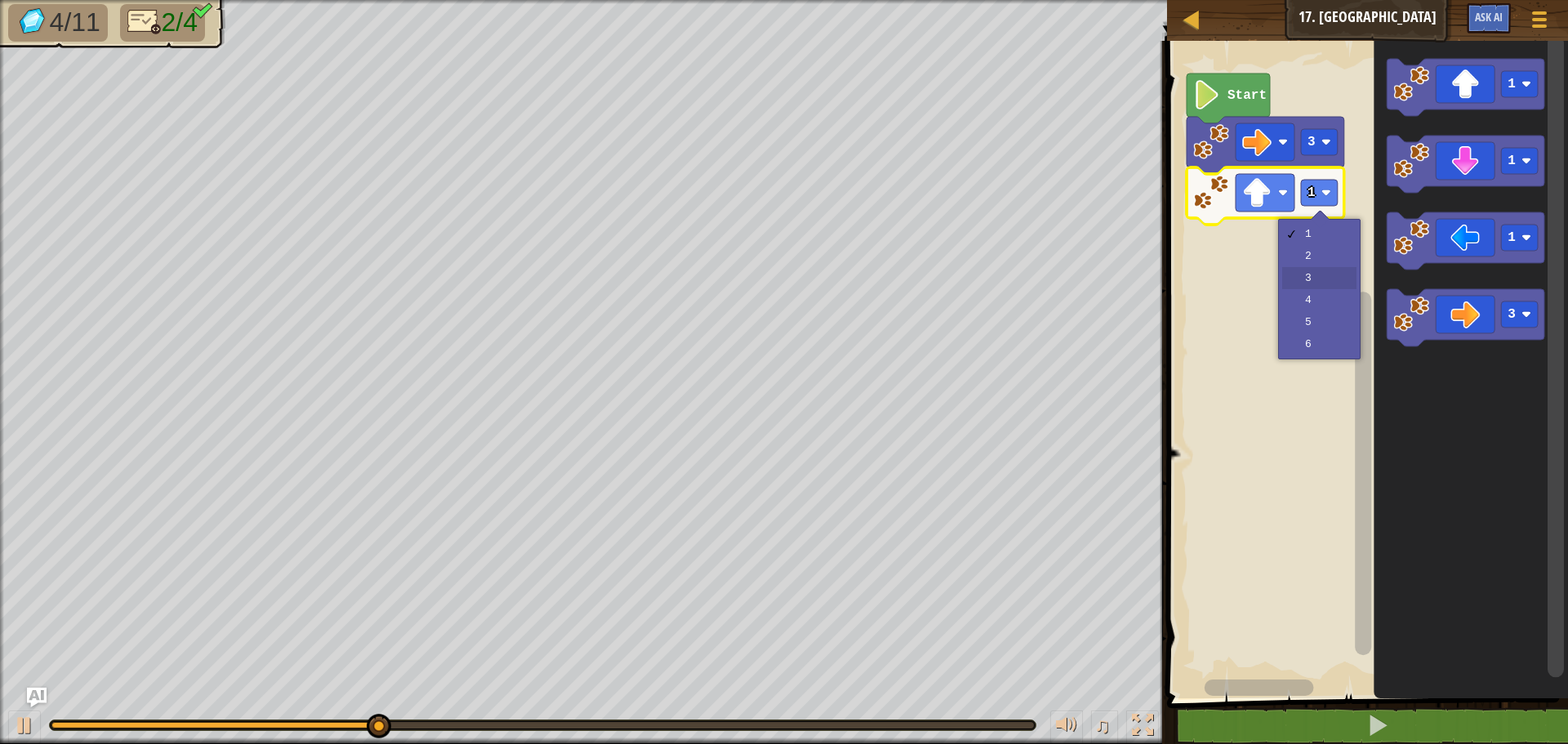
click at [1328, 282] on rect "Blockly Workspace" at bounding box center [1365, 365] width 406 height 665
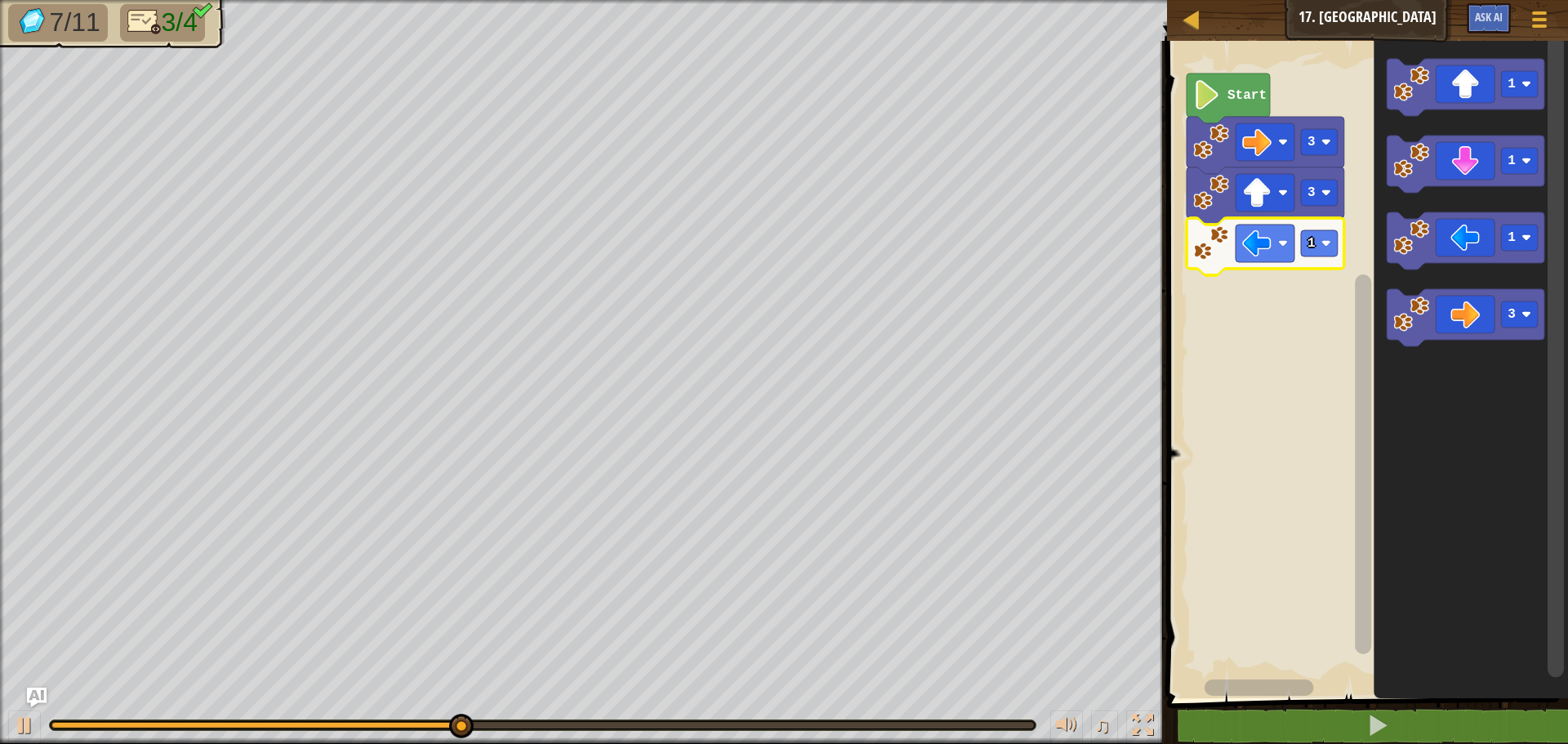
click at [1302, 255] on icon "Blockly Workspace" at bounding box center [1266, 247] width 158 height 58
click at [1316, 247] on rect "Blockly Workspace" at bounding box center [1320, 243] width 37 height 26
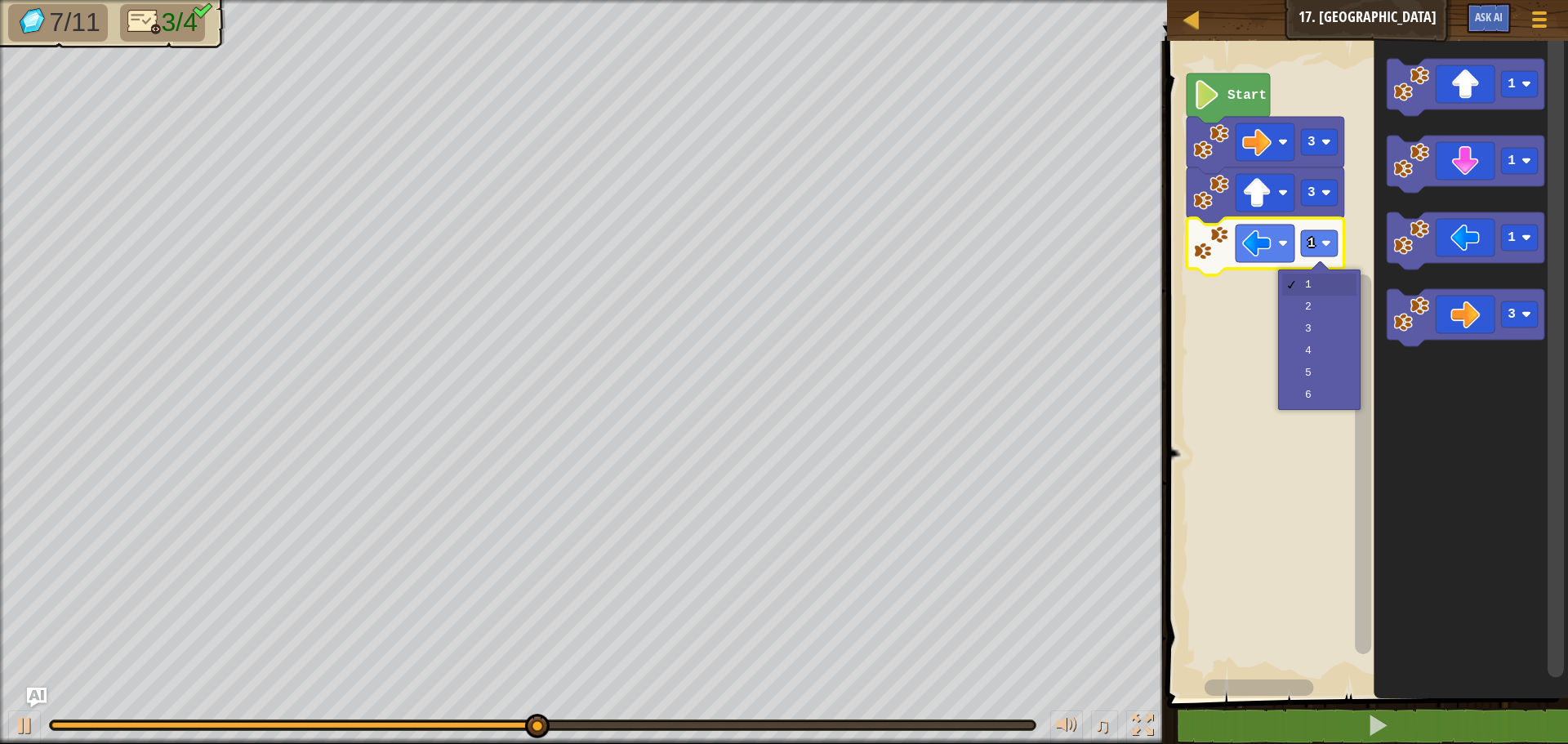
click at [1321, 341] on rect "Blockly Workspace" at bounding box center [1365, 365] width 406 height 665
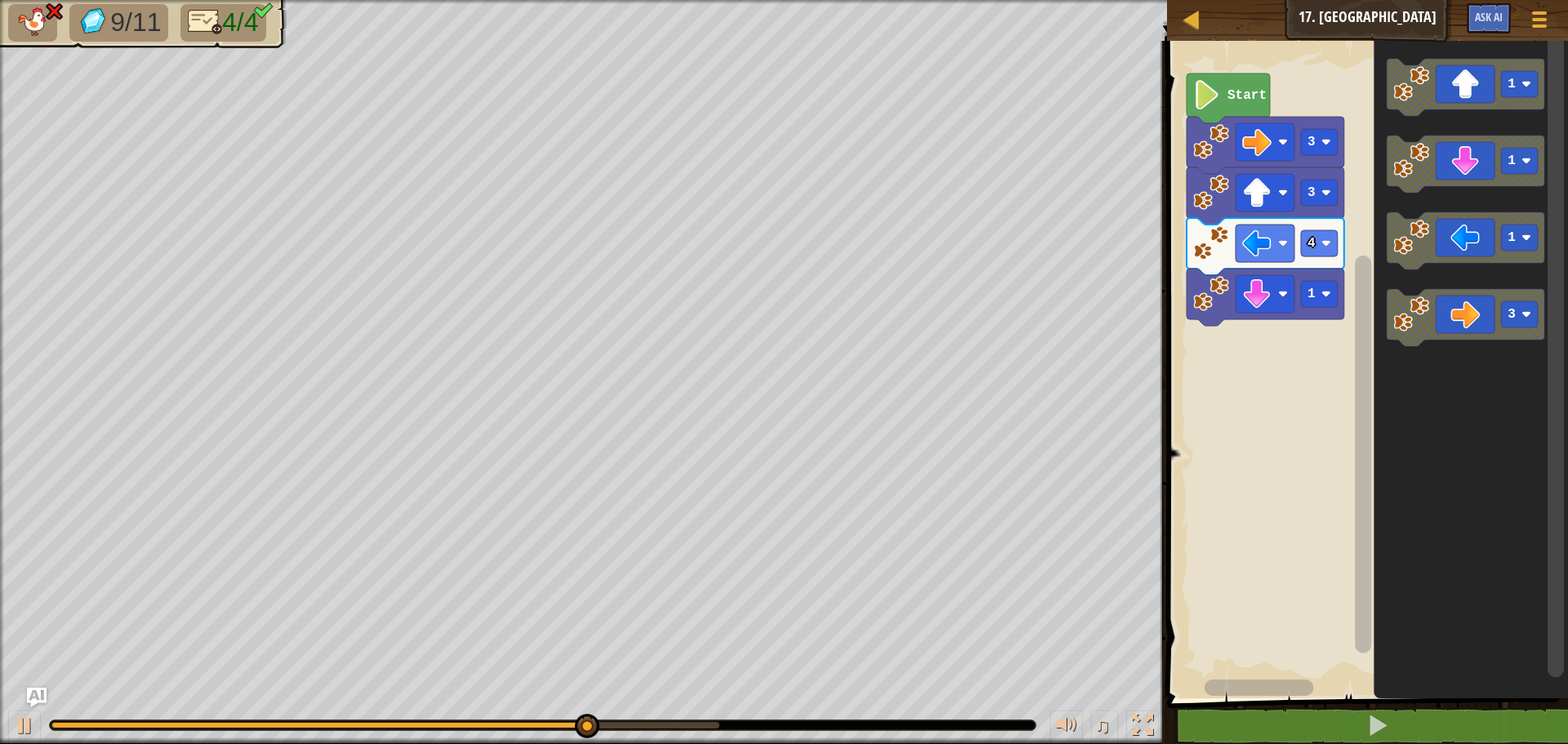
click at [1309, 254] on rect "Blockly Workspace" at bounding box center [1320, 243] width 37 height 26
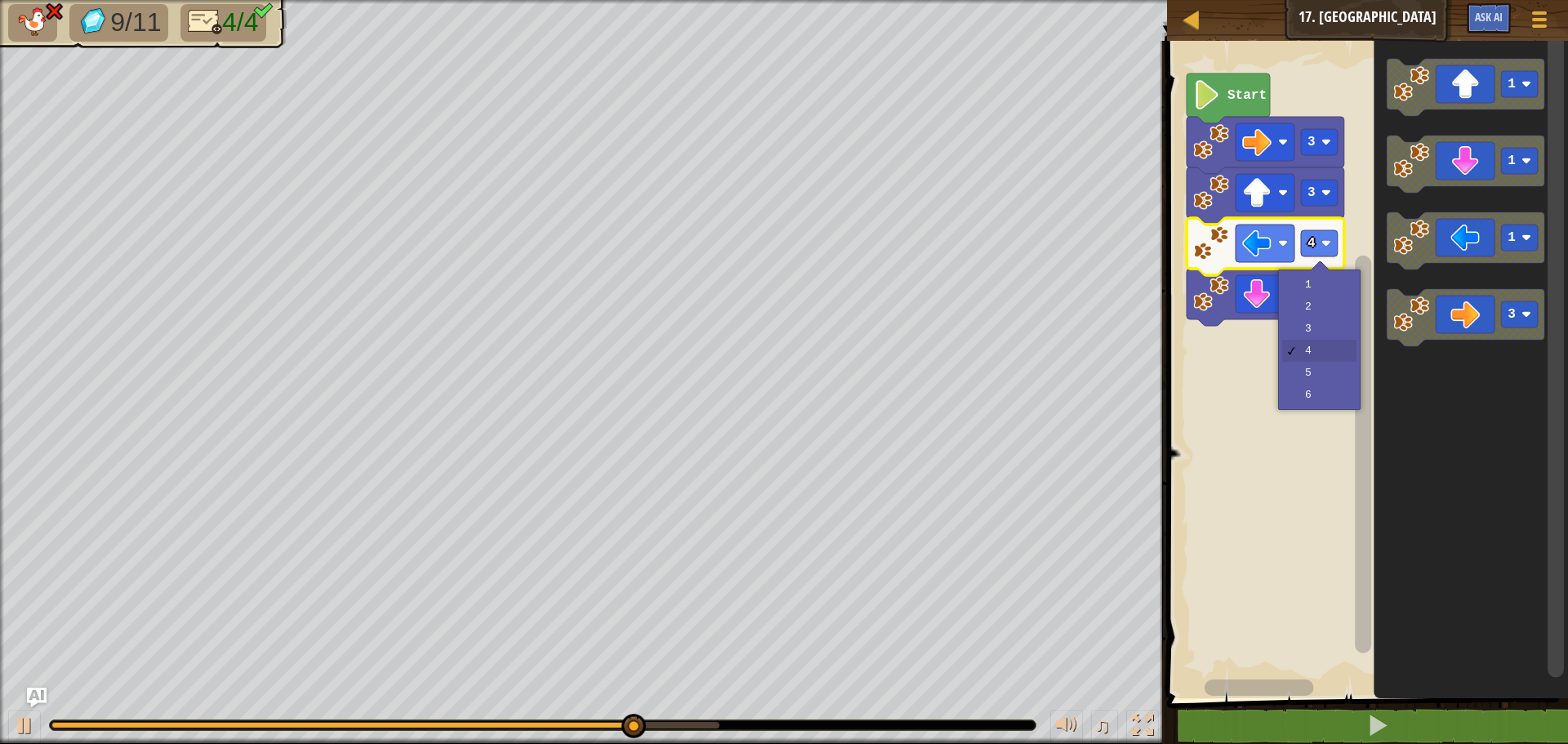
click at [1317, 323] on rect "Blockly Workspace" at bounding box center [1365, 365] width 406 height 665
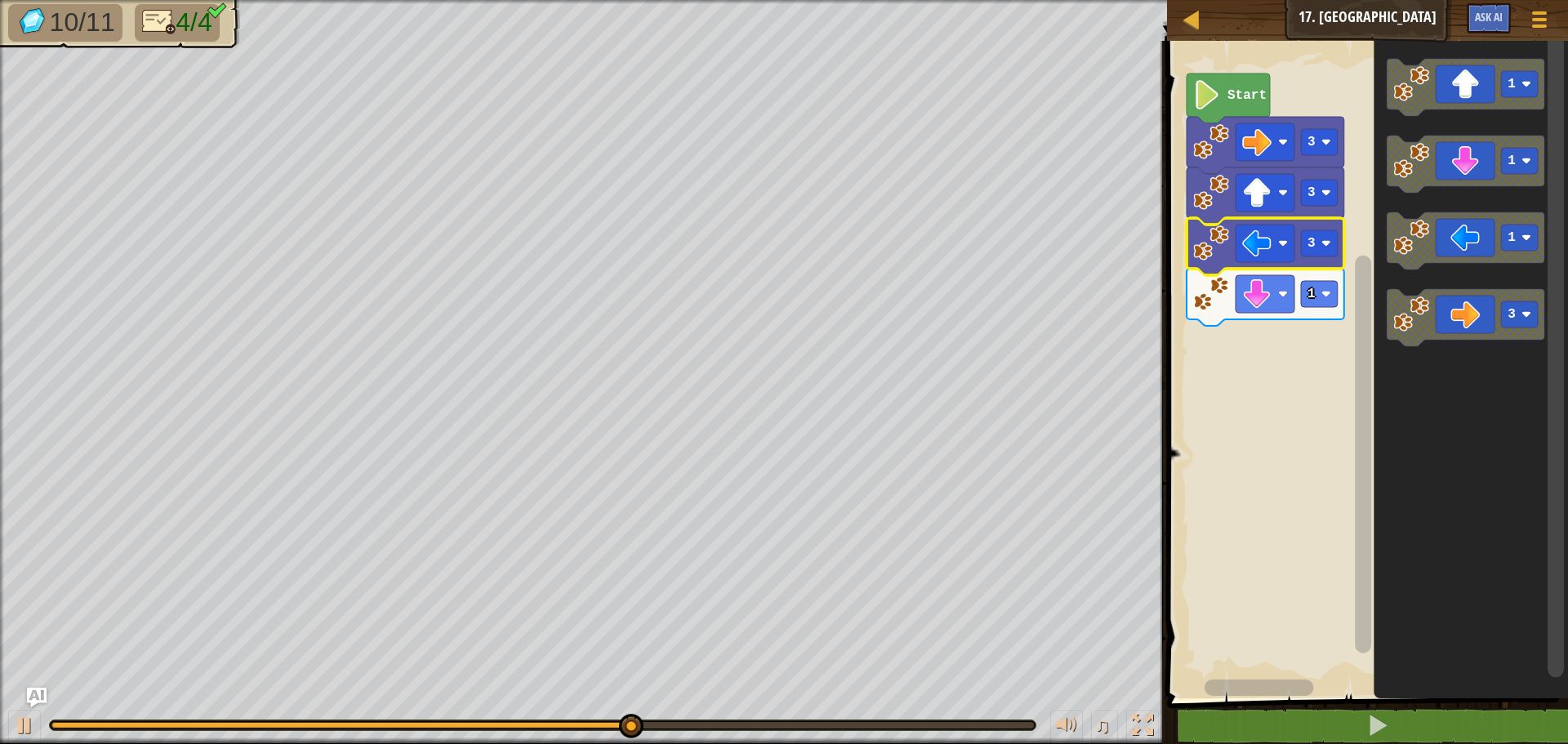
click at [1311, 304] on rect "Blockly Workspace" at bounding box center [1320, 294] width 37 height 26
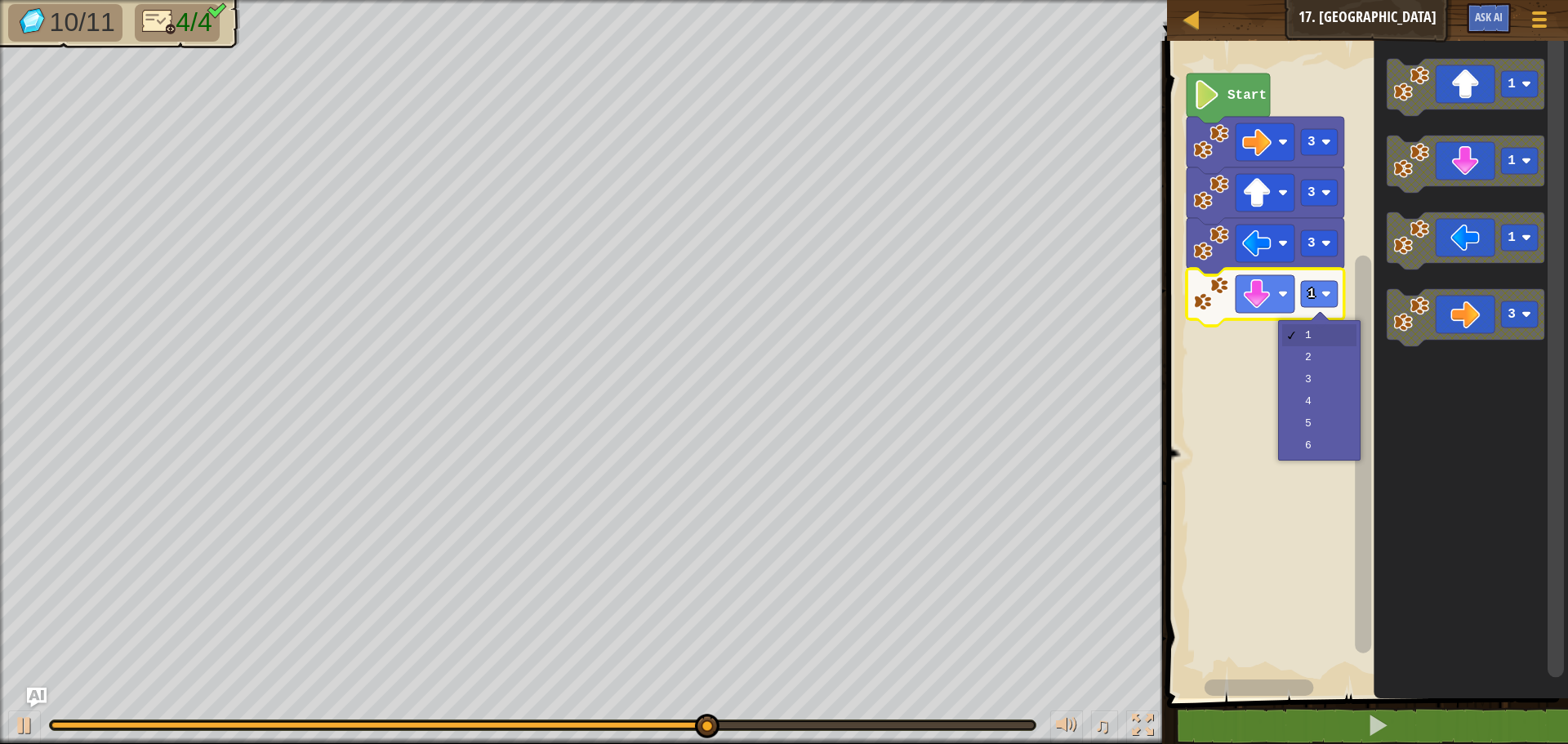
click at [1314, 381] on rect "Blockly Workspace" at bounding box center [1365, 365] width 406 height 665
